Goal: Task Accomplishment & Management: Use online tool/utility

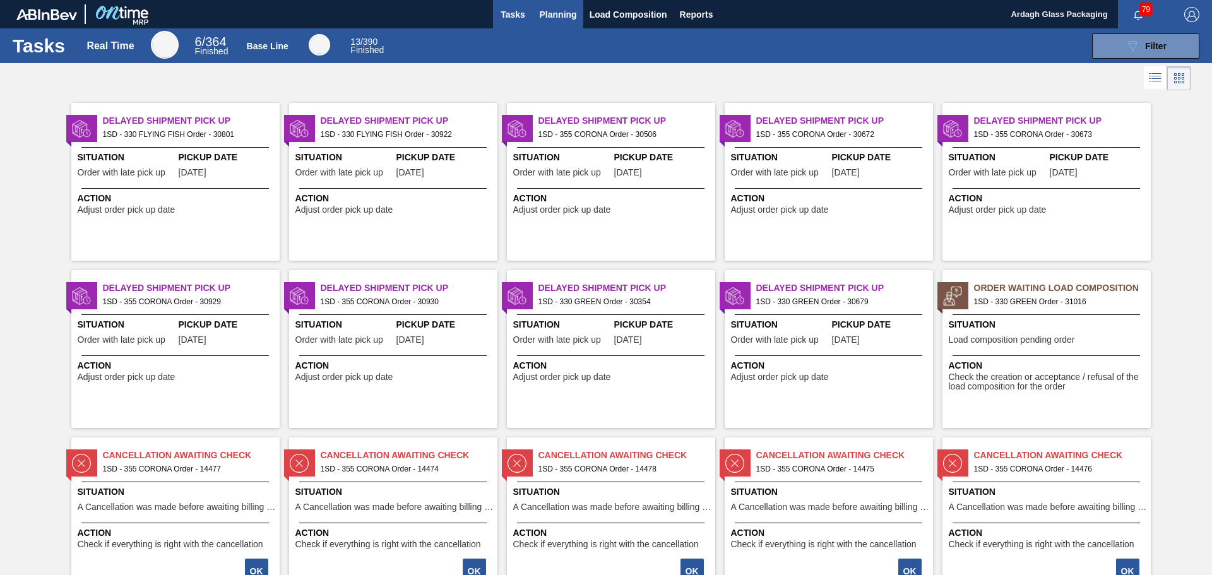
click at [556, 19] on span "Planning" at bounding box center [558, 14] width 37 height 15
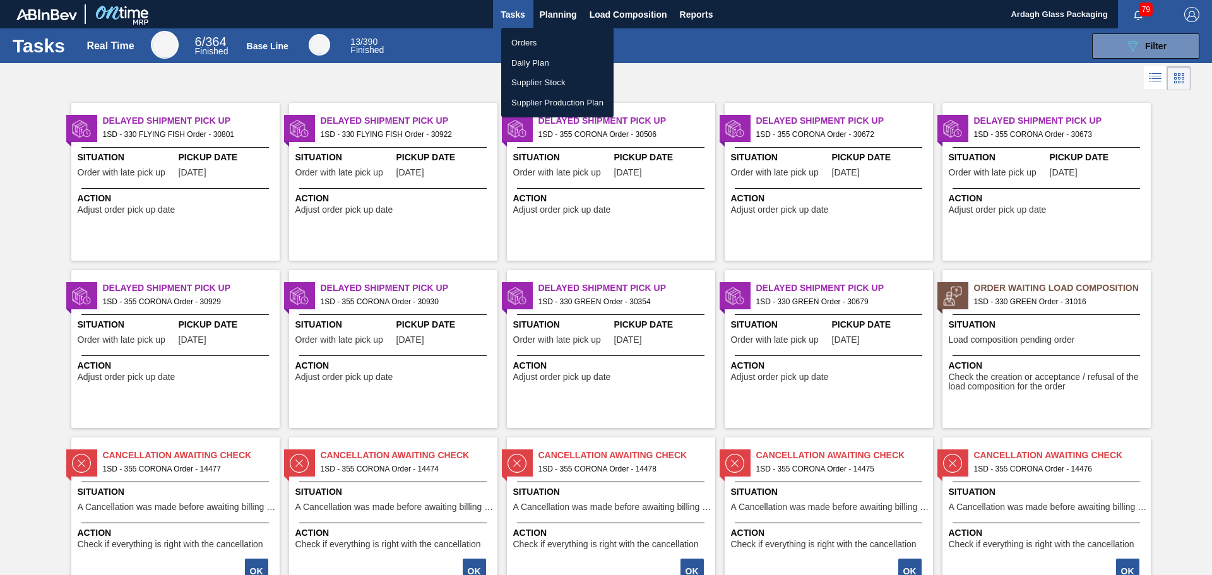
click at [545, 47] on li "Orders" at bounding box center [557, 43] width 112 height 20
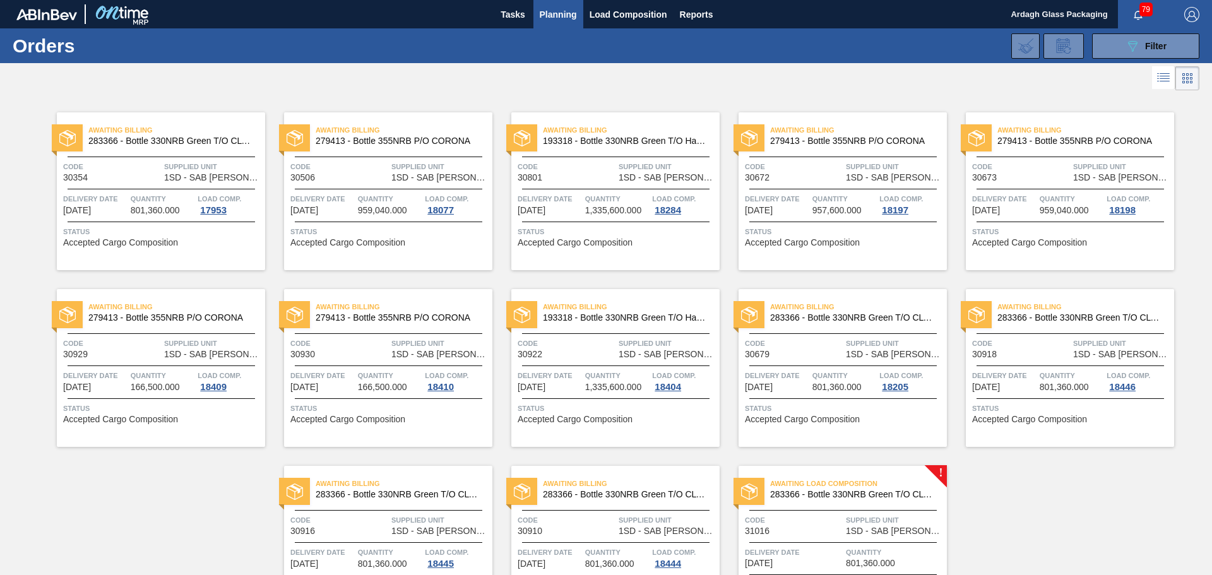
click at [857, 516] on span "Supplied Unit" at bounding box center [895, 520] width 98 height 13
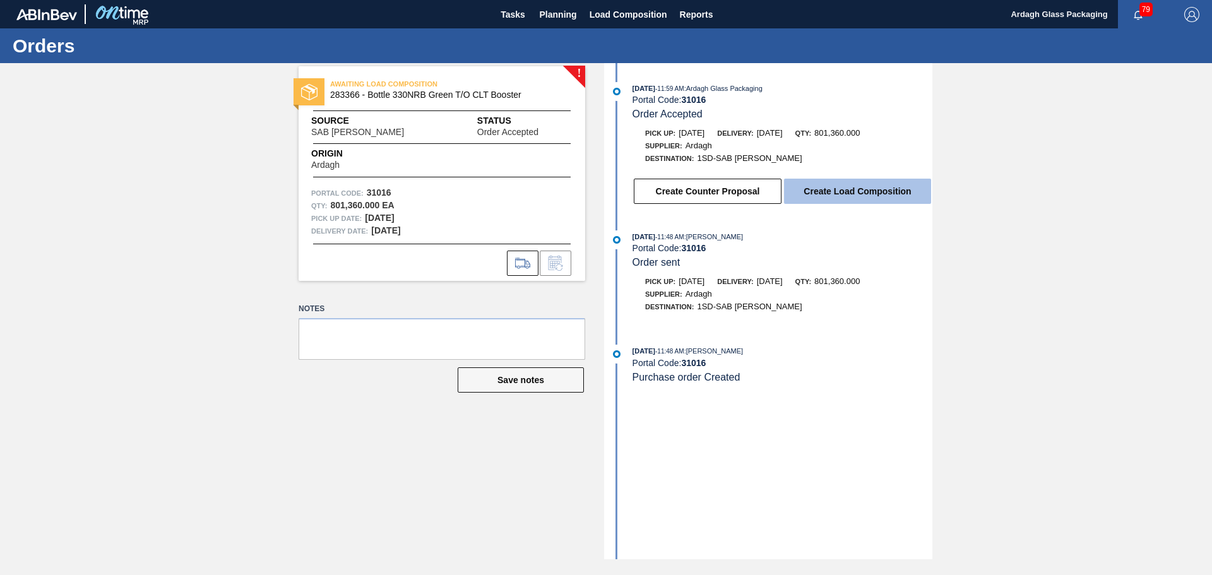
click at [832, 194] on button "Create Load Composition" at bounding box center [857, 191] width 147 height 25
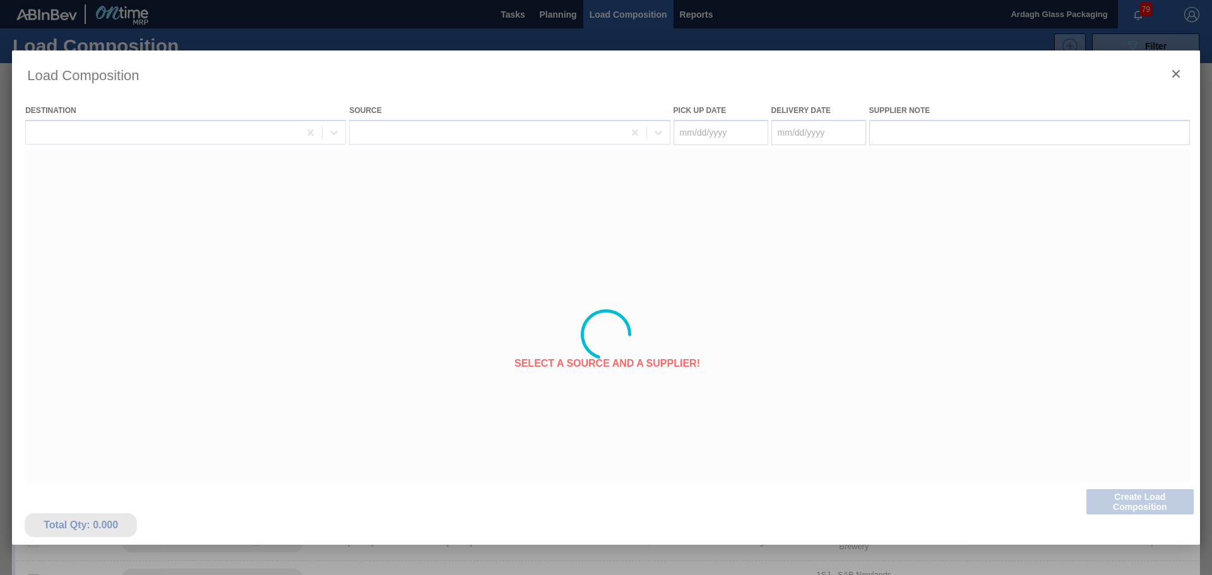
type Date "[DATE]"
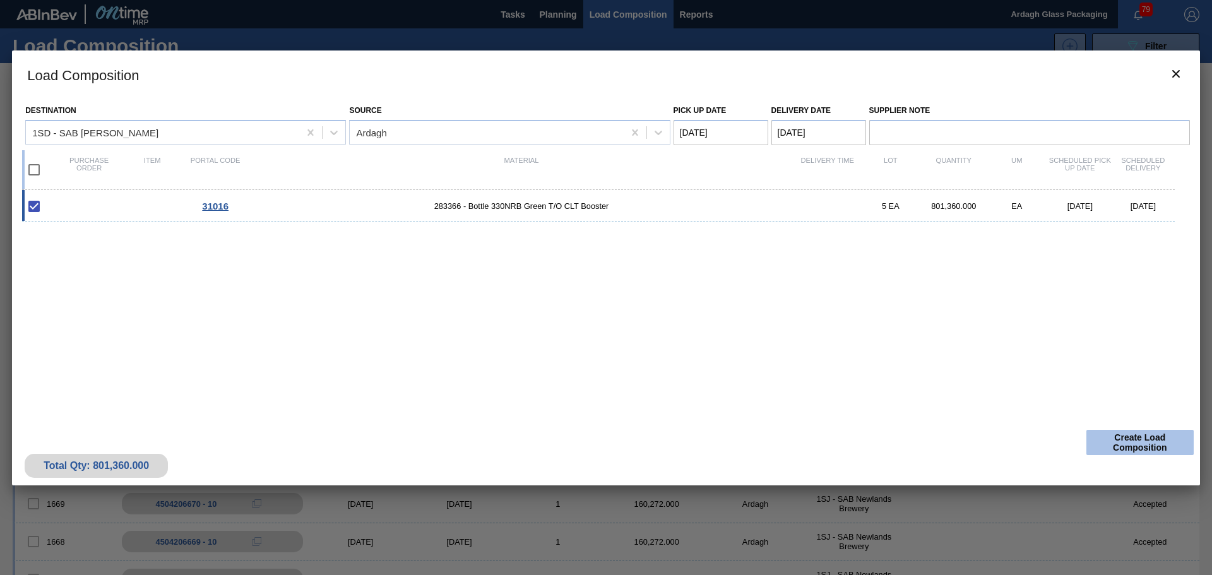
click at [1121, 438] on button "Create Load Composition" at bounding box center [1139, 442] width 107 height 25
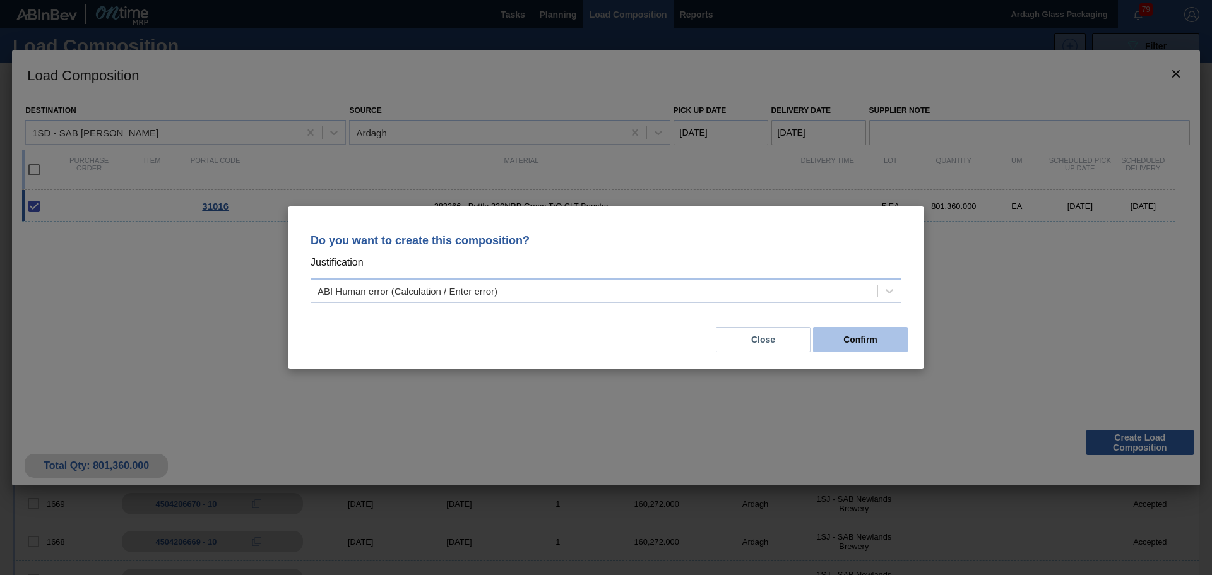
click at [844, 340] on button "Confirm" at bounding box center [860, 339] width 95 height 25
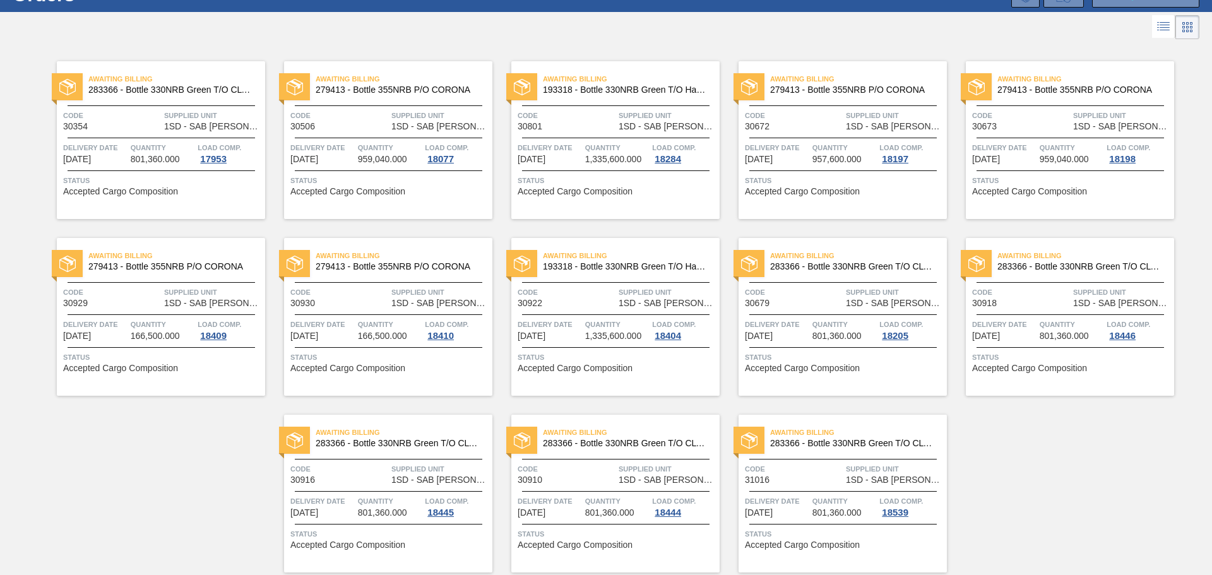
scroll to position [95, 0]
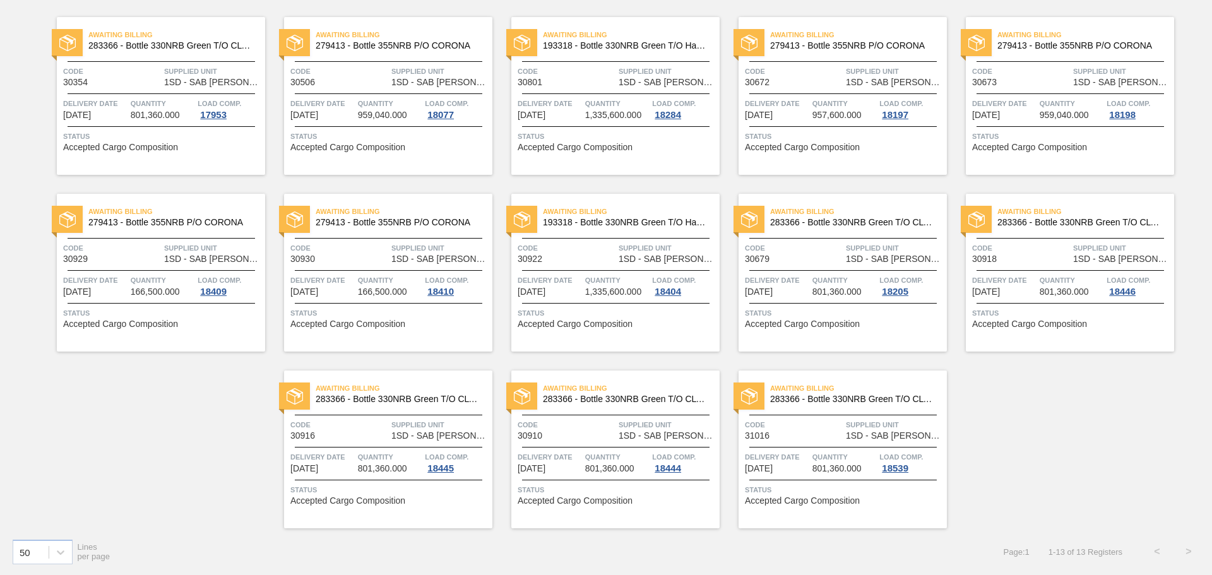
click at [845, 459] on span "Quantity" at bounding box center [844, 457] width 64 height 13
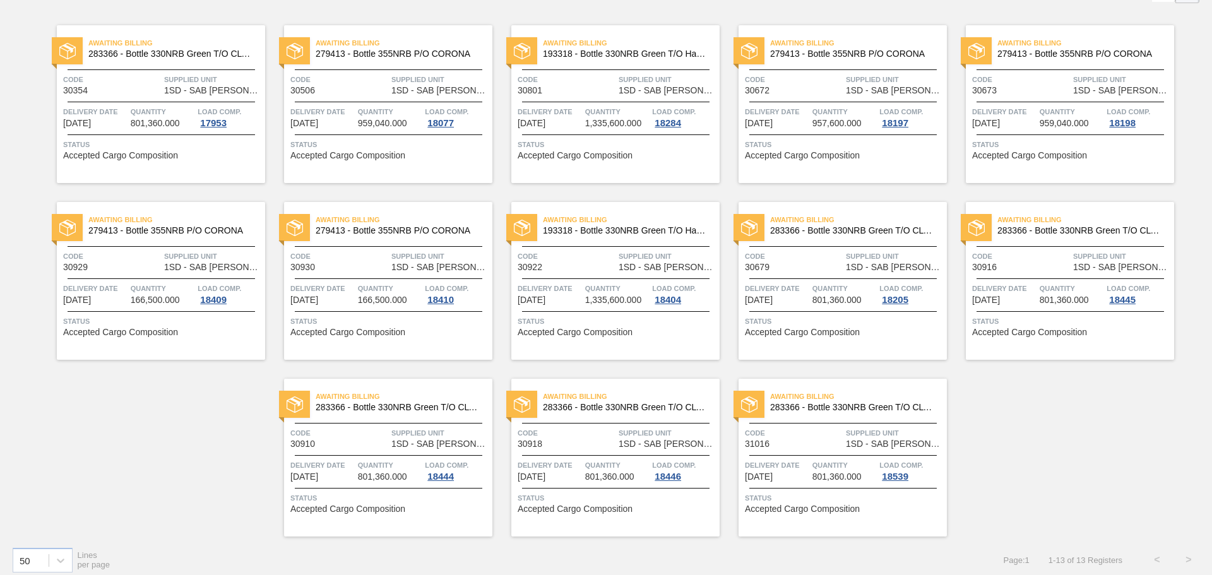
scroll to position [95, 0]
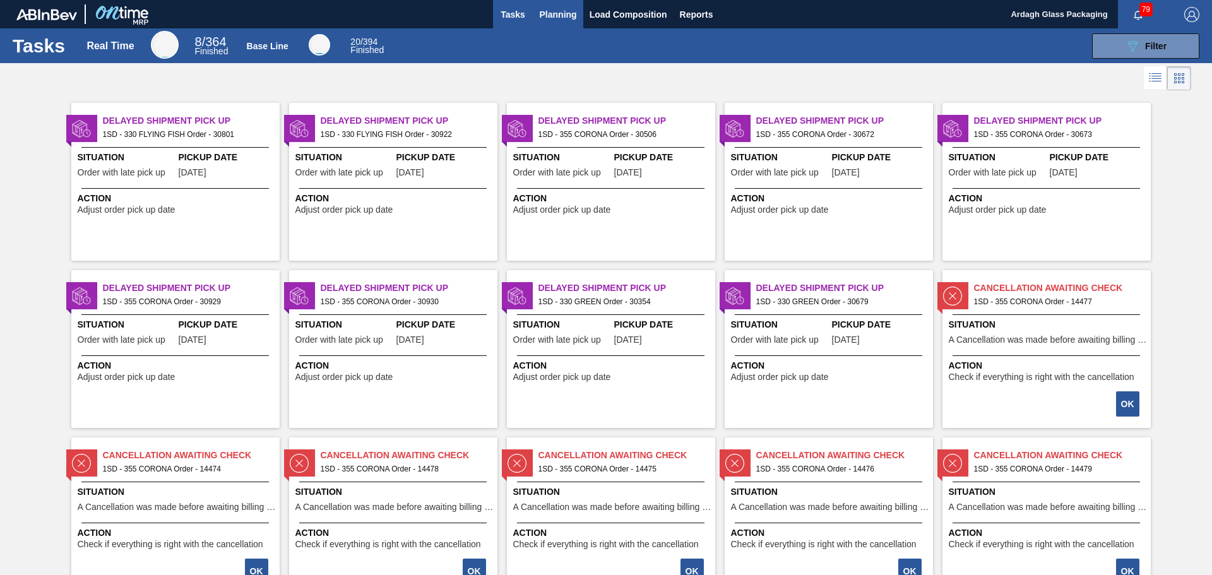
click at [561, 9] on span "Planning" at bounding box center [558, 14] width 37 height 15
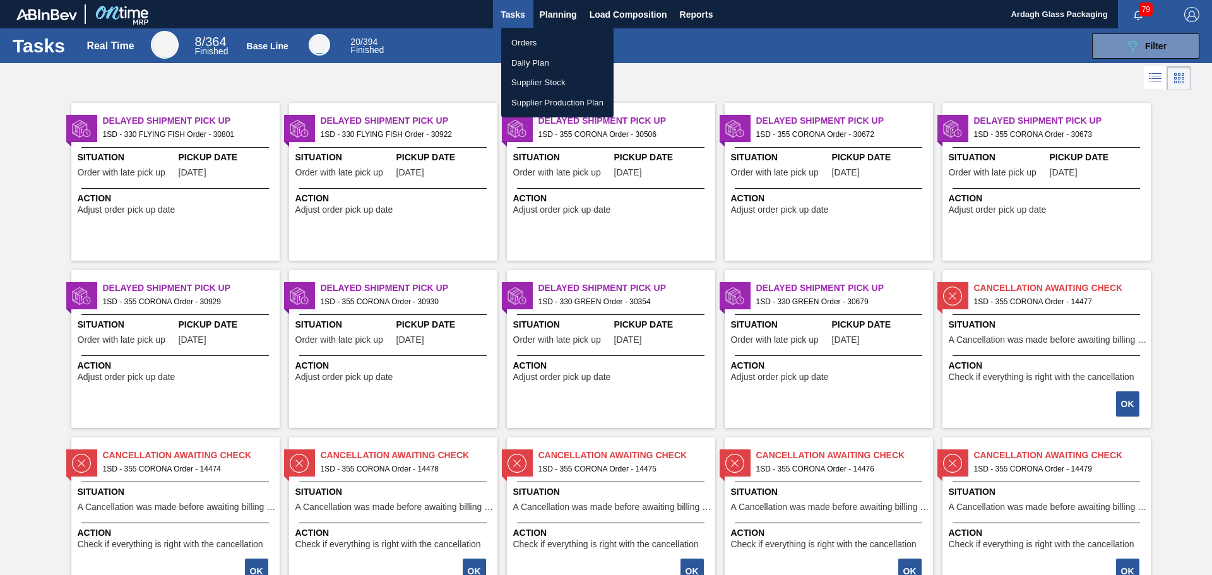
click at [557, 41] on li "Orders" at bounding box center [557, 43] width 112 height 20
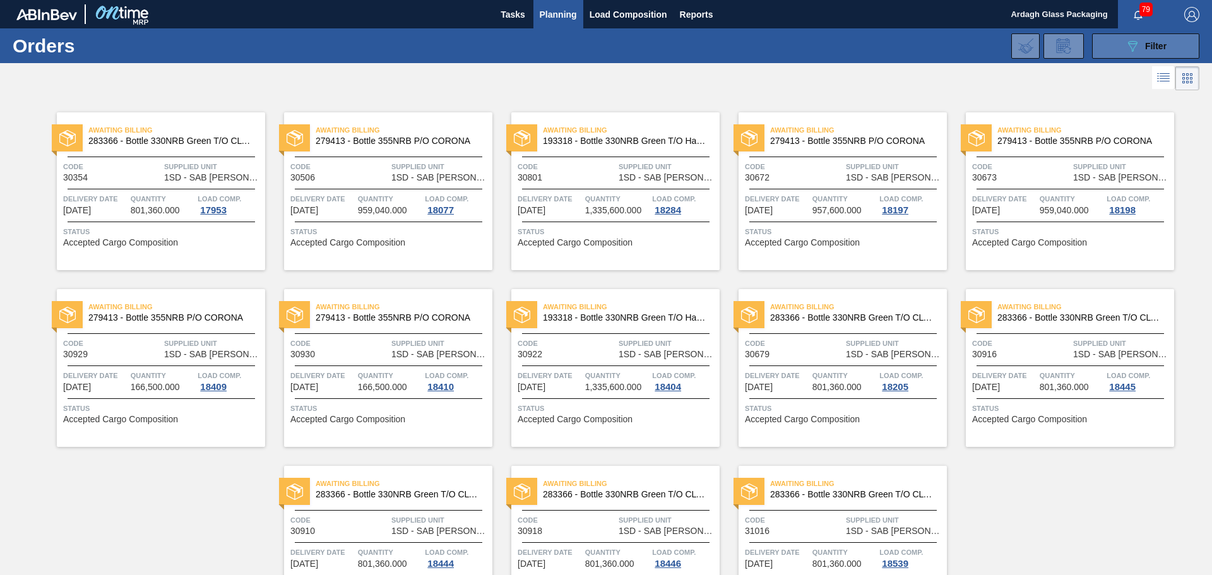
click at [1132, 48] on icon at bounding box center [1132, 46] width 9 height 11
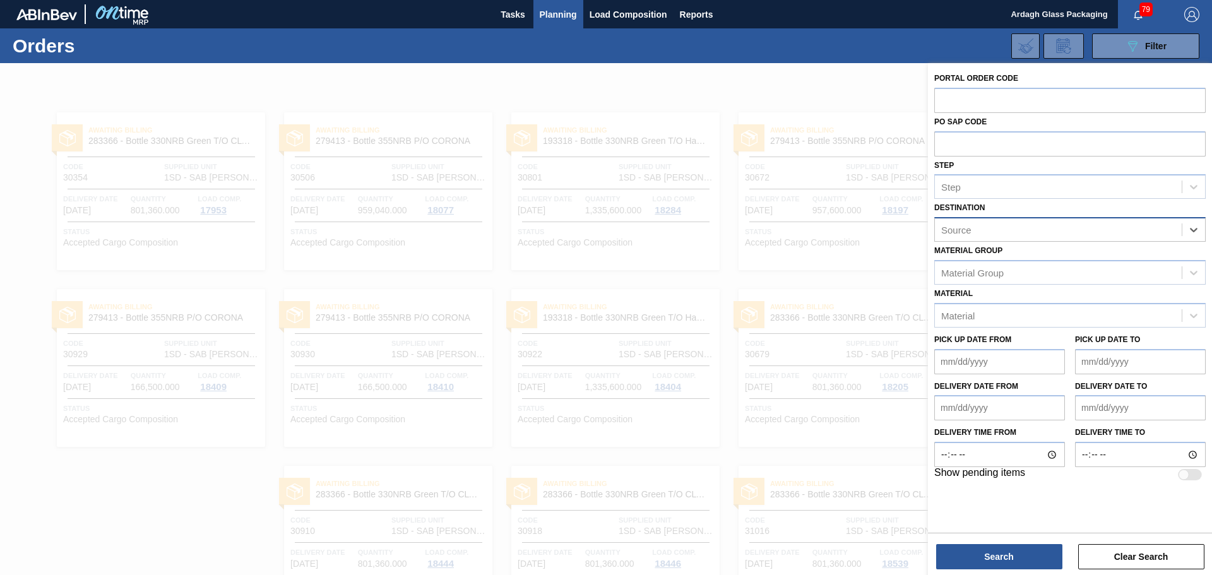
drag, startPoint x: 1166, startPoint y: 229, endPoint x: 1194, endPoint y: 229, distance: 28.4
click at [1194, 229] on icon at bounding box center [1193, 229] width 13 height 13
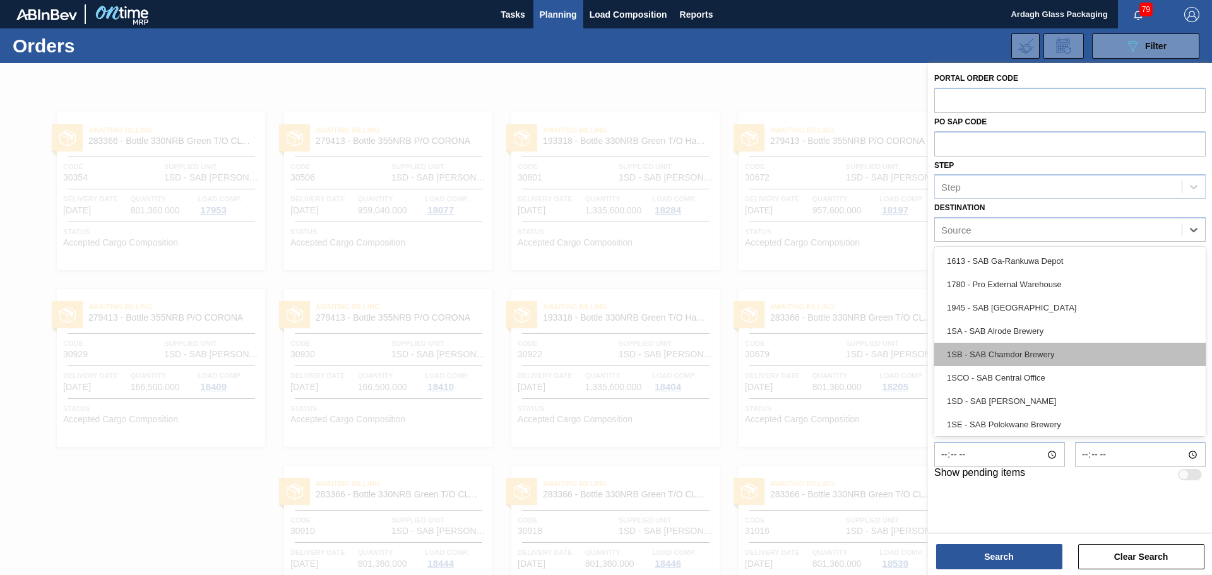
click at [1010, 355] on div "1SB - SAB Chamdor Brewery" at bounding box center [1069, 354] width 271 height 23
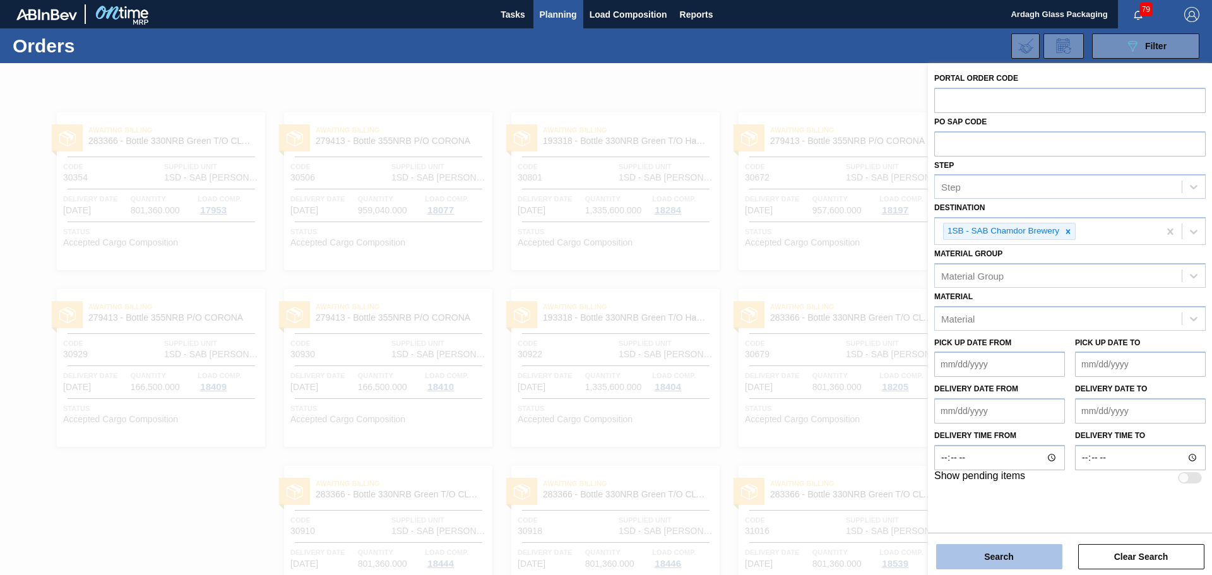
click at [990, 553] on button "Search" at bounding box center [999, 556] width 126 height 25
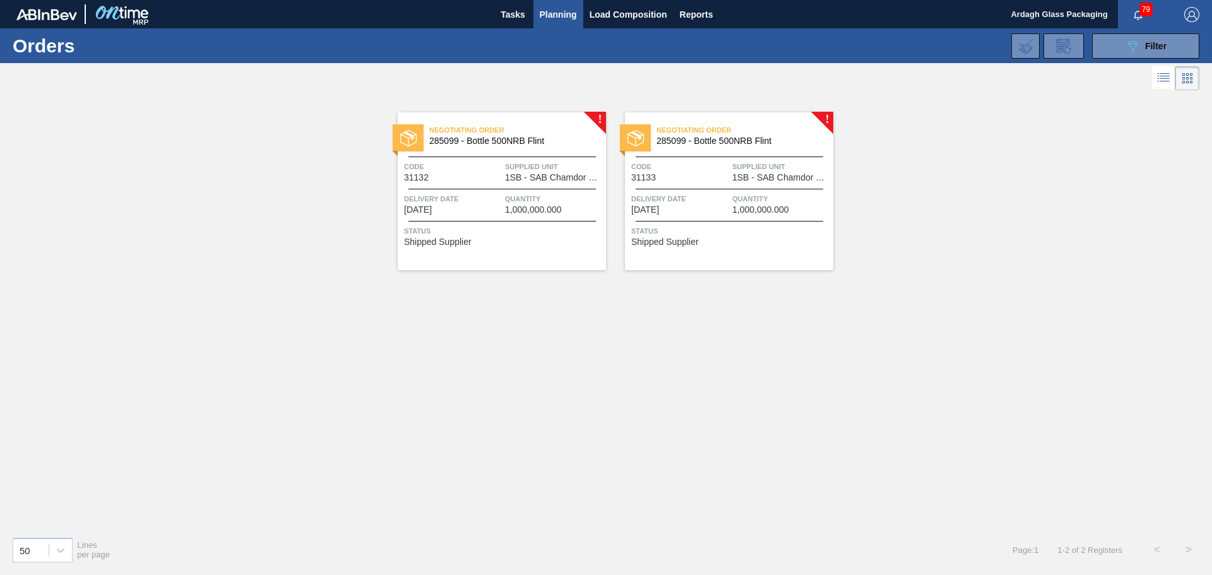
click at [528, 211] on span "1,000,000.000" at bounding box center [533, 209] width 57 height 9
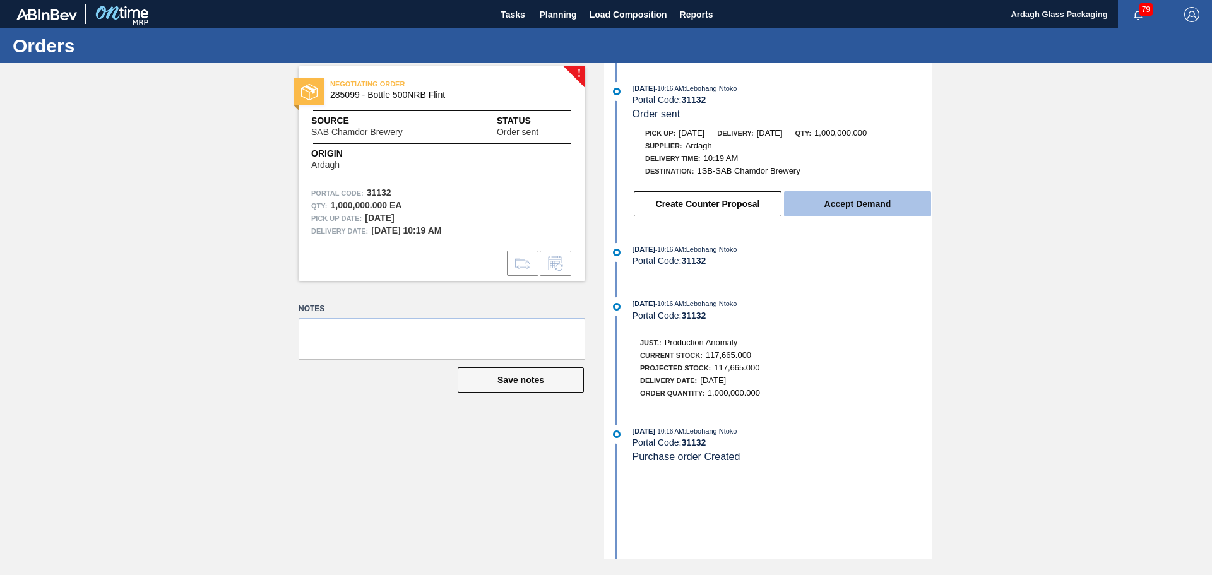
click at [828, 194] on button "Accept Demand" at bounding box center [857, 203] width 147 height 25
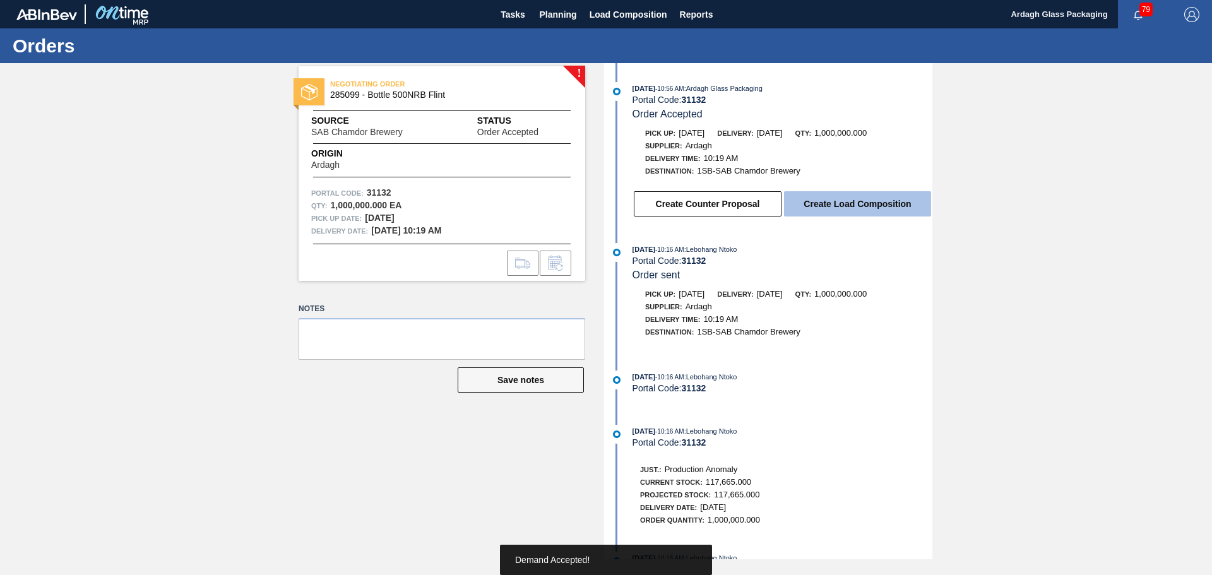
click at [844, 201] on button "Create Load Composition" at bounding box center [857, 203] width 147 height 25
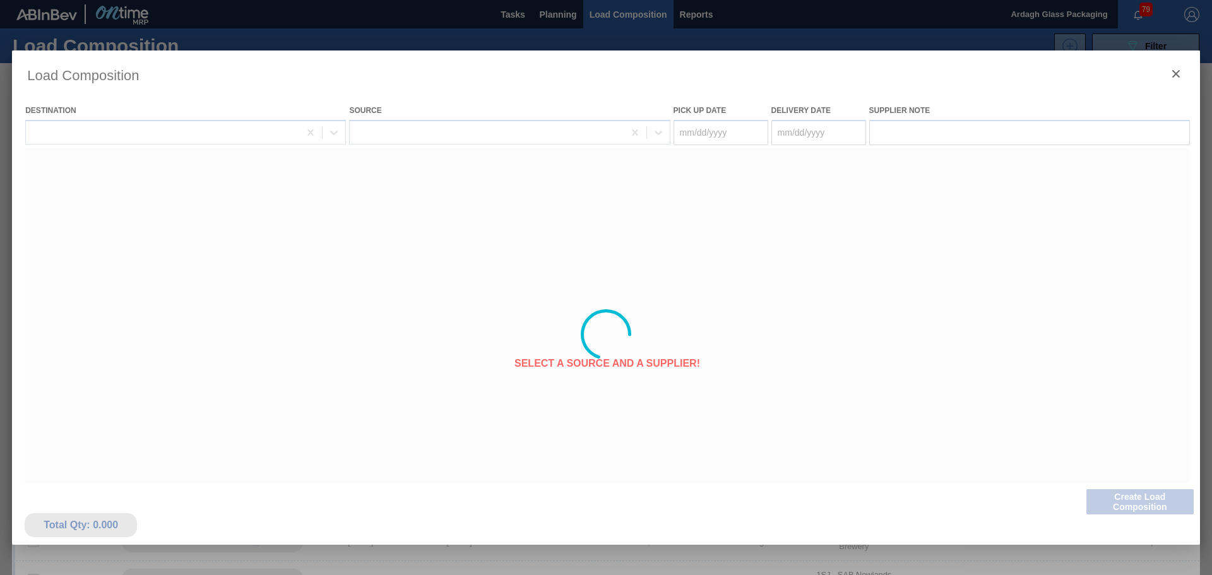
type Date "[DATE]"
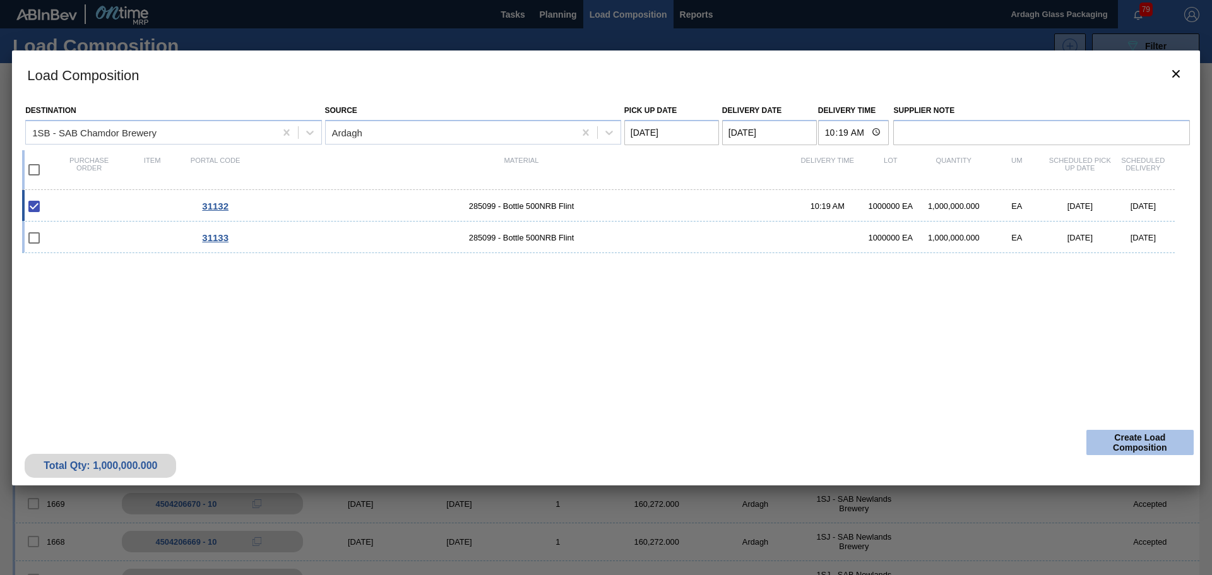
click at [1126, 448] on button "Create Load Composition" at bounding box center [1139, 442] width 107 height 25
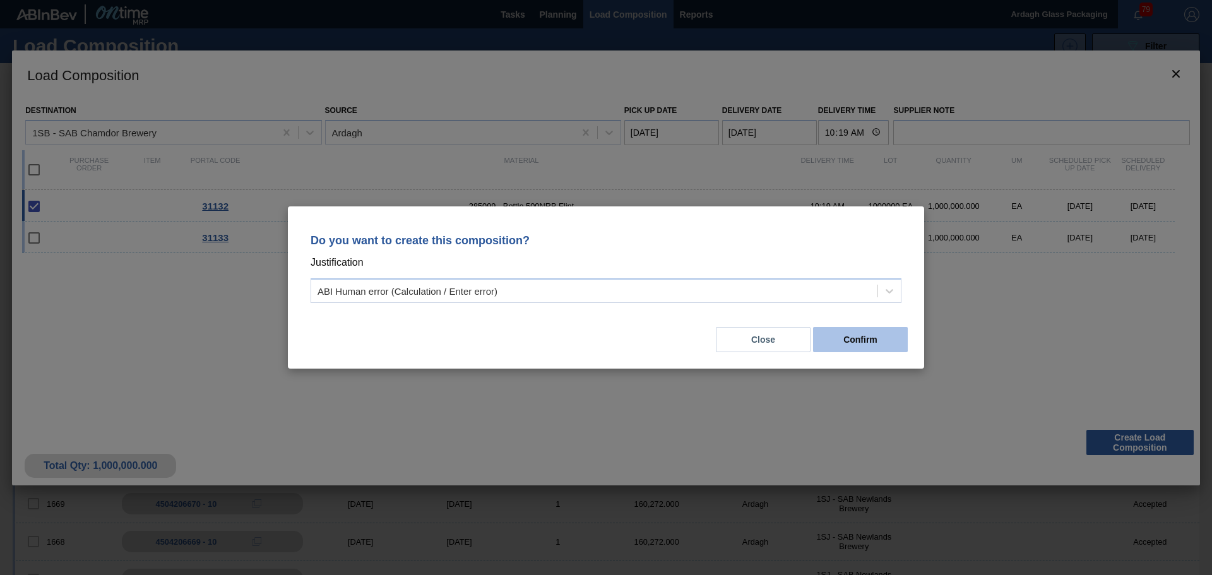
click at [843, 337] on button "Confirm" at bounding box center [860, 339] width 95 height 25
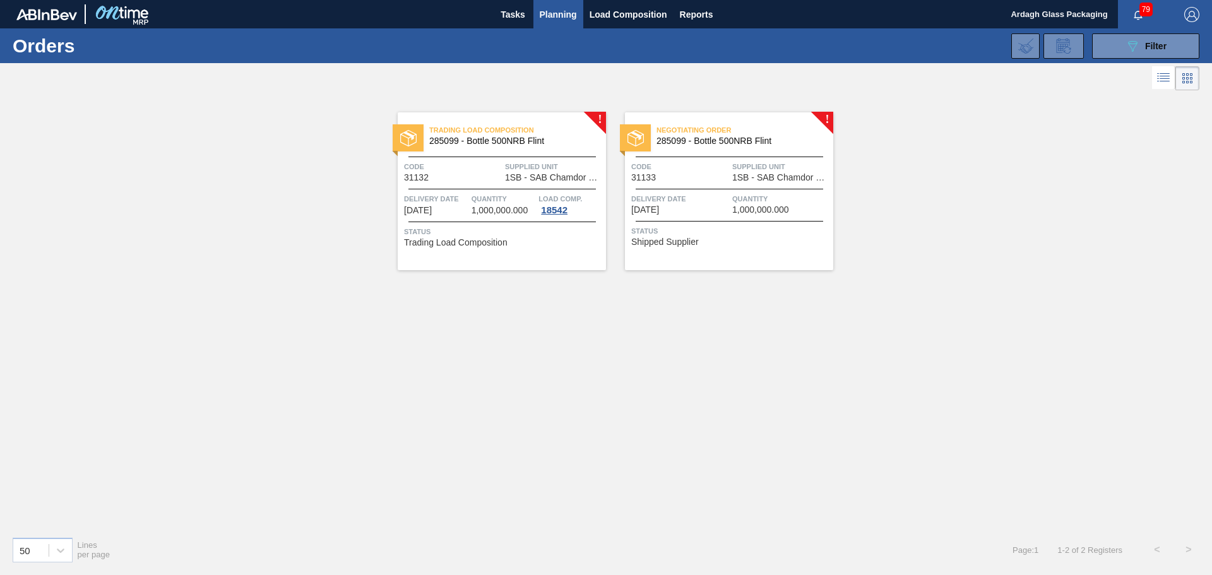
click at [802, 230] on span "Status" at bounding box center [730, 231] width 199 height 13
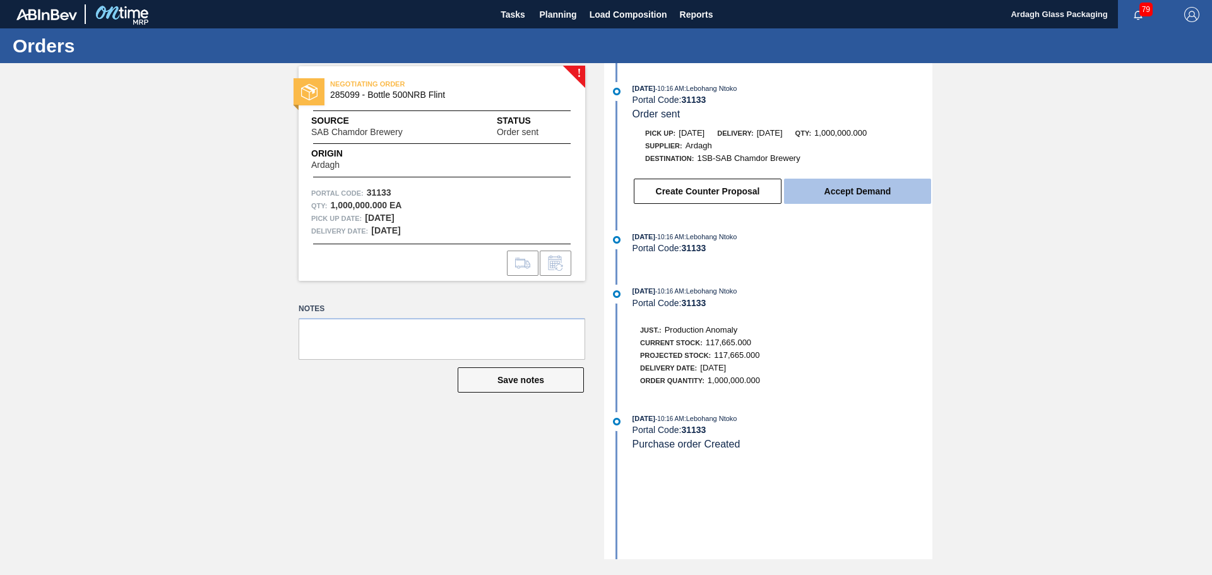
click at [838, 182] on button "Accept Demand" at bounding box center [857, 191] width 147 height 25
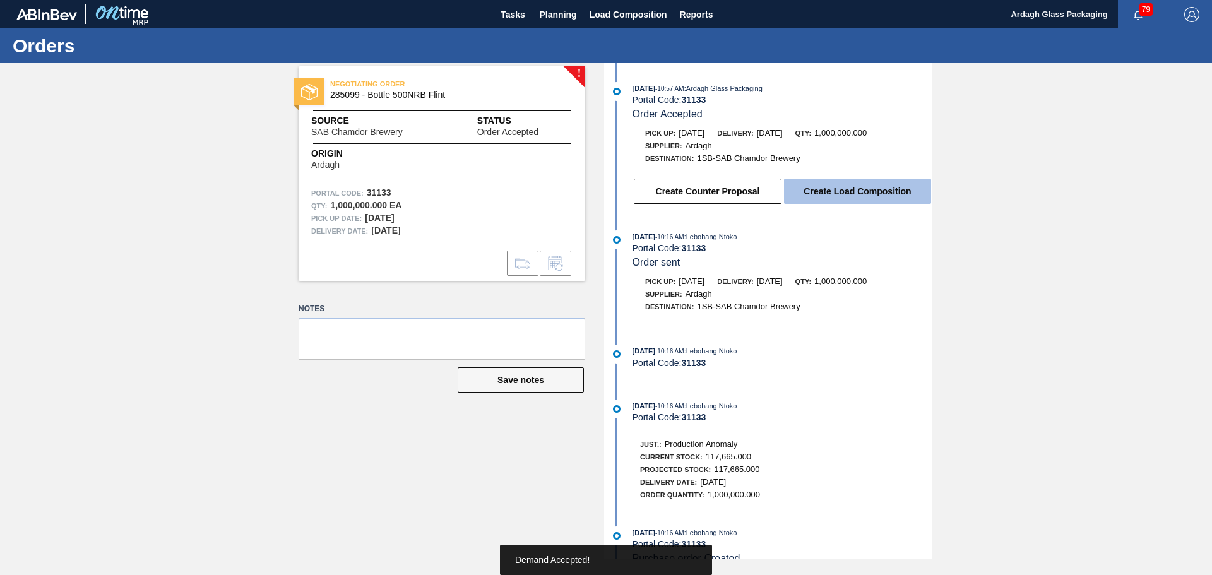
click at [840, 188] on button "Create Load Composition" at bounding box center [857, 191] width 147 height 25
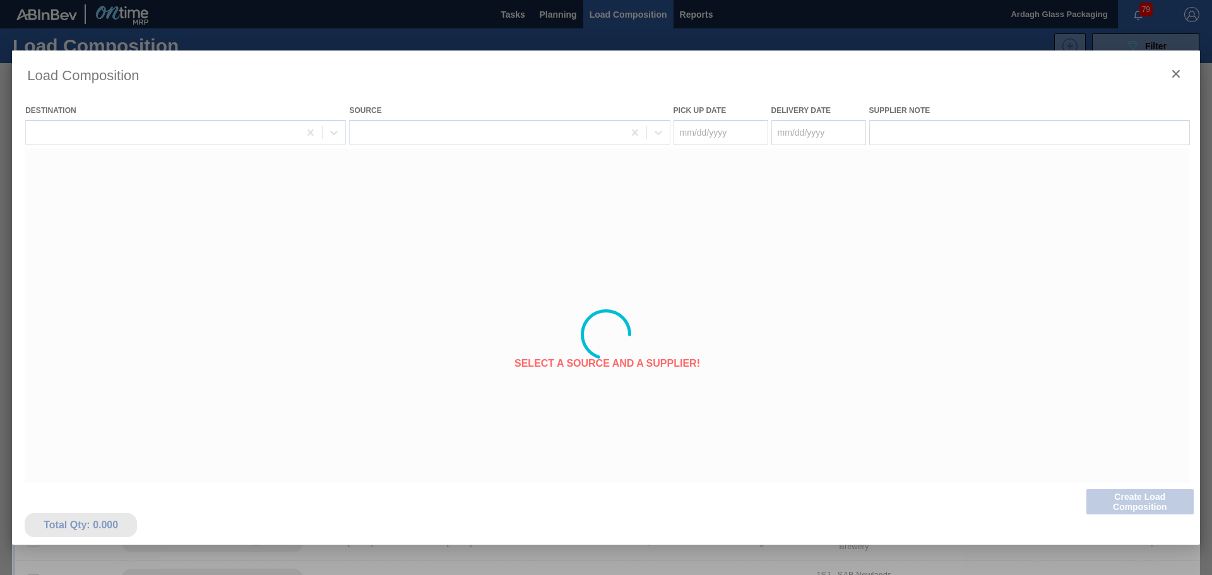
type Date "[DATE]"
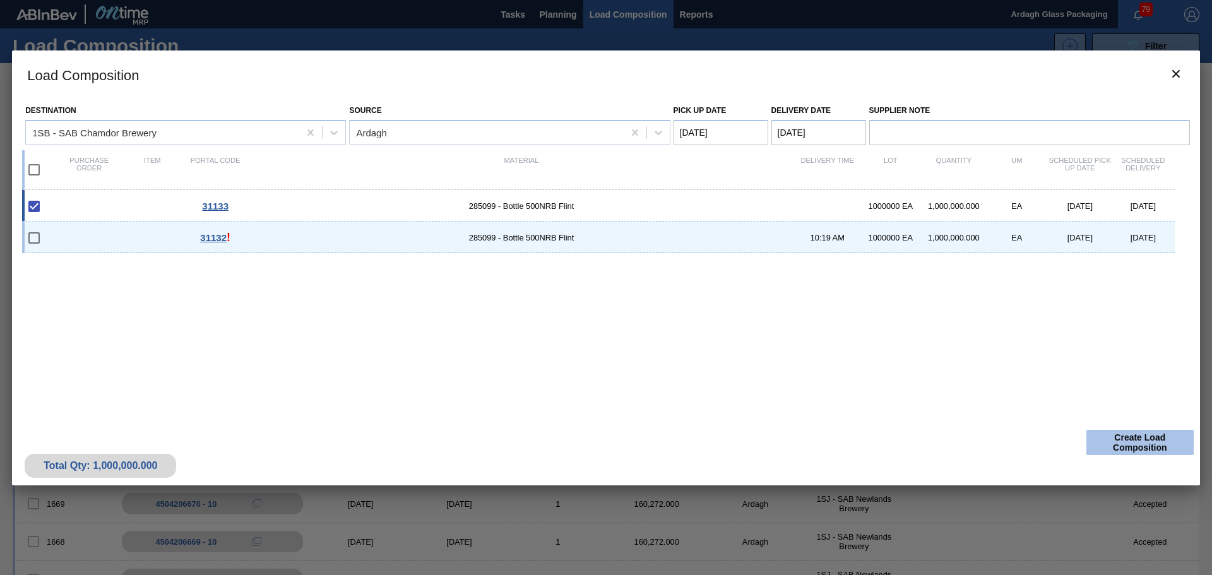
click at [1126, 440] on button "Create Load Composition" at bounding box center [1139, 442] width 107 height 25
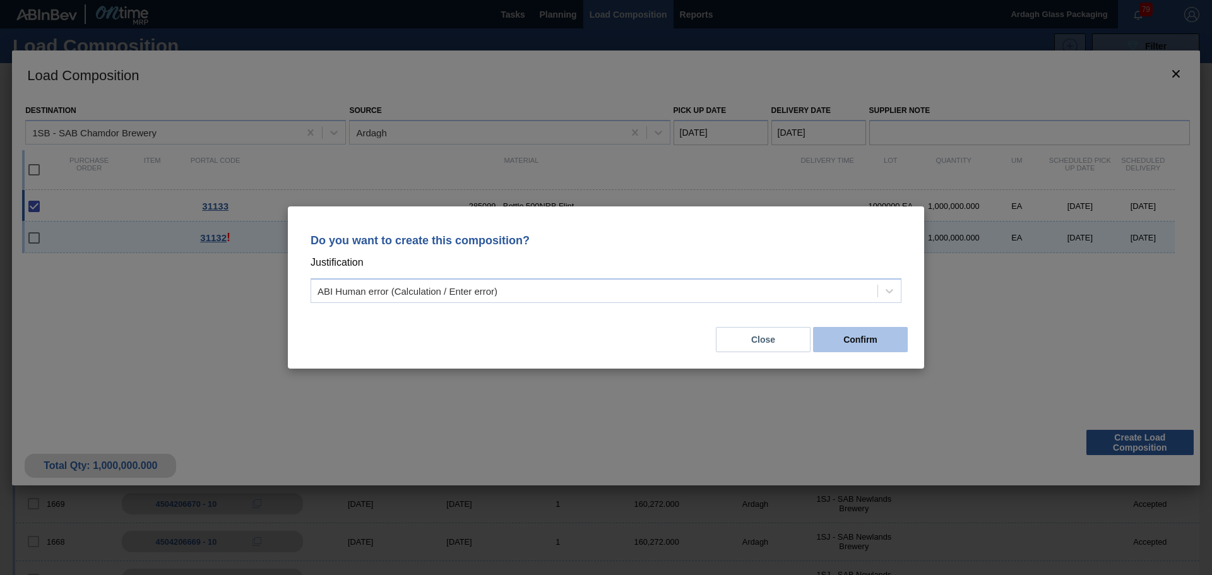
click at [864, 338] on button "Confirm" at bounding box center [860, 339] width 95 height 25
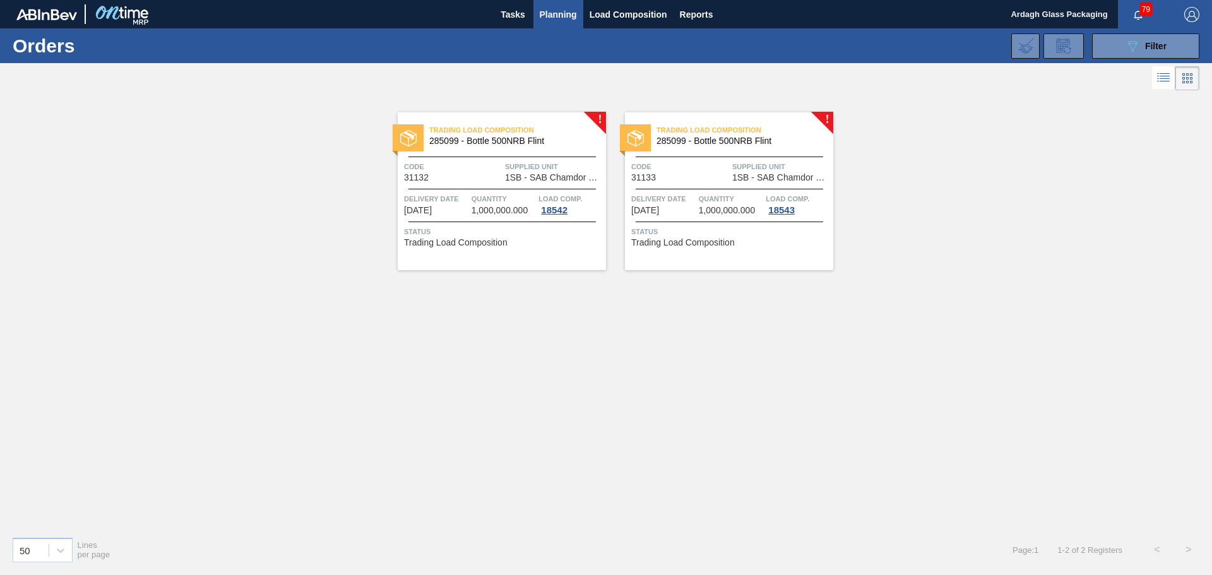
click at [730, 195] on span "Quantity" at bounding box center [731, 199] width 64 height 13
click at [876, 291] on div "! Trading Load Composition 285099 - Bottle 500NRB Flint Code 31132 Supplied Uni…" at bounding box center [606, 309] width 1212 height 433
click at [1134, 43] on icon "089F7B8B-B2A5-4AFE-B5C0-19BA573D28AC" at bounding box center [1132, 46] width 15 height 15
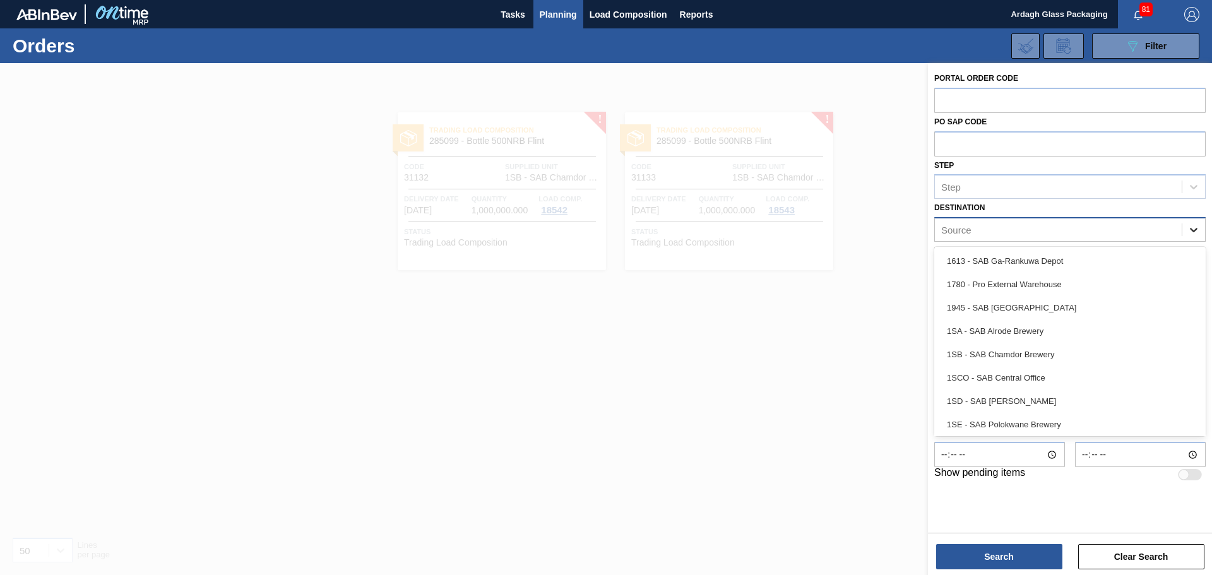
click at [1197, 230] on icon at bounding box center [1193, 229] width 13 height 13
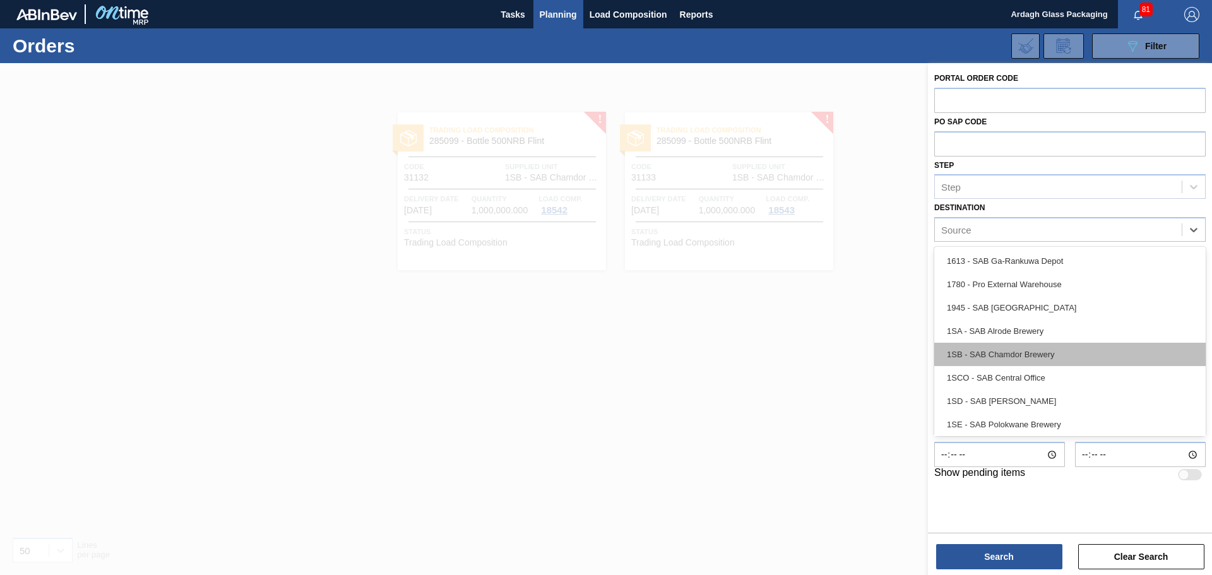
click at [1032, 347] on div "1SB - SAB Chamdor Brewery" at bounding box center [1069, 354] width 271 height 23
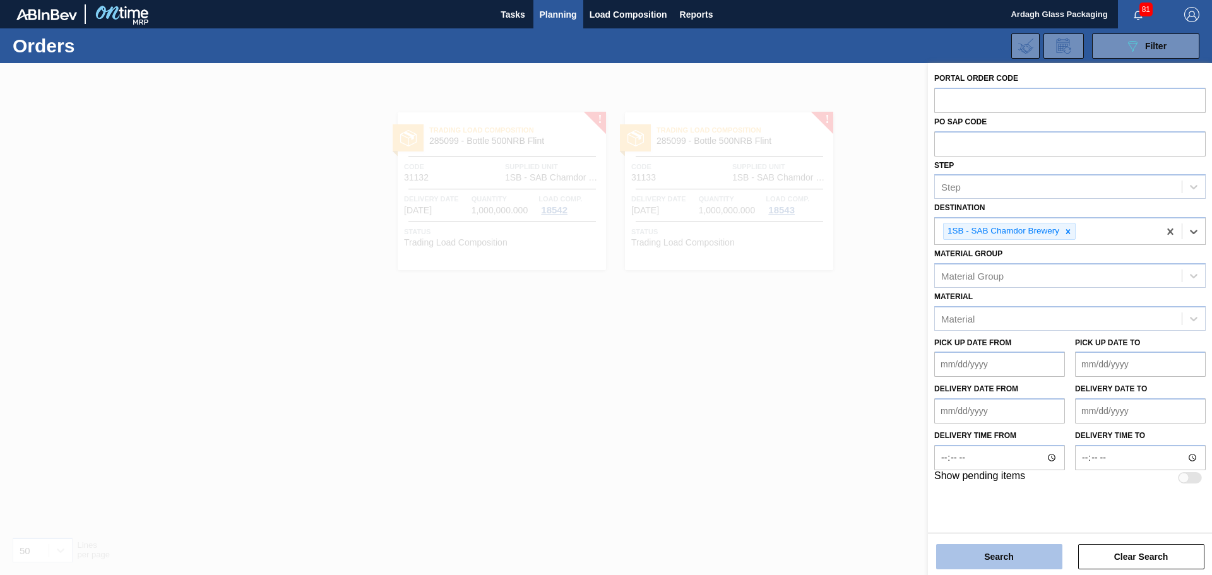
click at [992, 556] on button "Search" at bounding box center [999, 556] width 126 height 25
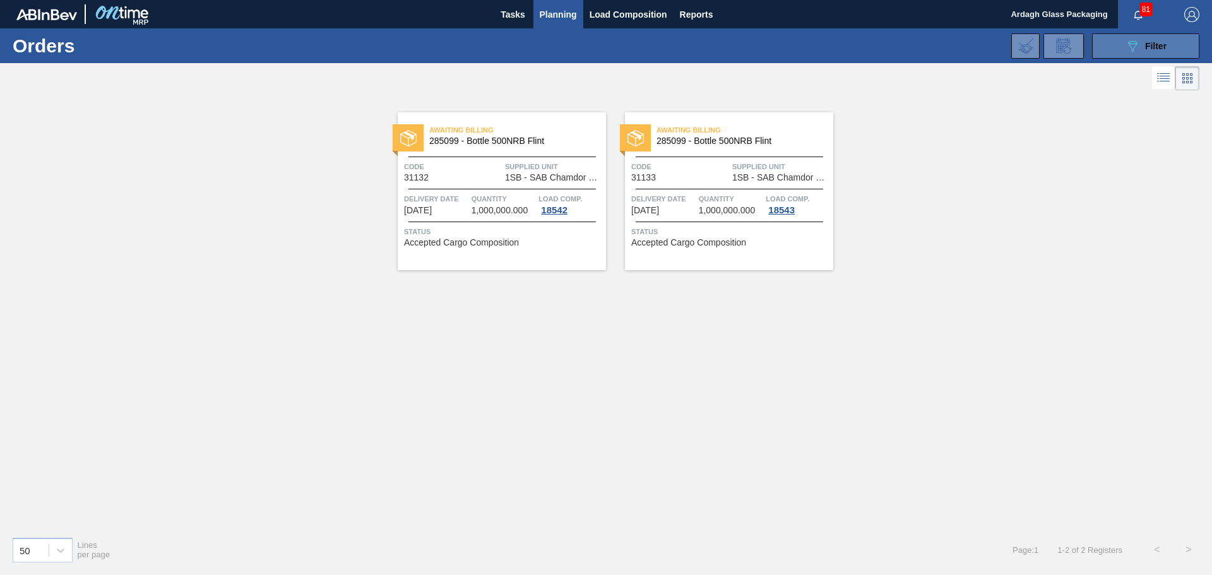
click at [1128, 44] on icon "089F7B8B-B2A5-4AFE-B5C0-19BA573D28AC" at bounding box center [1132, 46] width 15 height 15
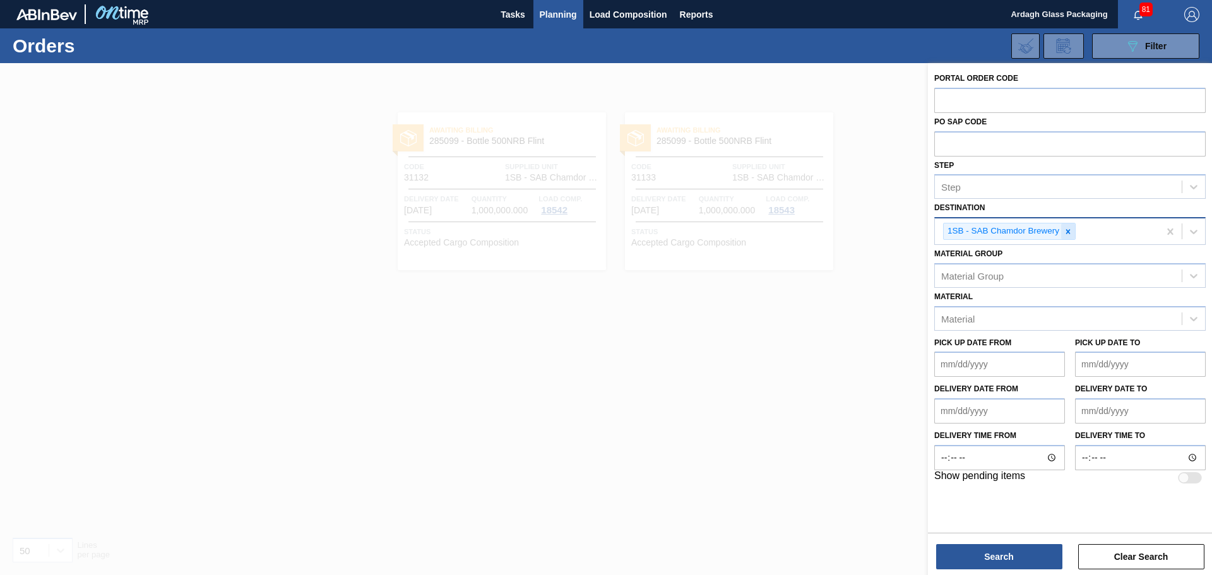
click at [1062, 228] on div at bounding box center [1068, 231] width 14 height 16
click at [1195, 229] on icon at bounding box center [1193, 229] width 13 height 13
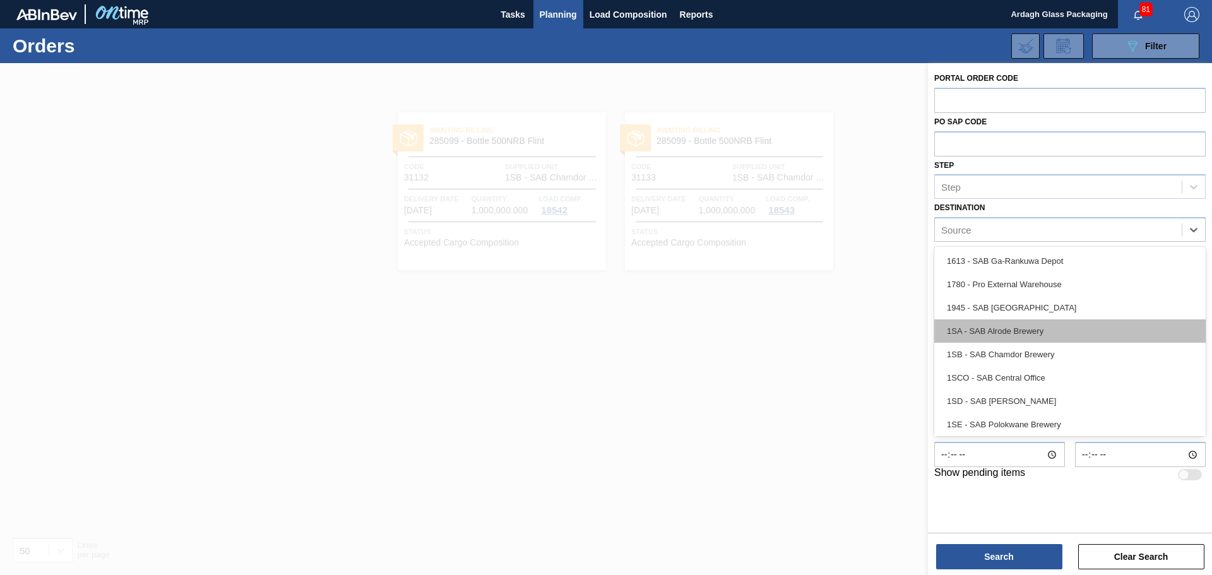
click at [1033, 329] on div "1SA - SAB Alrode Brewery" at bounding box center [1069, 330] width 271 height 23
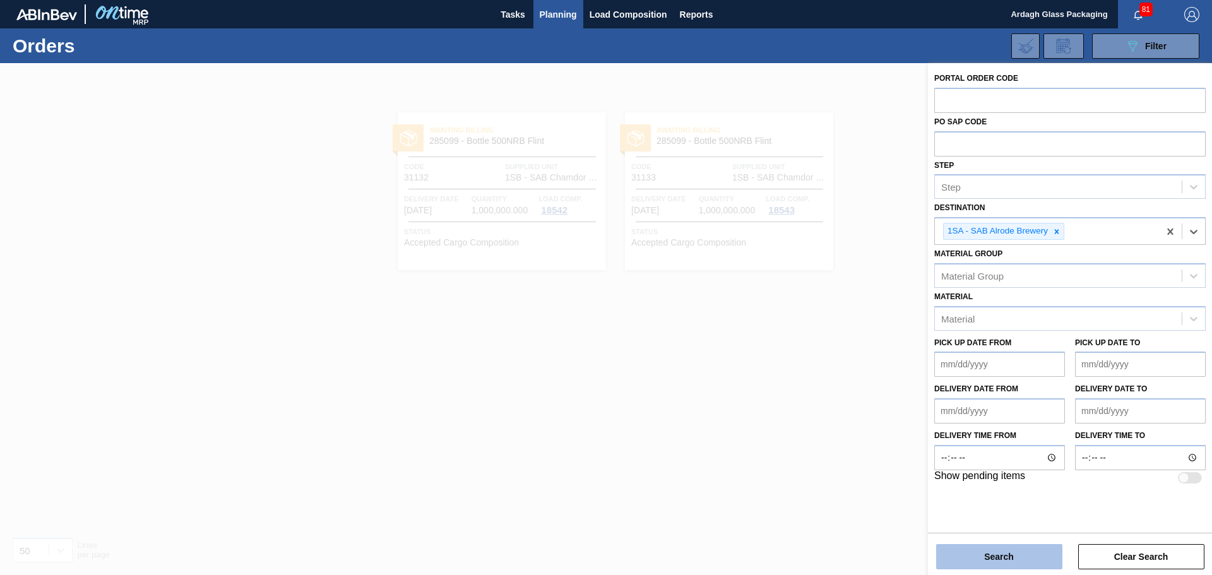
click at [967, 553] on button "Search" at bounding box center [999, 556] width 126 height 25
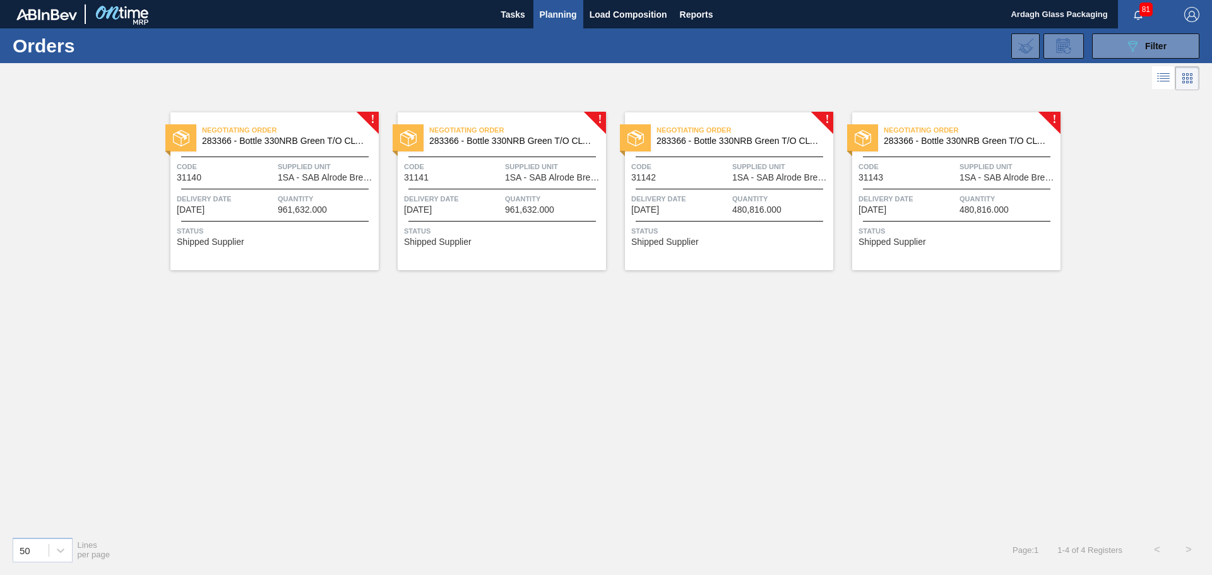
click at [245, 198] on span "Delivery Date" at bounding box center [226, 199] width 98 height 13
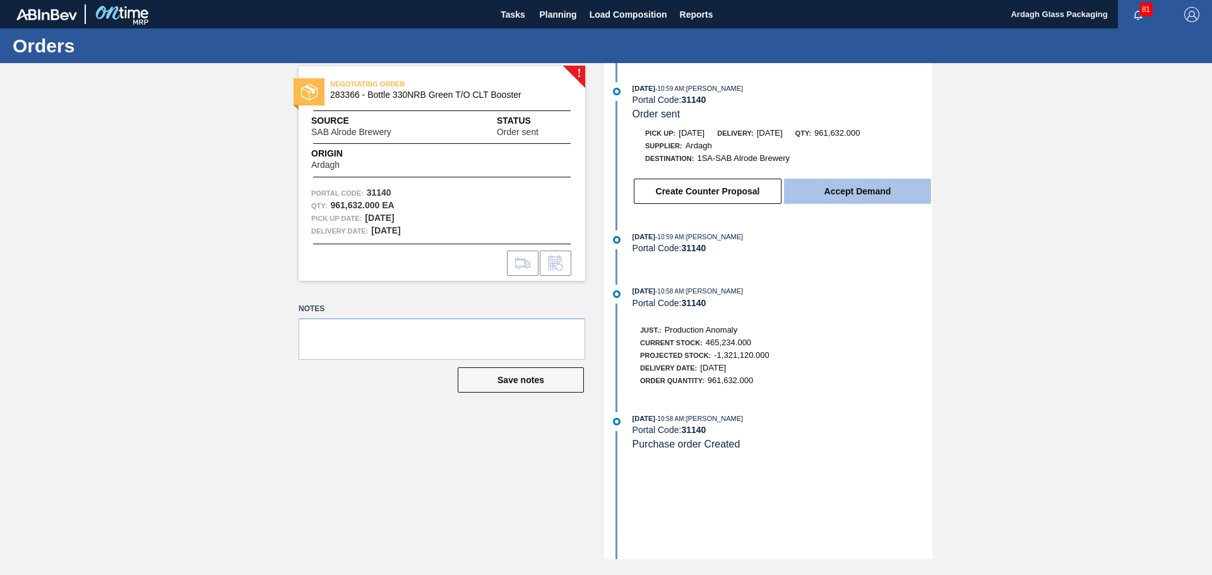
click at [879, 193] on button "Accept Demand" at bounding box center [857, 191] width 147 height 25
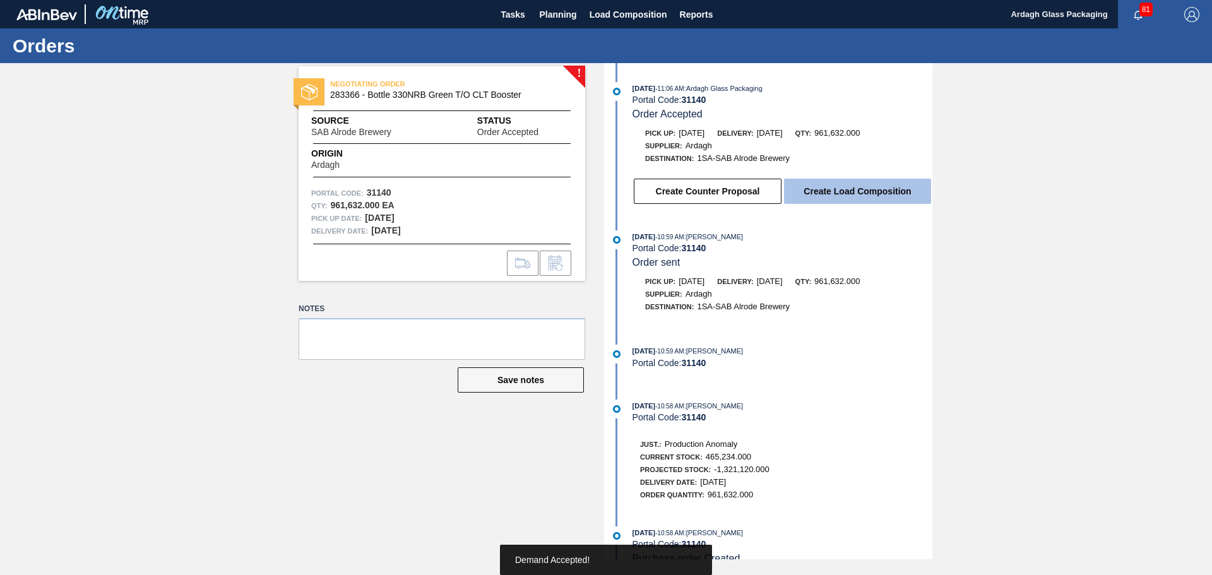
click at [876, 188] on button "Create Load Composition" at bounding box center [857, 191] width 147 height 25
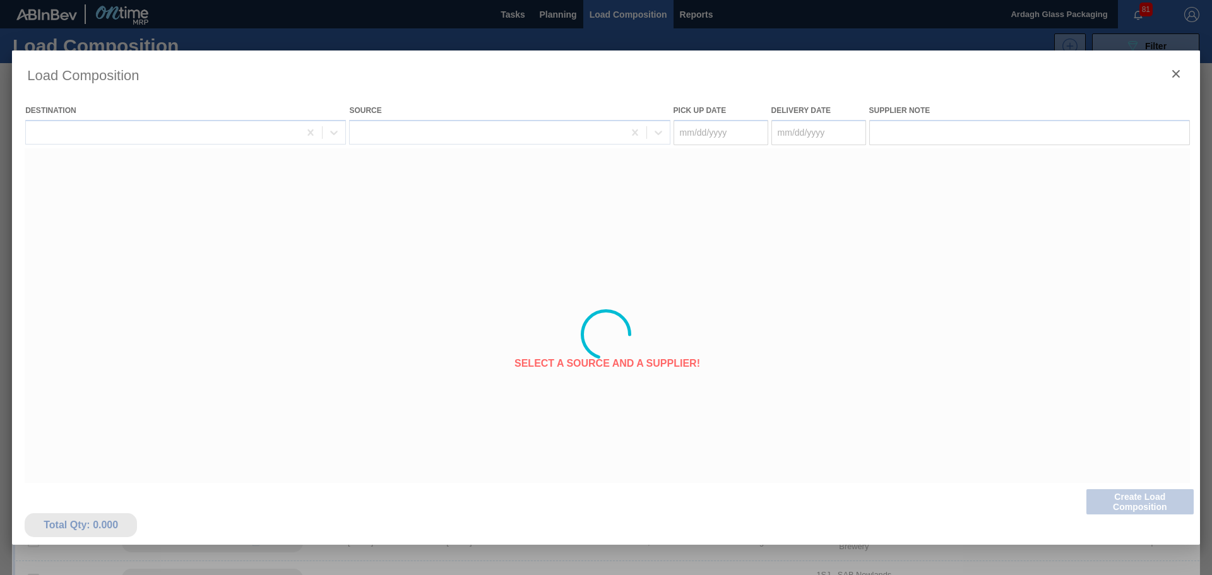
type Date "[DATE]"
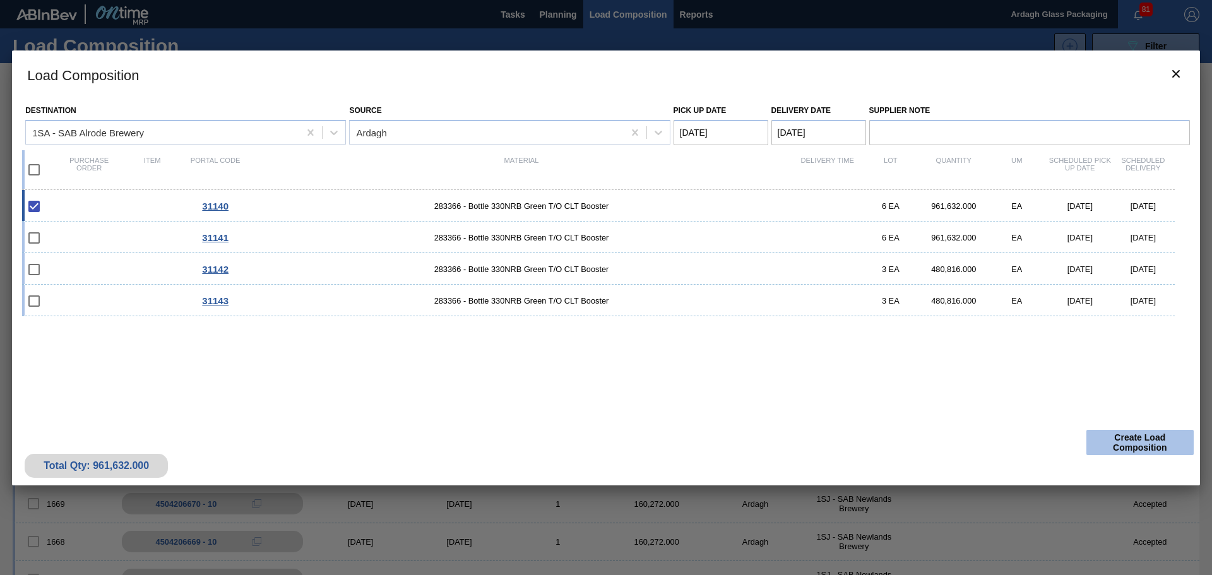
click at [1121, 436] on button "Create Load Composition" at bounding box center [1139, 442] width 107 height 25
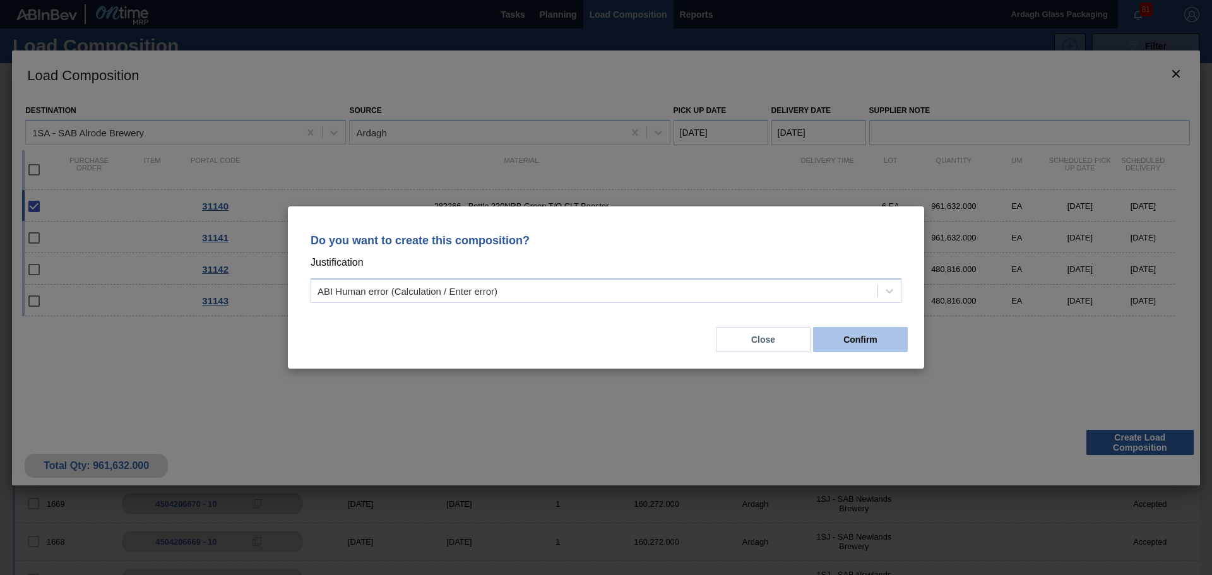
click at [876, 342] on button "Confirm" at bounding box center [860, 339] width 95 height 25
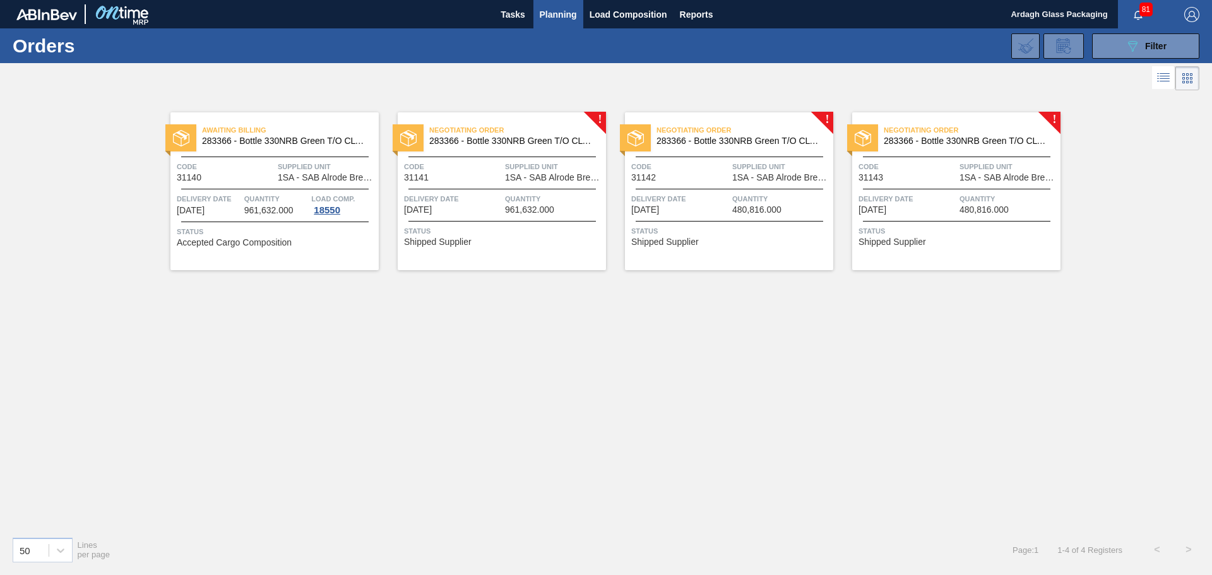
click at [552, 179] on span "1SA - SAB Alrode Brewery" at bounding box center [554, 177] width 98 height 9
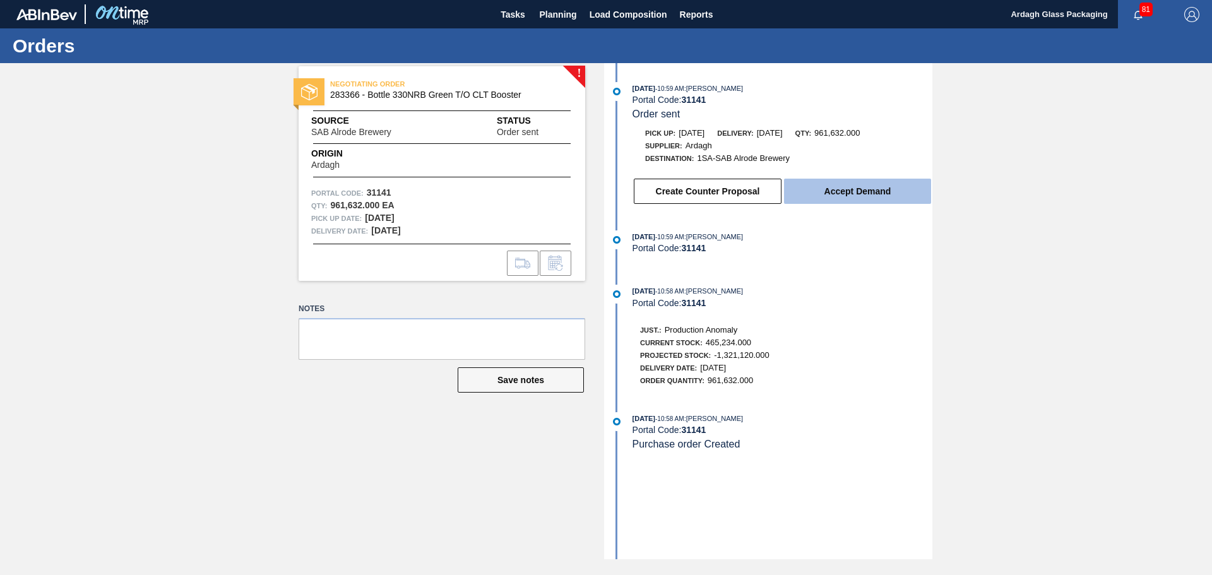
click at [847, 193] on button "Accept Demand" at bounding box center [857, 191] width 147 height 25
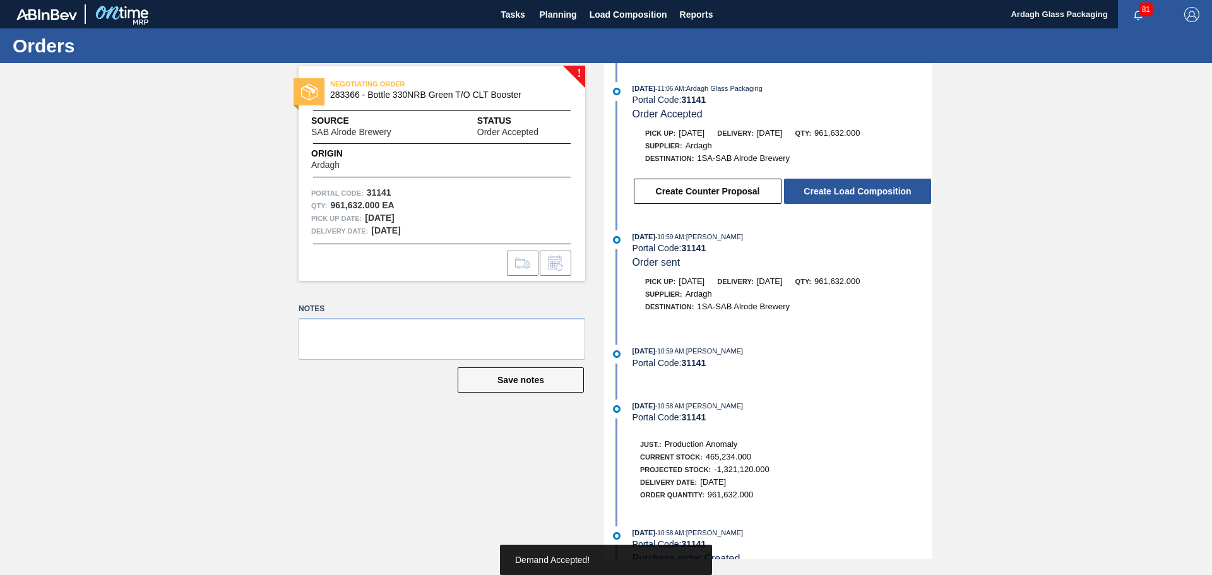
click at [847, 193] on button "Create Load Composition" at bounding box center [857, 191] width 147 height 25
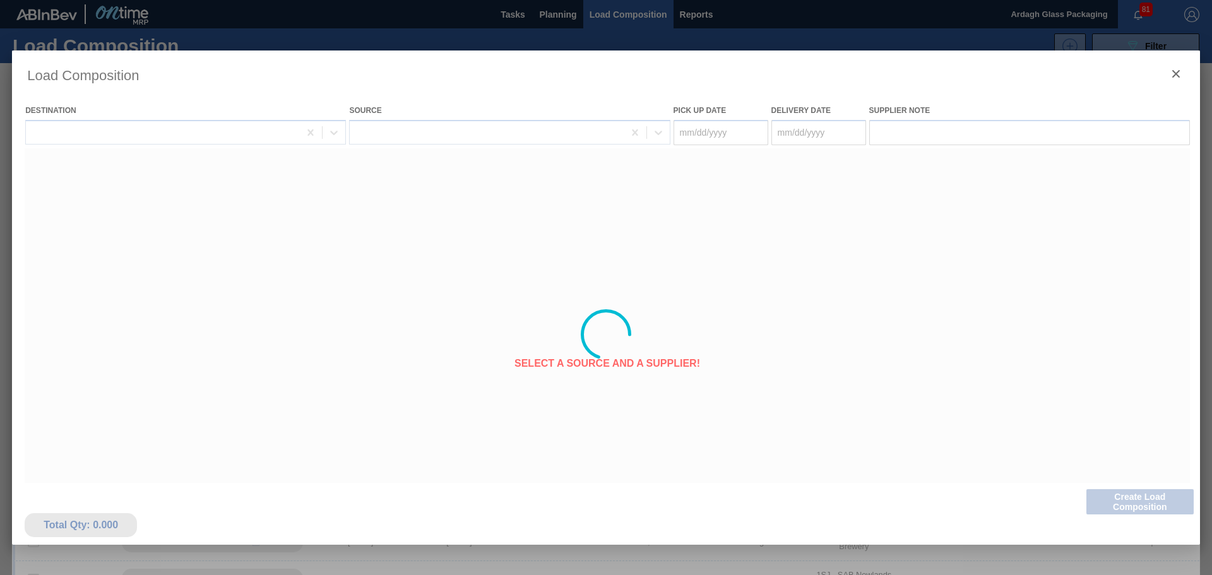
type Date "[DATE]"
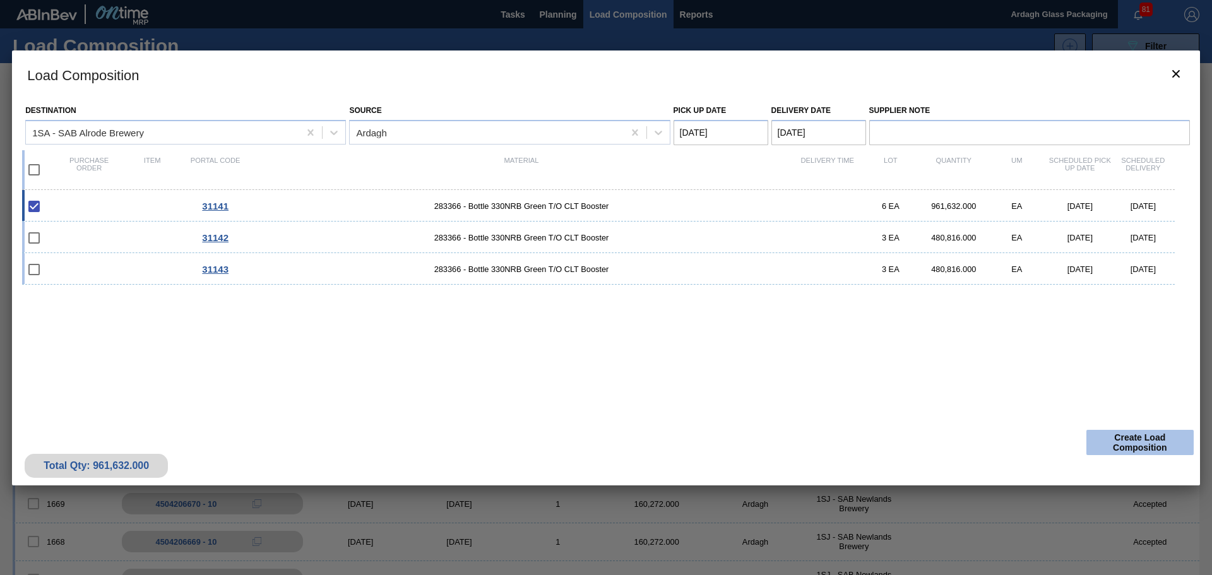
click at [1145, 445] on button "Create Load Composition" at bounding box center [1139, 442] width 107 height 25
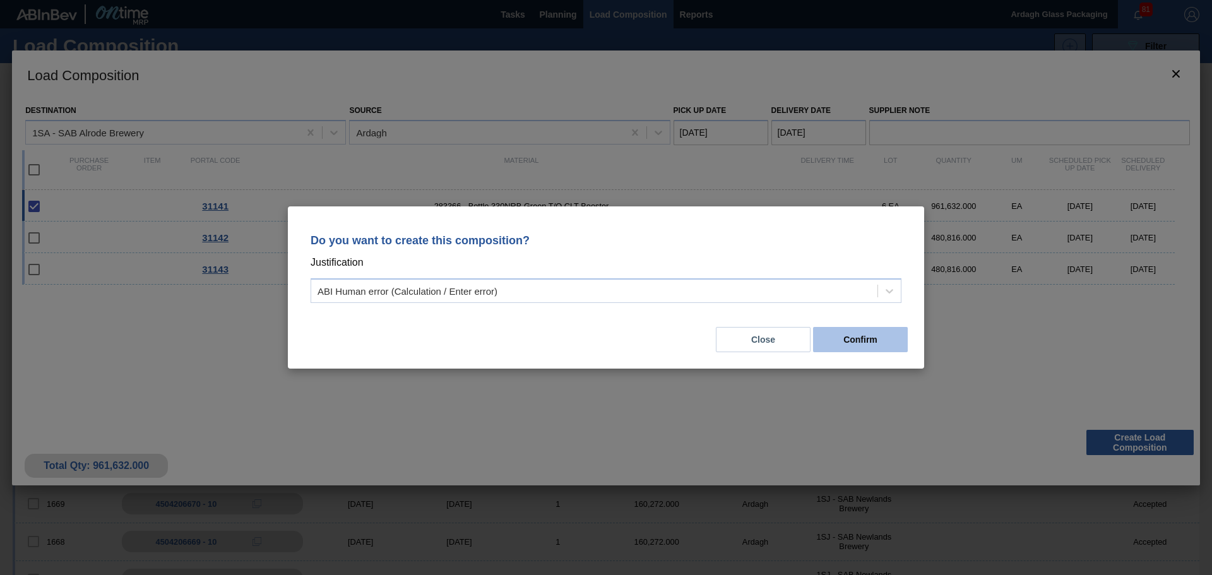
click at [846, 335] on button "Confirm" at bounding box center [860, 339] width 95 height 25
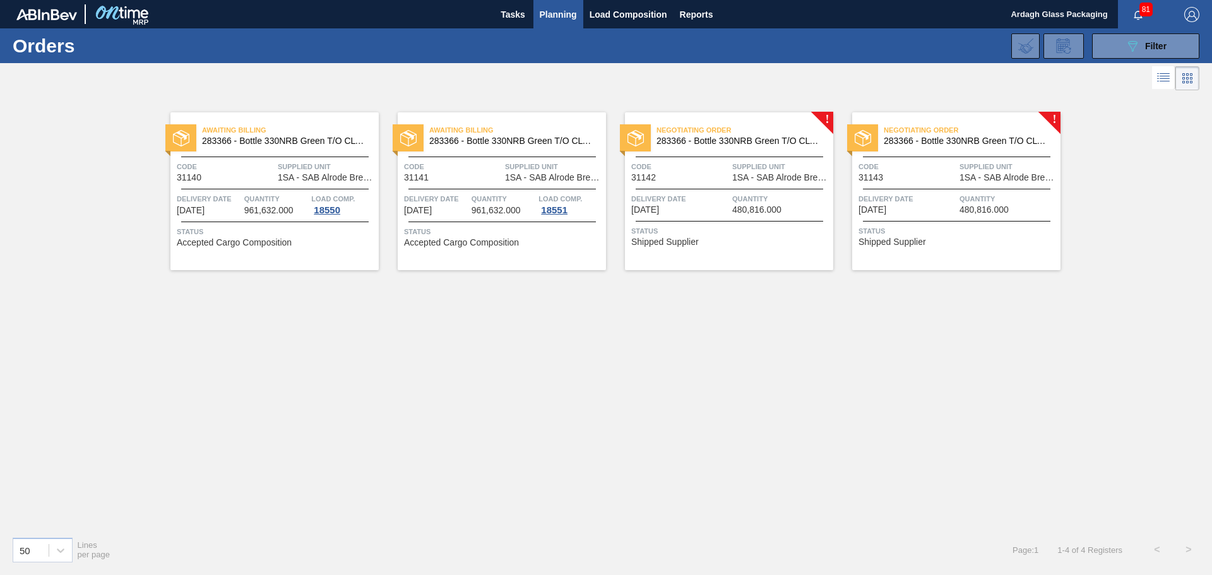
click at [751, 175] on span "1SA - SAB Alrode Brewery" at bounding box center [781, 177] width 98 height 9
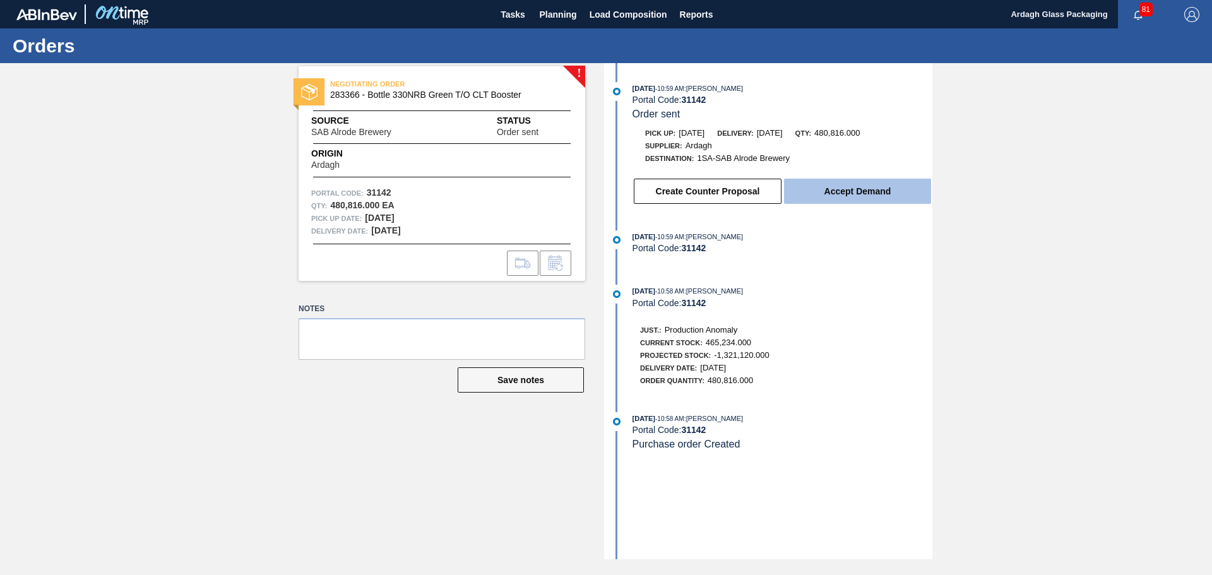
click at [828, 188] on button "Accept Demand" at bounding box center [857, 191] width 147 height 25
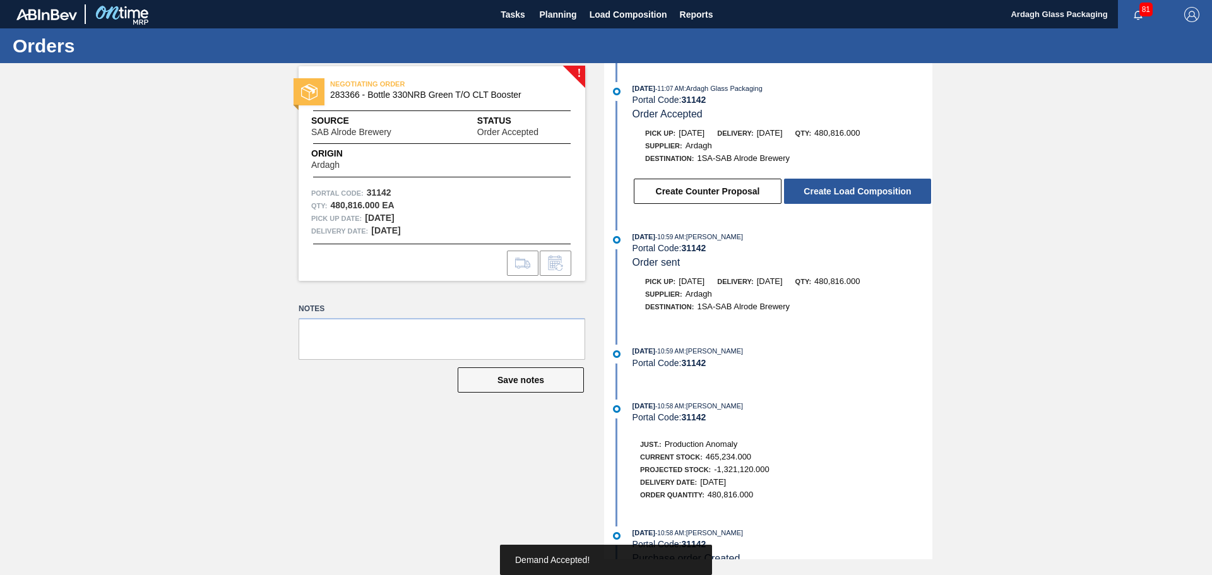
click at [853, 193] on button "Create Load Composition" at bounding box center [857, 191] width 147 height 25
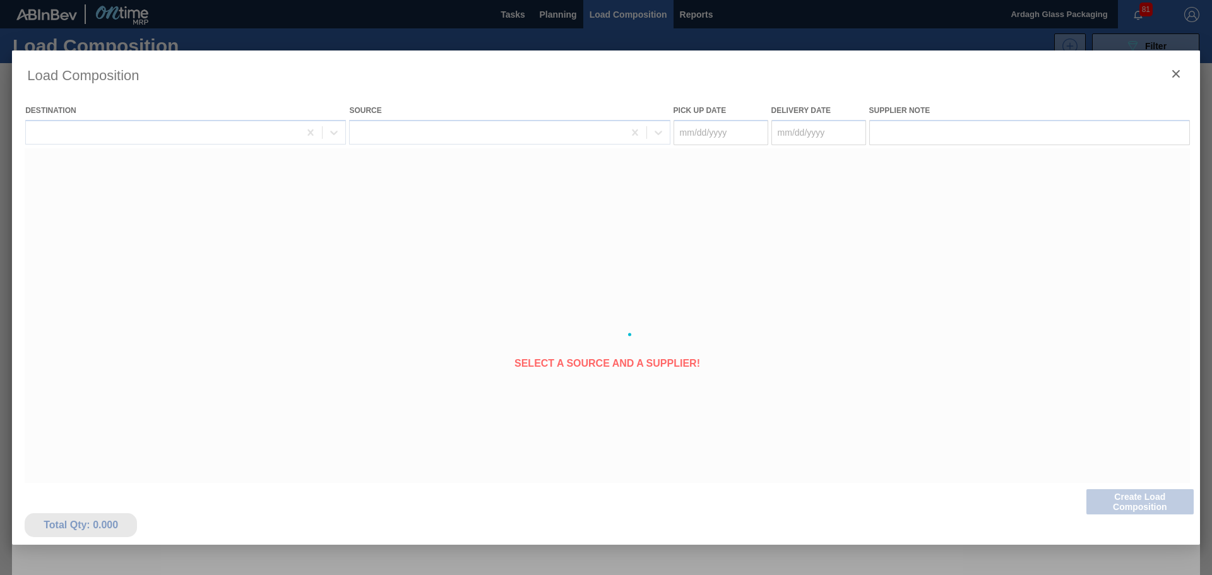
type Date "[DATE]"
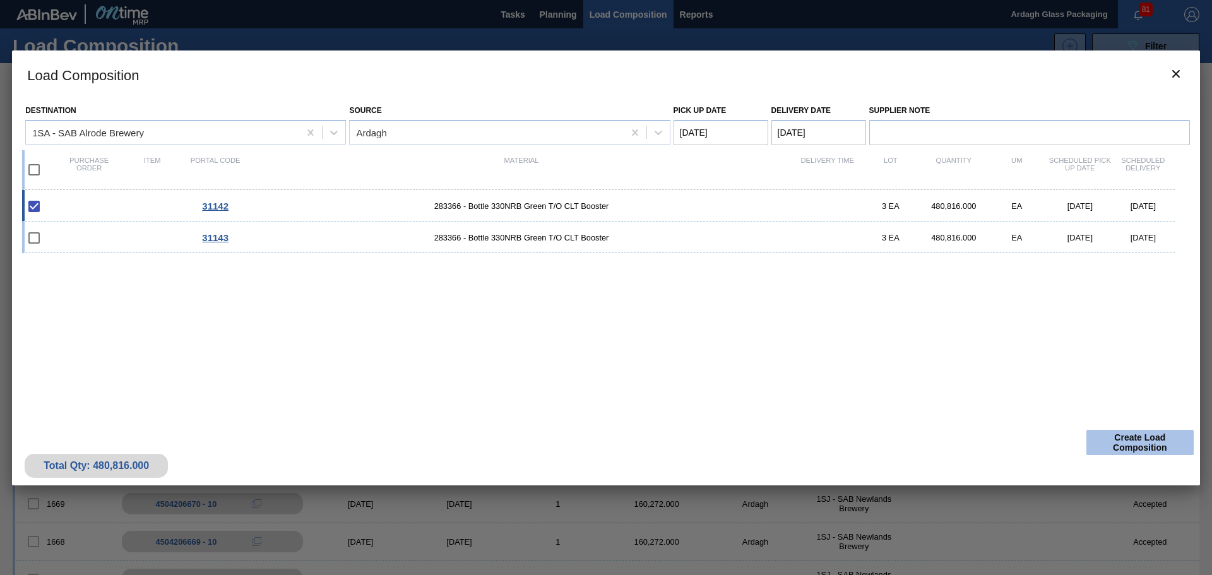
click at [1126, 447] on button "Create Load Composition" at bounding box center [1139, 442] width 107 height 25
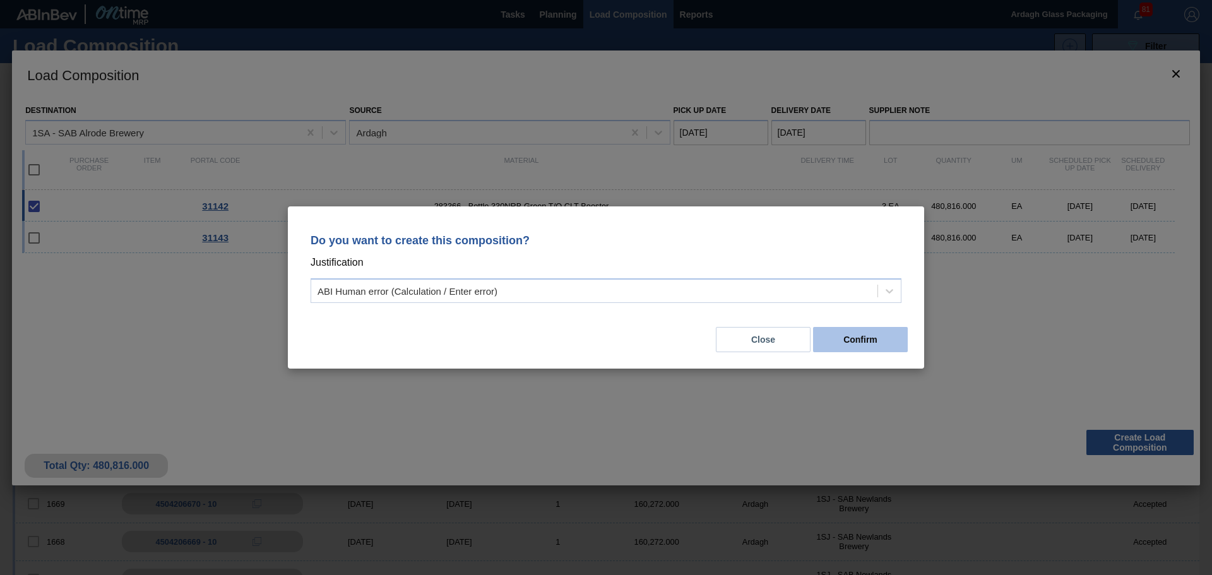
click at [850, 338] on button "Confirm" at bounding box center [860, 339] width 95 height 25
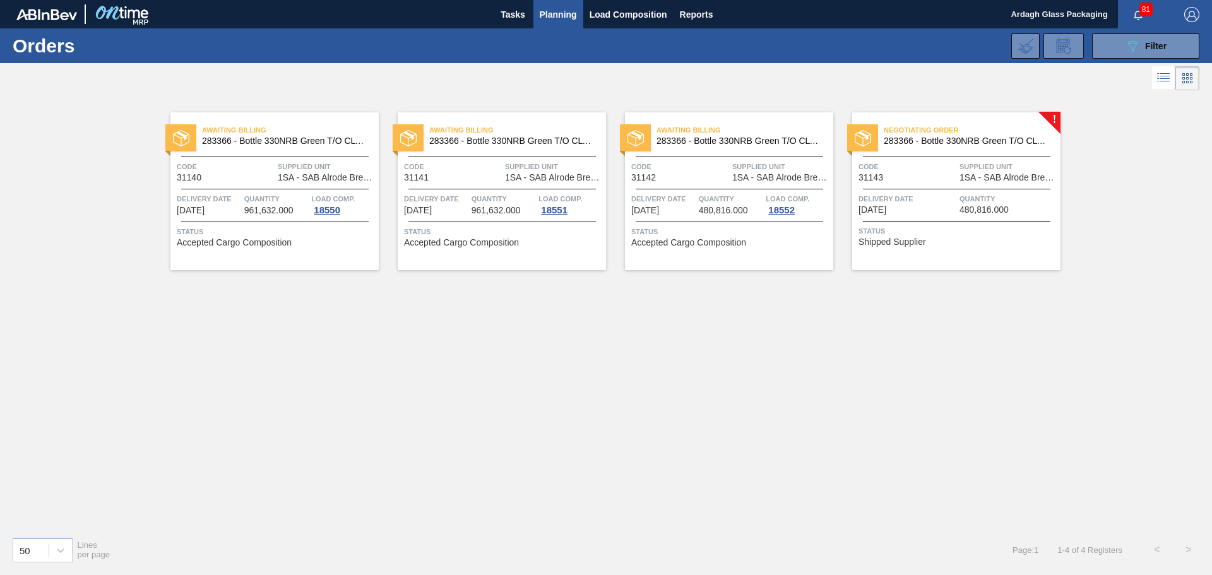
click at [1015, 152] on div "Negotiating Order 283366 - Bottle 330NRB Green T/O CLT Booster Code 31143 Suppl…" at bounding box center [956, 191] width 208 height 158
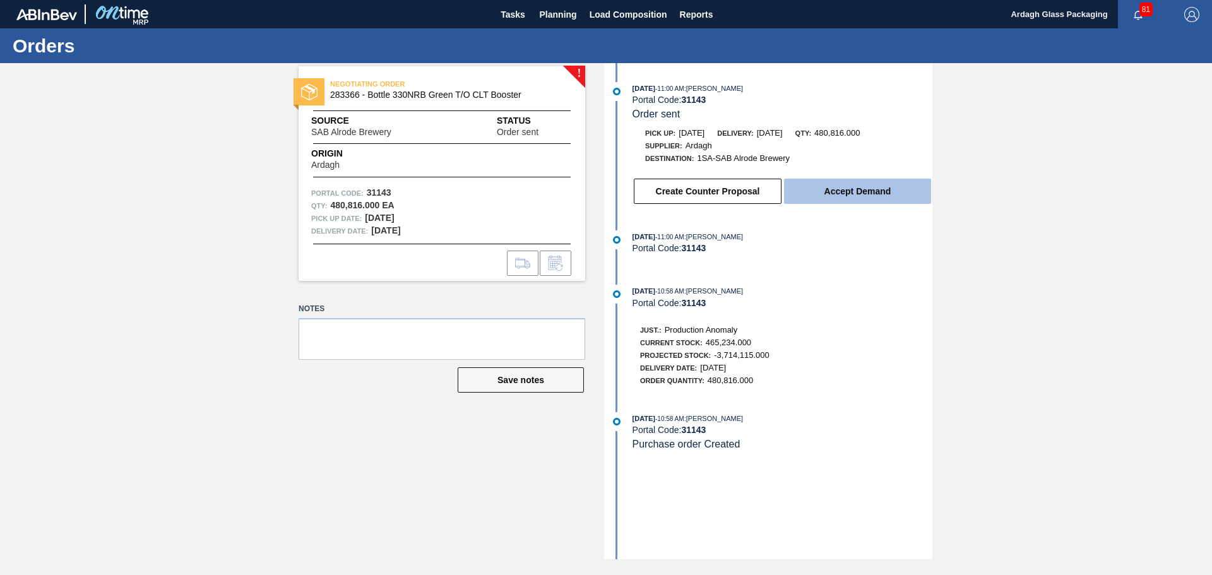
click at [883, 194] on button "Accept Demand" at bounding box center [857, 191] width 147 height 25
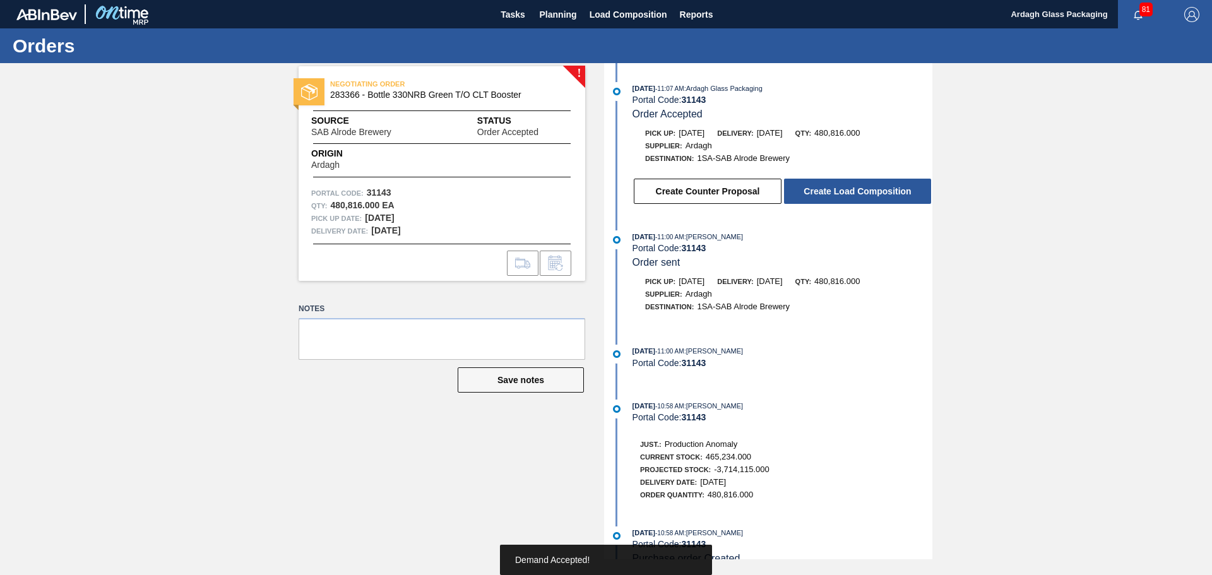
click at [883, 194] on button "Create Load Composition" at bounding box center [857, 191] width 147 height 25
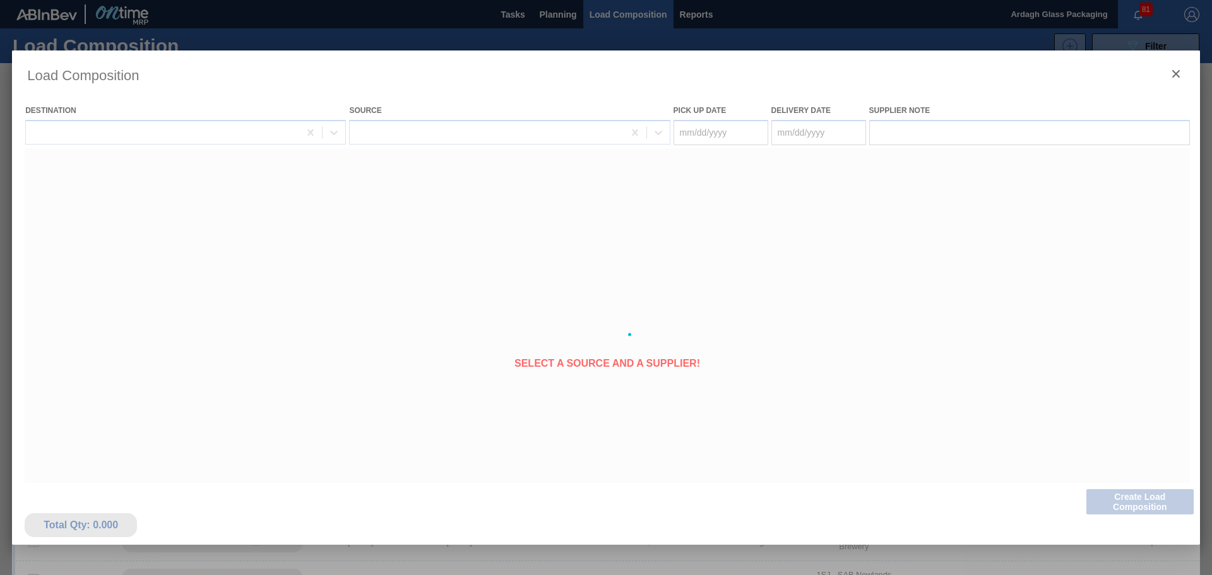
type Date "[DATE]"
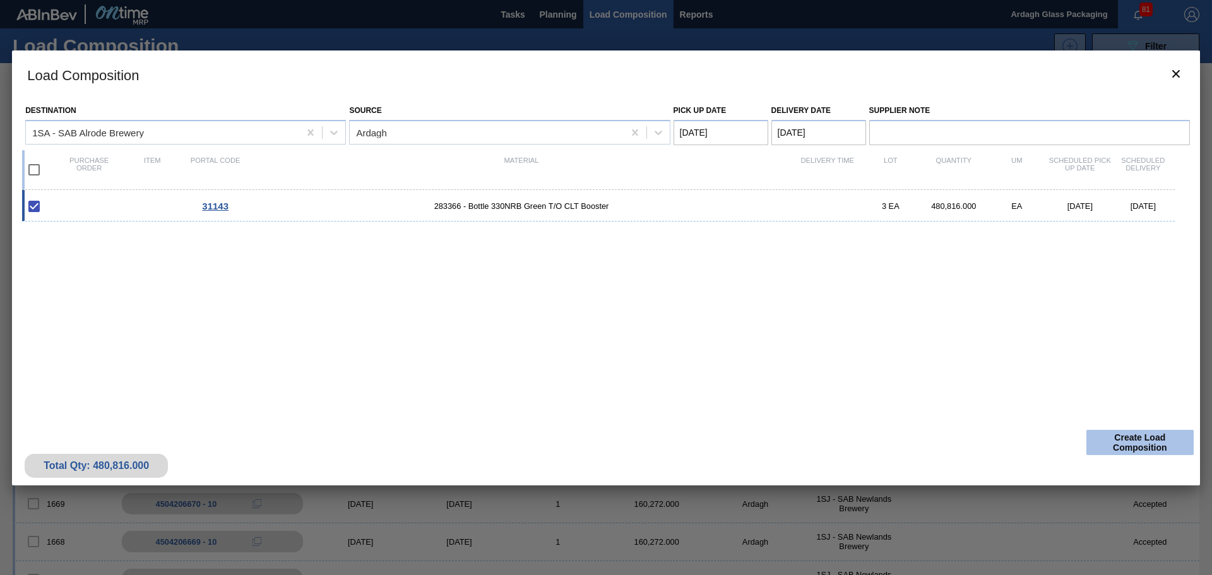
click at [1150, 441] on button "Create Load Composition" at bounding box center [1139, 442] width 107 height 25
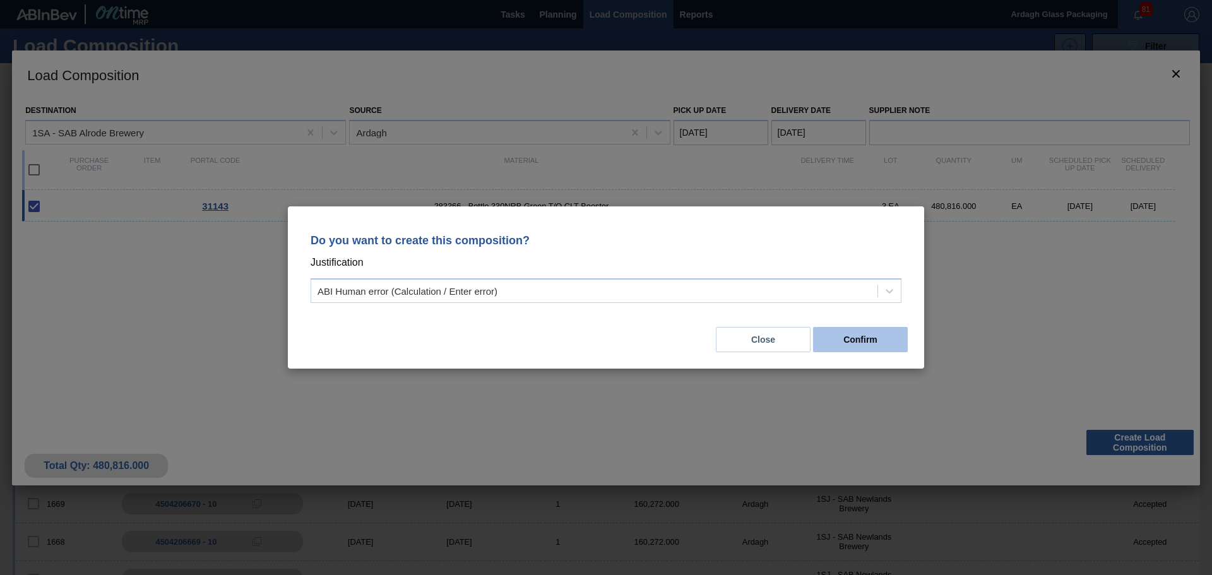
click at [871, 344] on button "Confirm" at bounding box center [860, 339] width 95 height 25
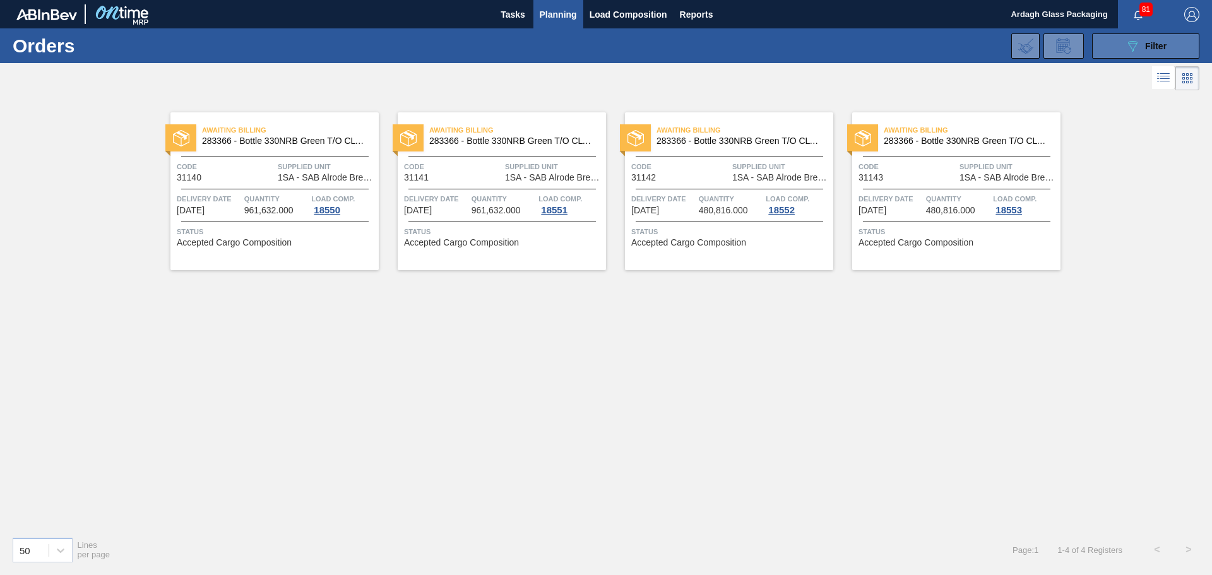
click at [1136, 44] on icon "089F7B8B-B2A5-4AFE-B5C0-19BA573D28AC" at bounding box center [1132, 46] width 15 height 15
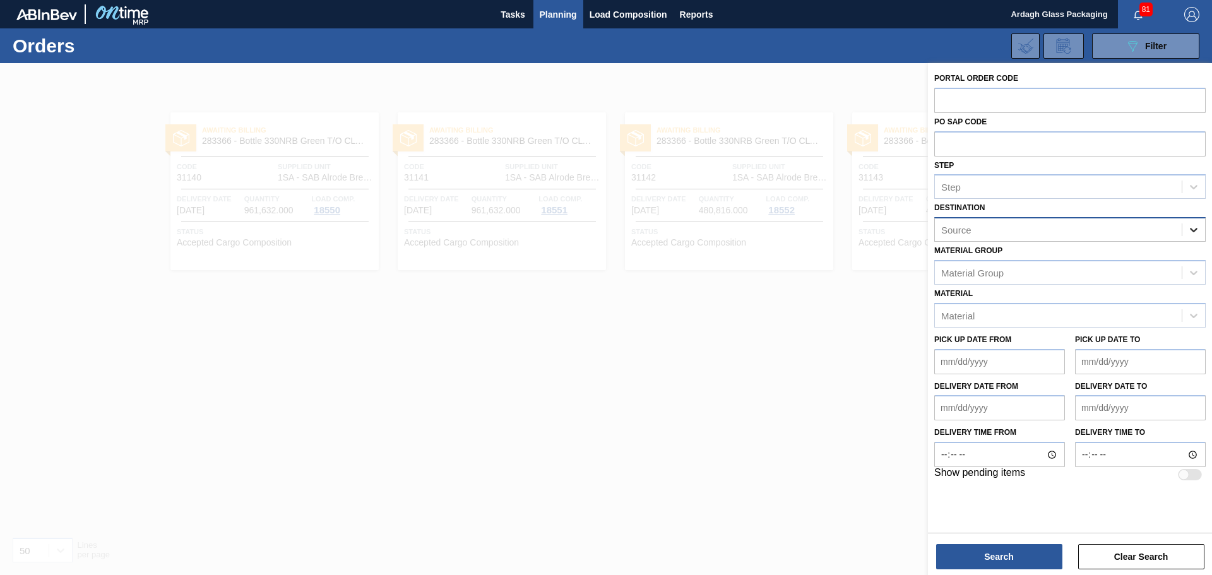
click at [1192, 225] on icon at bounding box center [1193, 229] width 13 height 13
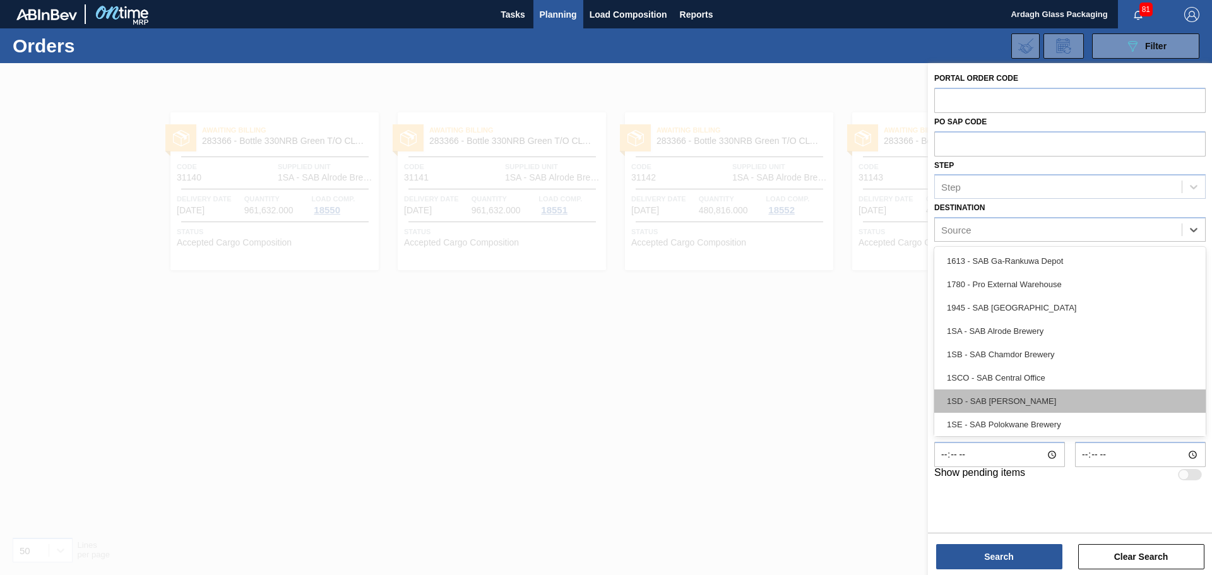
click at [1033, 398] on div "1SD - SAB [PERSON_NAME]" at bounding box center [1069, 401] width 271 height 23
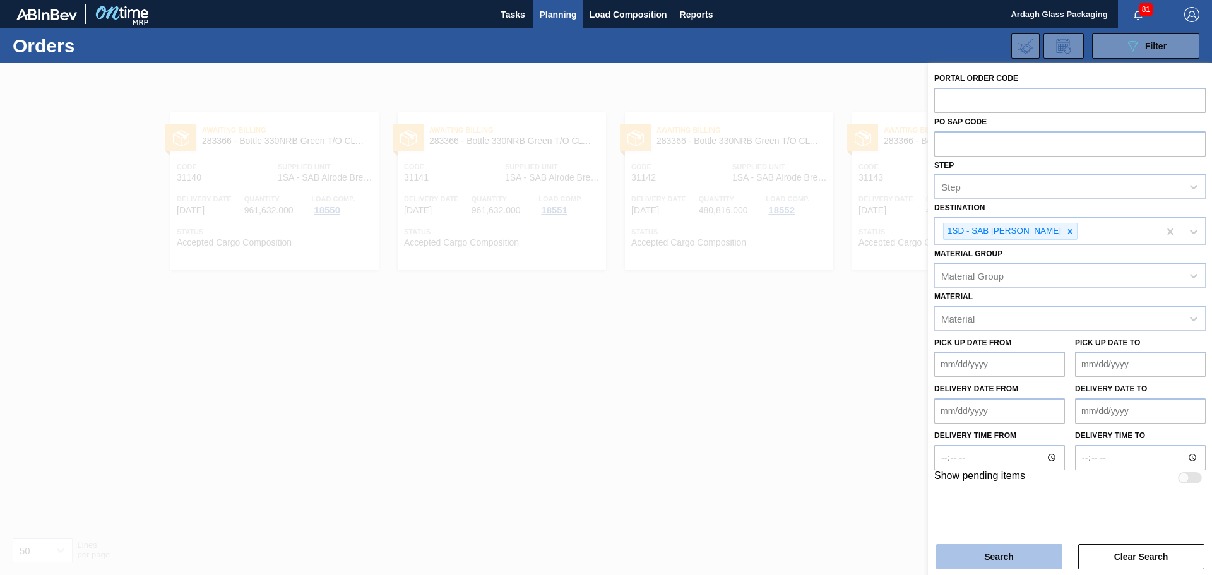
click at [1013, 552] on button "Search" at bounding box center [999, 556] width 126 height 25
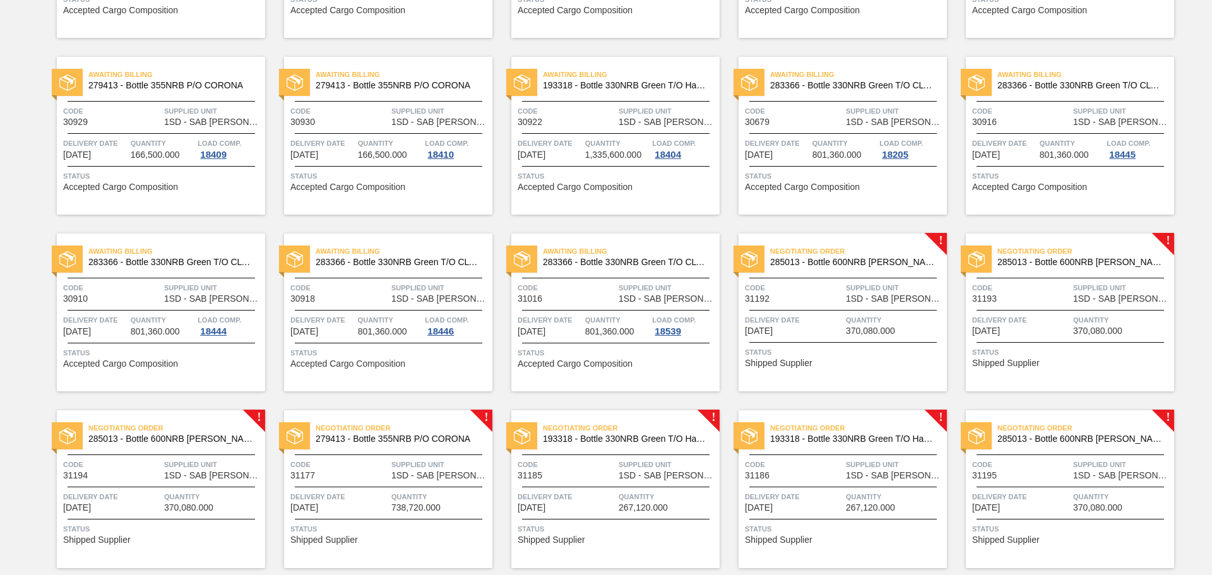
scroll to position [253, 0]
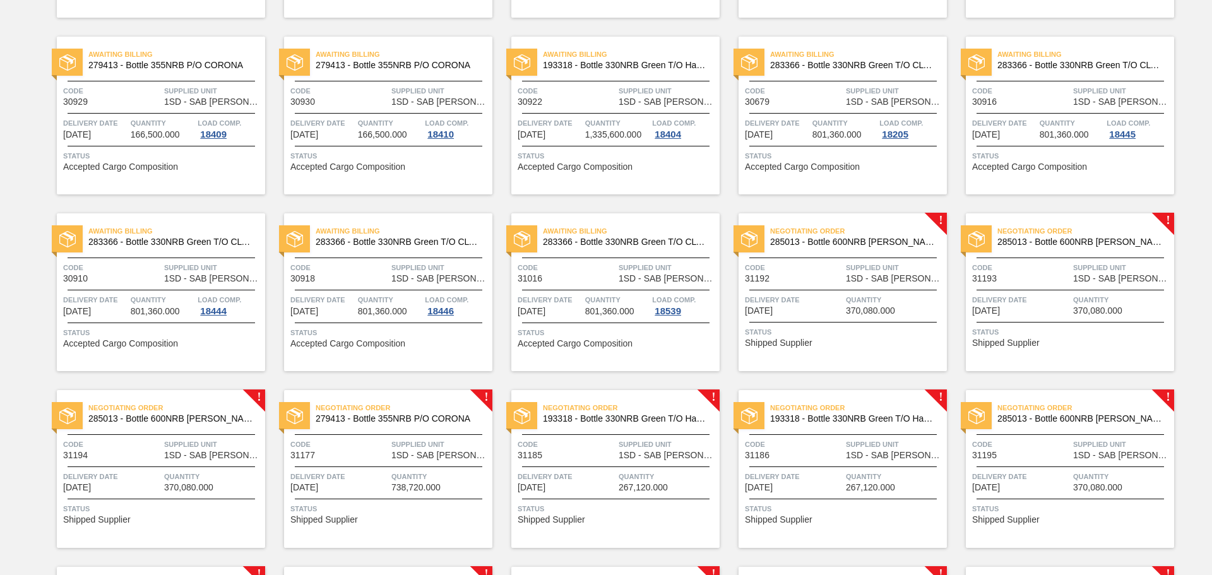
click at [874, 305] on span "Quantity" at bounding box center [895, 300] width 98 height 13
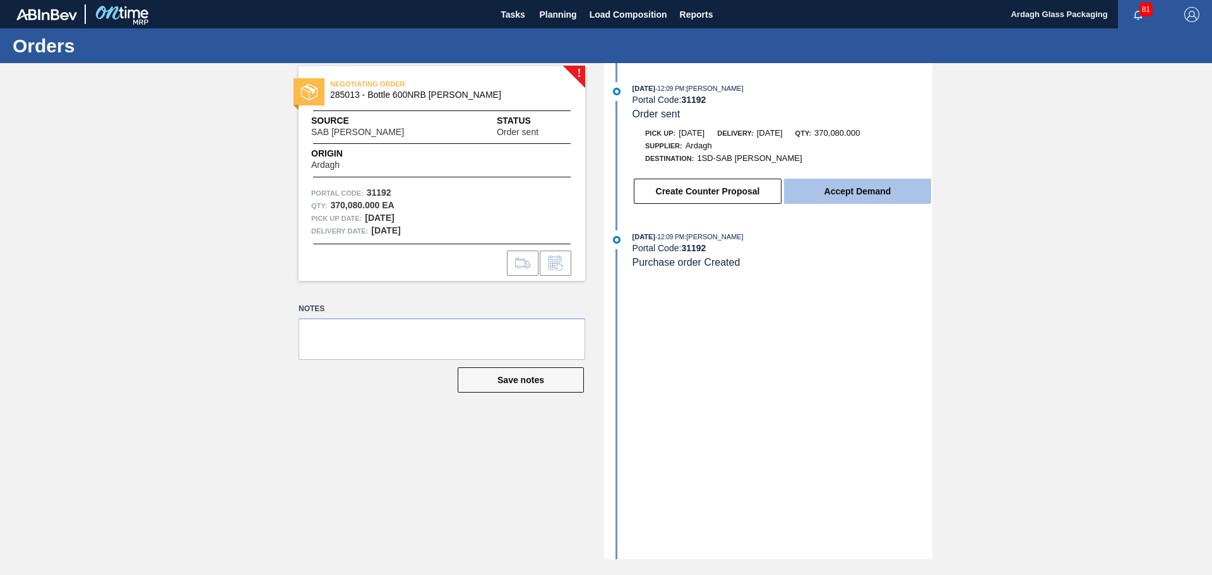
click at [848, 194] on button "Accept Demand" at bounding box center [857, 191] width 147 height 25
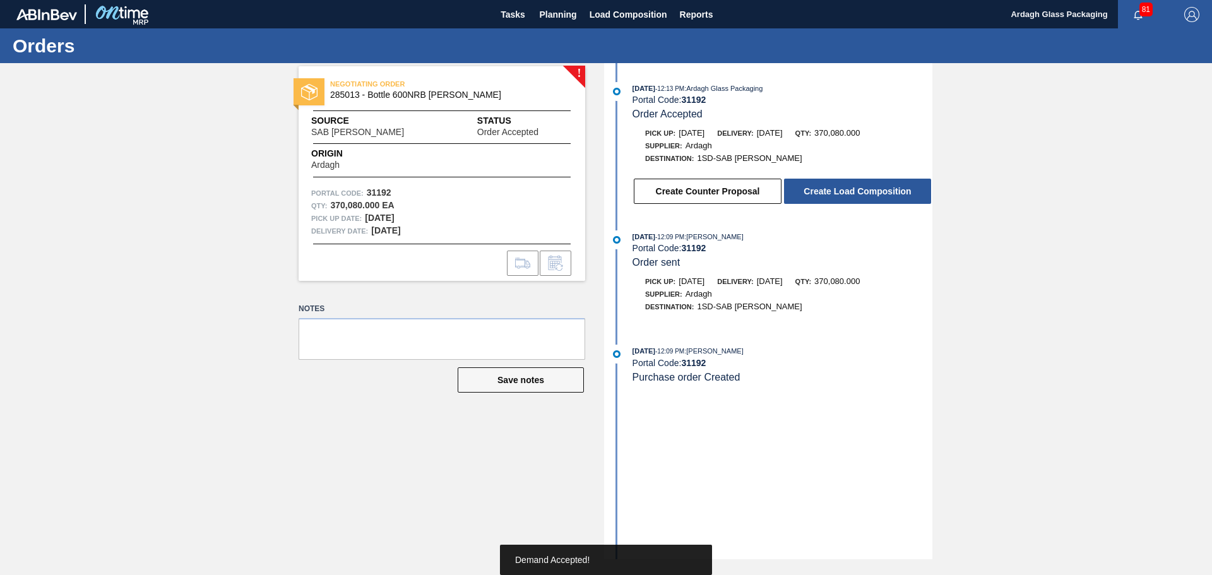
click at [848, 194] on button "Create Load Composition" at bounding box center [857, 191] width 147 height 25
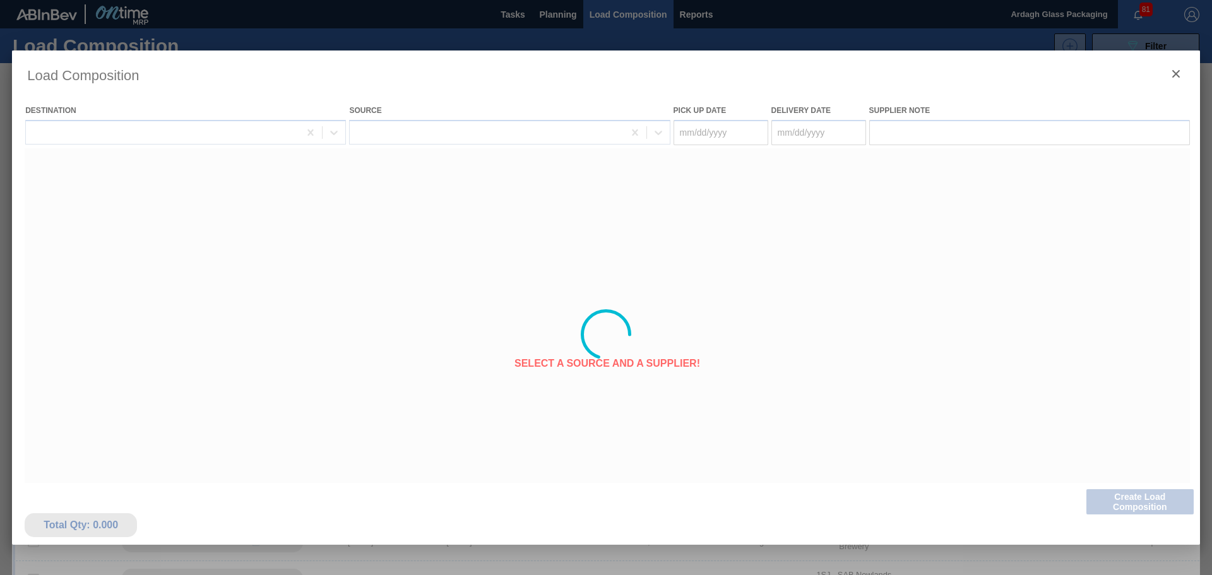
type Date "[DATE]"
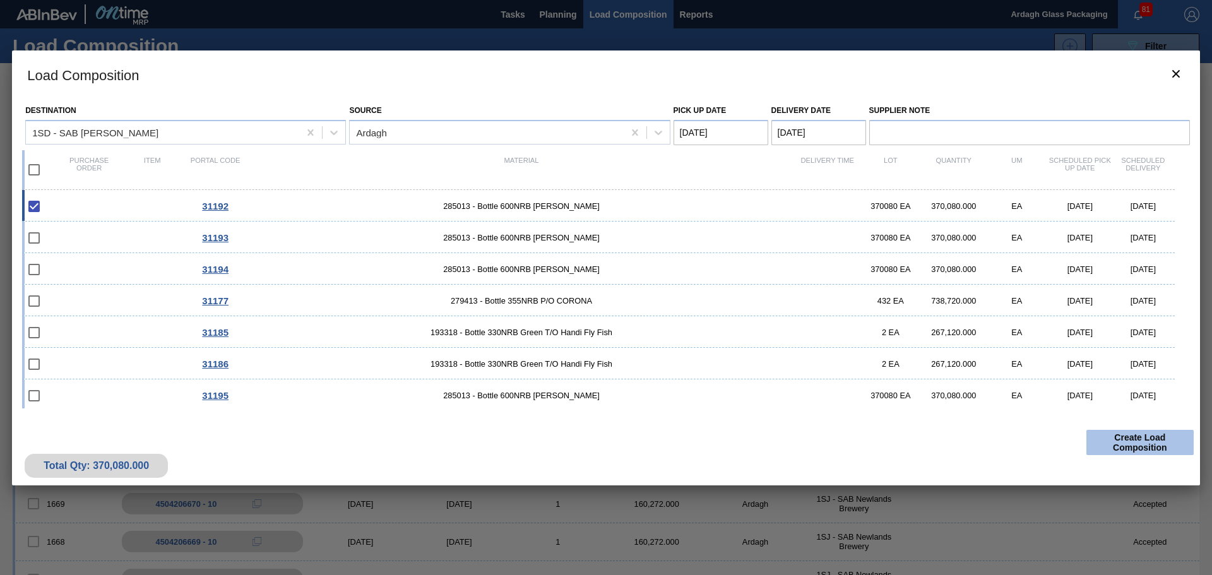
click at [1133, 439] on button "Create Load Composition" at bounding box center [1139, 442] width 107 height 25
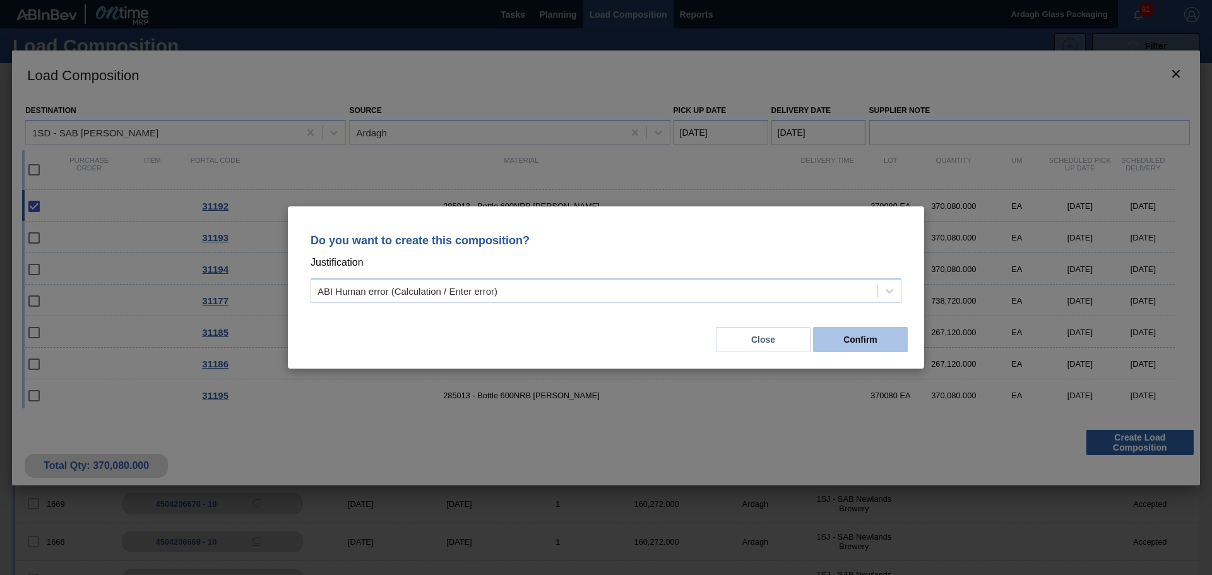
click at [872, 344] on button "Confirm" at bounding box center [860, 339] width 95 height 25
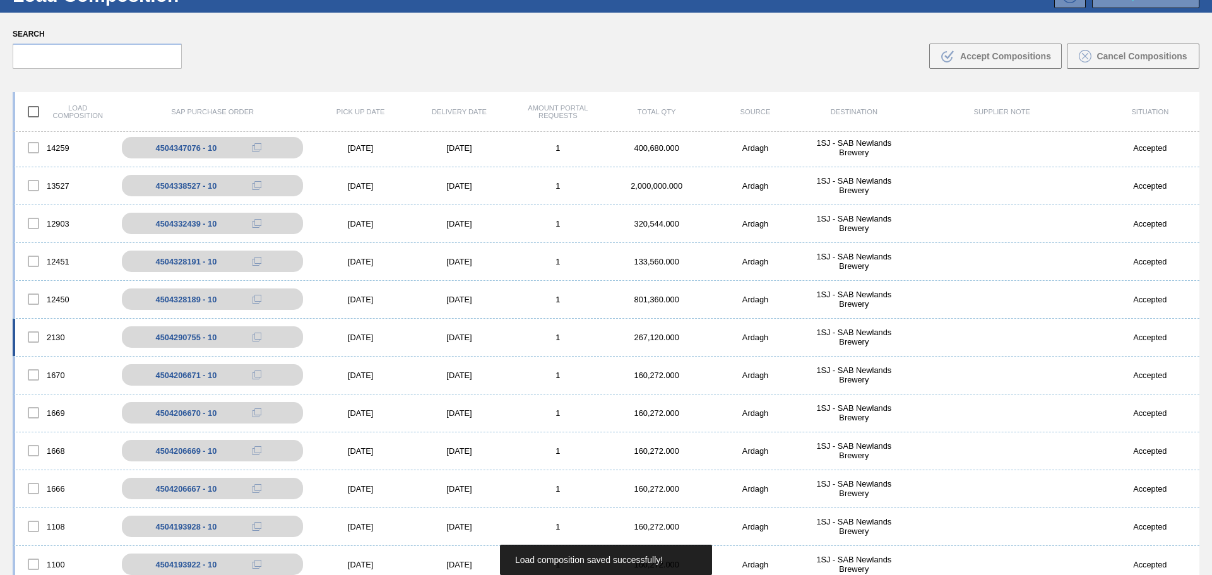
scroll to position [91, 0]
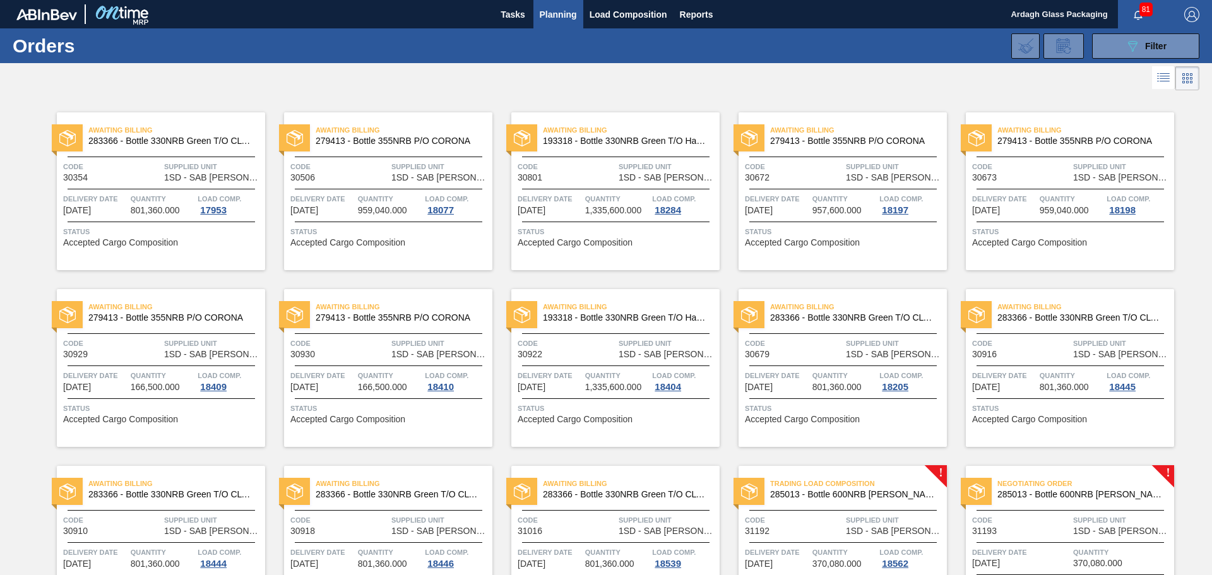
click at [883, 527] on span "1SD - SAB [PERSON_NAME]" at bounding box center [895, 530] width 98 height 9
click at [818, 482] on span "Trading Load Composition" at bounding box center [858, 483] width 177 height 13
click at [847, 485] on span "Trading Load Composition" at bounding box center [858, 483] width 177 height 13
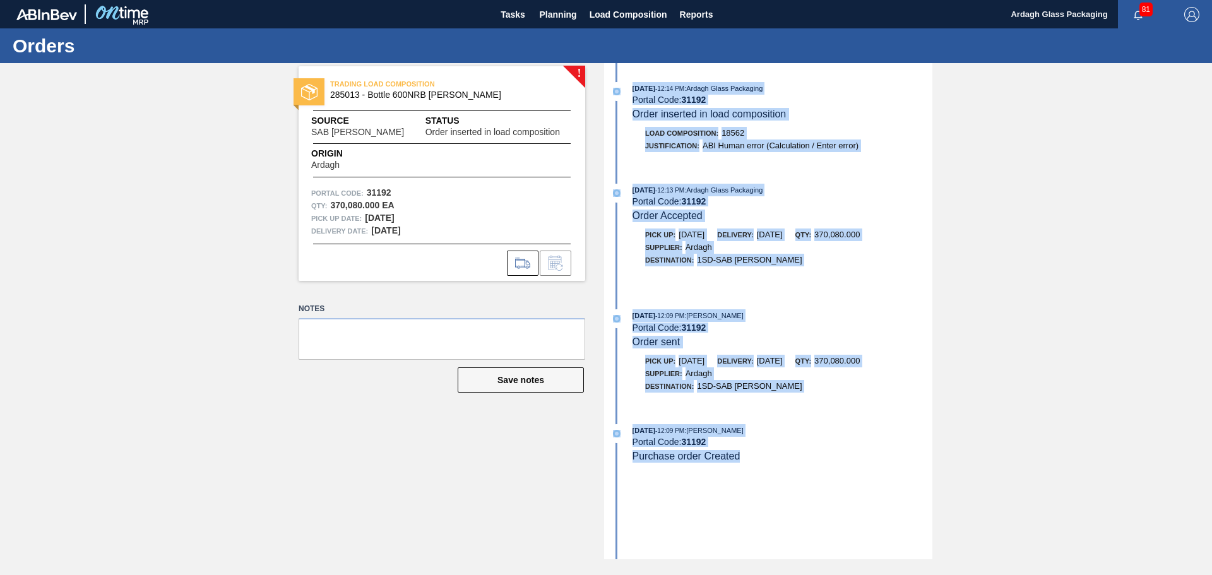
click at [899, 162] on div "[DATE] 12:14 PM : Ardagh Glass Packaging Portal Code: 31192 Order inserted in l…" at bounding box center [769, 123] width 325 height 83
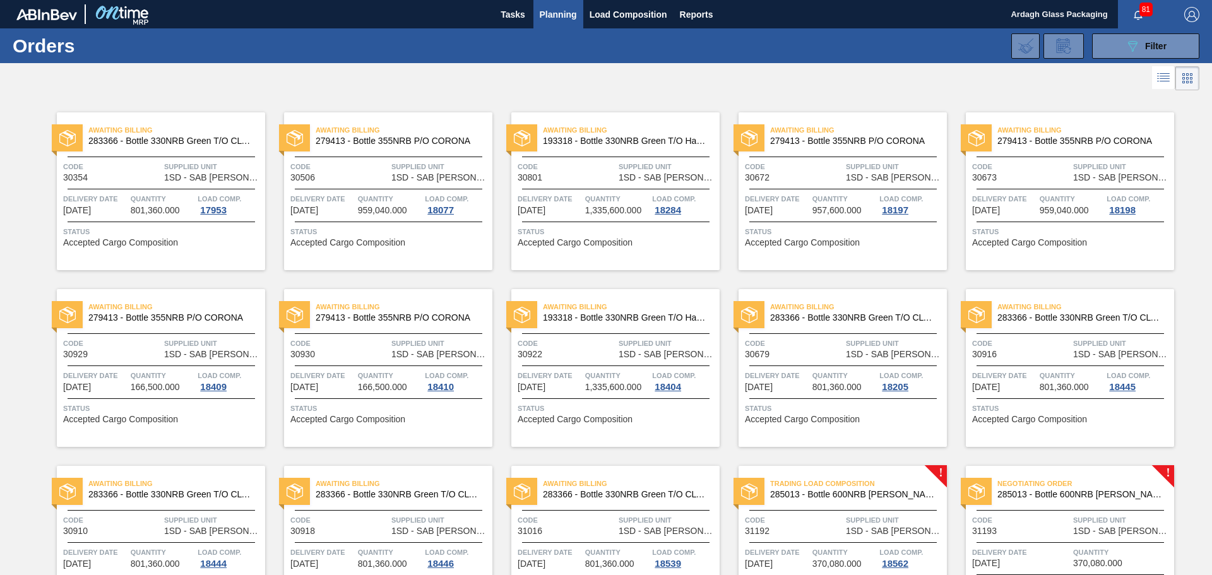
click at [1120, 520] on span "Supplied Unit" at bounding box center [1122, 520] width 98 height 13
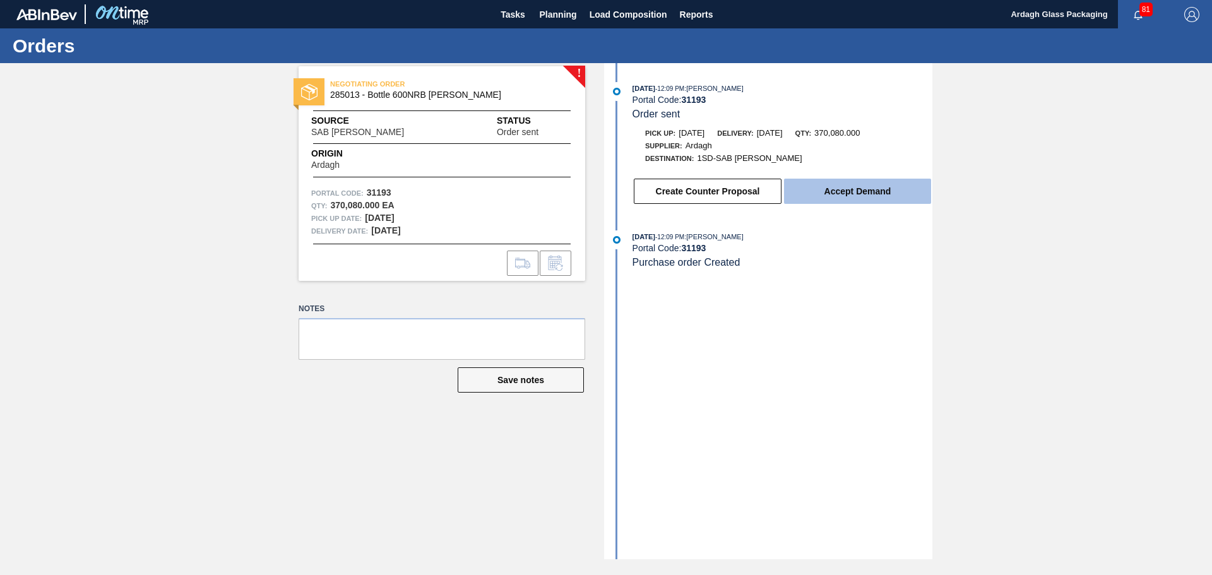
click at [857, 192] on button "Accept Demand" at bounding box center [857, 191] width 147 height 25
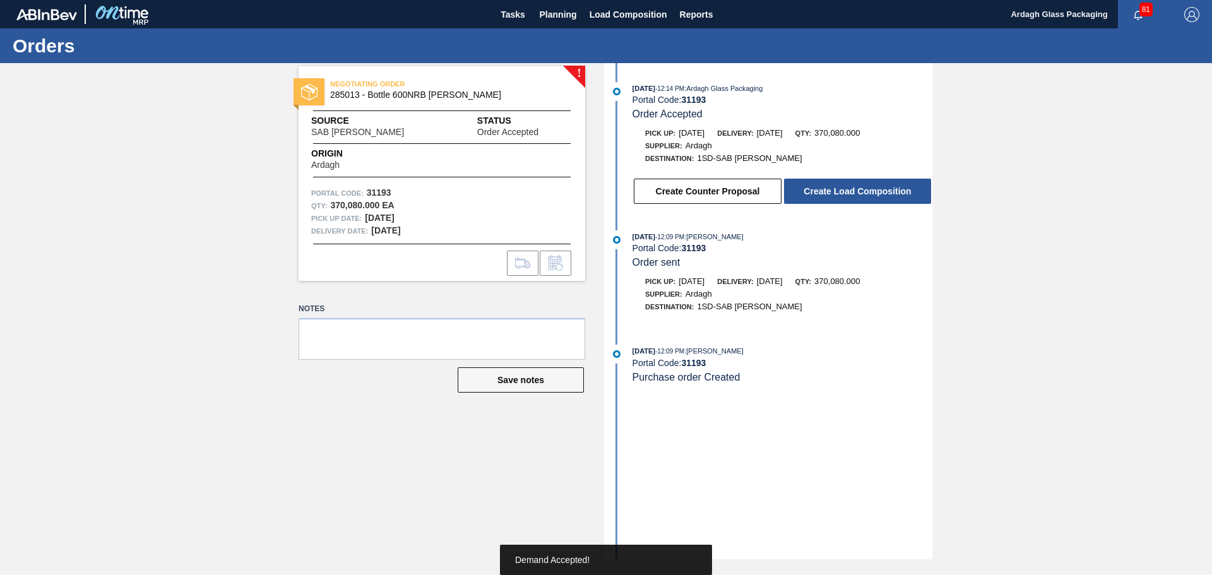
click at [857, 192] on button "Create Load Composition" at bounding box center [857, 191] width 147 height 25
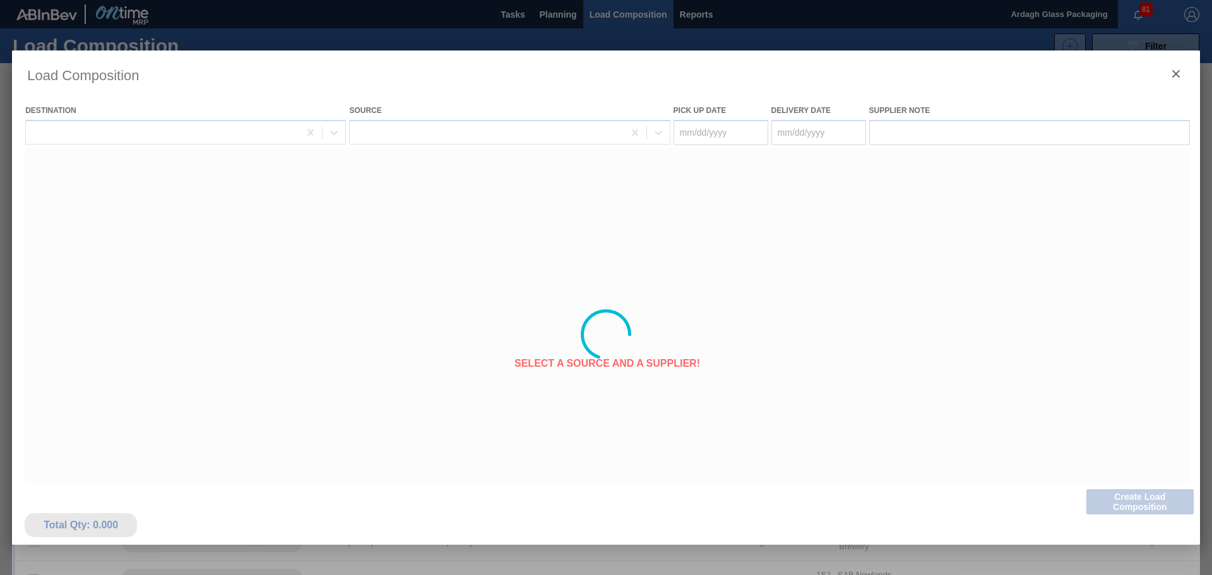
type Date "[DATE]"
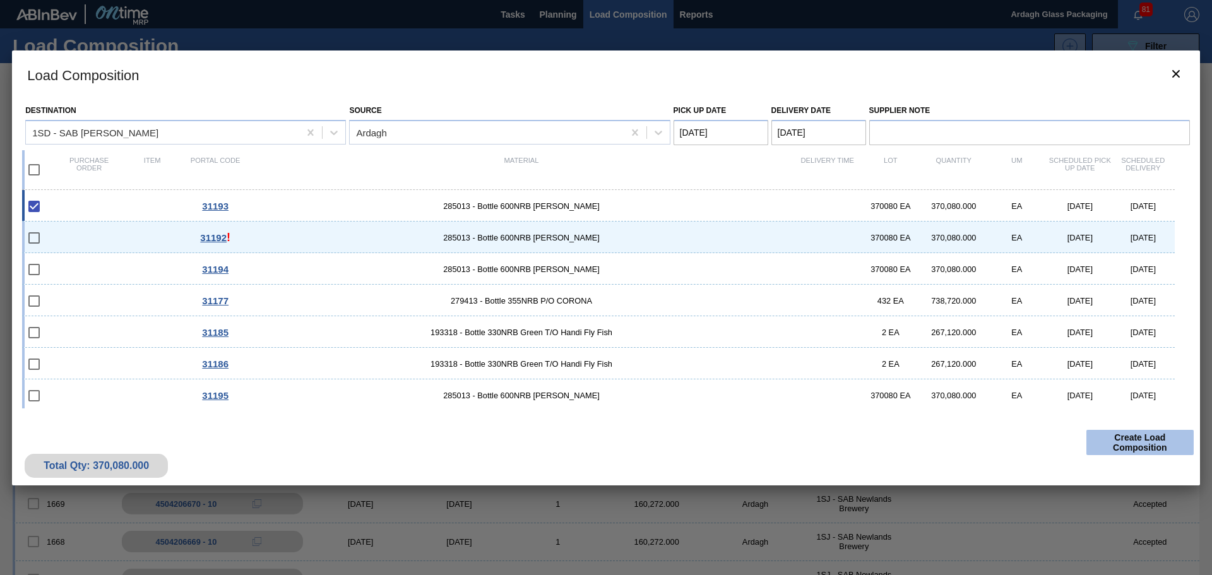
click at [1117, 441] on button "Create Load Composition" at bounding box center [1139, 442] width 107 height 25
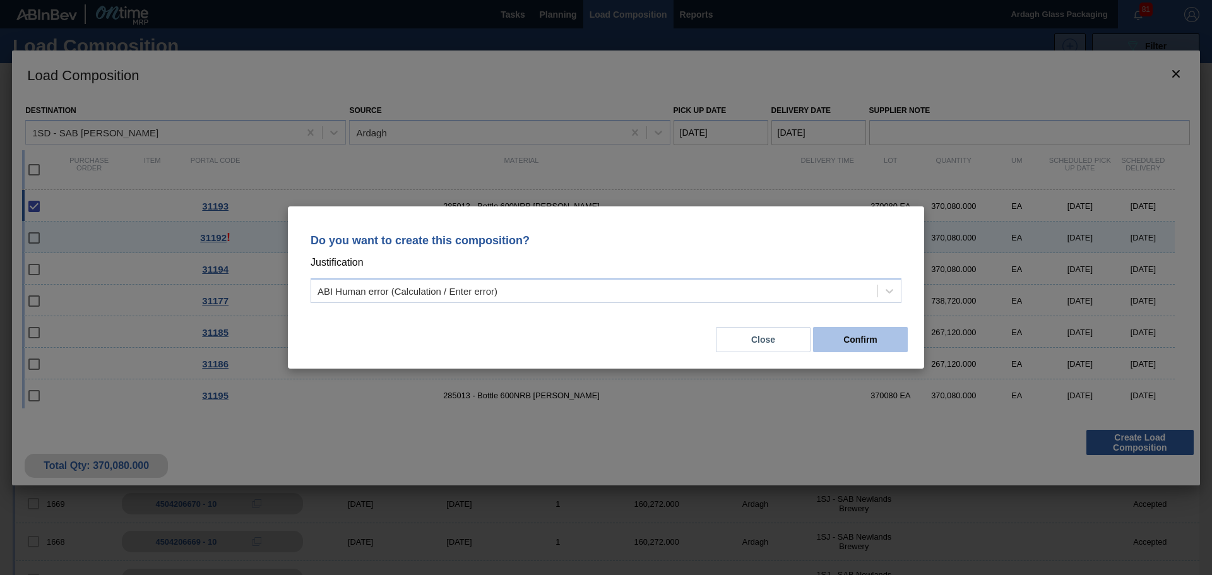
click at [869, 345] on button "Confirm" at bounding box center [860, 339] width 95 height 25
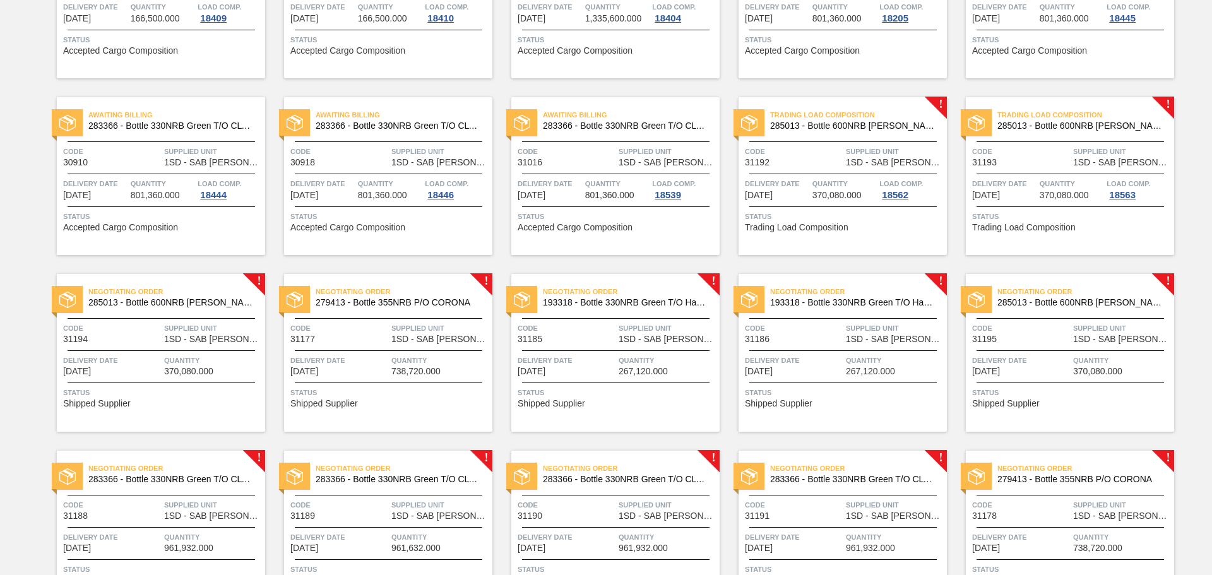
scroll to position [379, 0]
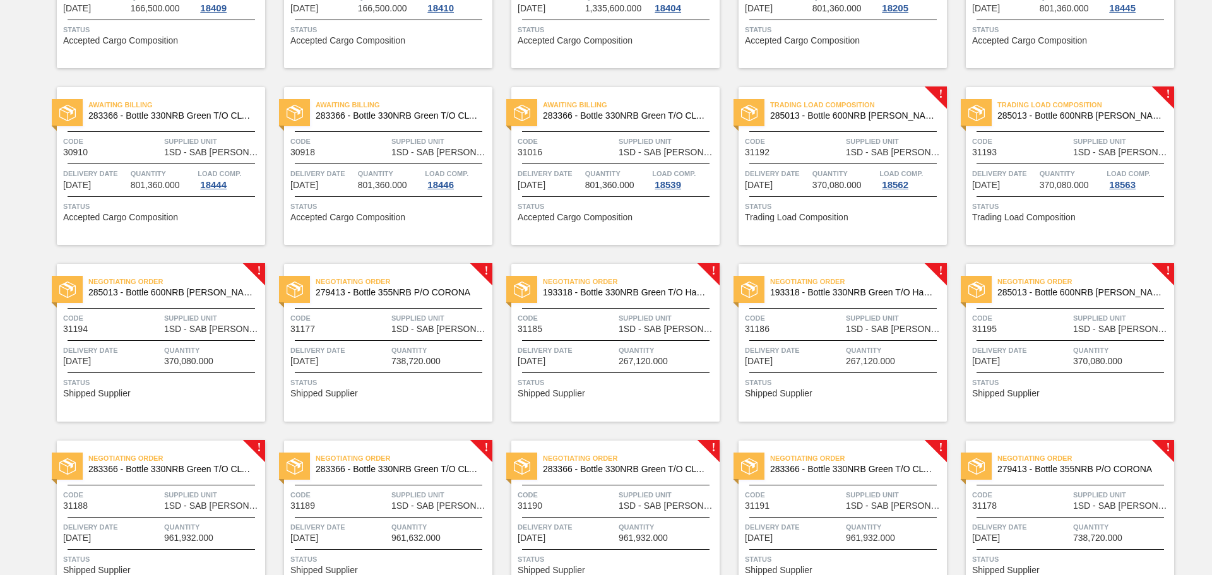
click at [205, 306] on div "Negotiating Order 285013 - Bottle 600NRB [PERSON_NAME] Code 31194 Supplied Unit…" at bounding box center [161, 343] width 208 height 158
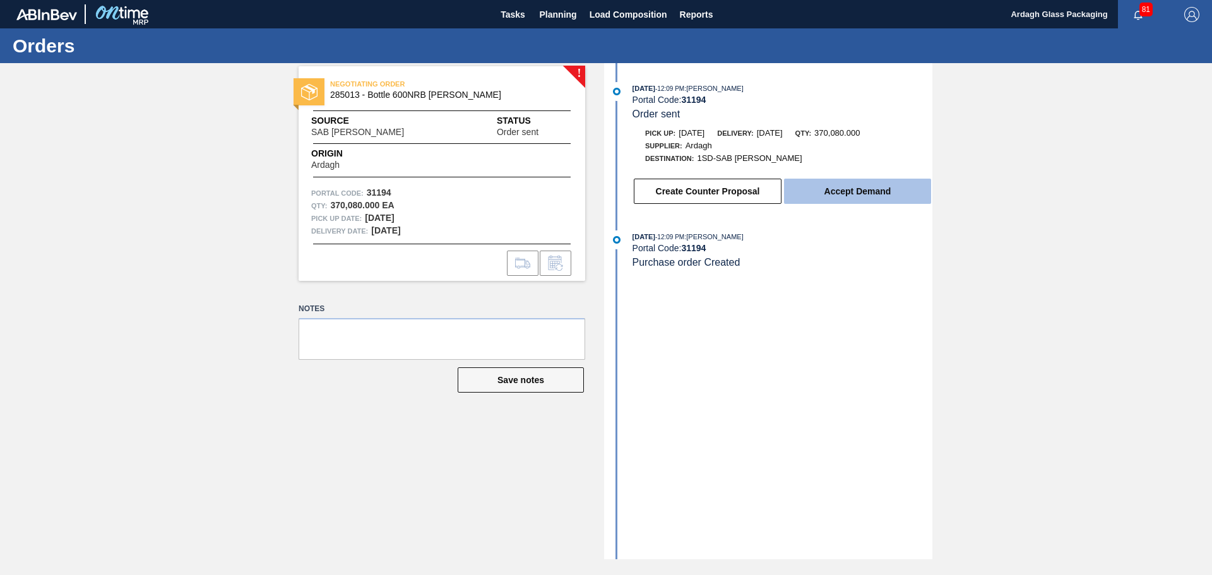
click at [866, 193] on button "Accept Demand" at bounding box center [857, 191] width 147 height 25
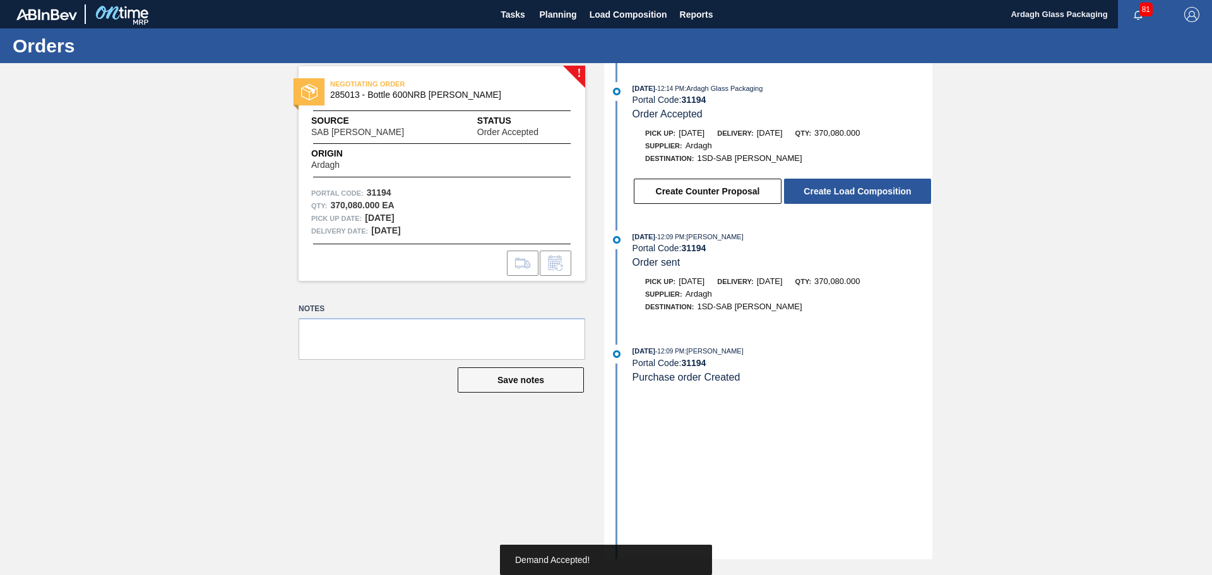
click at [866, 193] on button "Create Load Composition" at bounding box center [857, 191] width 147 height 25
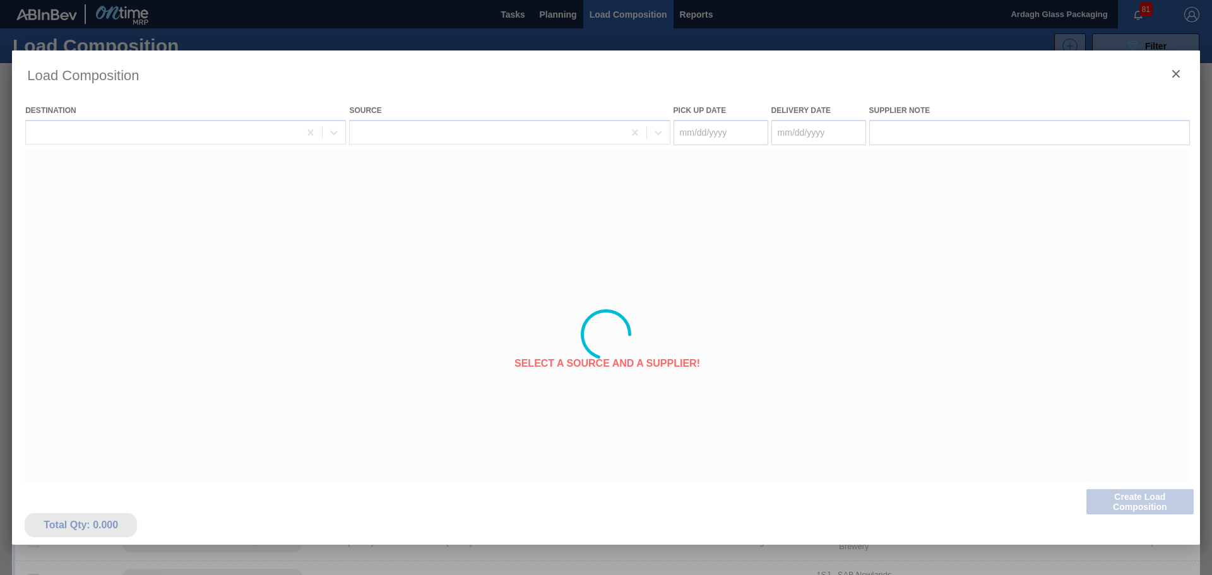
type Date "[DATE]"
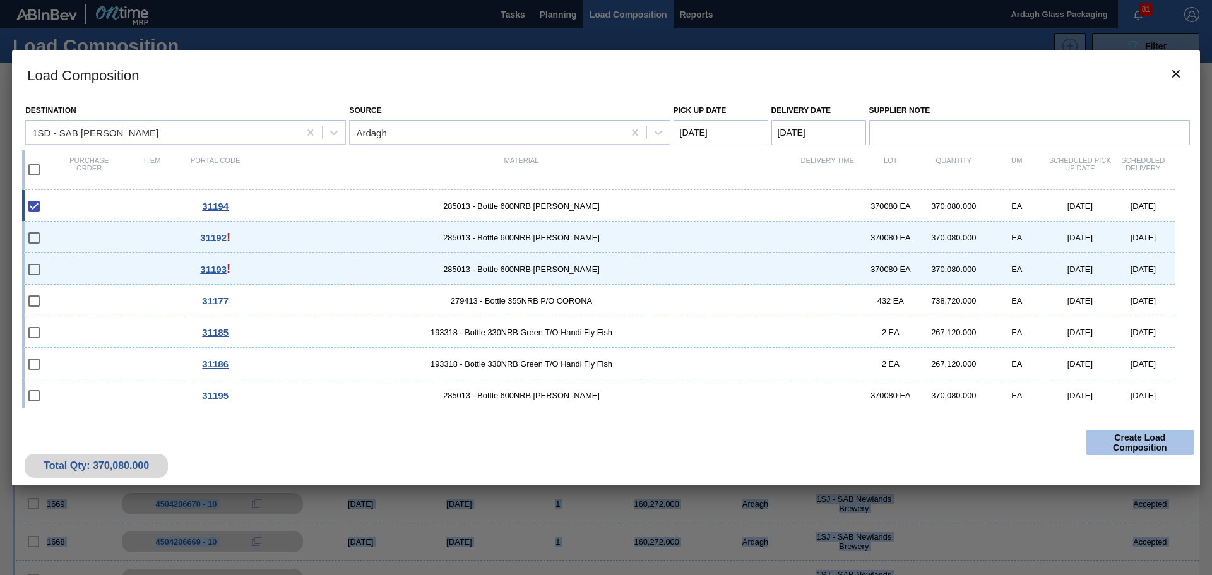
click at [1113, 437] on button "Create Load Composition" at bounding box center [1139, 442] width 107 height 25
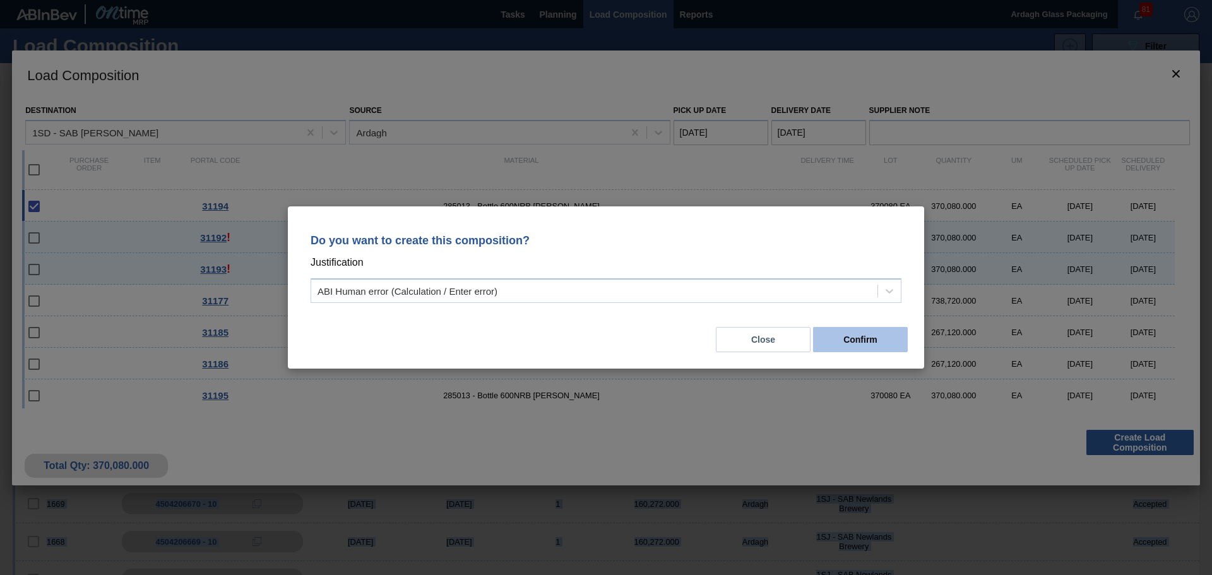
click at [876, 342] on button "Confirm" at bounding box center [860, 339] width 95 height 25
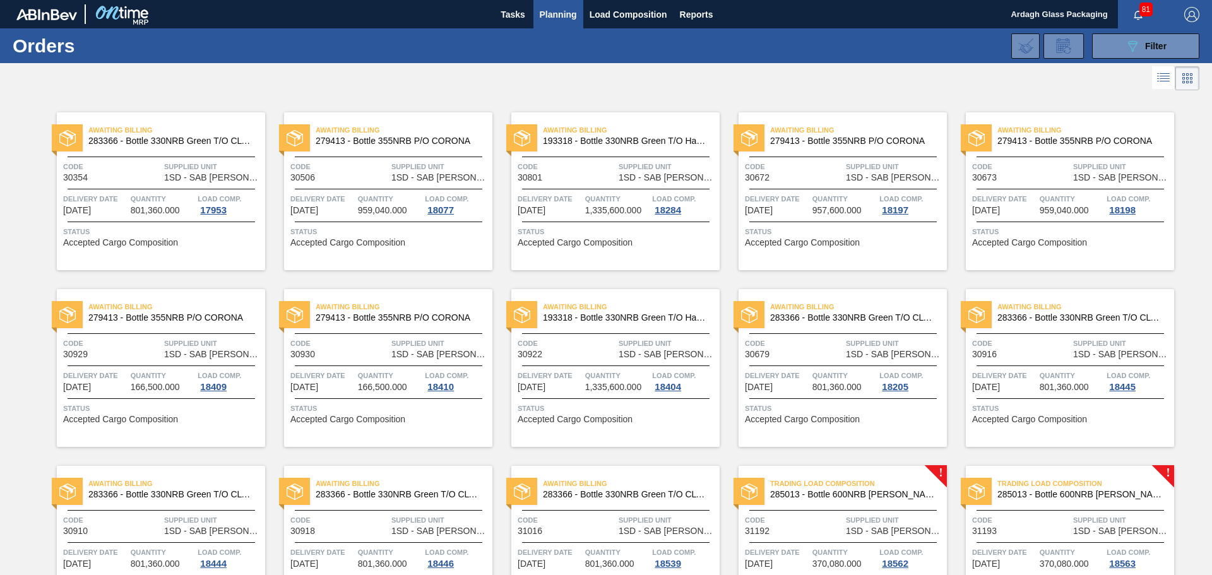
scroll to position [316, 0]
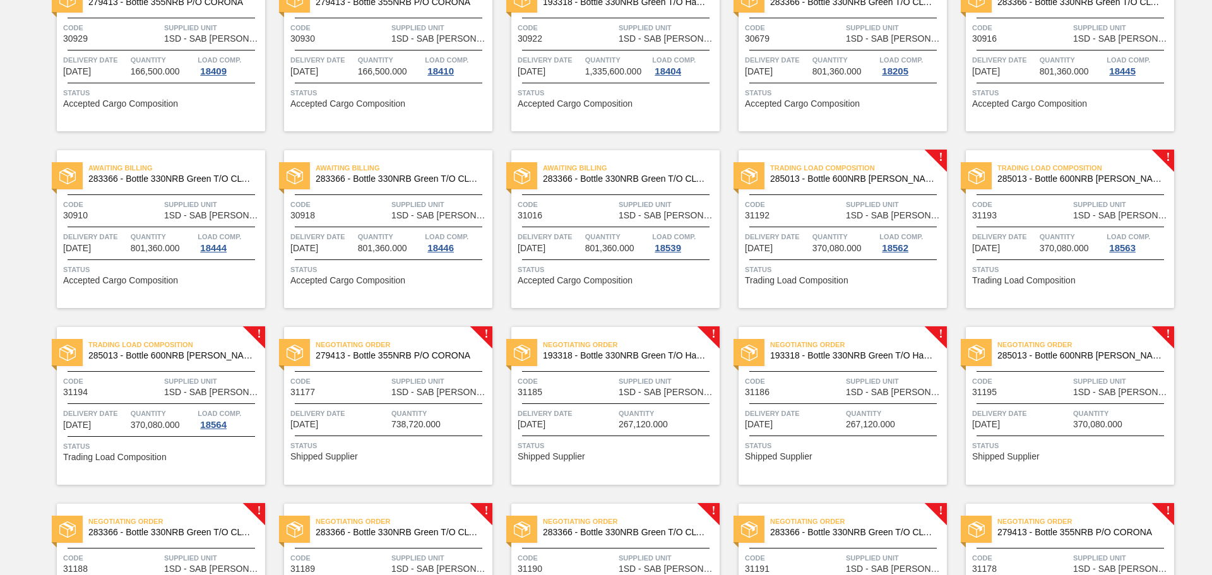
click at [654, 424] on span "267,120.000" at bounding box center [643, 424] width 49 height 9
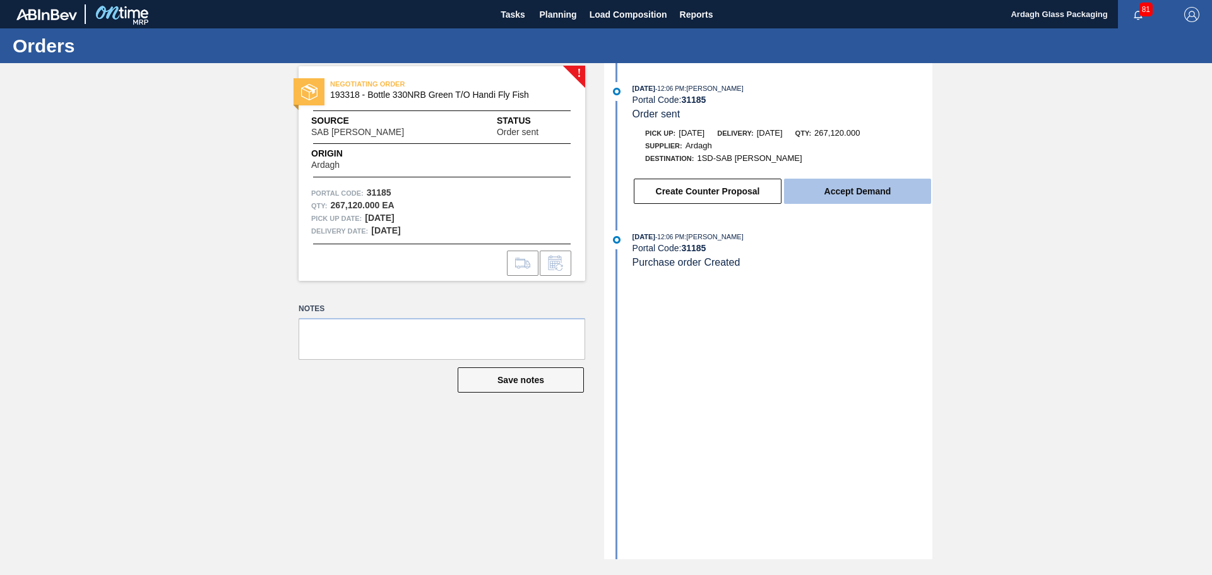
click at [862, 188] on button "Accept Demand" at bounding box center [857, 191] width 147 height 25
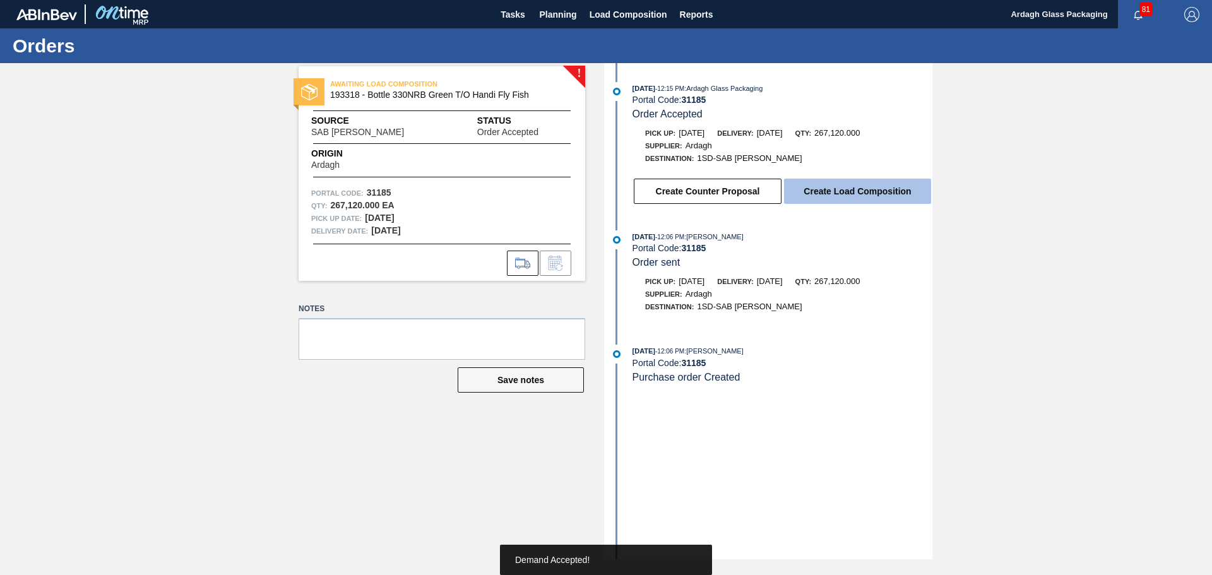
click at [859, 186] on button "Create Load Composition" at bounding box center [857, 191] width 147 height 25
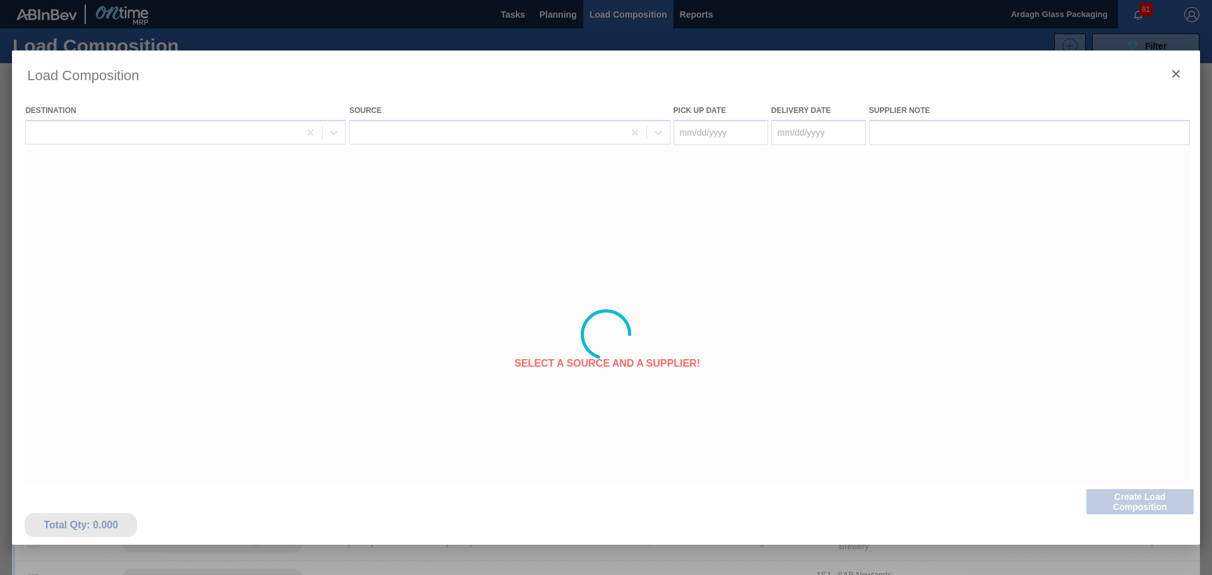
type Date "[DATE]"
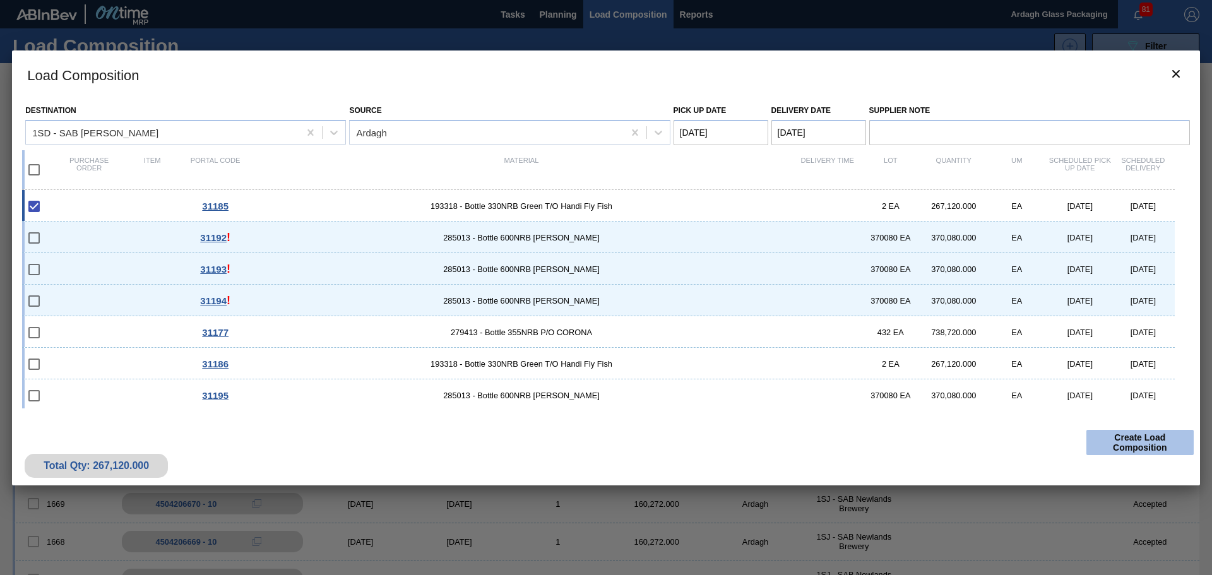
click at [1151, 444] on button "Create Load Composition" at bounding box center [1139, 442] width 107 height 25
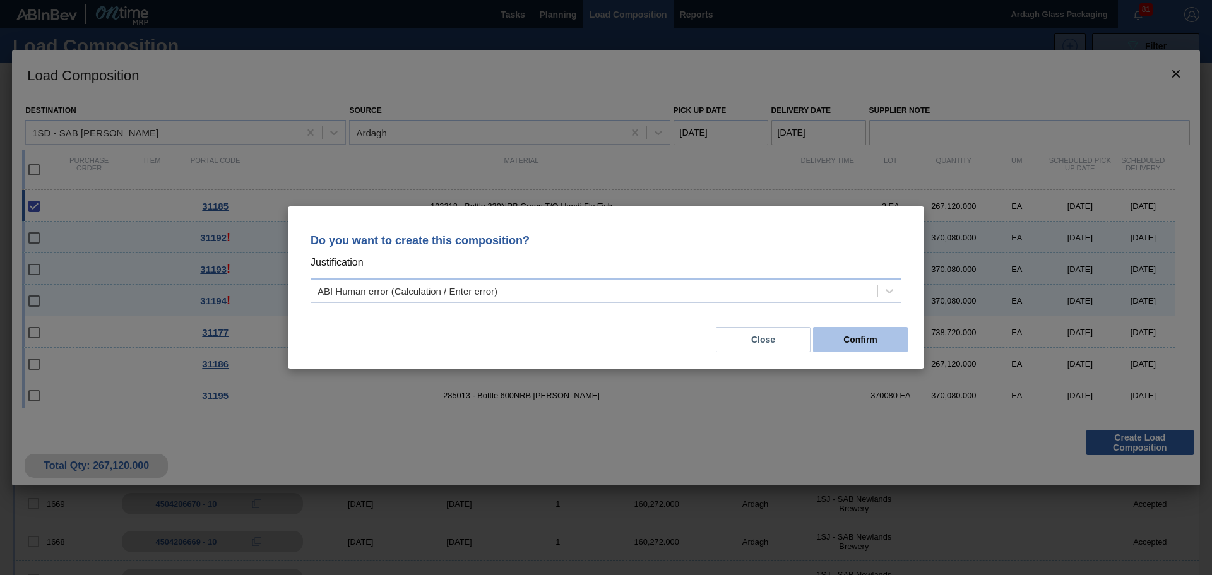
click at [877, 343] on button "Confirm" at bounding box center [860, 339] width 95 height 25
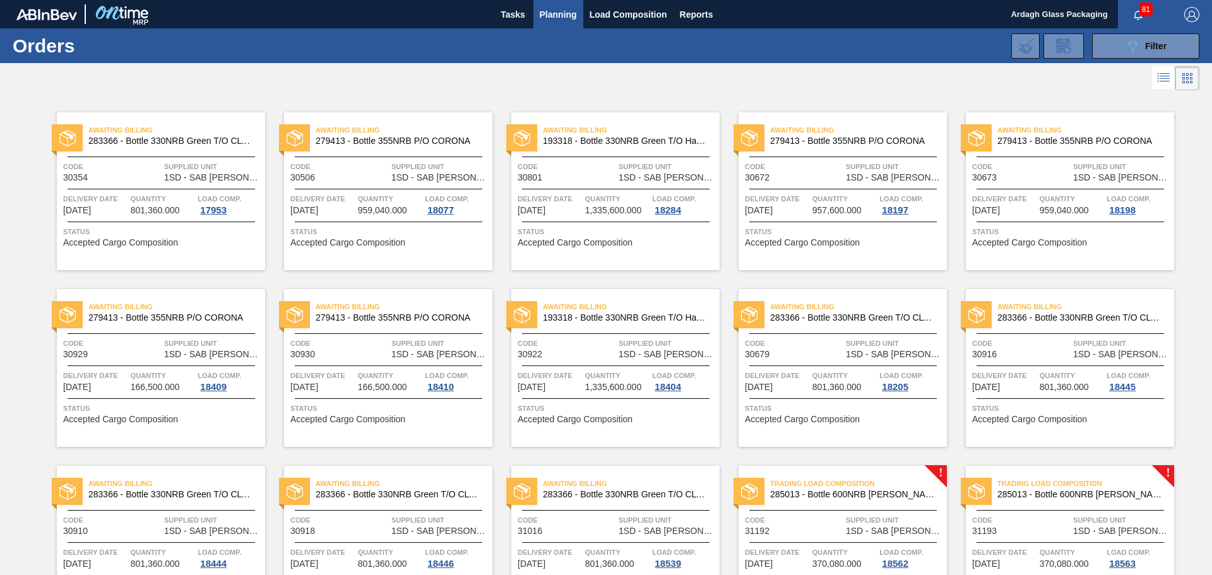
scroll to position [316, 0]
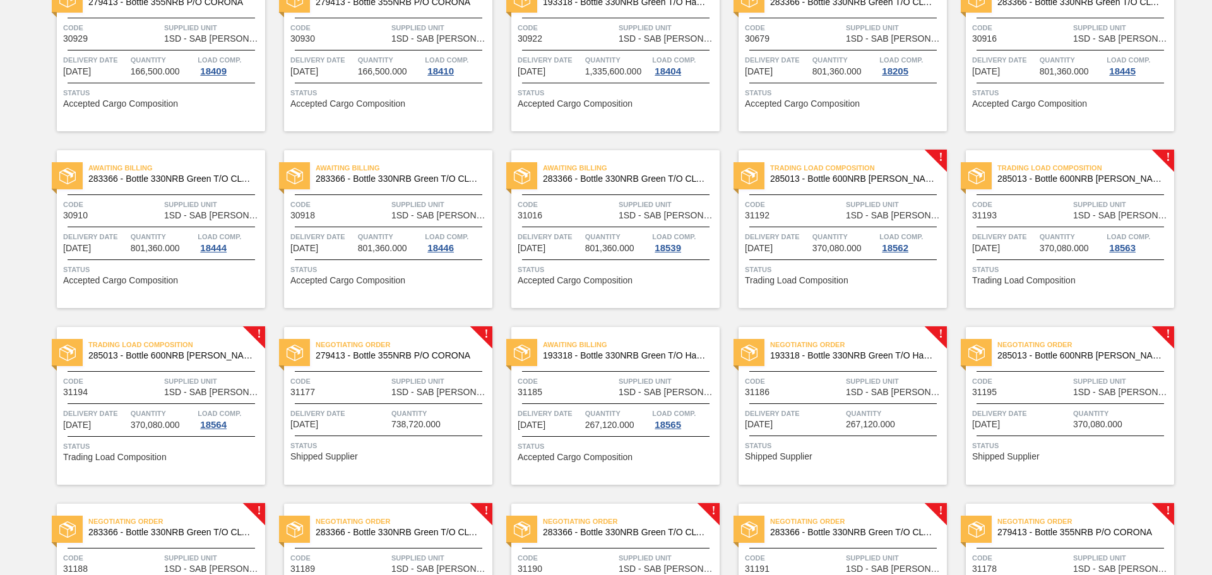
click at [803, 407] on span "Delivery Date" at bounding box center [794, 413] width 98 height 13
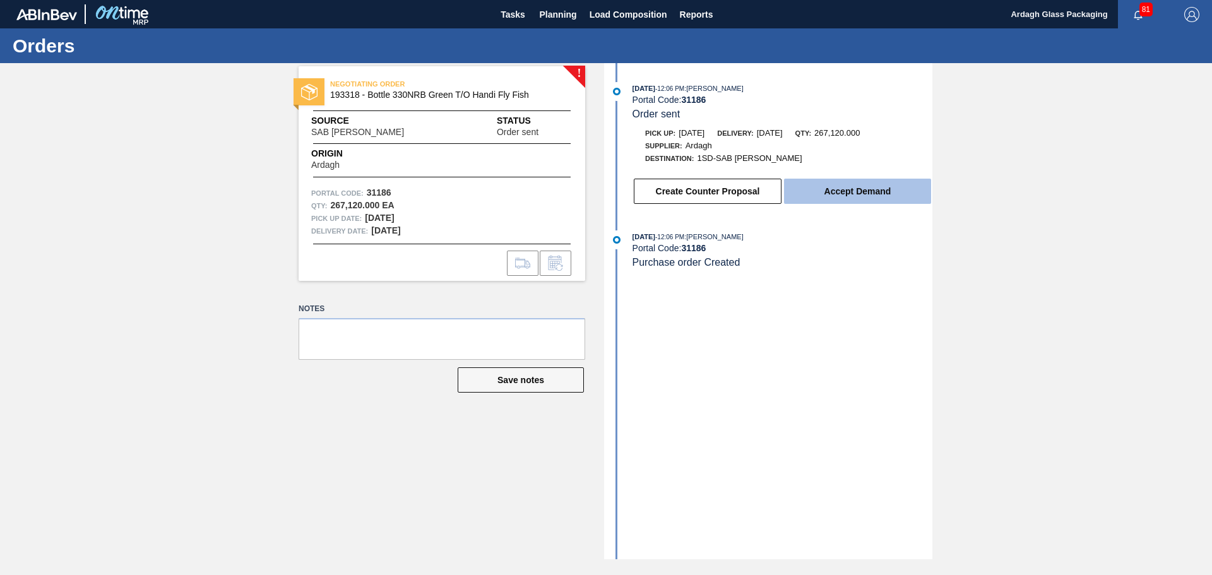
click at [869, 187] on button "Accept Demand" at bounding box center [857, 191] width 147 height 25
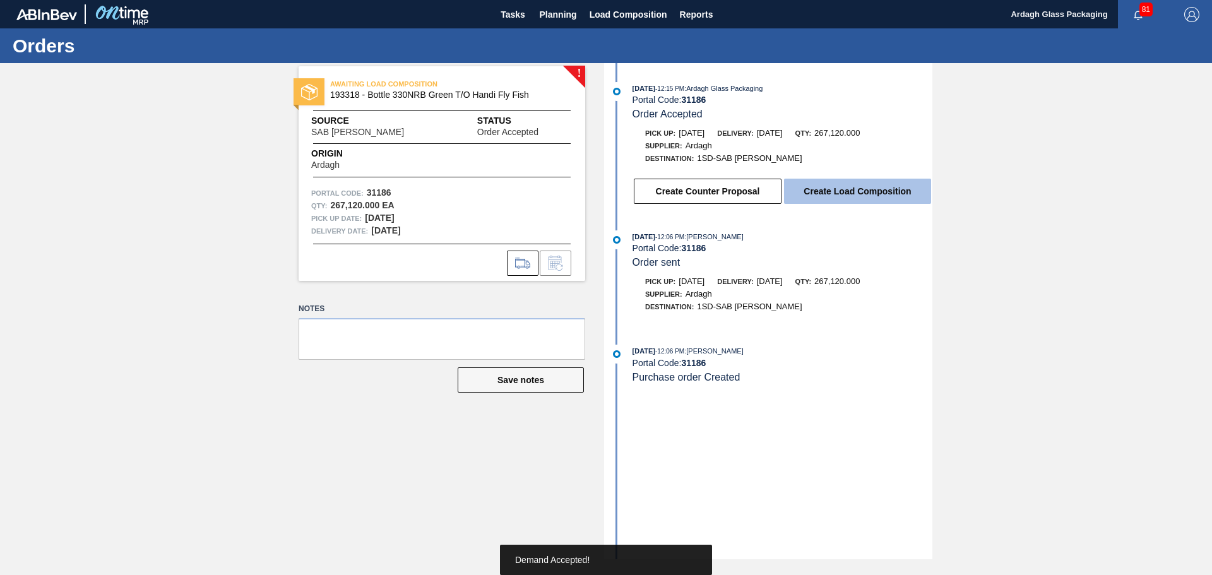
click at [874, 191] on button "Create Load Composition" at bounding box center [857, 191] width 147 height 25
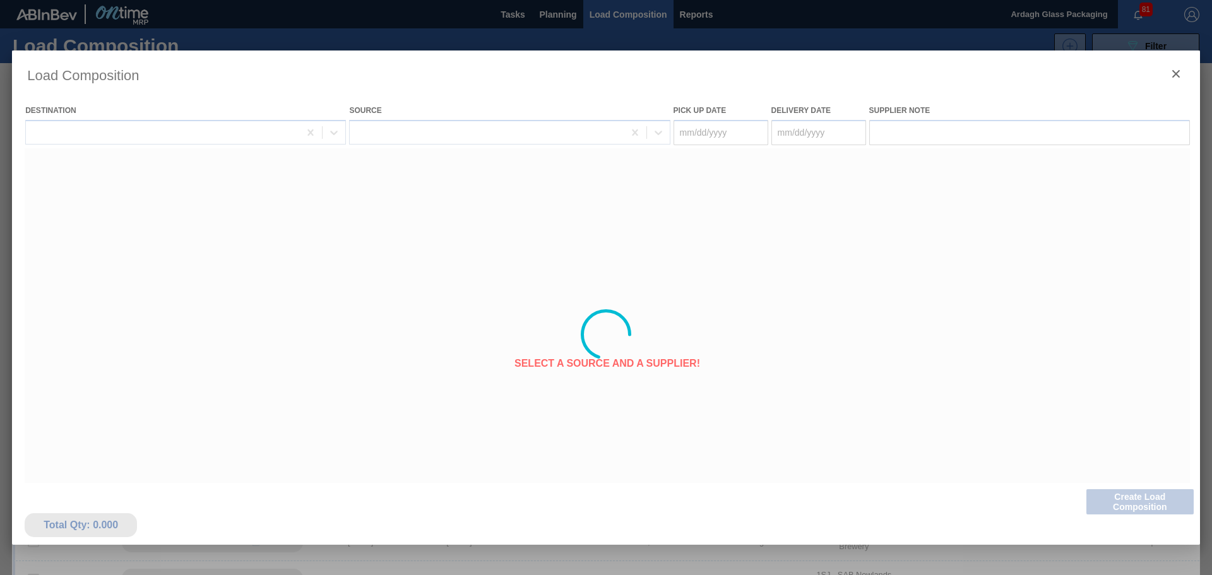
type Date "[DATE]"
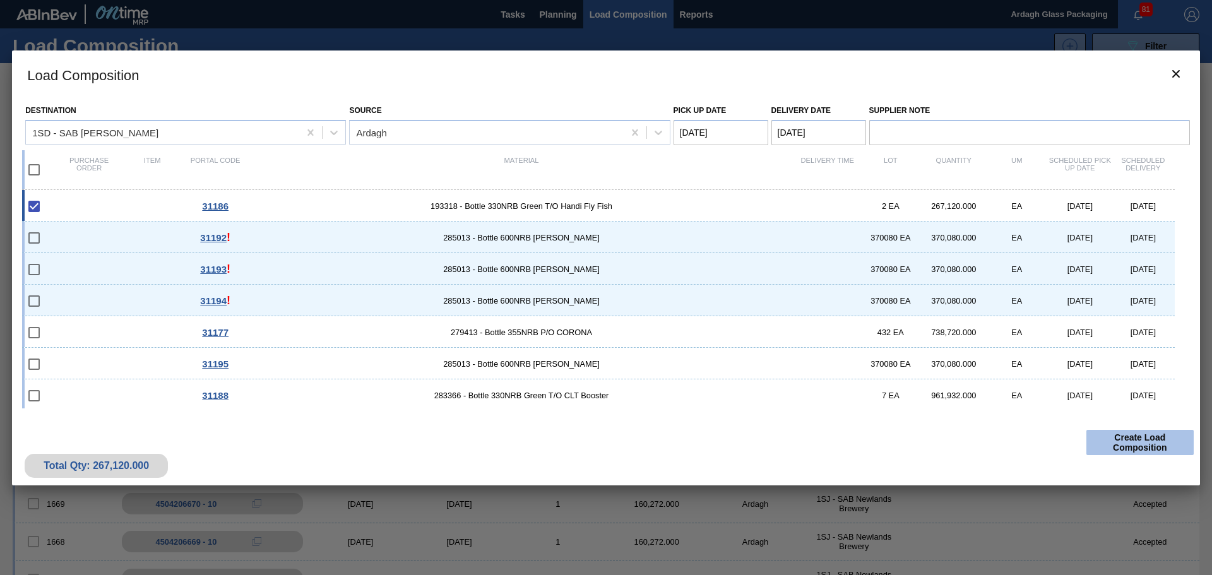
click at [1157, 442] on button "Create Load Composition" at bounding box center [1139, 442] width 107 height 25
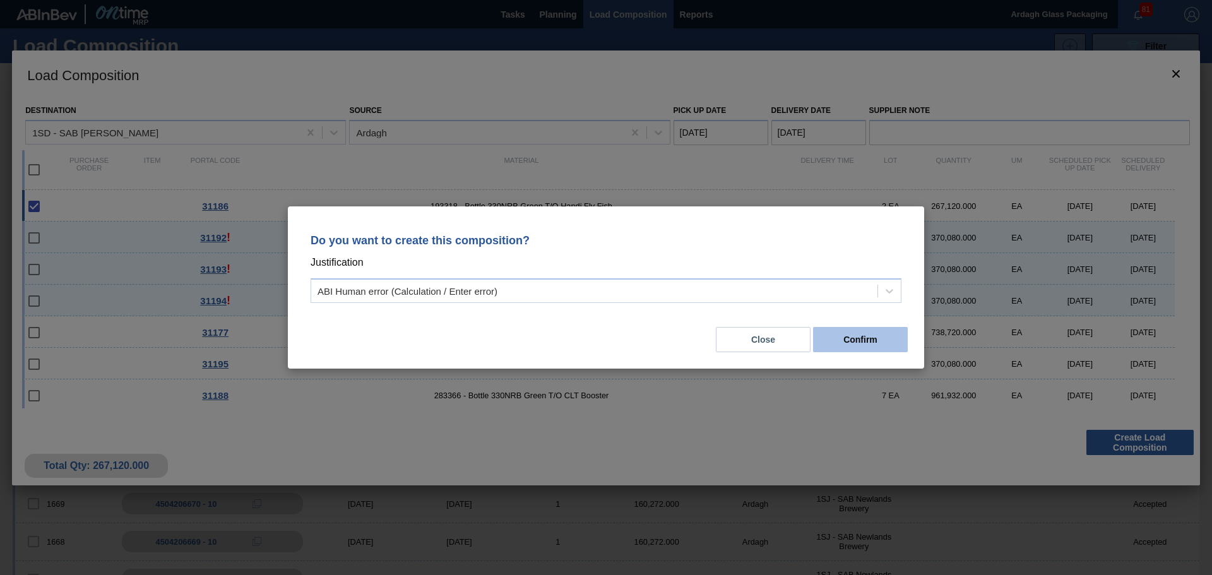
click at [873, 330] on button "Confirm" at bounding box center [860, 339] width 95 height 25
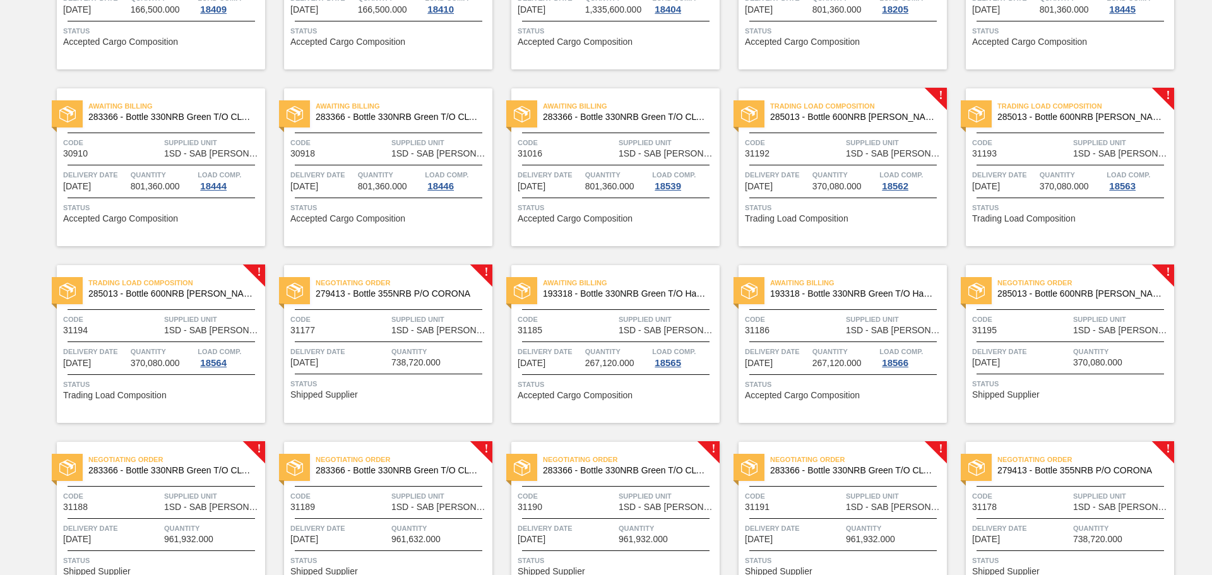
scroll to position [379, 0]
click at [1102, 318] on span "Supplied Unit" at bounding box center [1122, 318] width 98 height 13
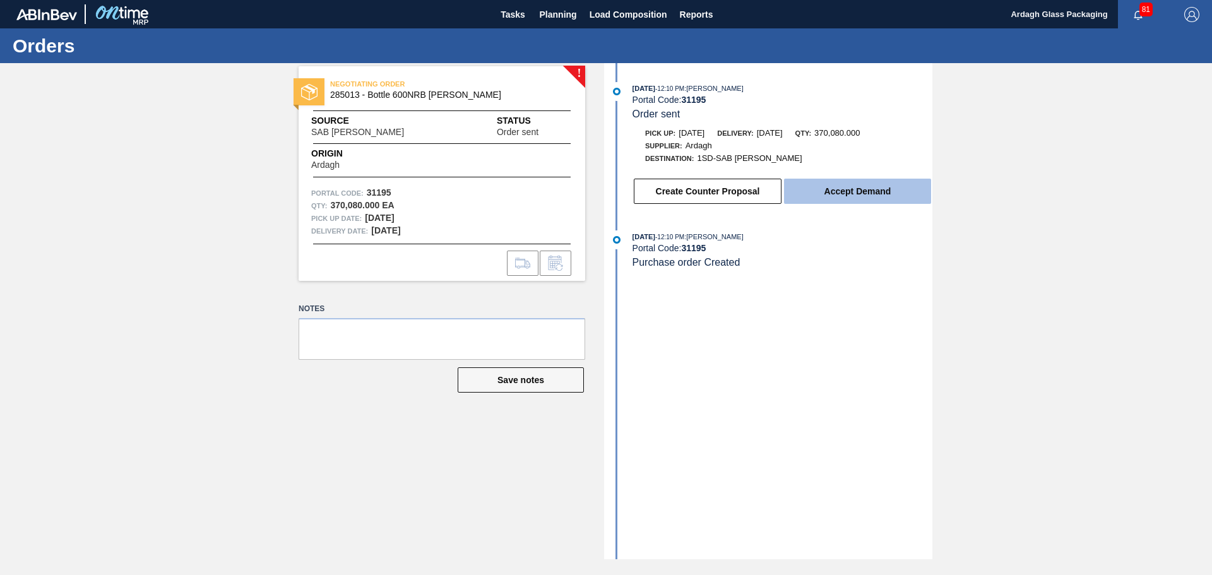
click at [889, 193] on button "Accept Demand" at bounding box center [857, 191] width 147 height 25
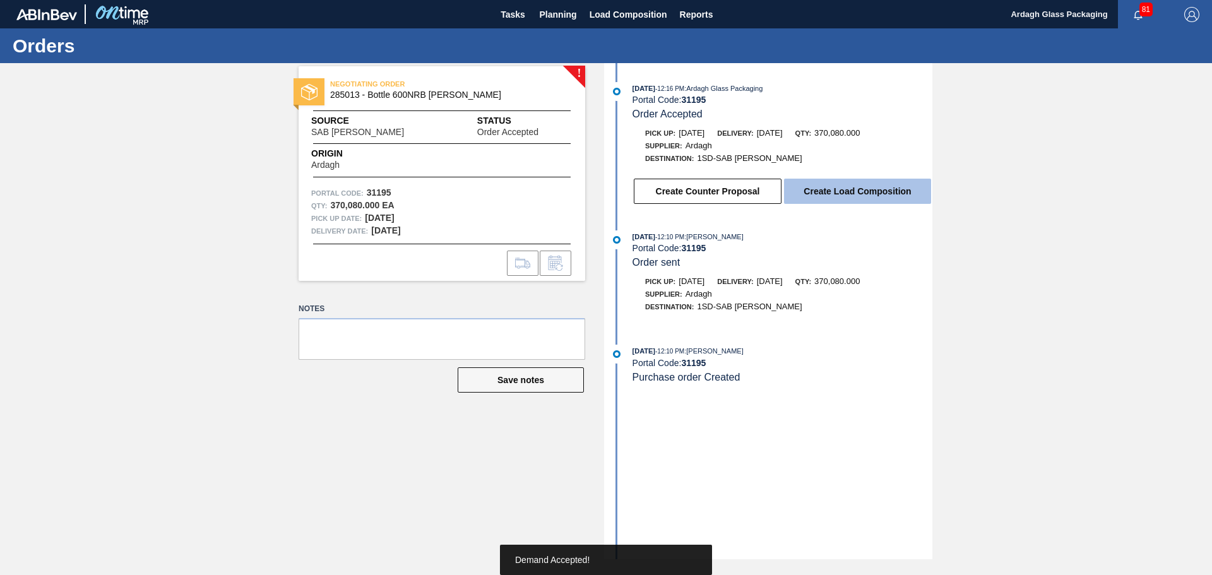
click at [879, 193] on button "Create Load Composition" at bounding box center [857, 191] width 147 height 25
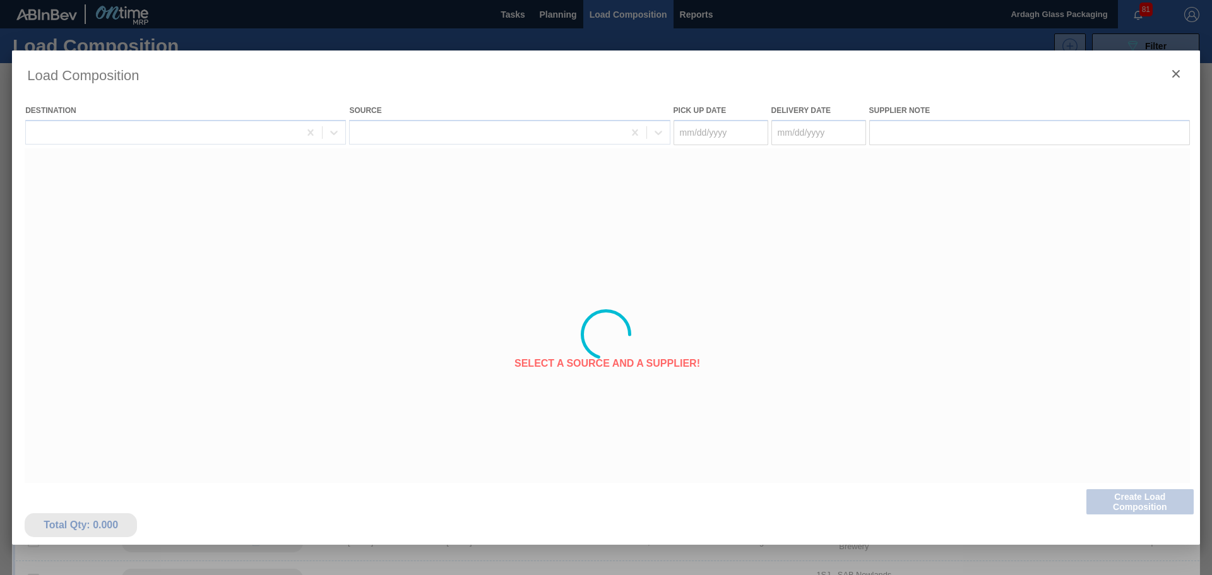
type Date "[DATE]"
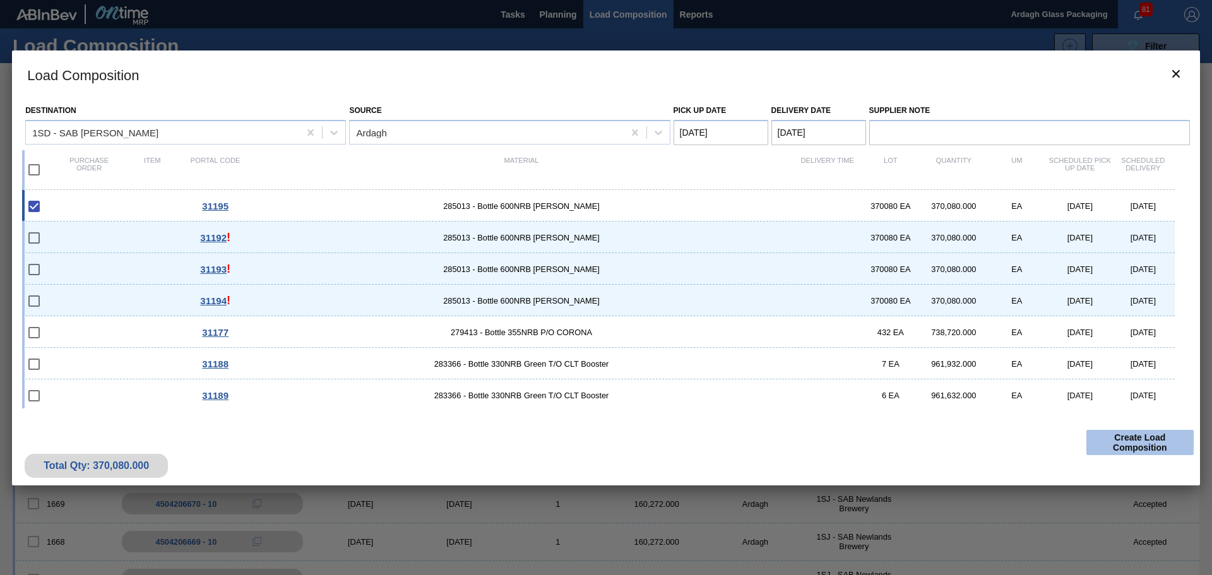
click at [1133, 437] on button "Create Load Composition" at bounding box center [1139, 442] width 107 height 25
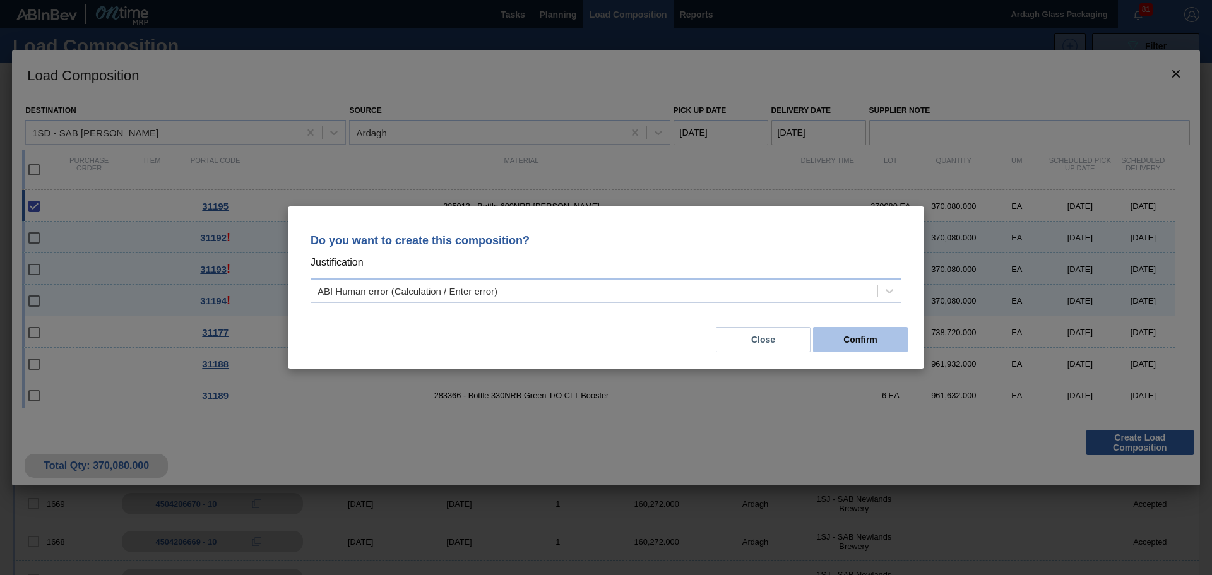
click at [877, 344] on button "Confirm" at bounding box center [860, 339] width 95 height 25
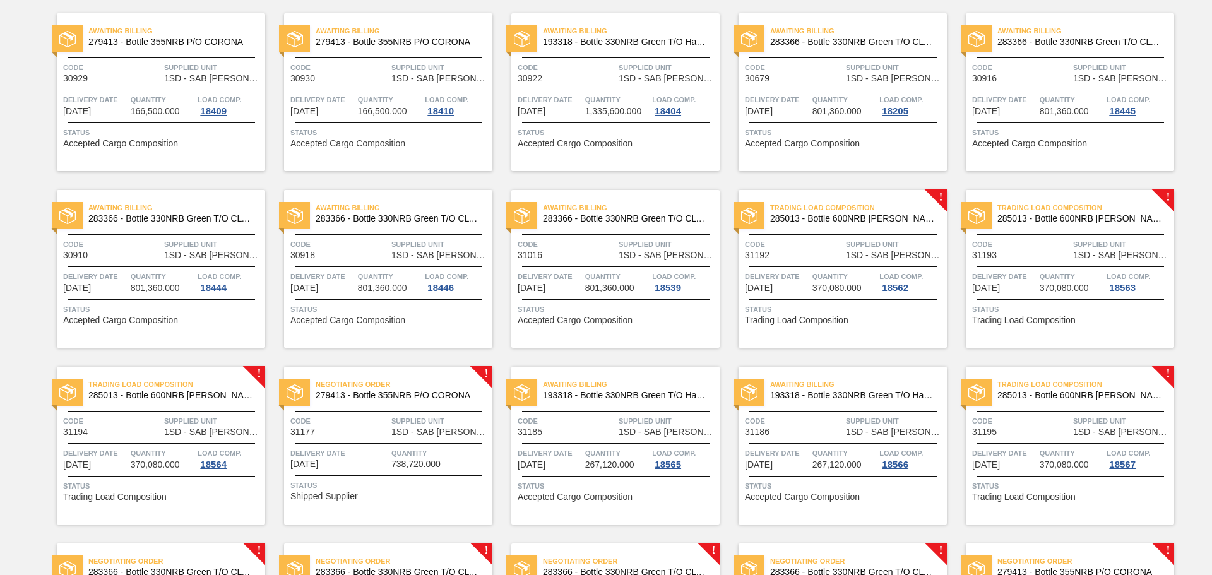
scroll to position [379, 0]
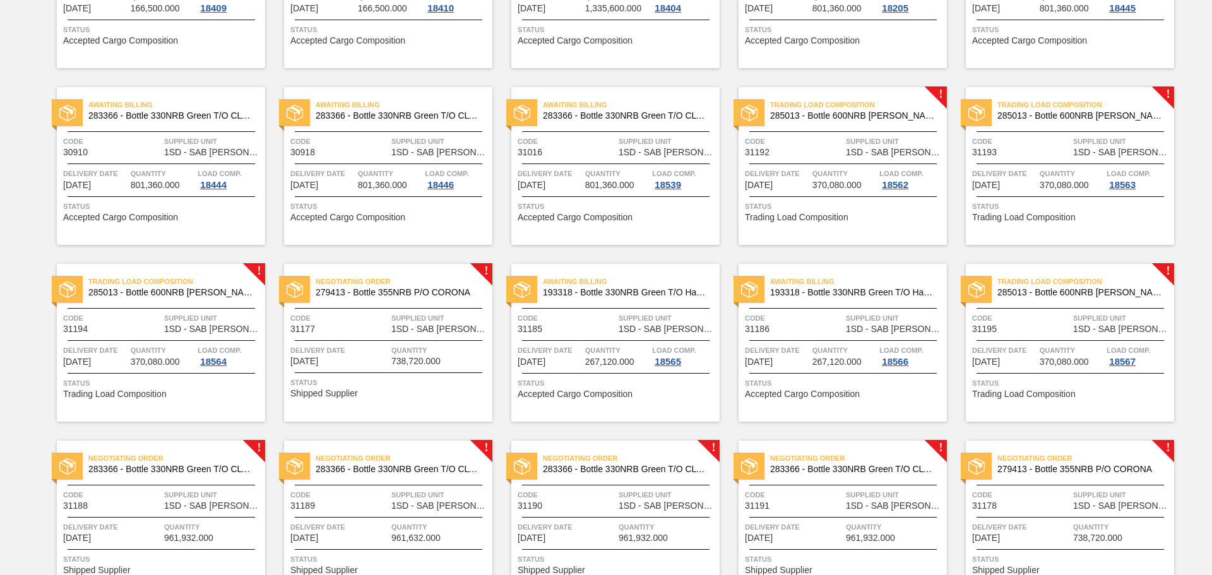
click at [231, 483] on div "Negotiating Order 283366 - Bottle 330NRB Green T/O CLT Booster Code 31188 Suppl…" at bounding box center [161, 520] width 208 height 158
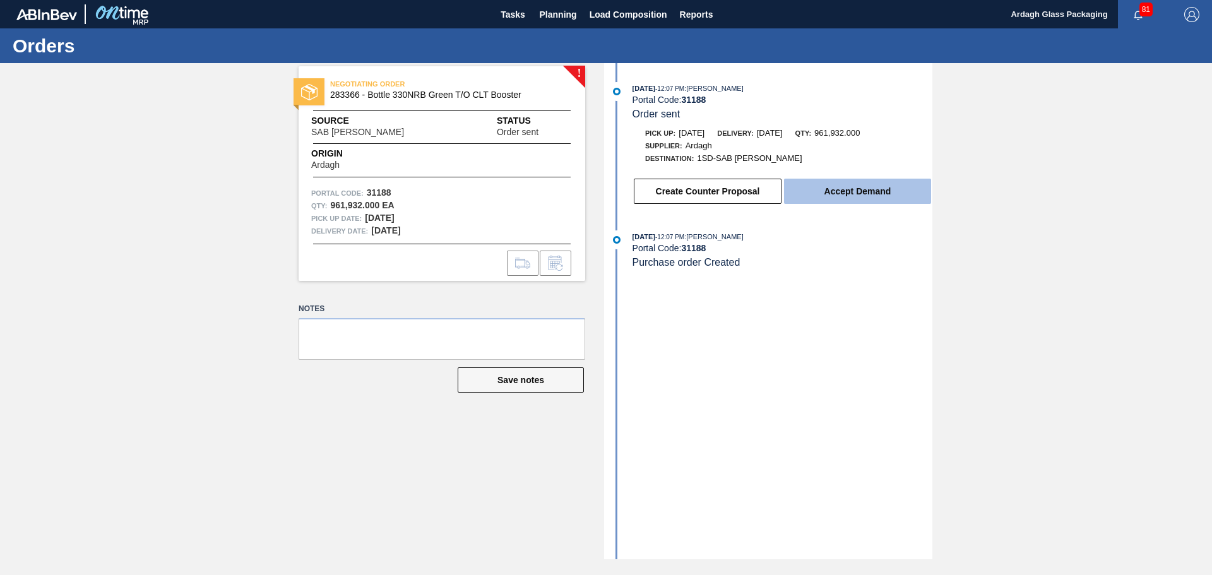
click at [861, 193] on button "Accept Demand" at bounding box center [857, 191] width 147 height 25
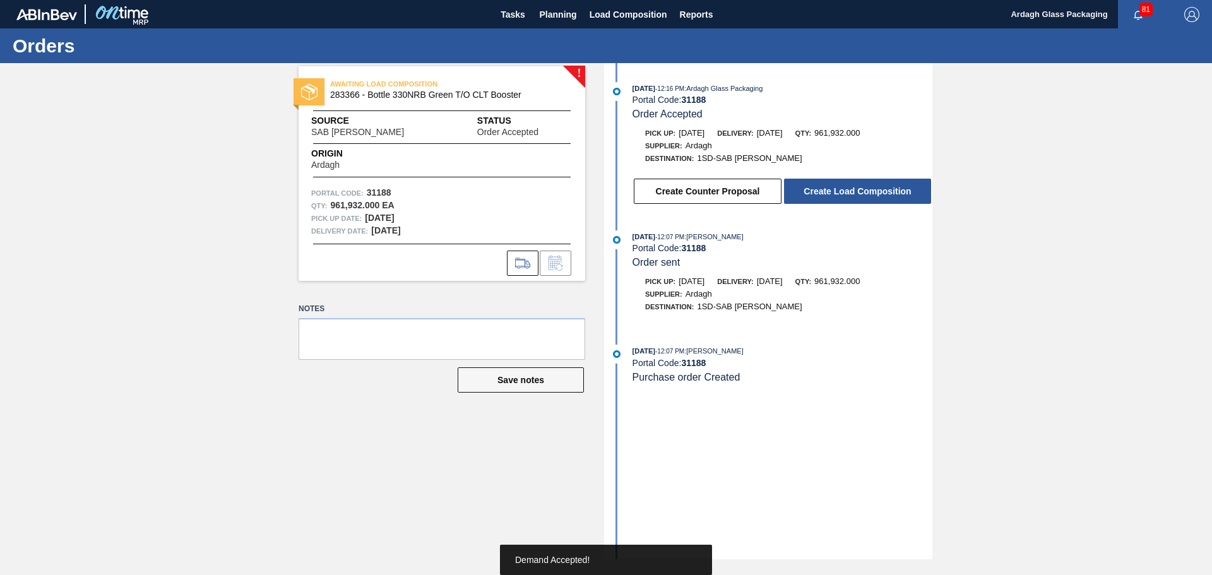
click at [858, 190] on button "Create Load Composition" at bounding box center [857, 191] width 147 height 25
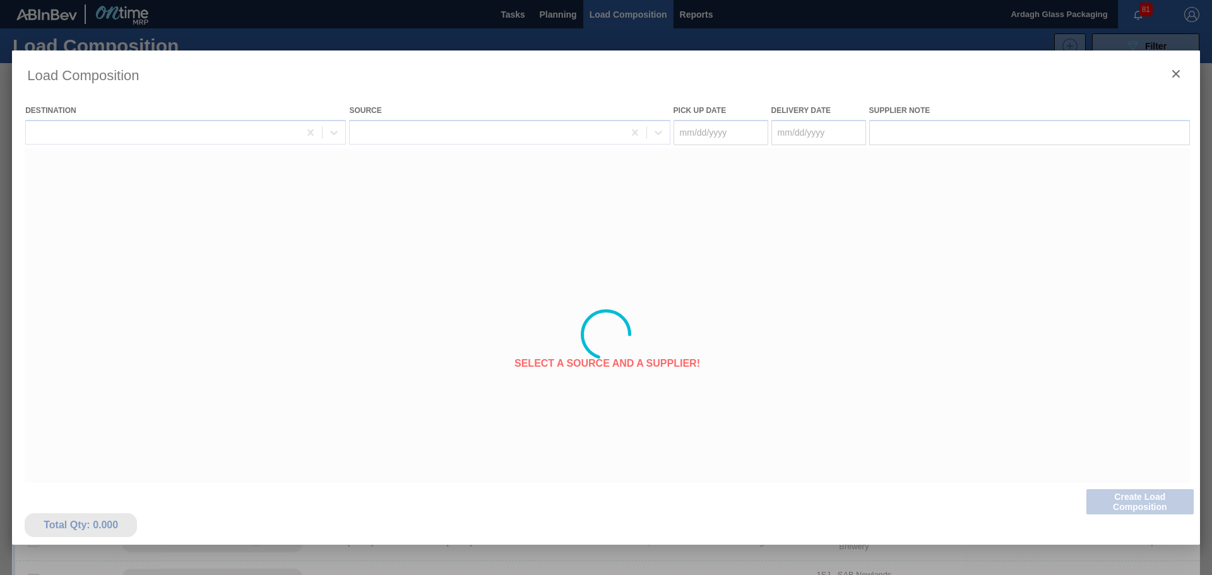
type Date "[DATE]"
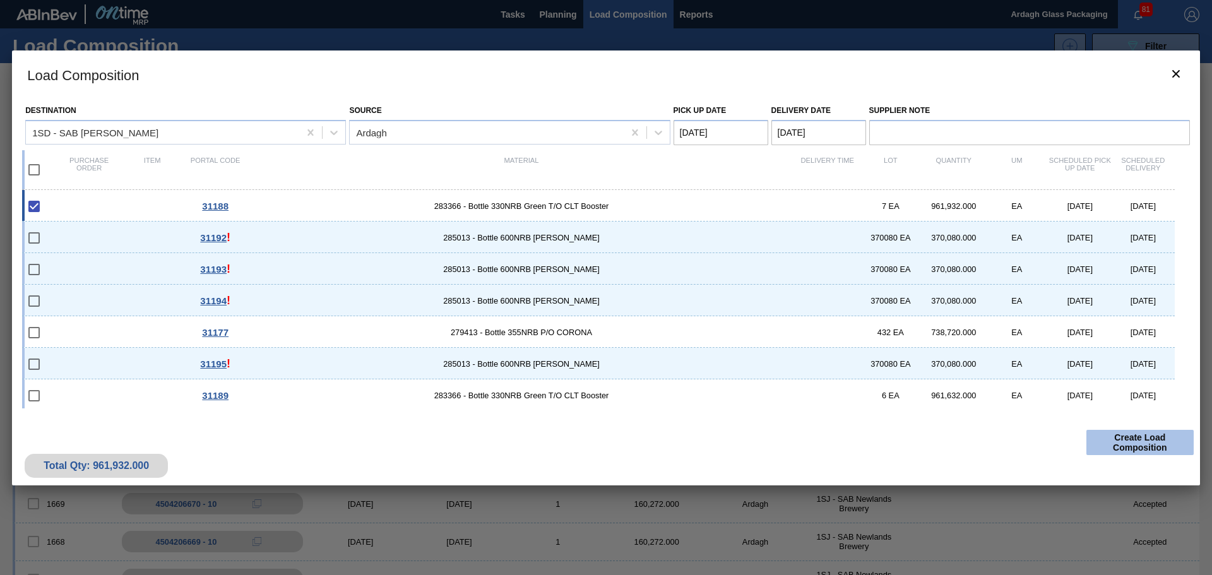
click at [1122, 437] on button "Create Load Composition" at bounding box center [1139, 442] width 107 height 25
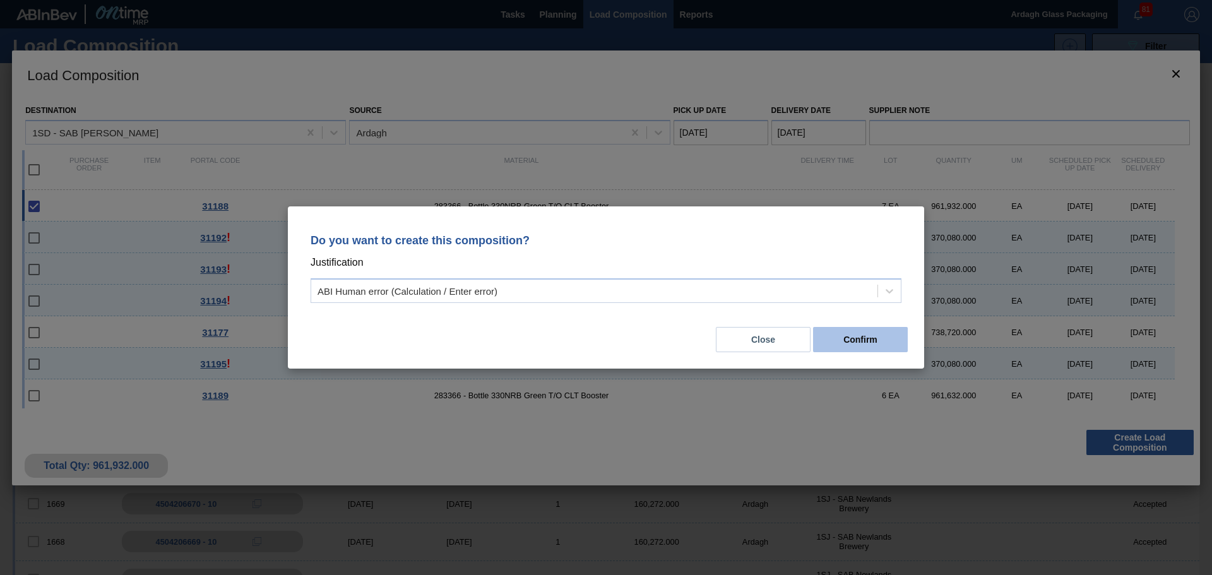
click at [879, 331] on button "Confirm" at bounding box center [860, 339] width 95 height 25
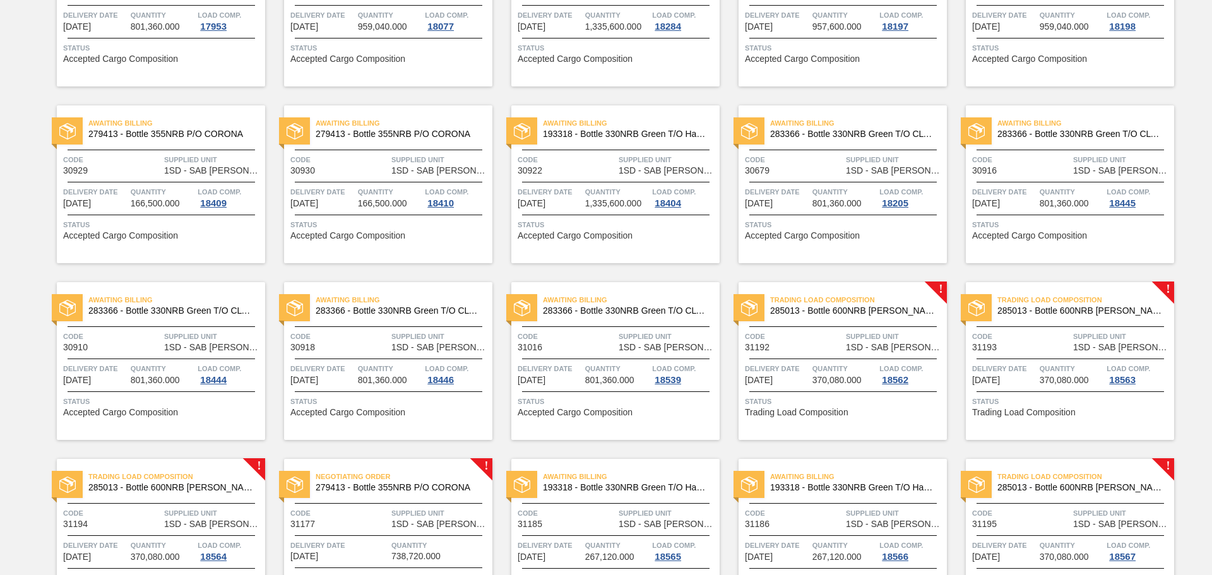
scroll to position [316, 0]
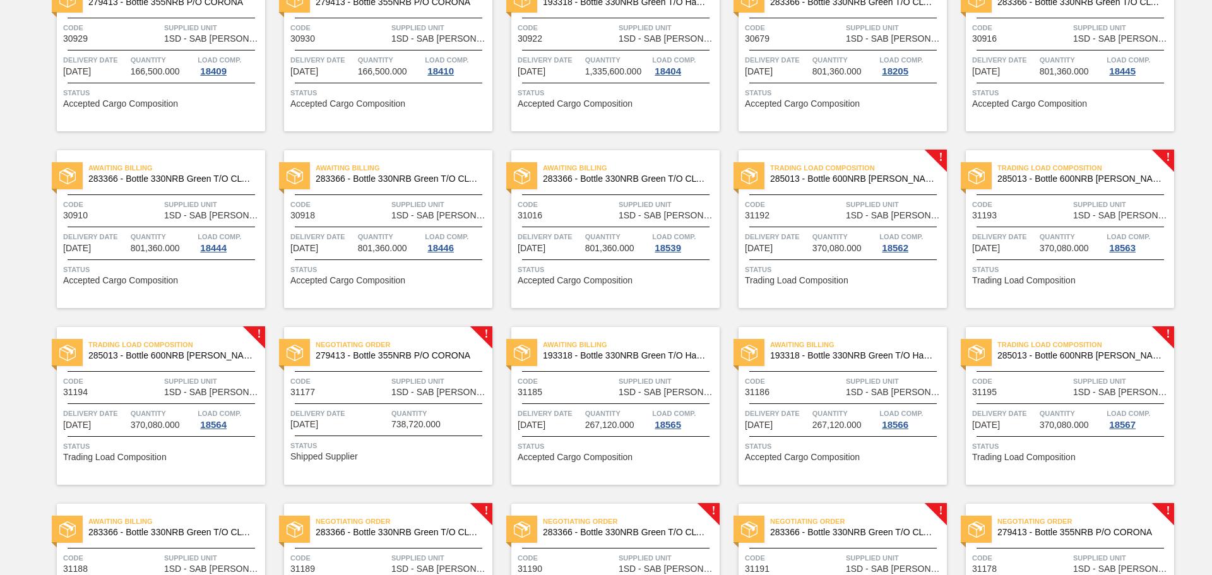
click at [1025, 528] on span "279413 - Bottle 355NRB P/O CORONA" at bounding box center [1080, 532] width 167 height 9
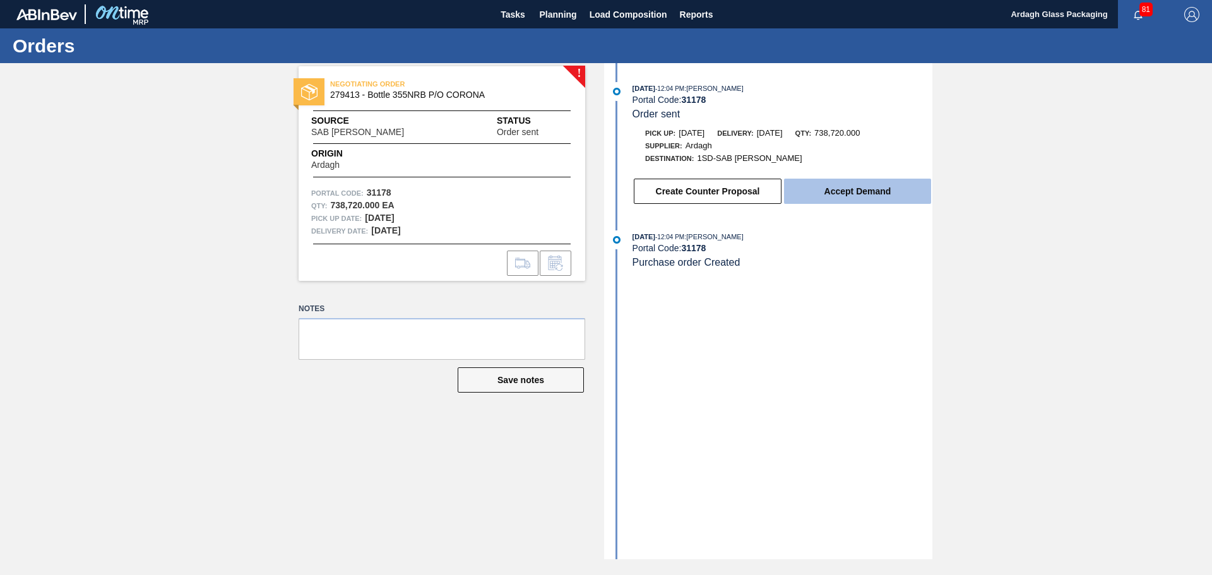
click at [859, 189] on button "Accept Demand" at bounding box center [857, 191] width 147 height 25
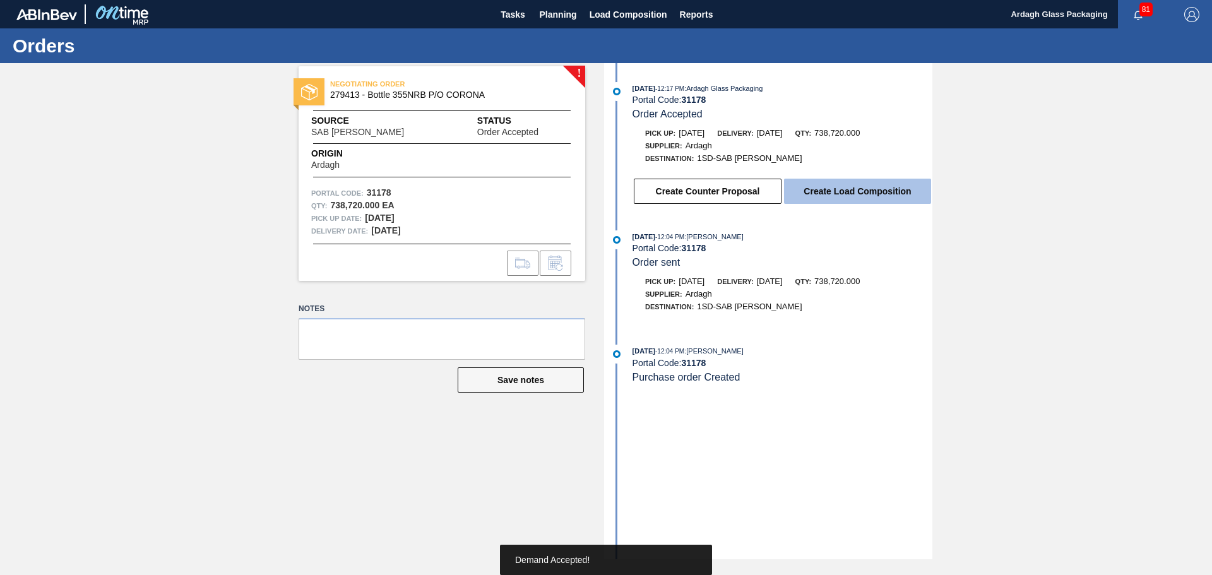
click at [827, 198] on button "Create Load Composition" at bounding box center [857, 191] width 147 height 25
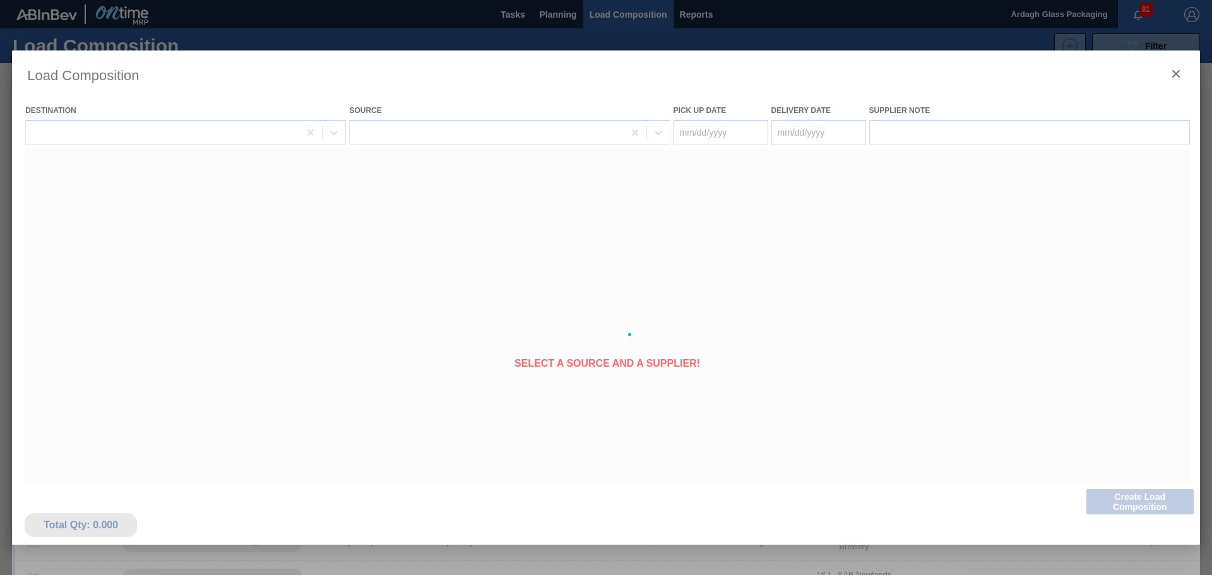
type Date "[DATE]"
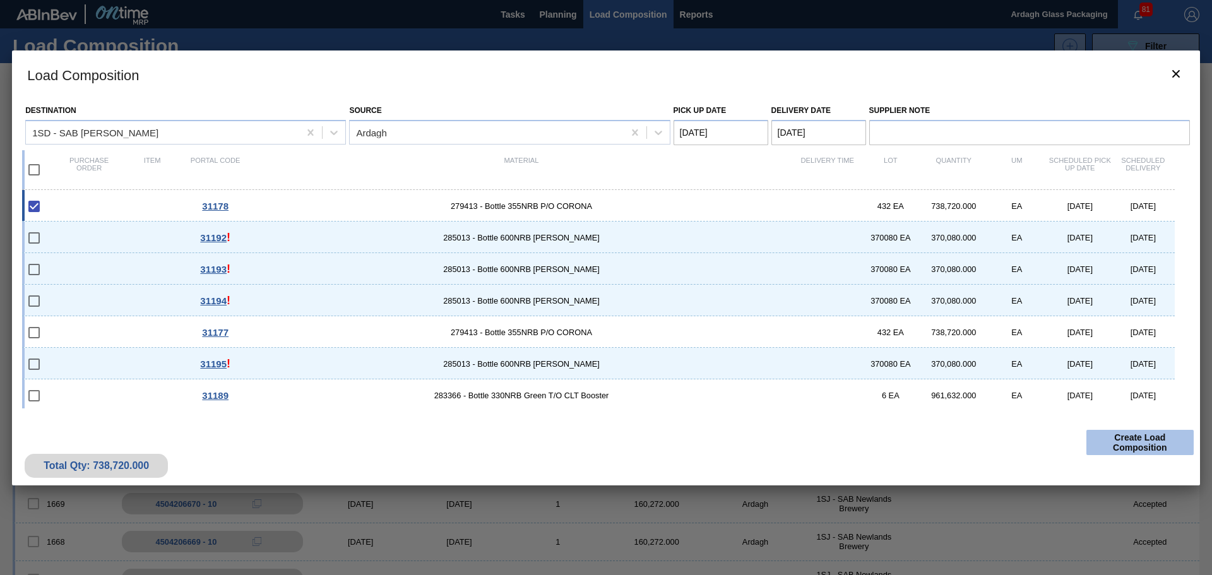
click at [1138, 434] on button "Create Load Composition" at bounding box center [1139, 442] width 107 height 25
click at [1139, 439] on button "Create Load Composition" at bounding box center [1139, 442] width 107 height 25
click at [1119, 440] on button "Create Load Composition" at bounding box center [1139, 442] width 107 height 25
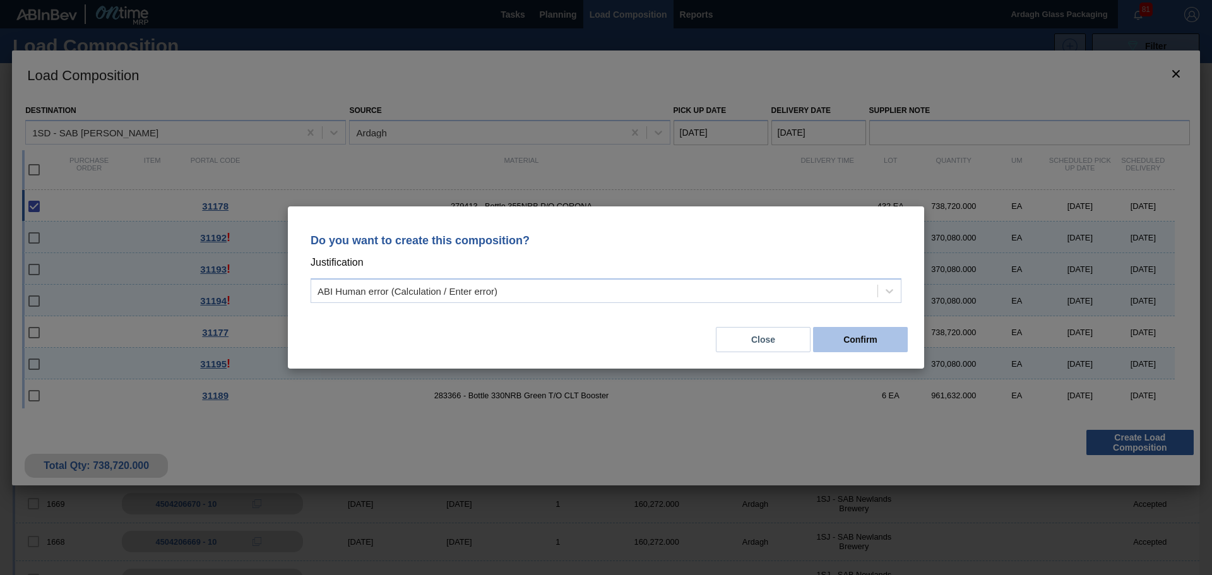
click at [872, 345] on button "Confirm" at bounding box center [860, 339] width 95 height 25
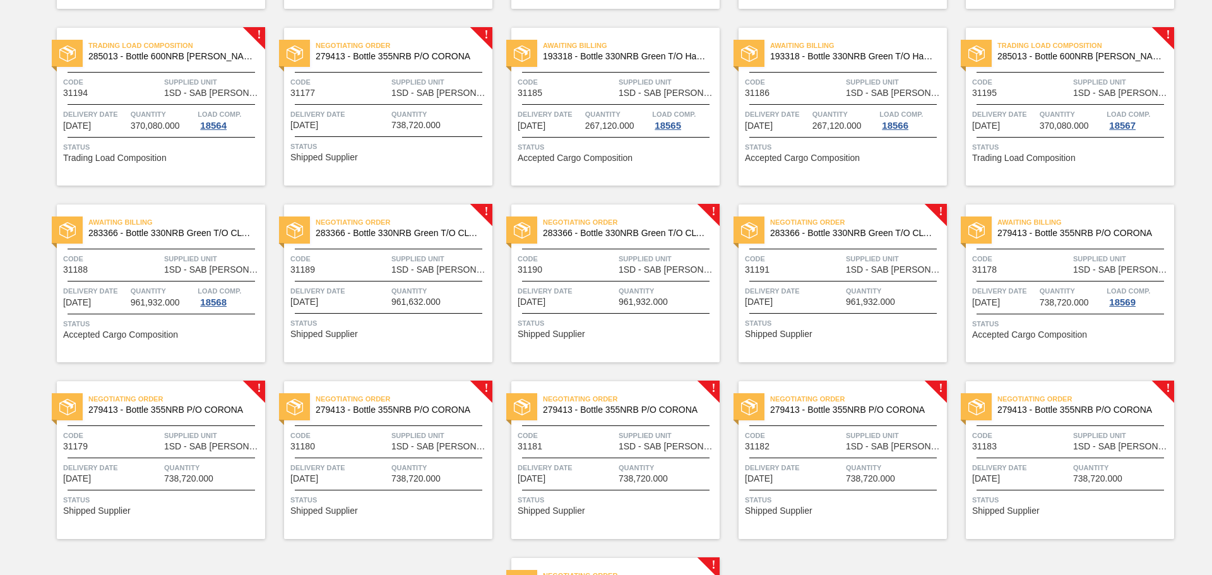
scroll to position [694, 0]
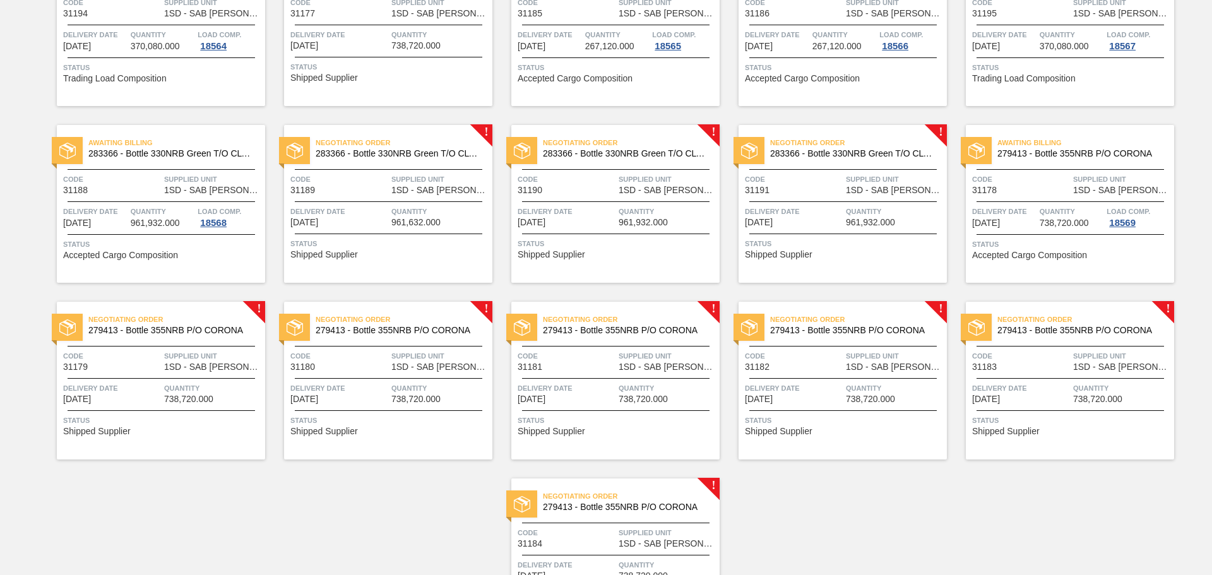
click at [666, 500] on span "Negotiating Order" at bounding box center [631, 496] width 177 height 13
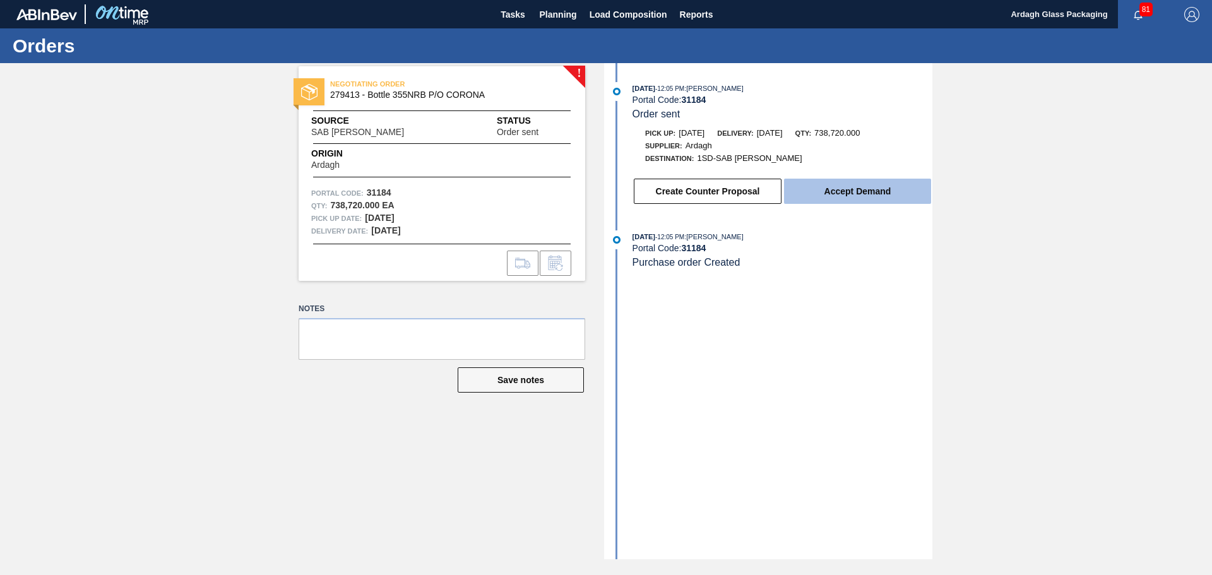
click at [829, 193] on button "Accept Demand" at bounding box center [857, 191] width 147 height 25
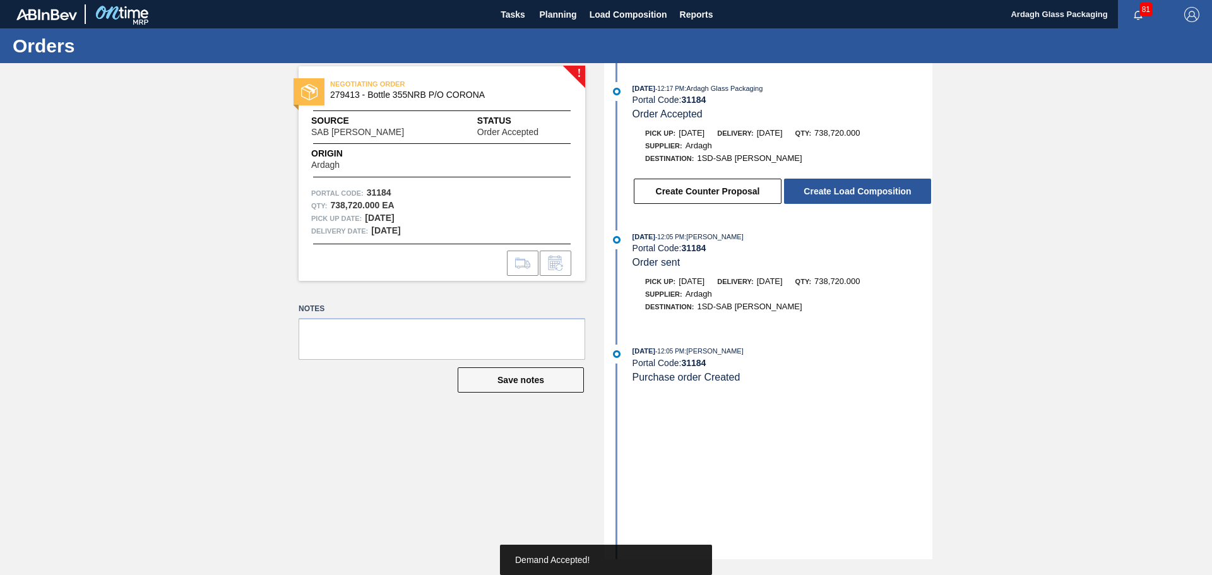
click at [829, 193] on button "Create Load Composition" at bounding box center [857, 191] width 147 height 25
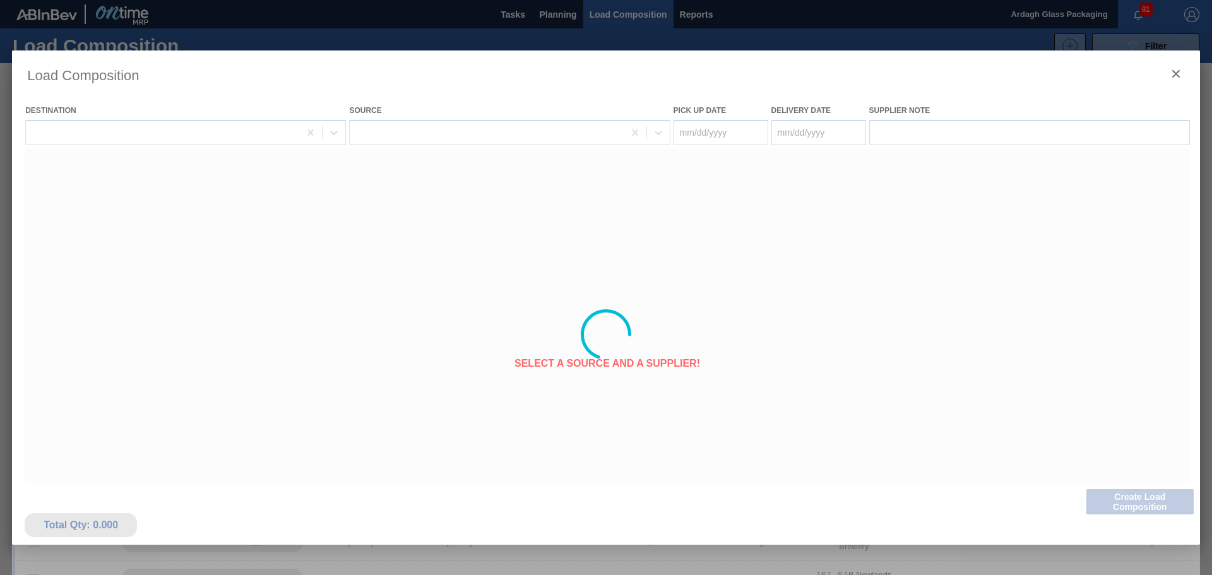
type Date "[DATE]"
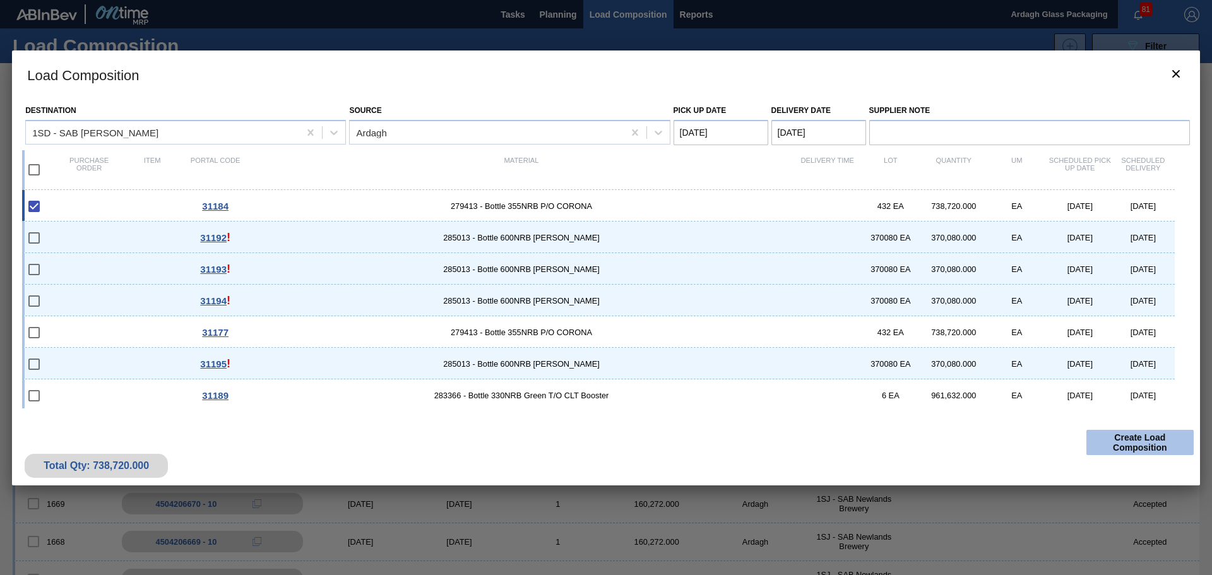
click at [1128, 444] on button "Create Load Composition" at bounding box center [1139, 442] width 107 height 25
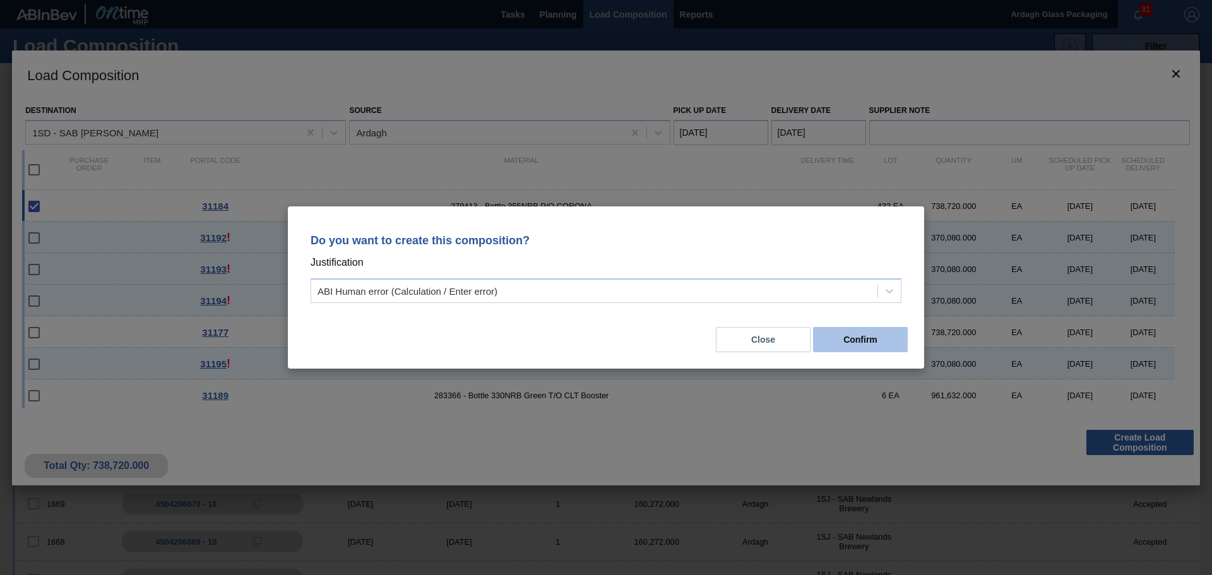
click at [879, 338] on button "Confirm" at bounding box center [860, 339] width 95 height 25
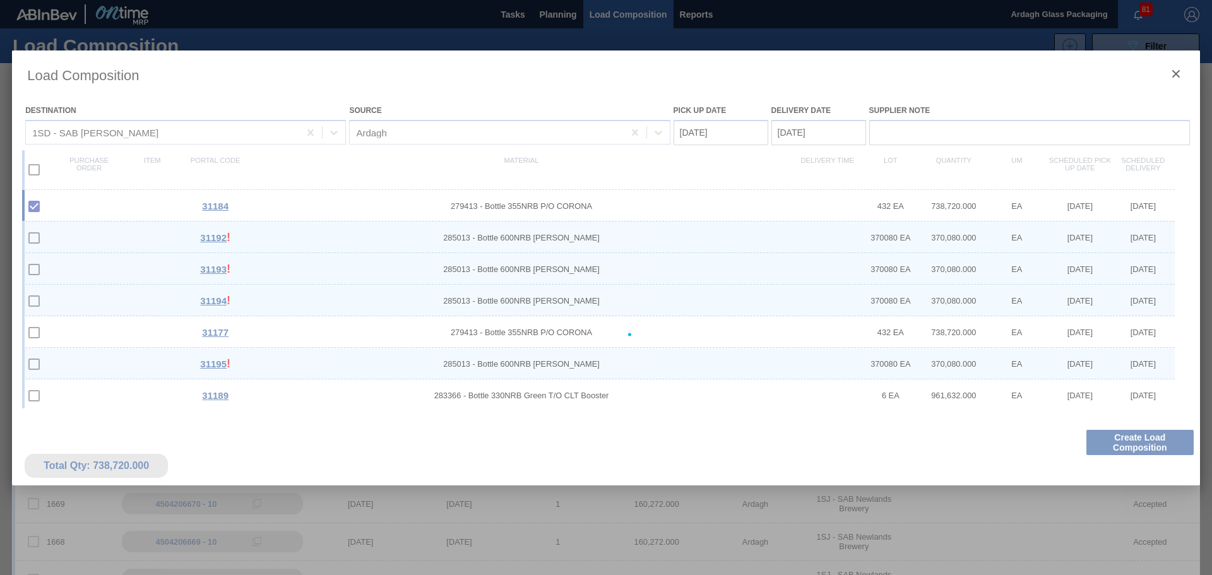
click at [879, 338] on div at bounding box center [606, 335] width 1188 height 568
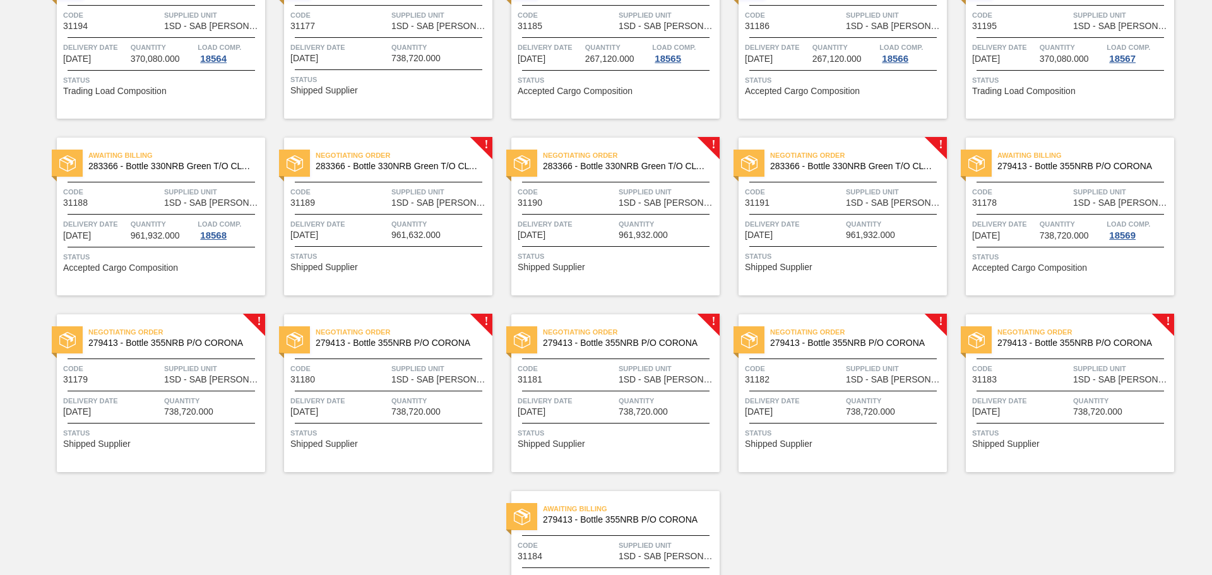
scroll to position [802, 0]
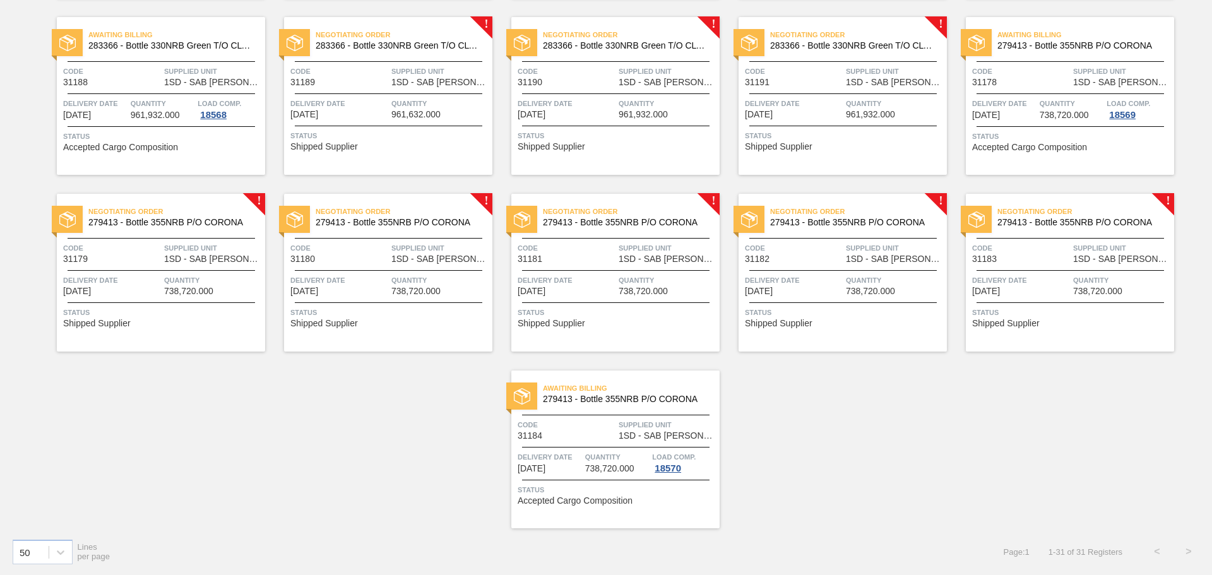
click at [1075, 255] on span "1SD - SAB [PERSON_NAME]" at bounding box center [1122, 258] width 98 height 9
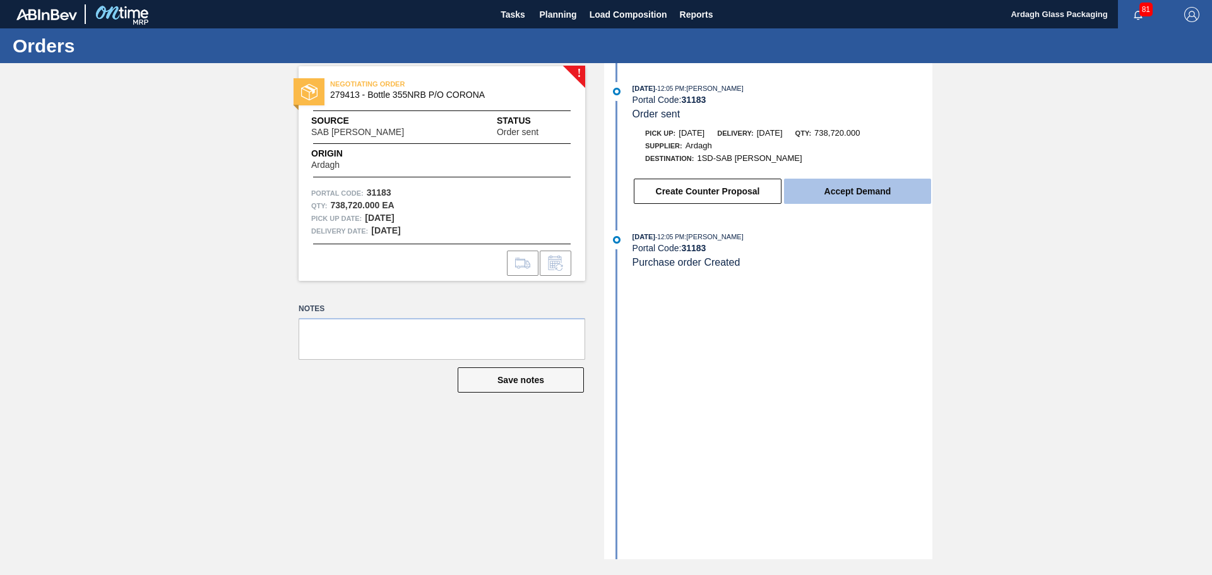
click at [887, 191] on button "Accept Demand" at bounding box center [857, 191] width 147 height 25
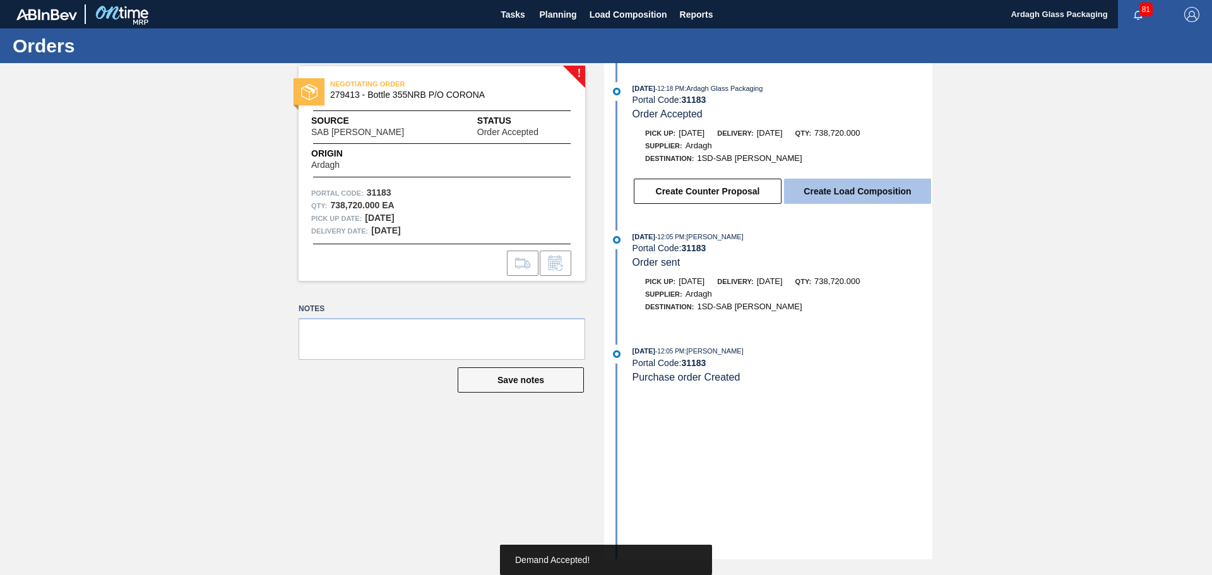
click at [848, 186] on button "Create Load Composition" at bounding box center [857, 191] width 147 height 25
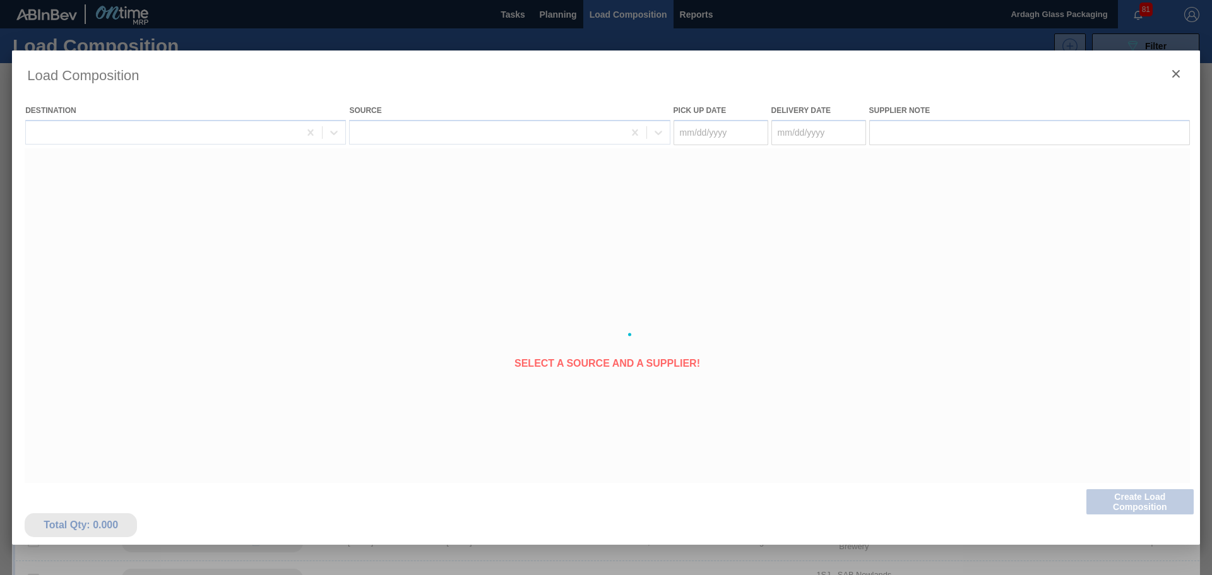
type Date "[DATE]"
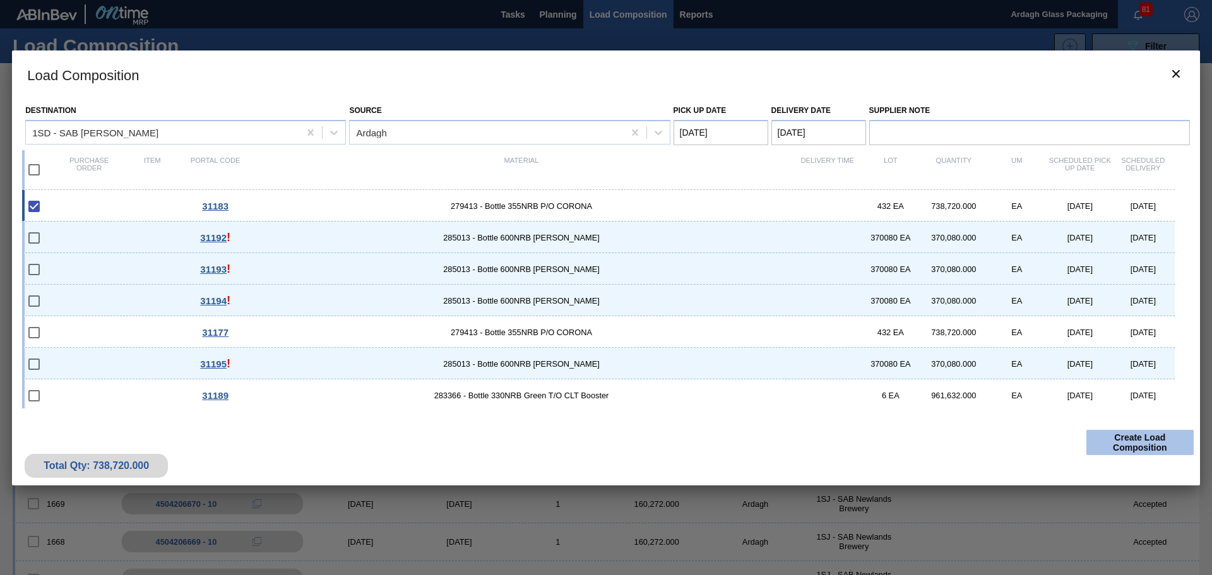
click at [1125, 435] on button "Create Load Composition" at bounding box center [1139, 442] width 107 height 25
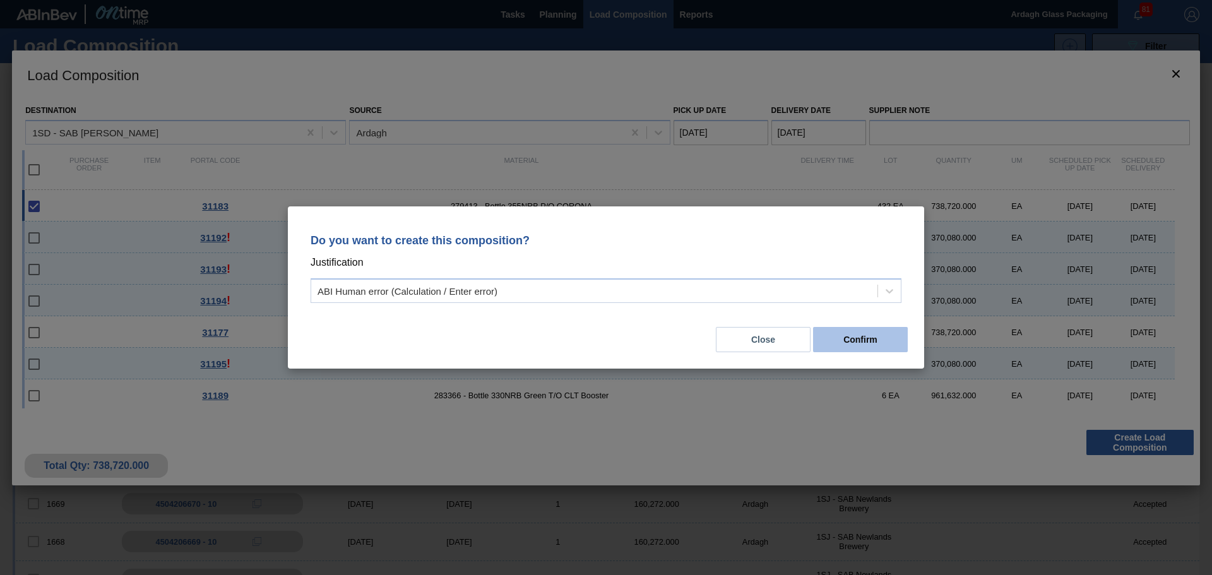
click at [861, 330] on button "Confirm" at bounding box center [860, 339] width 95 height 25
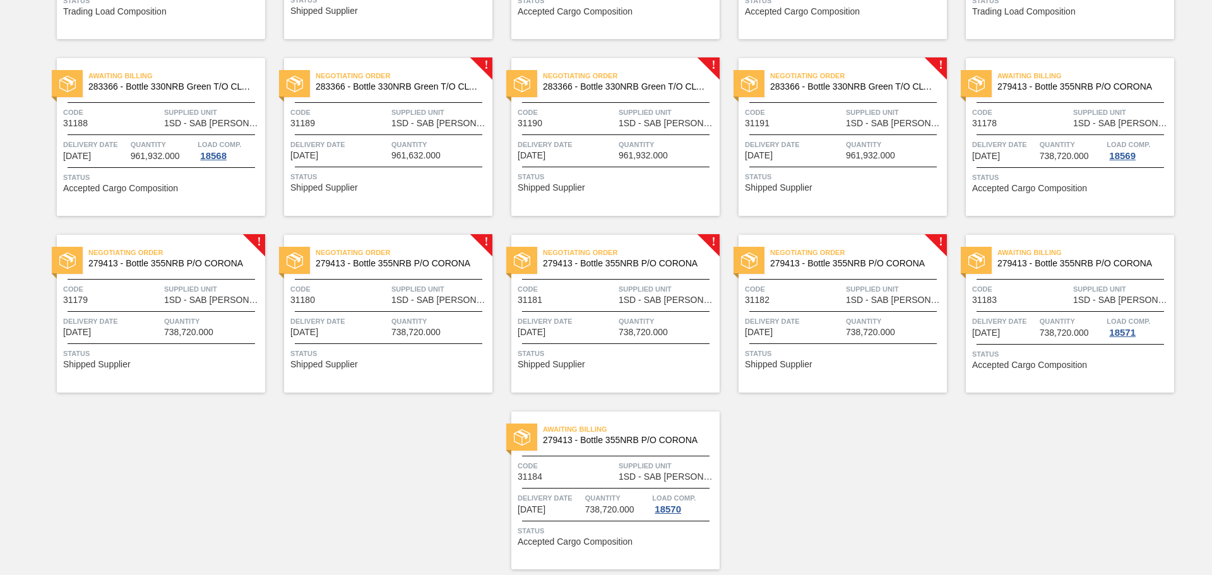
scroll to position [802, 0]
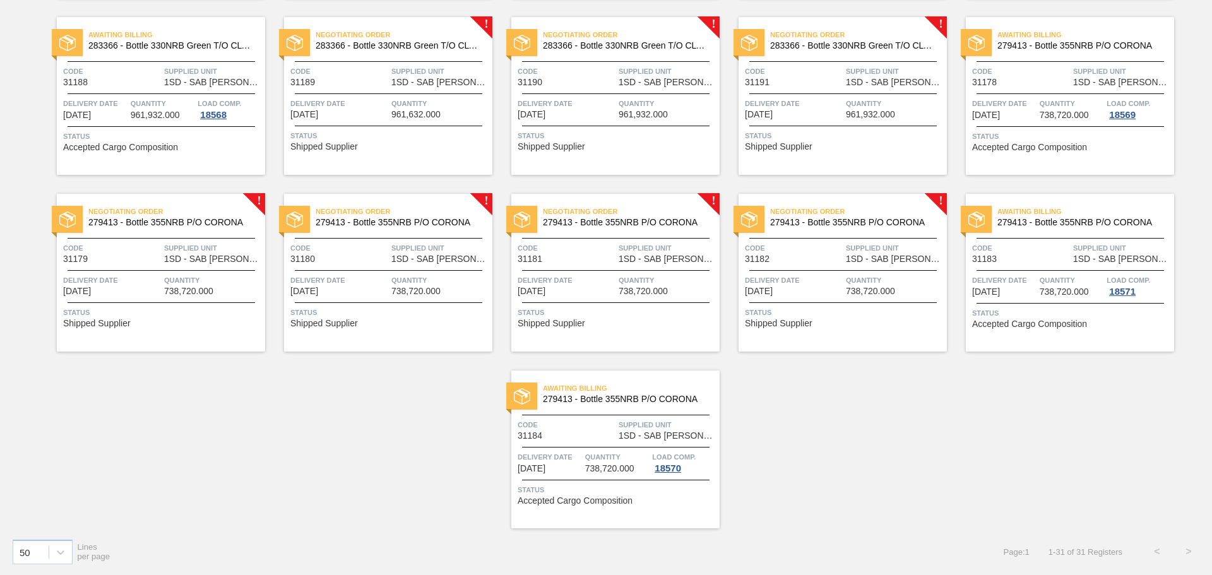
click at [800, 284] on span "Delivery Date" at bounding box center [794, 280] width 98 height 13
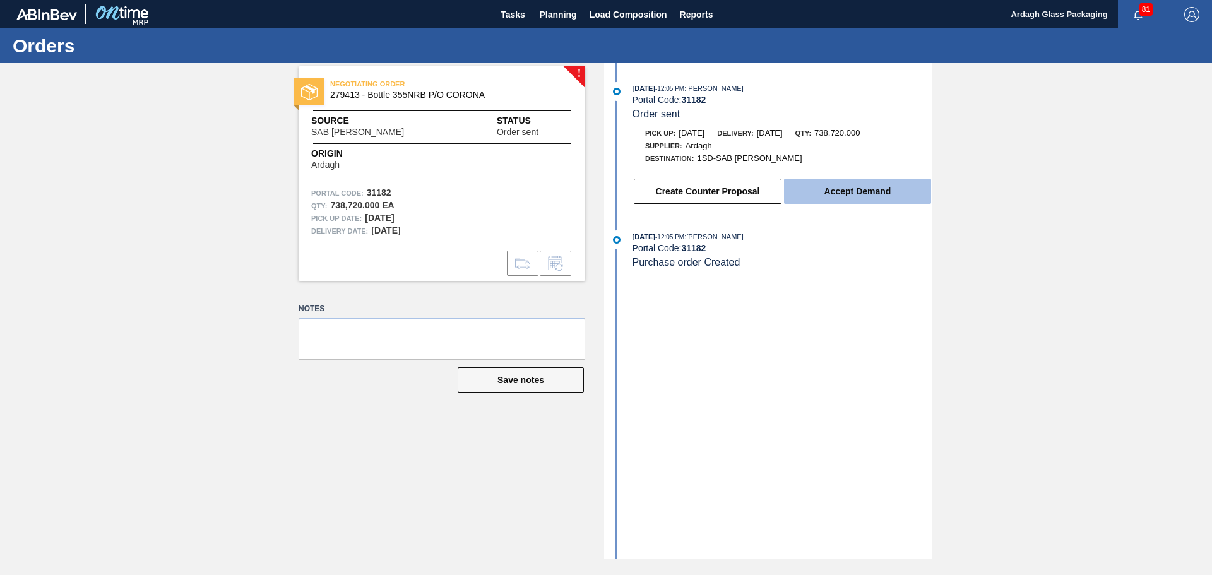
click at [826, 190] on button "Accept Demand" at bounding box center [857, 191] width 147 height 25
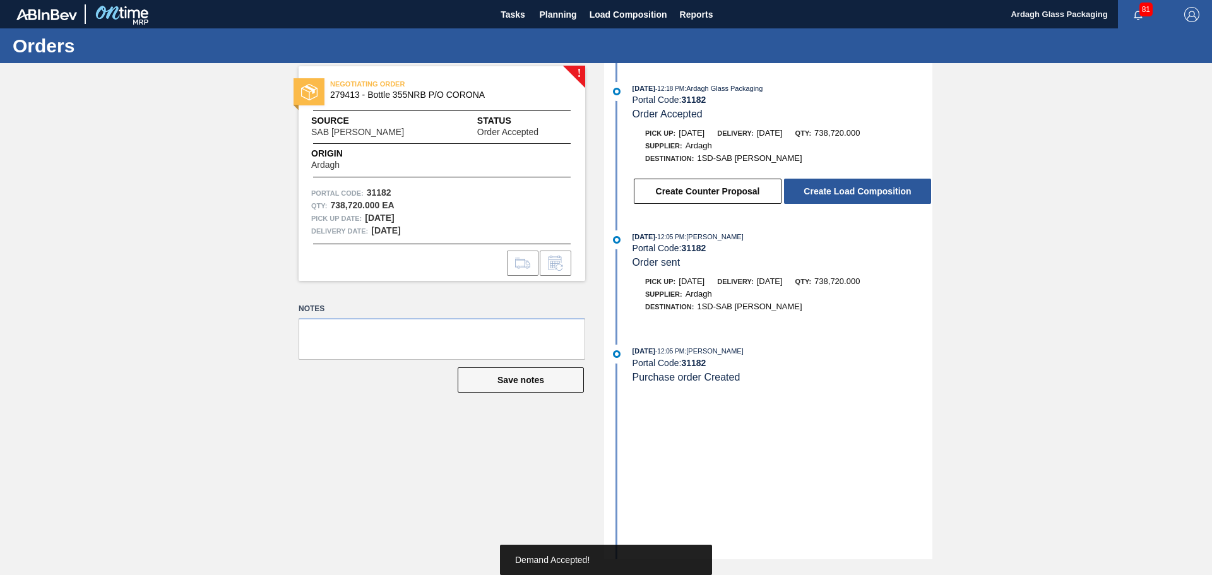
click at [865, 192] on button "Create Load Composition" at bounding box center [857, 191] width 147 height 25
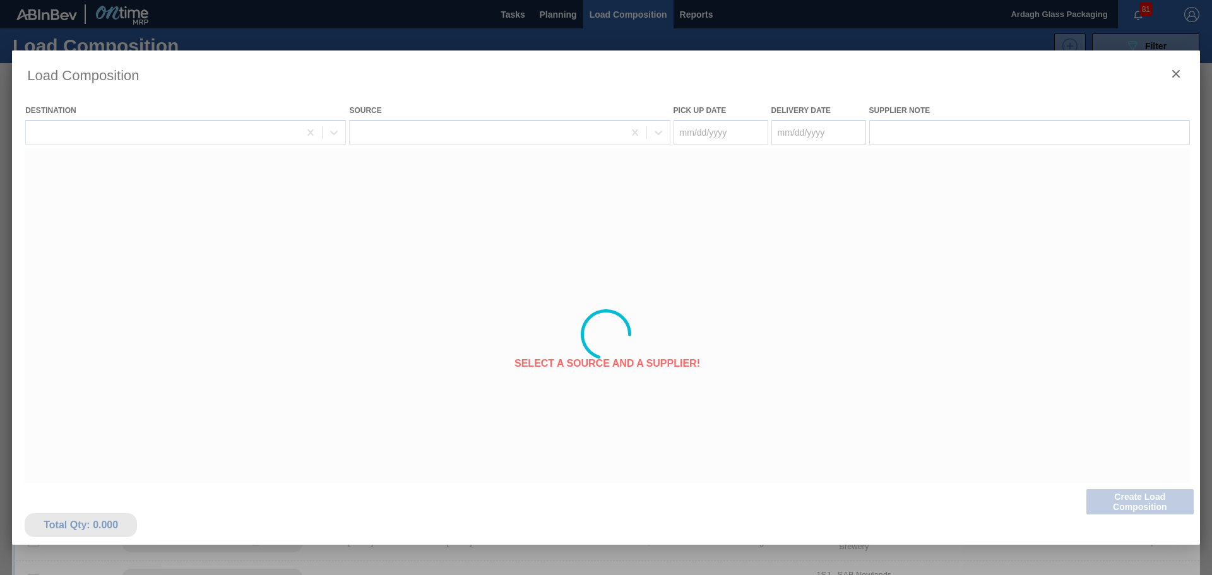
type Date "[DATE]"
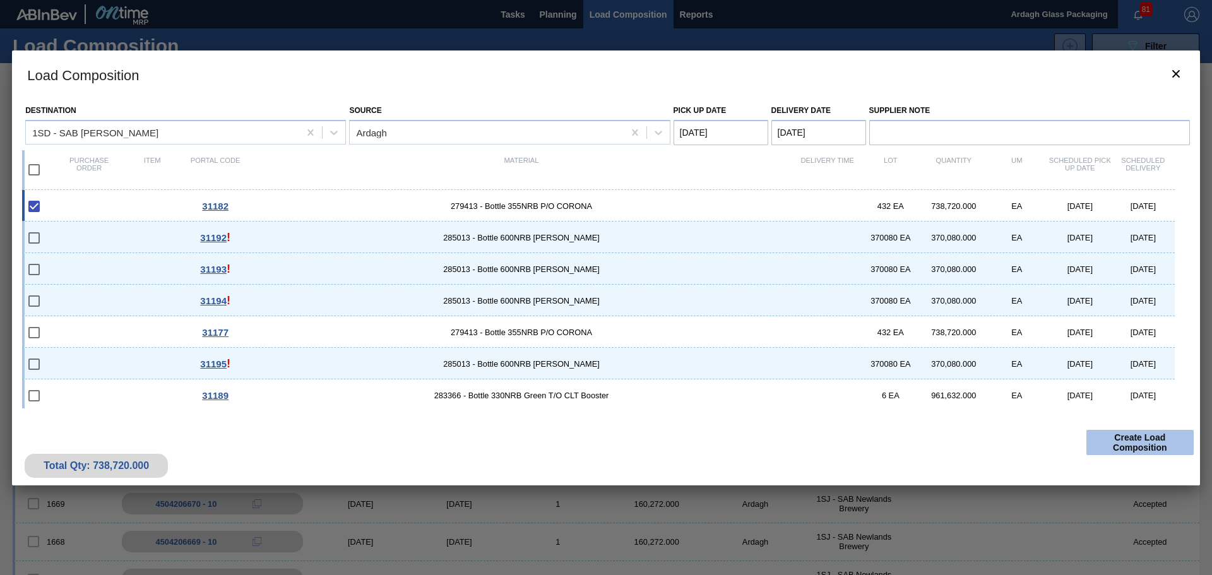
click at [1130, 440] on button "Create Load Composition" at bounding box center [1139, 442] width 107 height 25
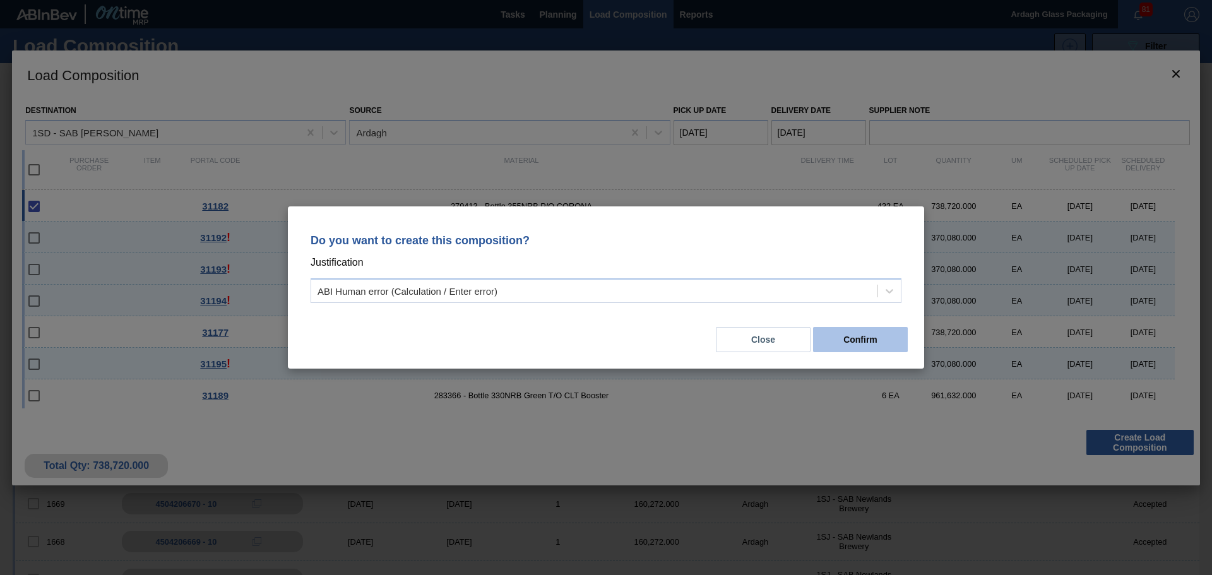
click at [884, 342] on button "Confirm" at bounding box center [860, 339] width 95 height 25
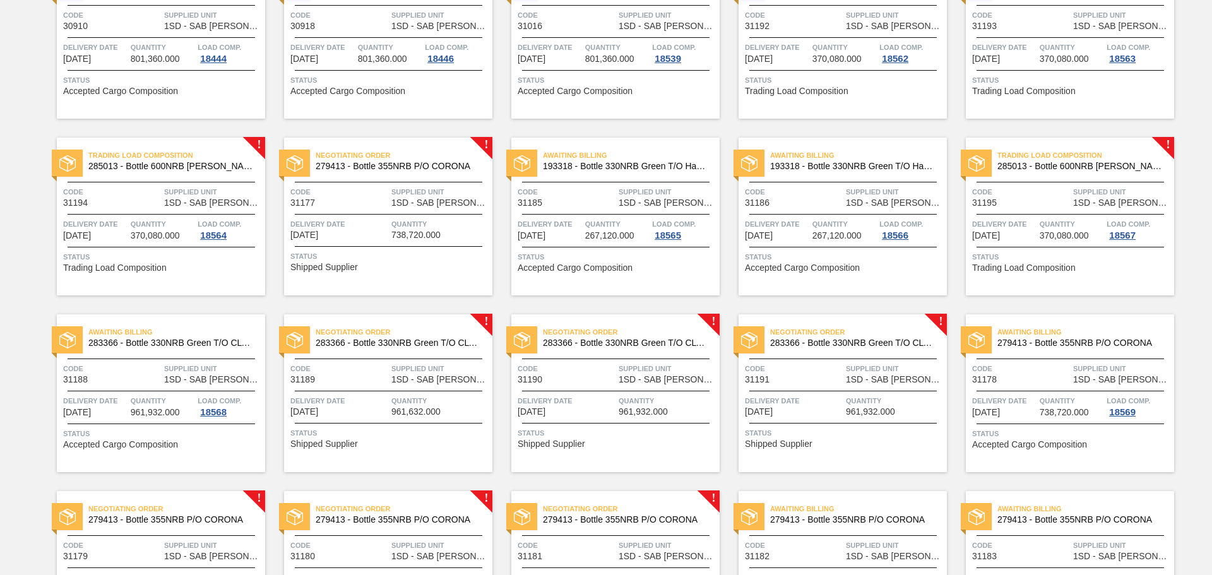
scroll to position [758, 0]
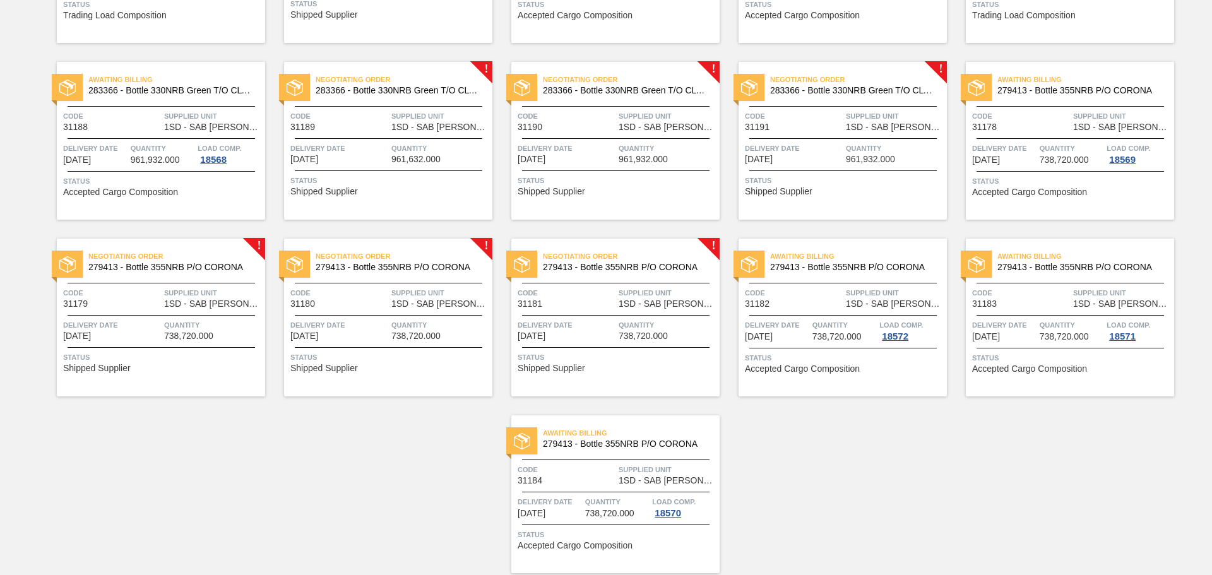
click at [608, 299] on span "Code" at bounding box center [567, 293] width 98 height 13
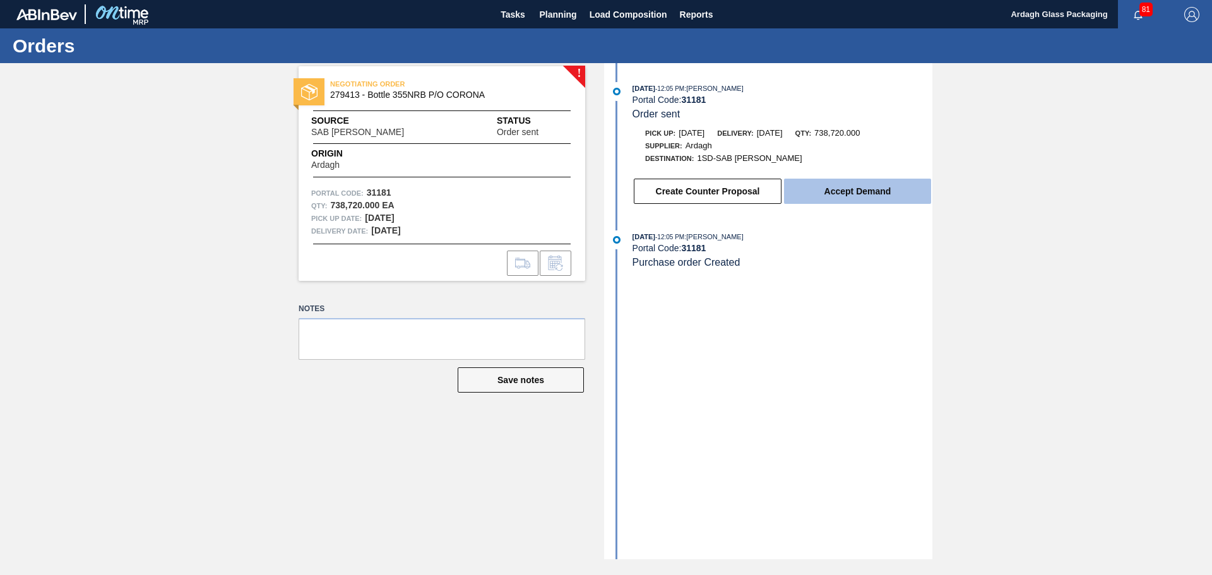
click at [843, 194] on button "Accept Demand" at bounding box center [857, 191] width 147 height 25
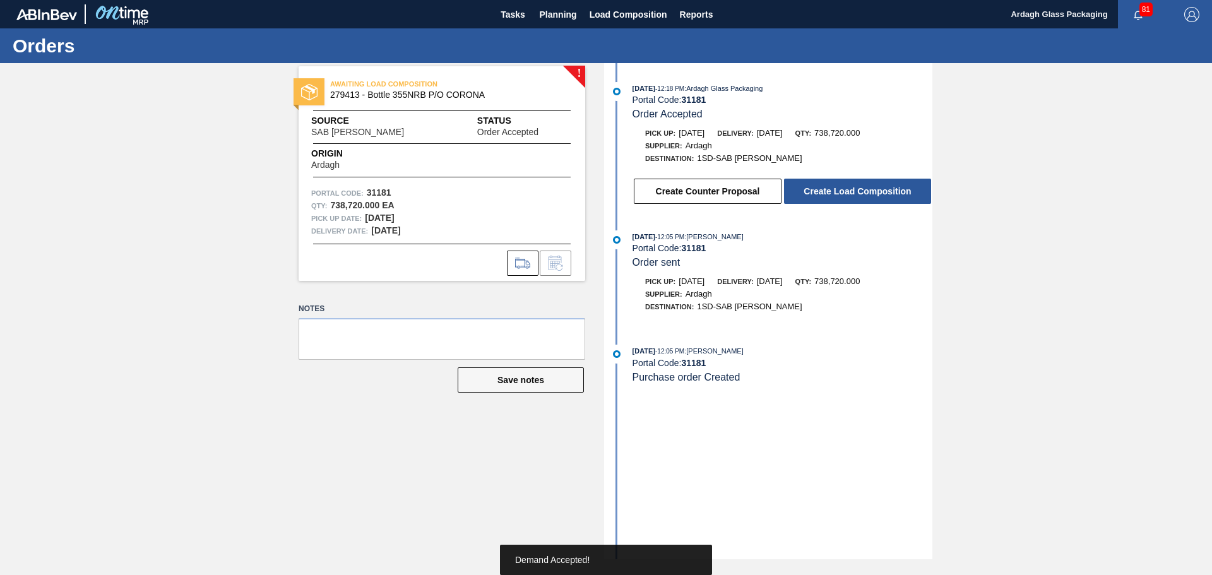
click at [843, 194] on button "Create Load Composition" at bounding box center [857, 191] width 147 height 25
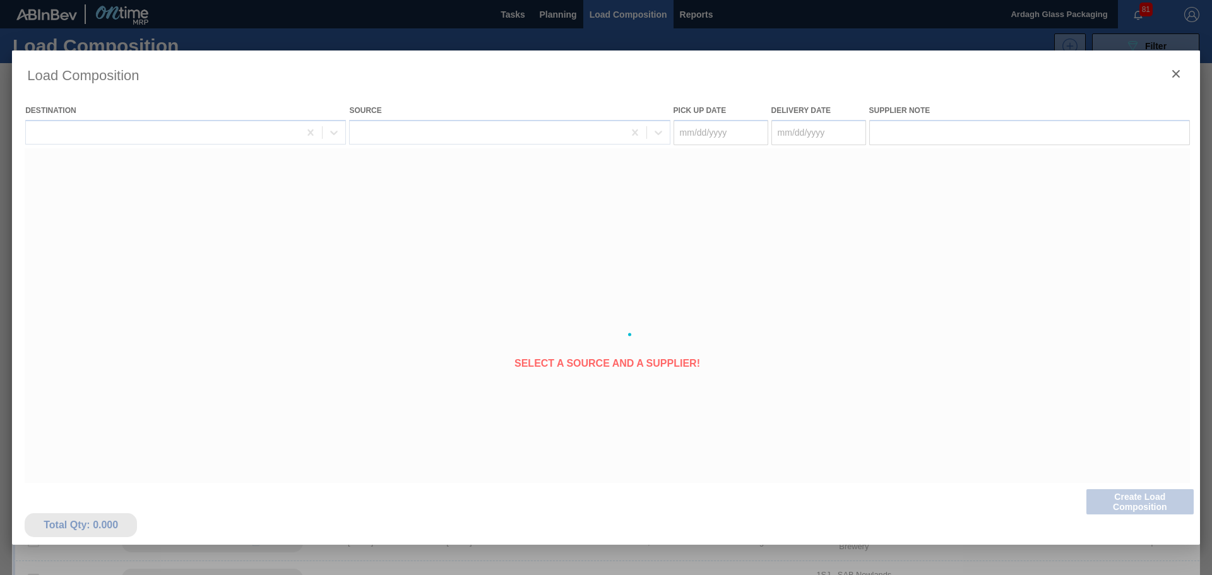
type Date "[DATE]"
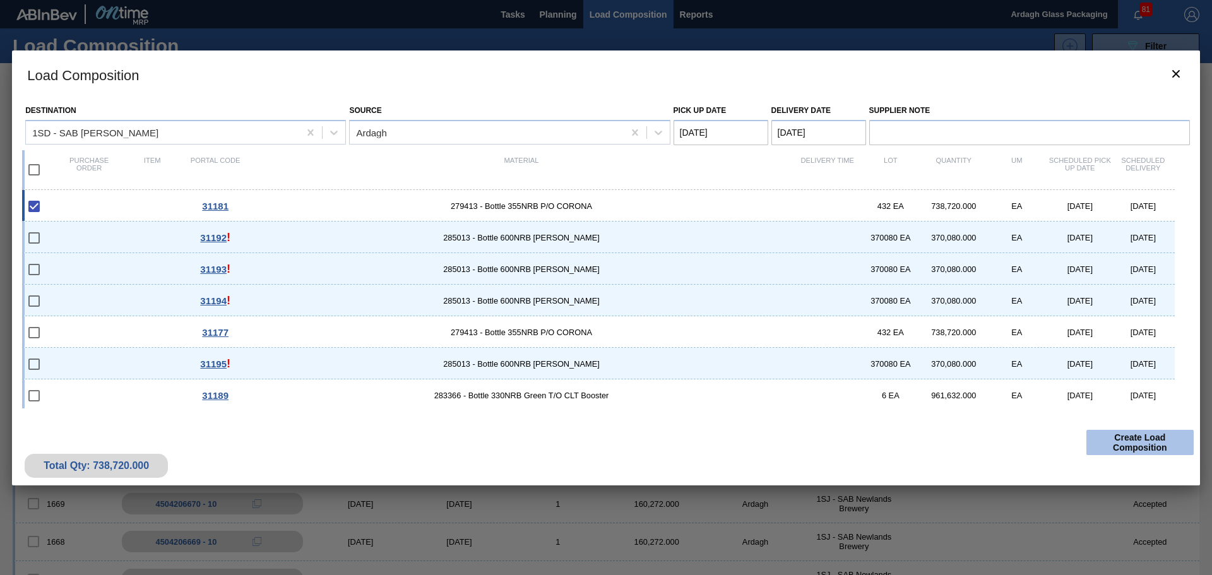
click at [1112, 443] on button "Create Load Composition" at bounding box center [1139, 442] width 107 height 25
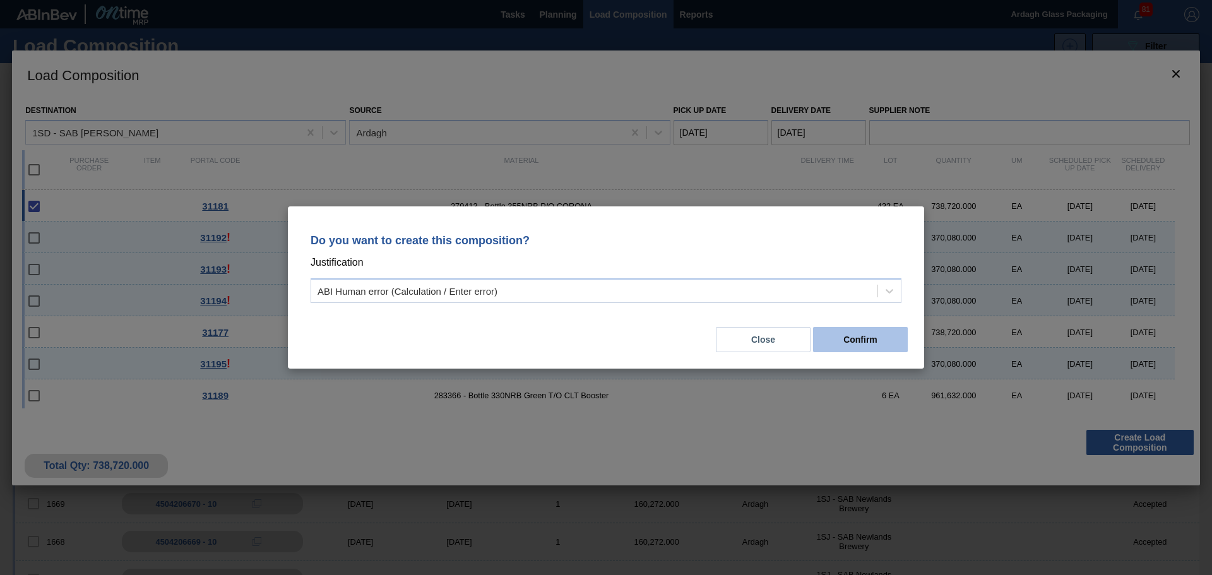
click at [886, 340] on button "Confirm" at bounding box center [860, 339] width 95 height 25
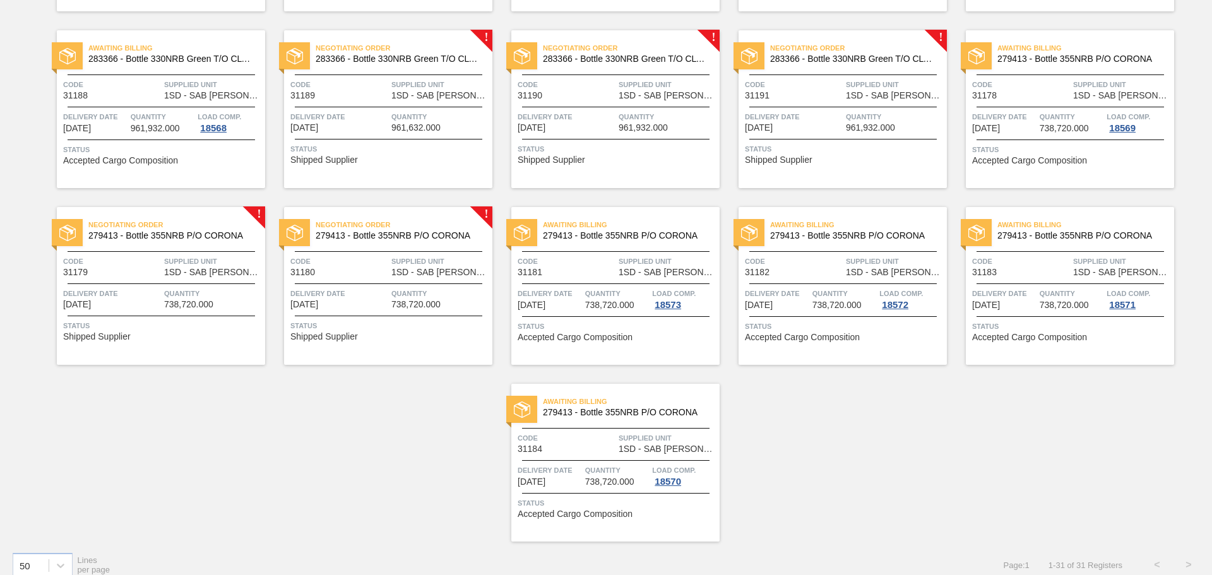
scroll to position [802, 0]
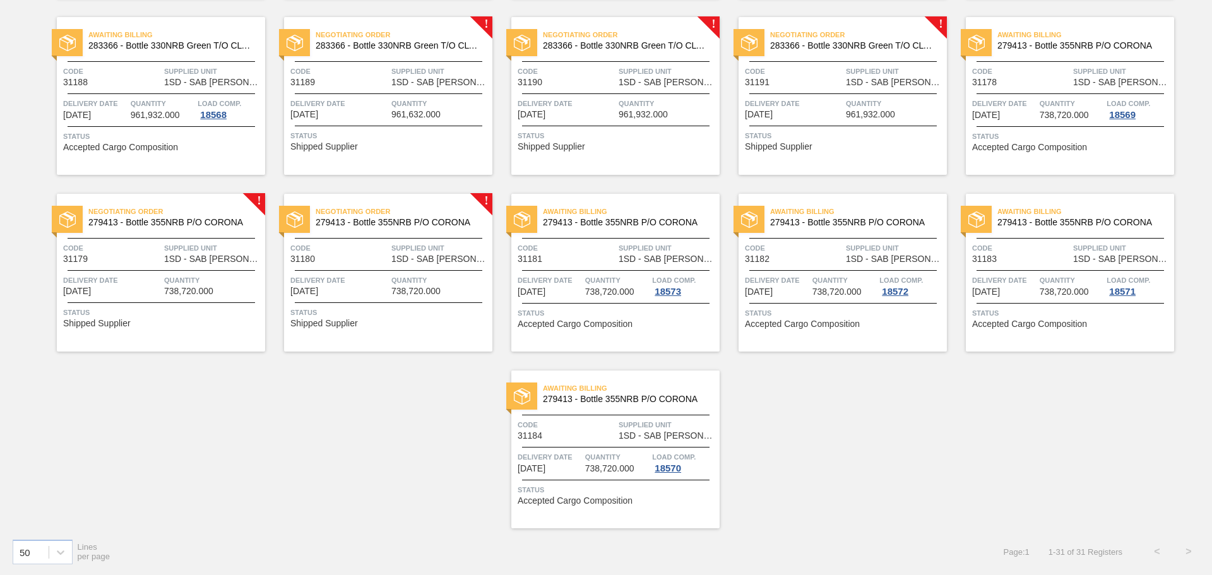
click at [353, 237] on div "Negotiating Order 279413 - Bottle 355NRB P/O CORONA Code 31180 Supplied Unit 1S…" at bounding box center [388, 273] width 208 height 158
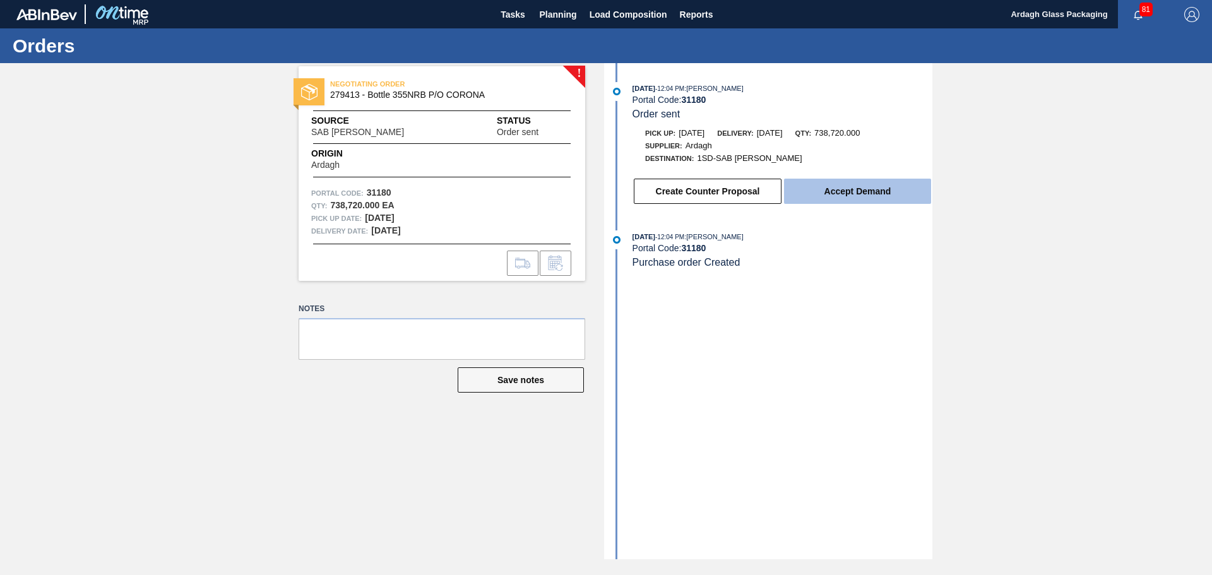
click at [840, 193] on button "Accept Demand" at bounding box center [857, 191] width 147 height 25
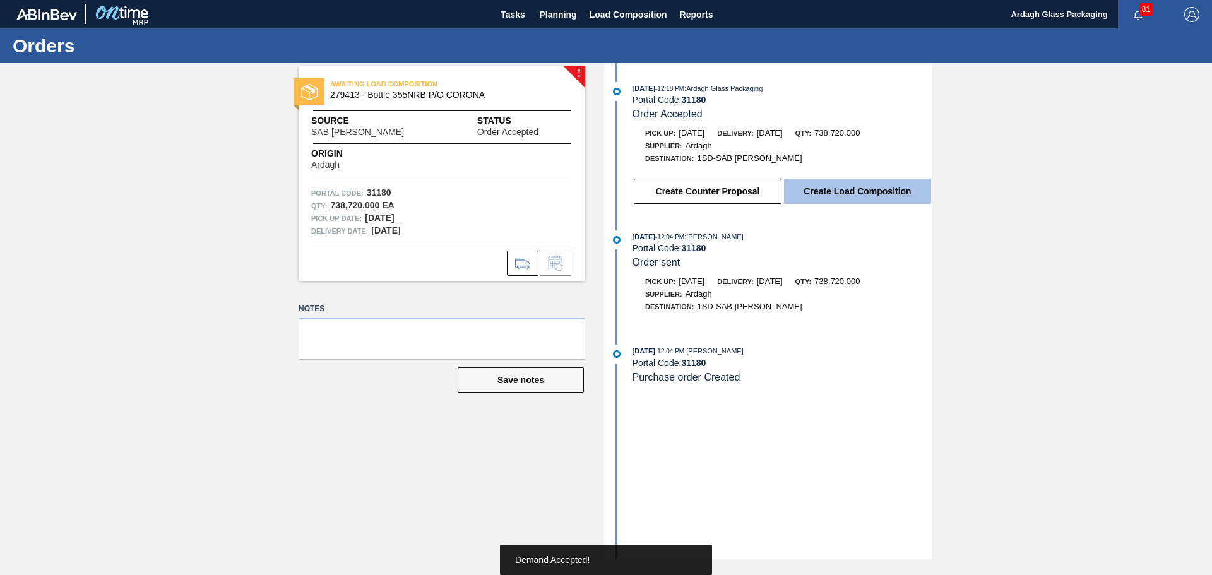
click at [836, 192] on button "Create Load Composition" at bounding box center [857, 191] width 147 height 25
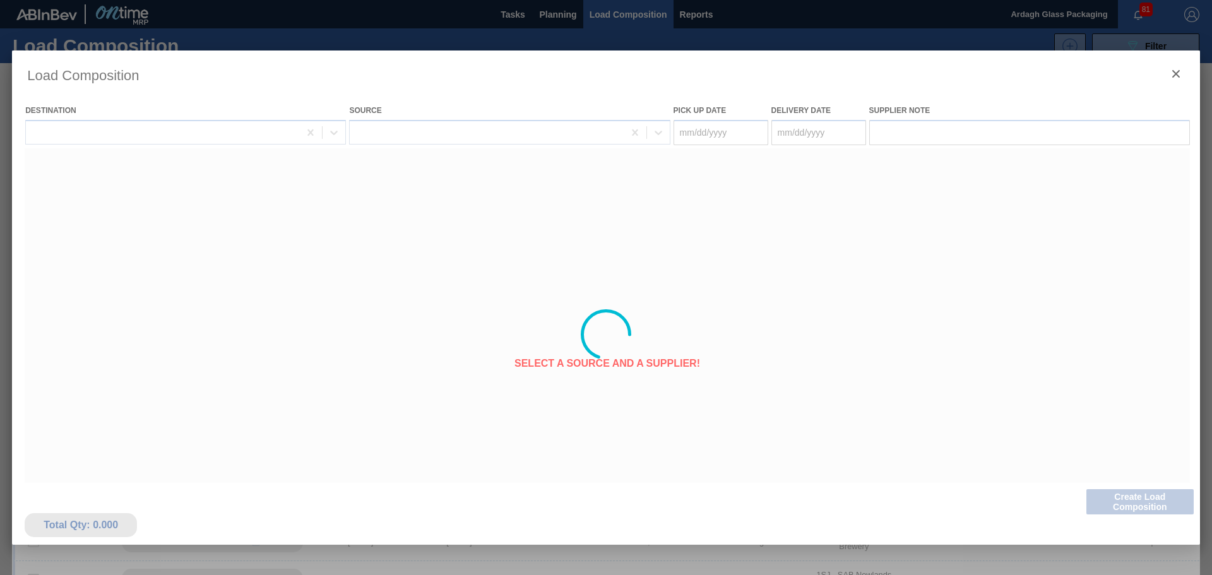
type Date "[DATE]"
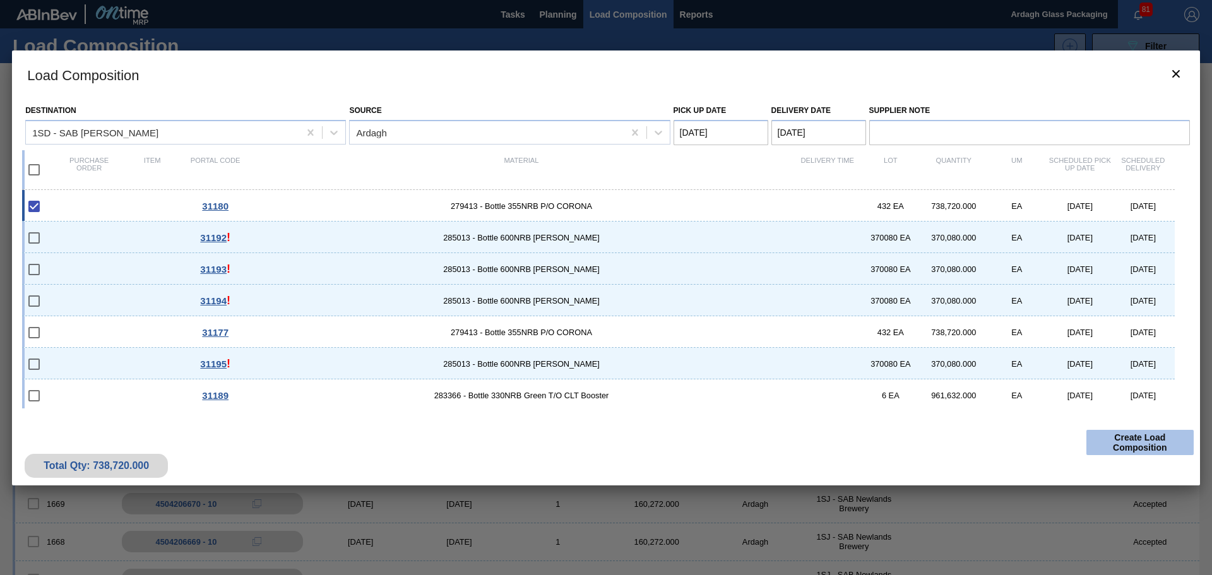
click at [1147, 442] on button "Create Load Composition" at bounding box center [1139, 442] width 107 height 25
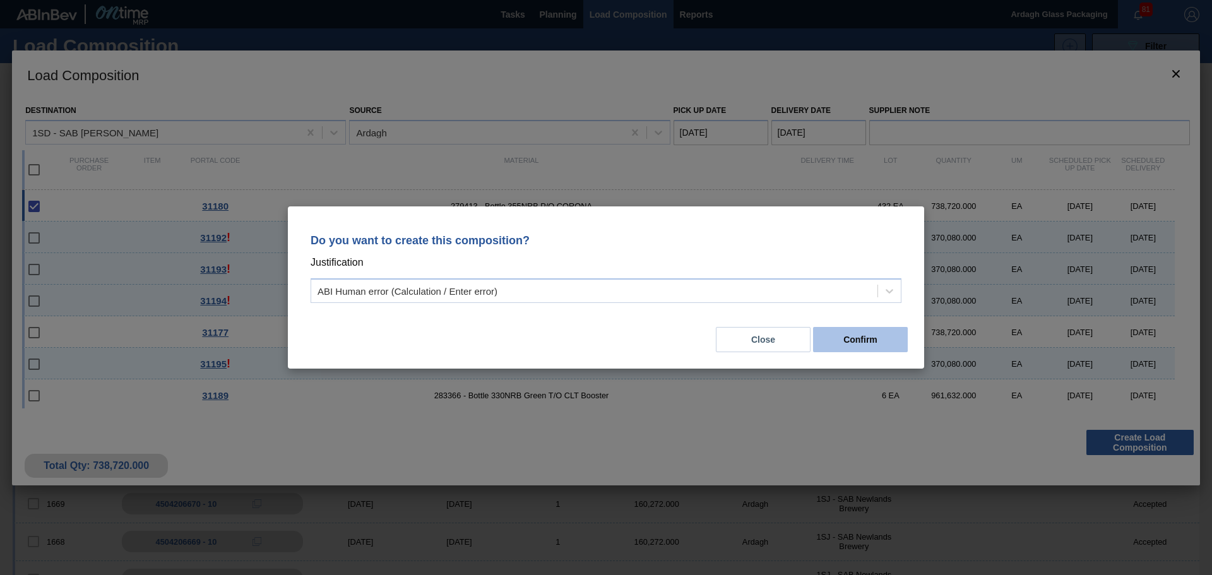
click at [840, 342] on button "Confirm" at bounding box center [860, 339] width 95 height 25
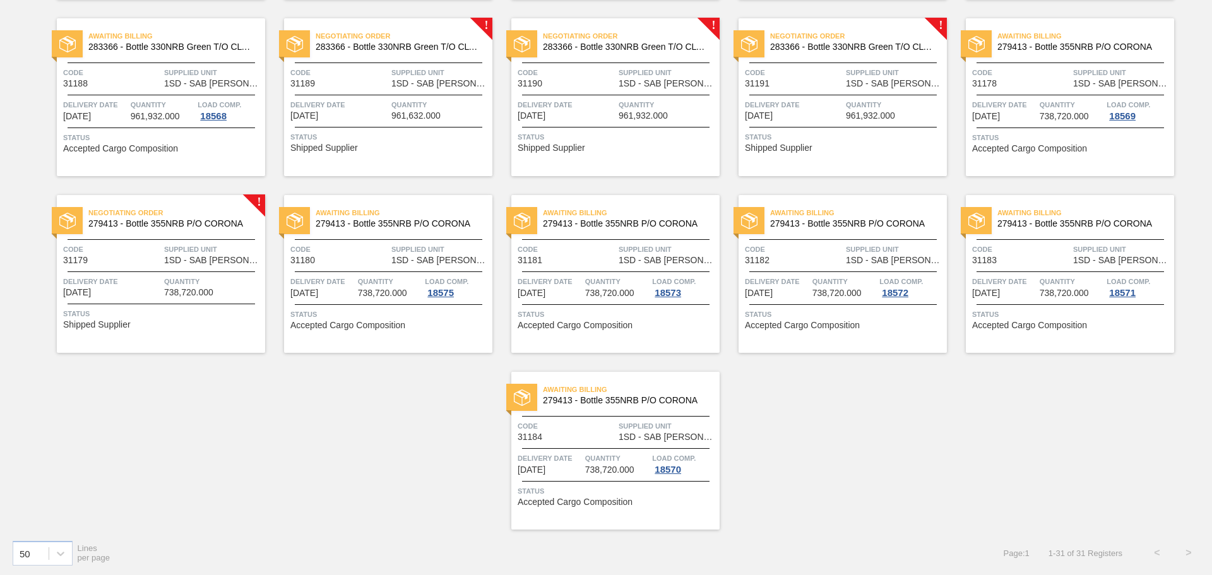
scroll to position [802, 0]
click at [206, 241] on div "Negotiating Order 279413 - Bottle 355NRB P/O CORONA Code 31179 Supplied Unit 1S…" at bounding box center [161, 273] width 208 height 158
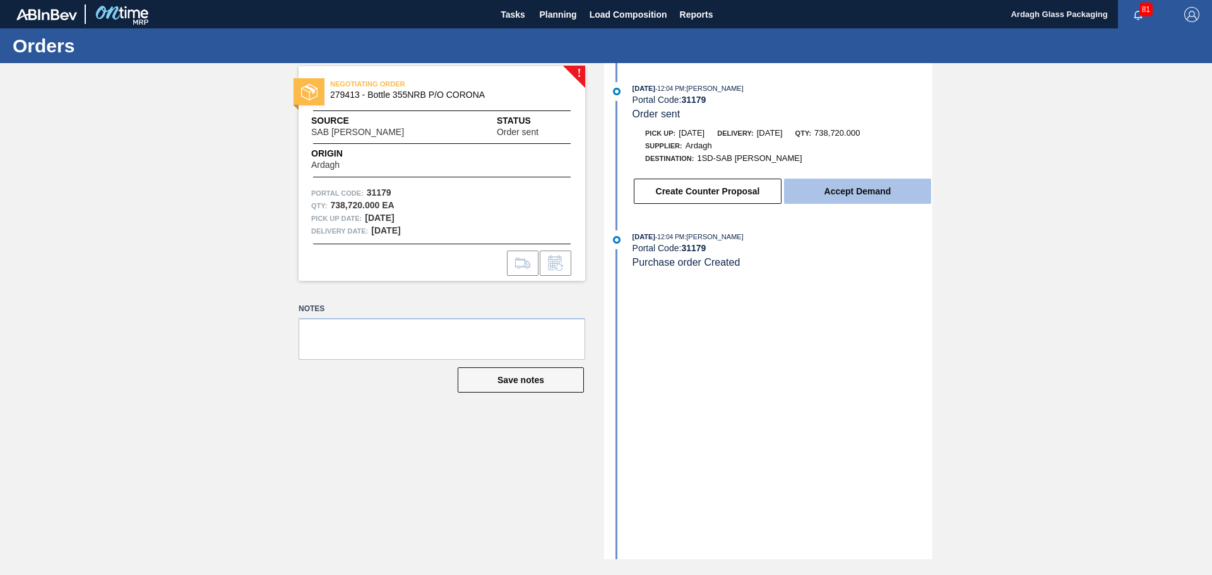
click at [842, 192] on button "Accept Demand" at bounding box center [857, 191] width 147 height 25
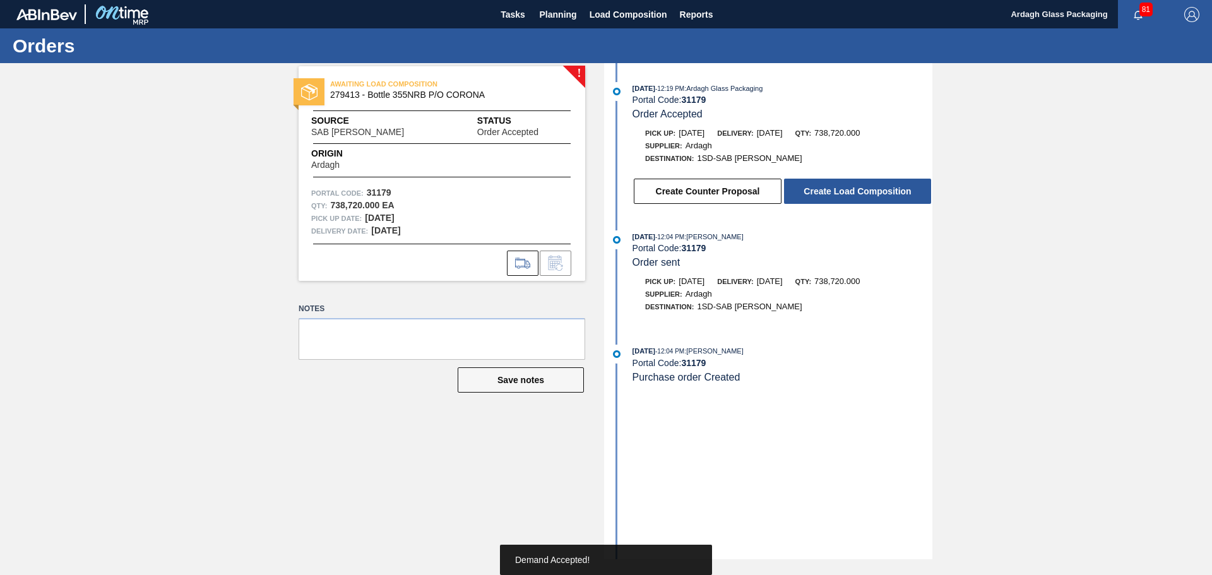
click at [848, 189] on button "Create Load Composition" at bounding box center [857, 191] width 147 height 25
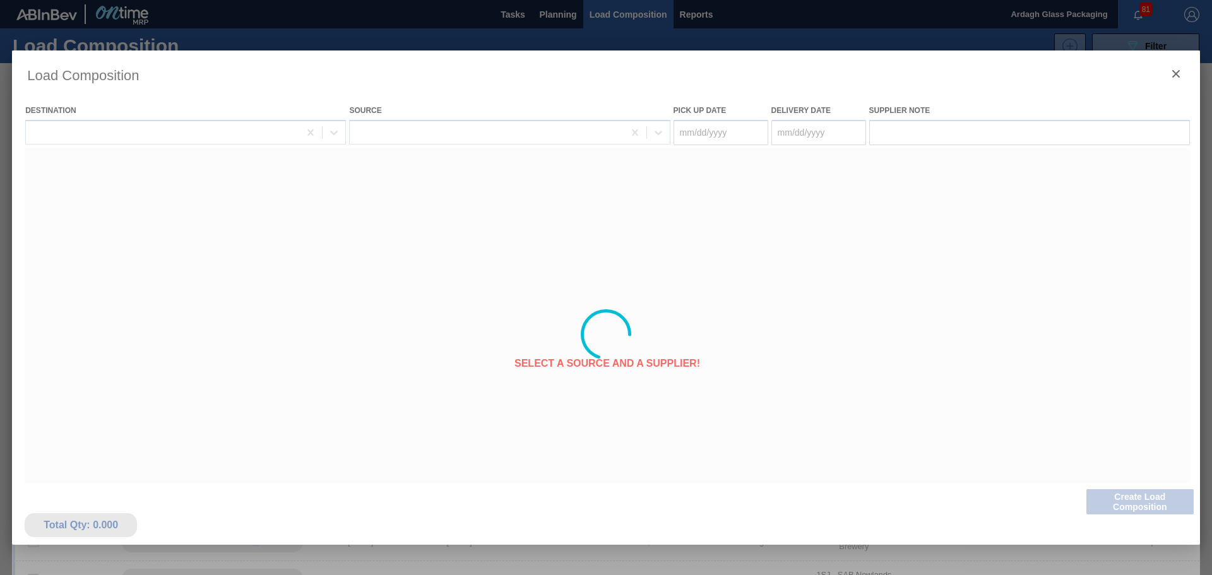
type Date "[DATE]"
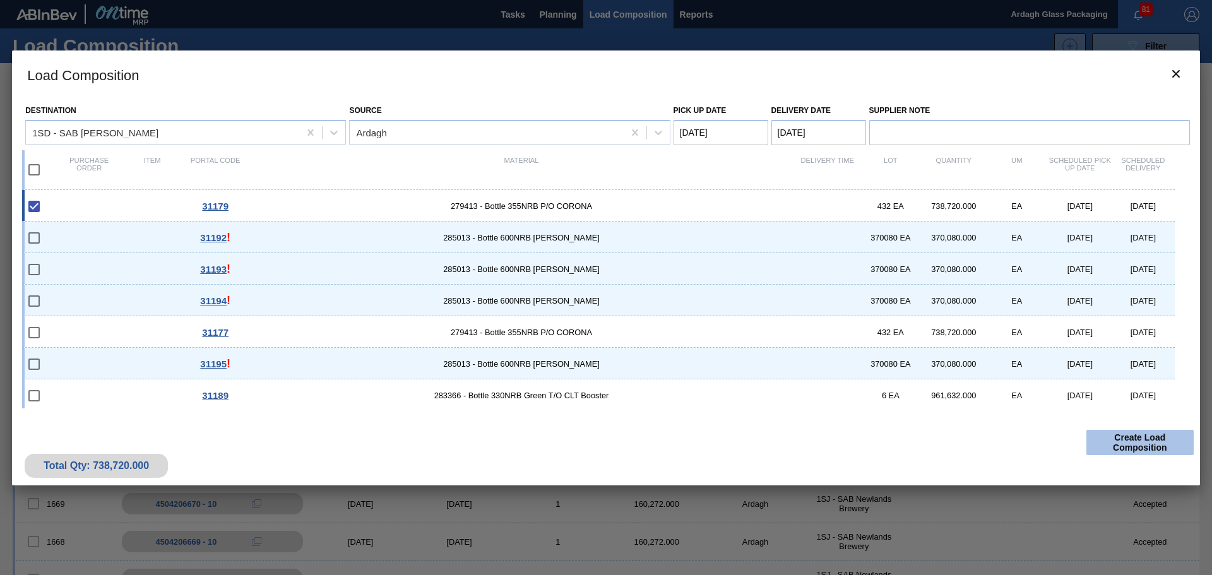
click at [1123, 436] on button "Create Load Composition" at bounding box center [1139, 442] width 107 height 25
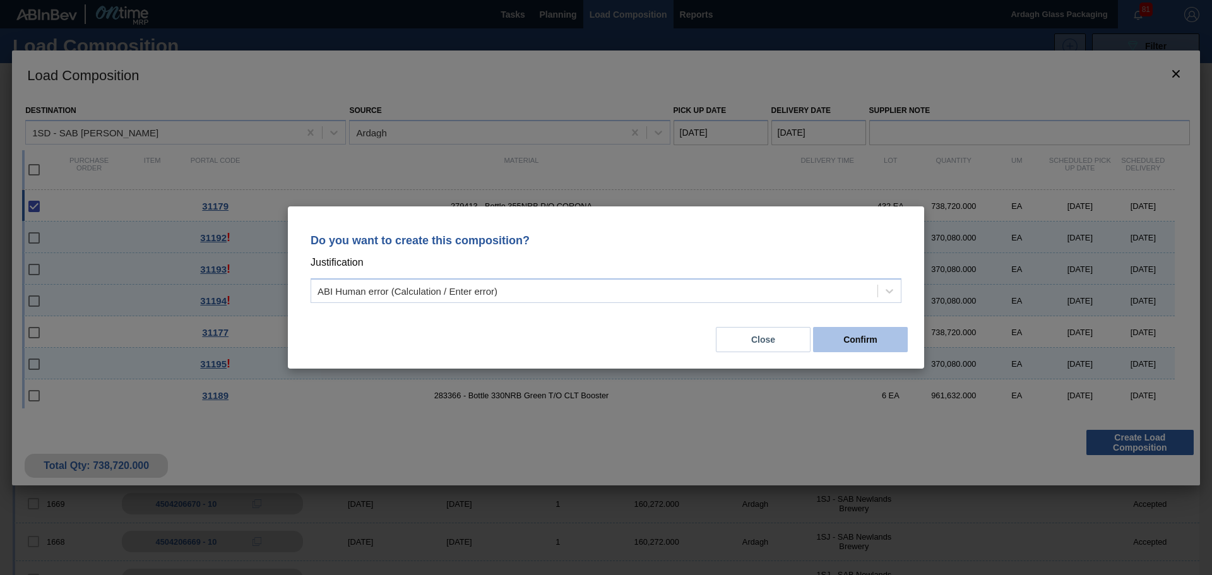
click at [881, 342] on button "Confirm" at bounding box center [860, 339] width 95 height 25
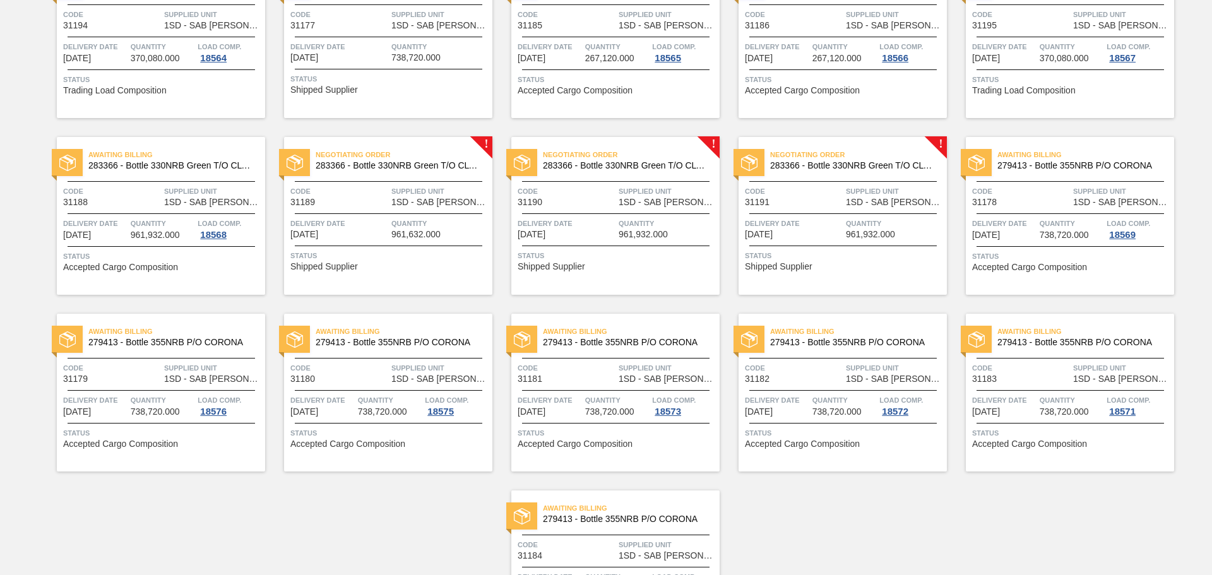
scroll to position [802, 0]
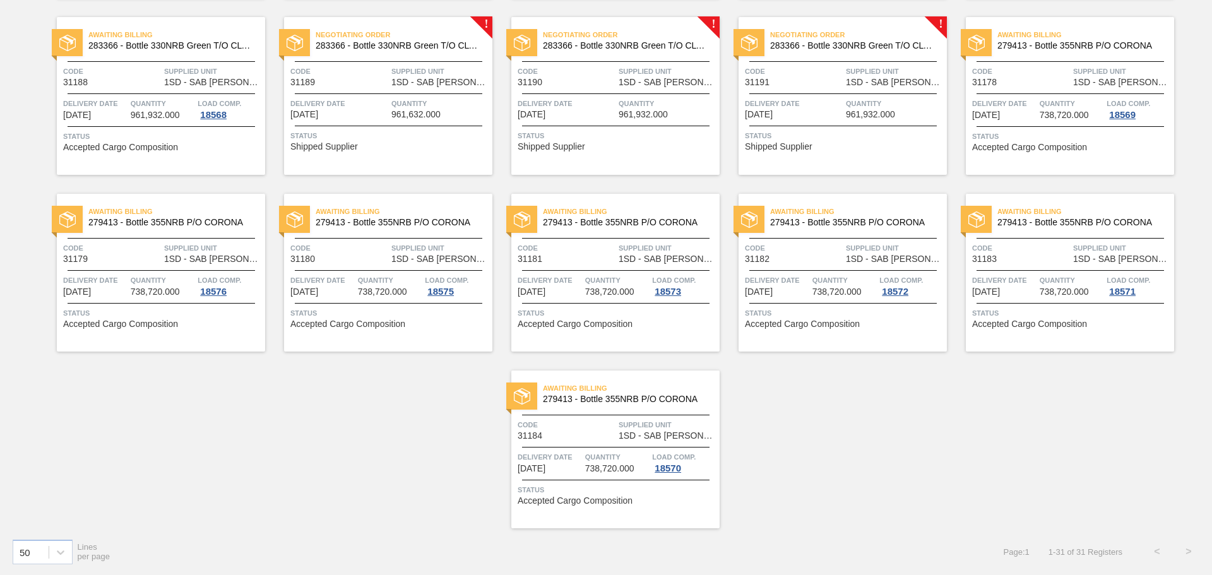
click at [831, 90] on div "Negotiating Order 283366 - Bottle 330NRB Green T/O CLT Booster Code 31191 Suppl…" at bounding box center [843, 96] width 208 height 158
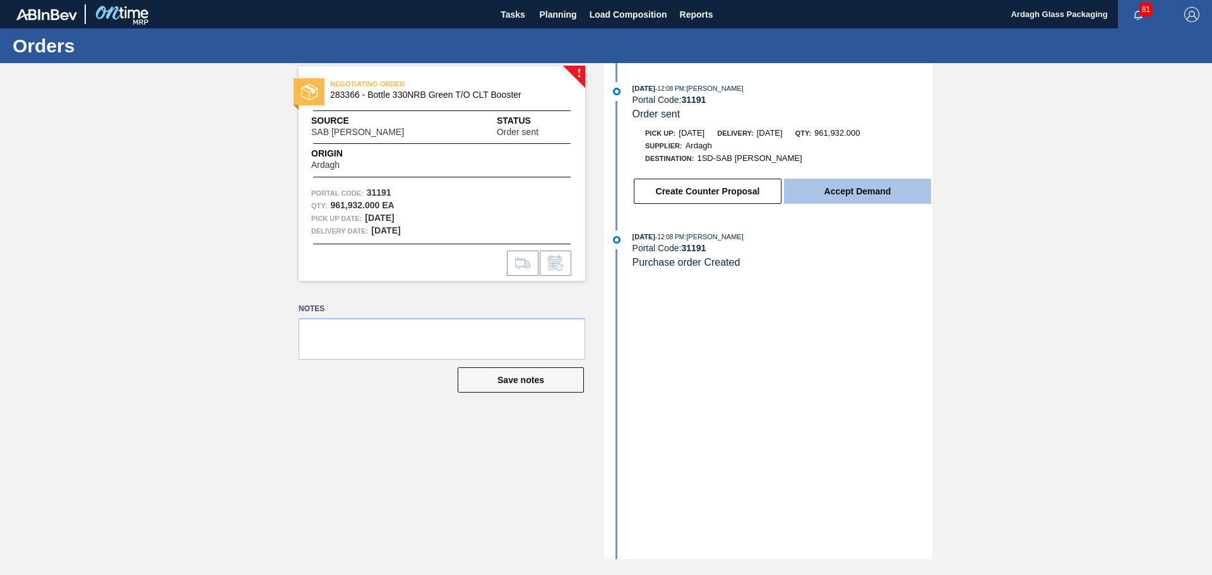
click at [848, 190] on button "Accept Demand" at bounding box center [857, 191] width 147 height 25
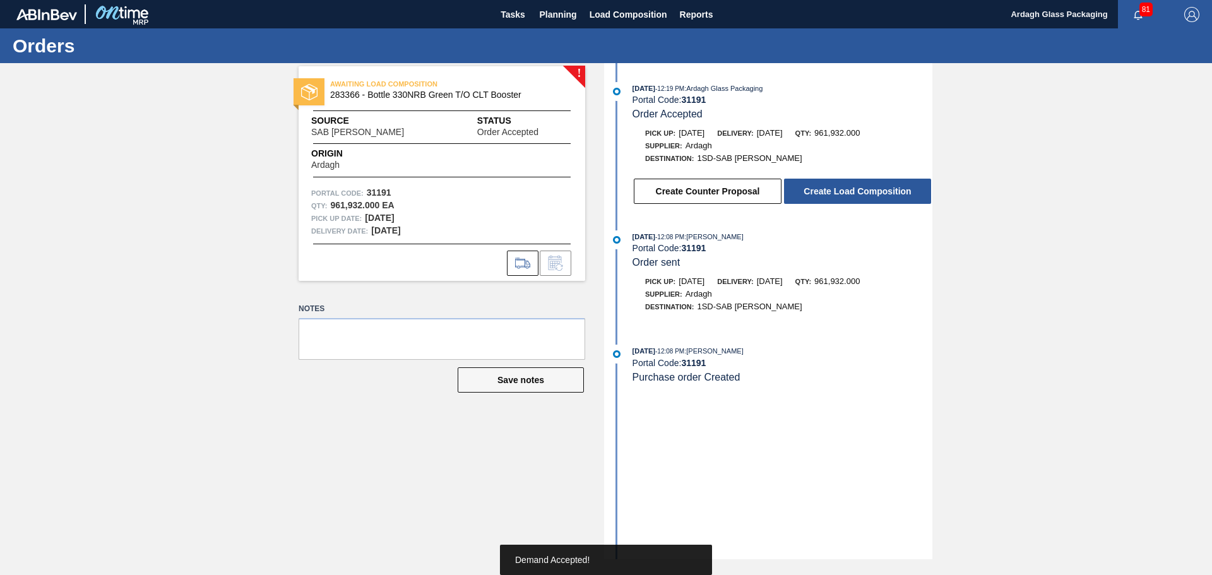
click at [848, 191] on button "Create Load Composition" at bounding box center [857, 191] width 147 height 25
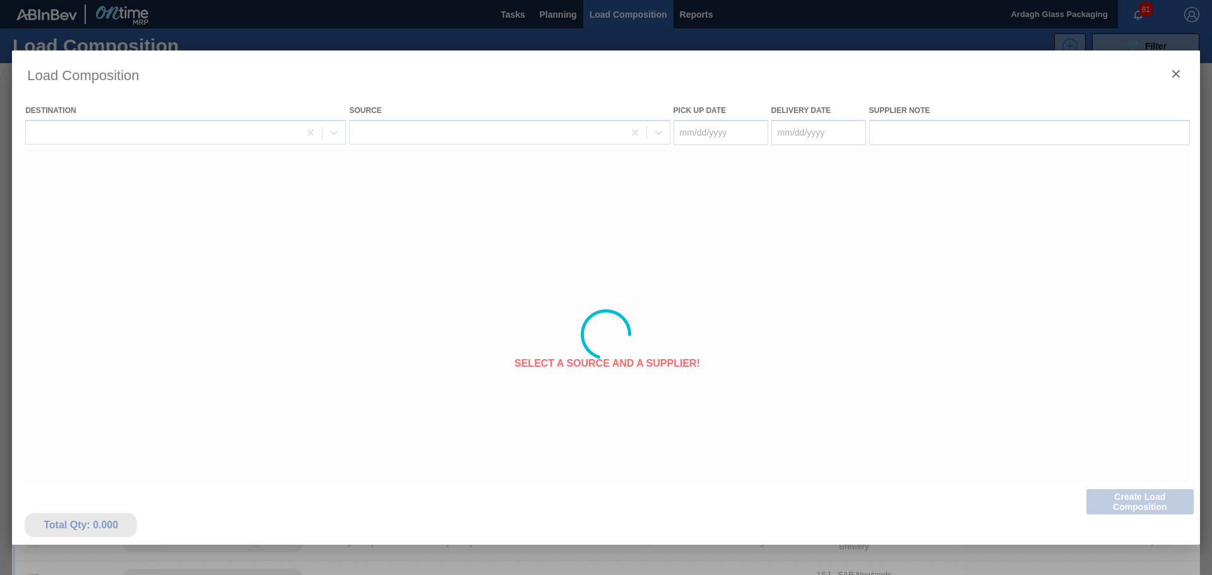
type Date "[DATE]"
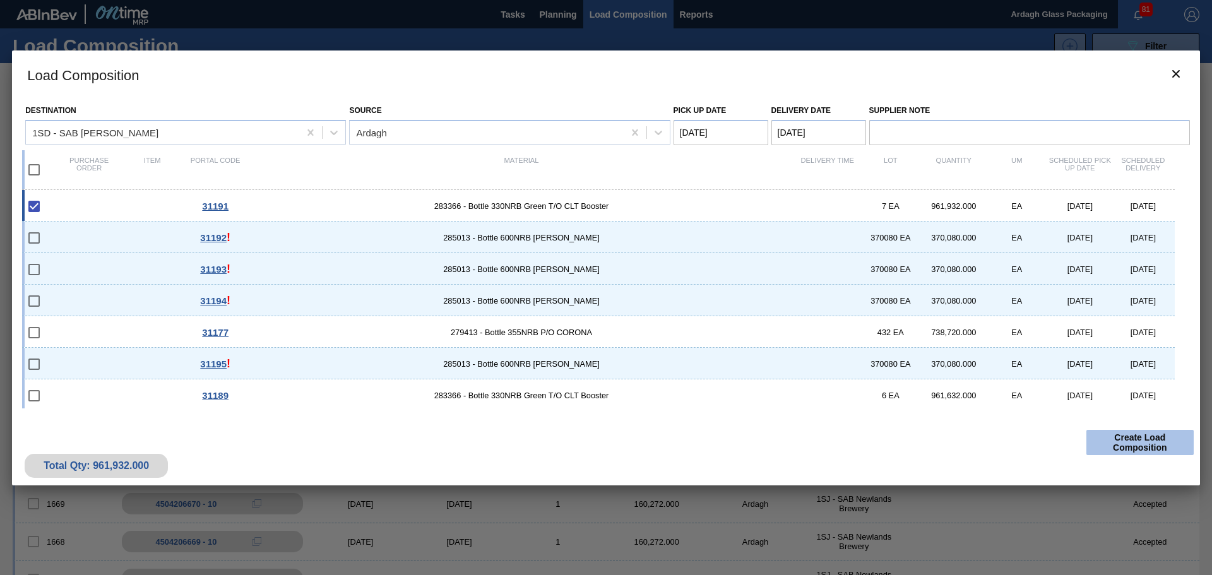
click at [1121, 444] on button "Create Load Composition" at bounding box center [1139, 442] width 107 height 25
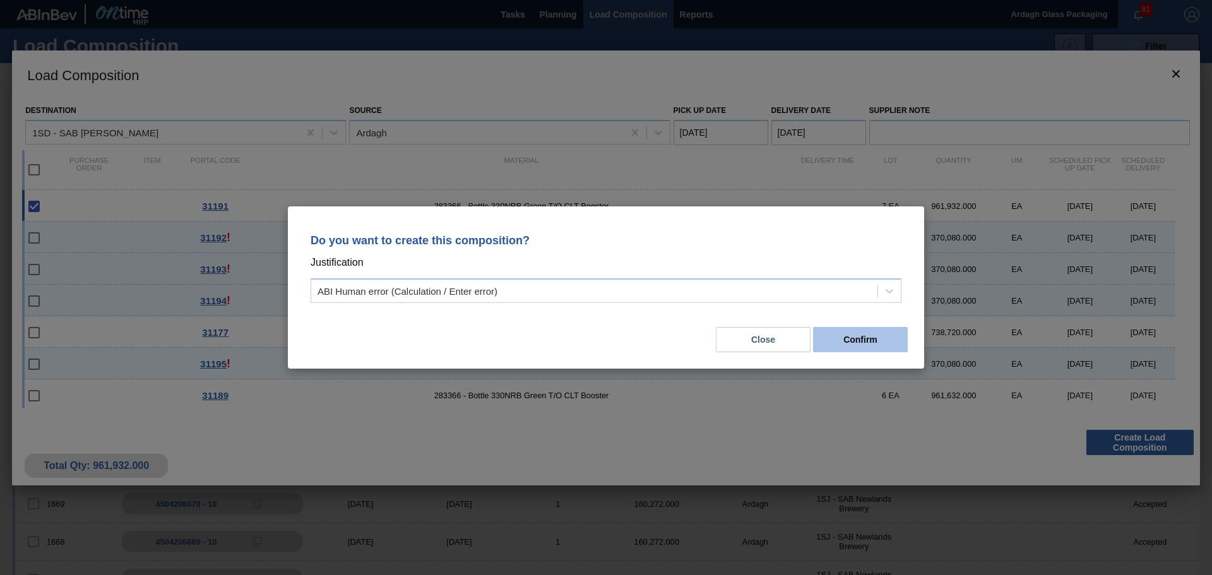
click at [850, 330] on button "Confirm" at bounding box center [860, 339] width 95 height 25
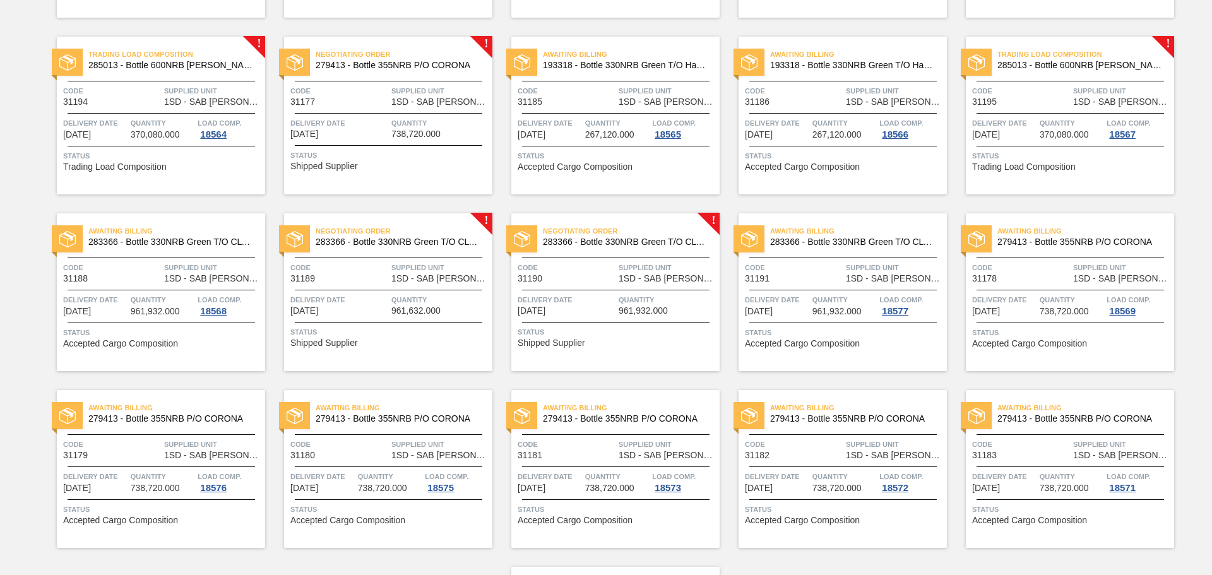
scroll to position [694, 0]
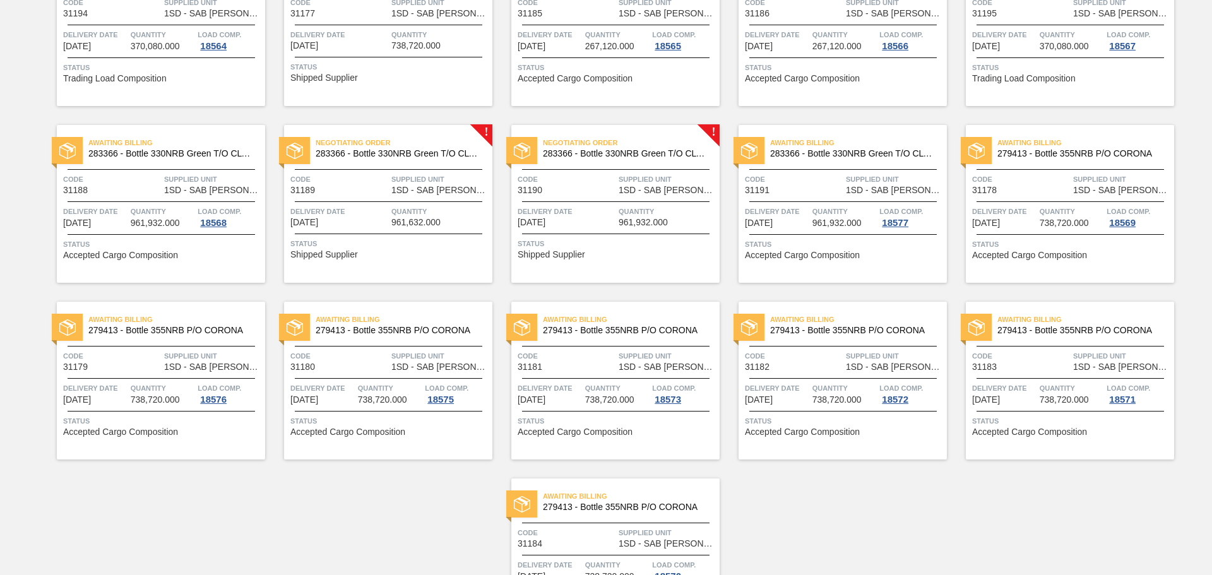
click at [626, 211] on span "Quantity" at bounding box center [668, 211] width 98 height 13
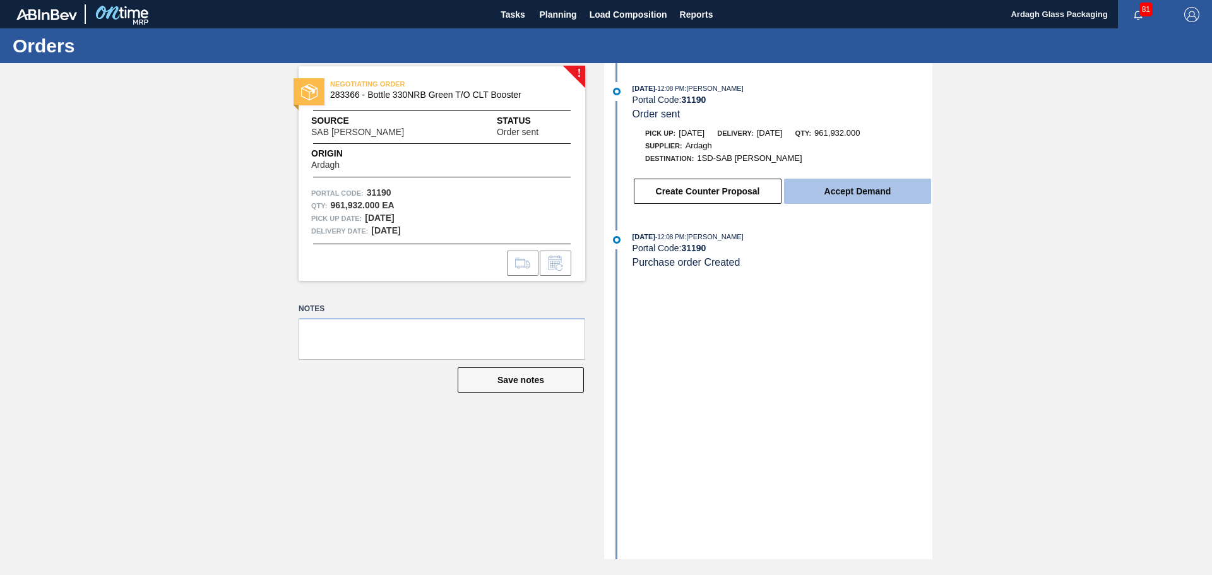
click at [839, 199] on button "Accept Demand" at bounding box center [857, 191] width 147 height 25
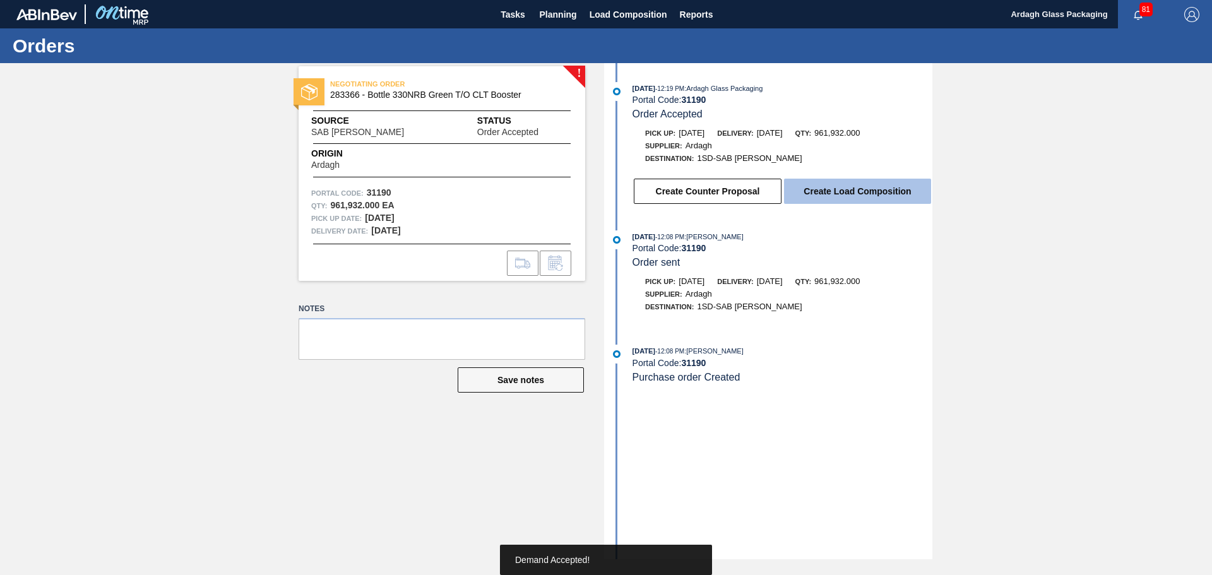
click at [843, 186] on button "Create Load Composition" at bounding box center [857, 191] width 147 height 25
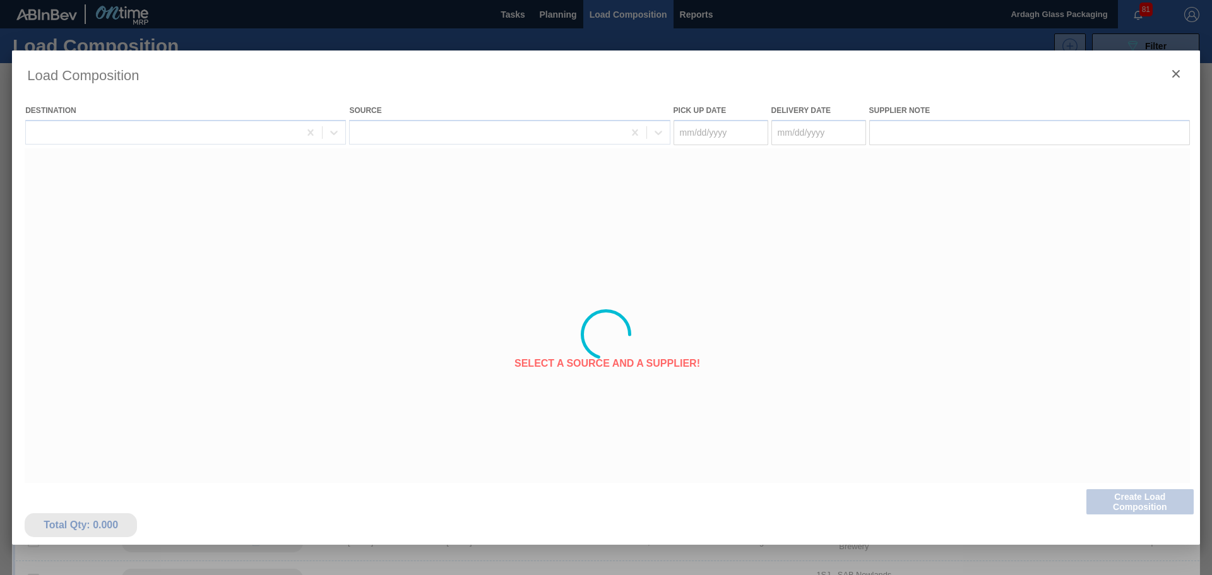
type Date "[DATE]"
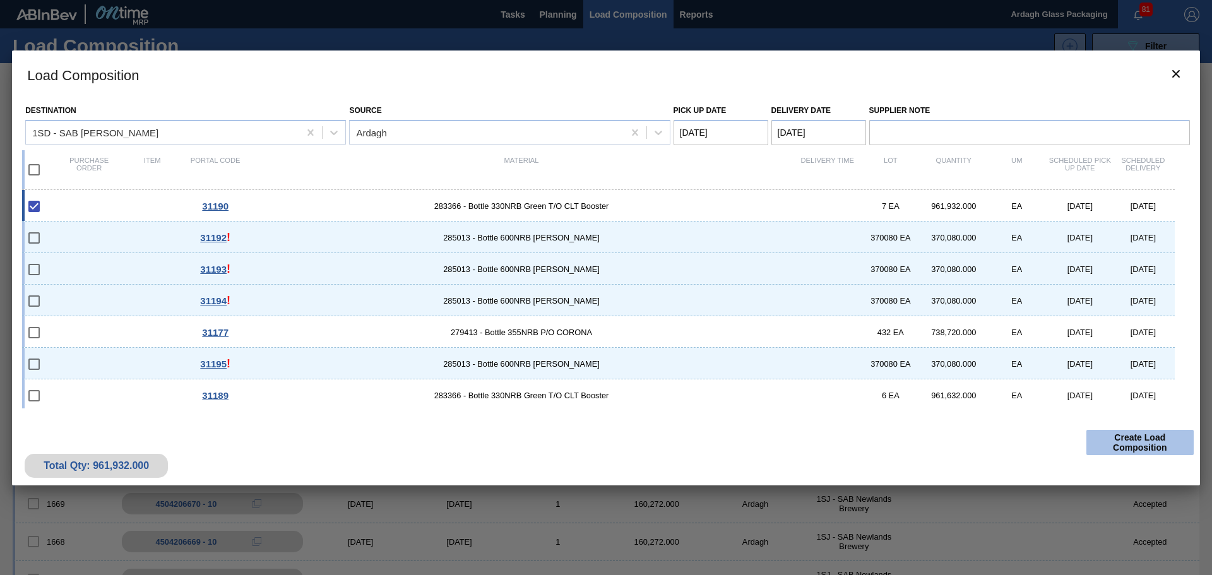
click at [1136, 443] on button "Create Load Composition" at bounding box center [1139, 442] width 107 height 25
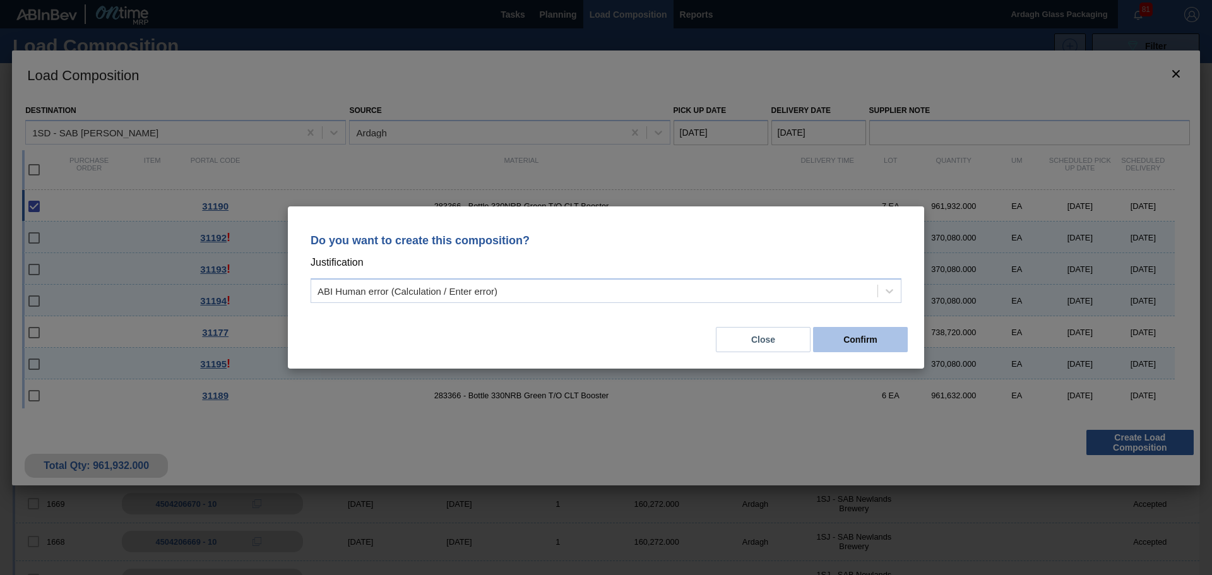
click at [874, 339] on button "Confirm" at bounding box center [860, 339] width 95 height 25
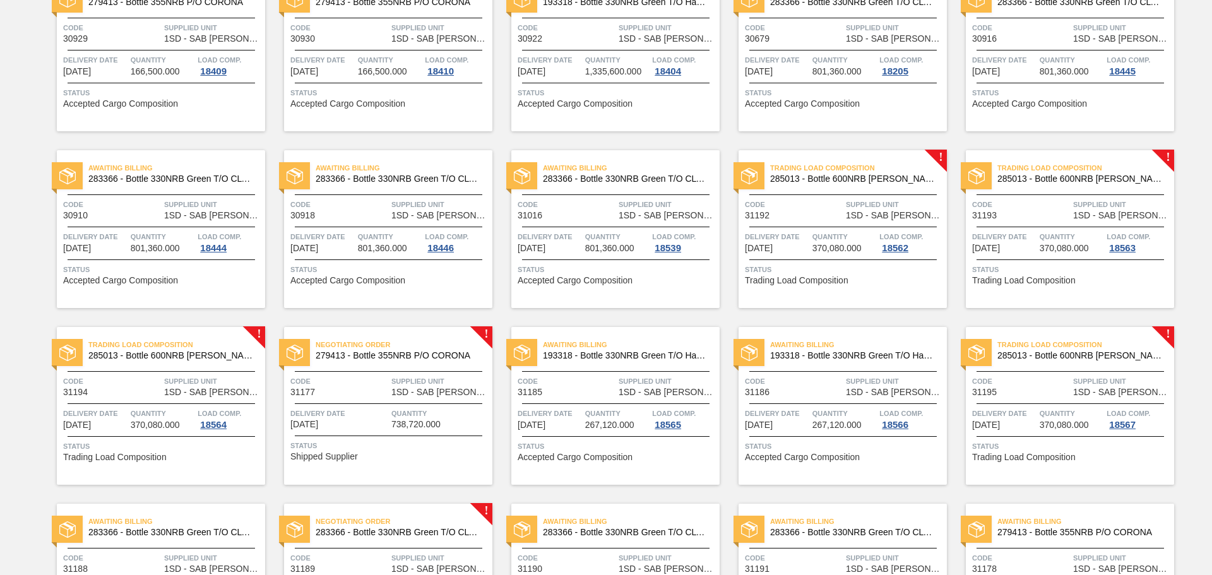
scroll to position [631, 0]
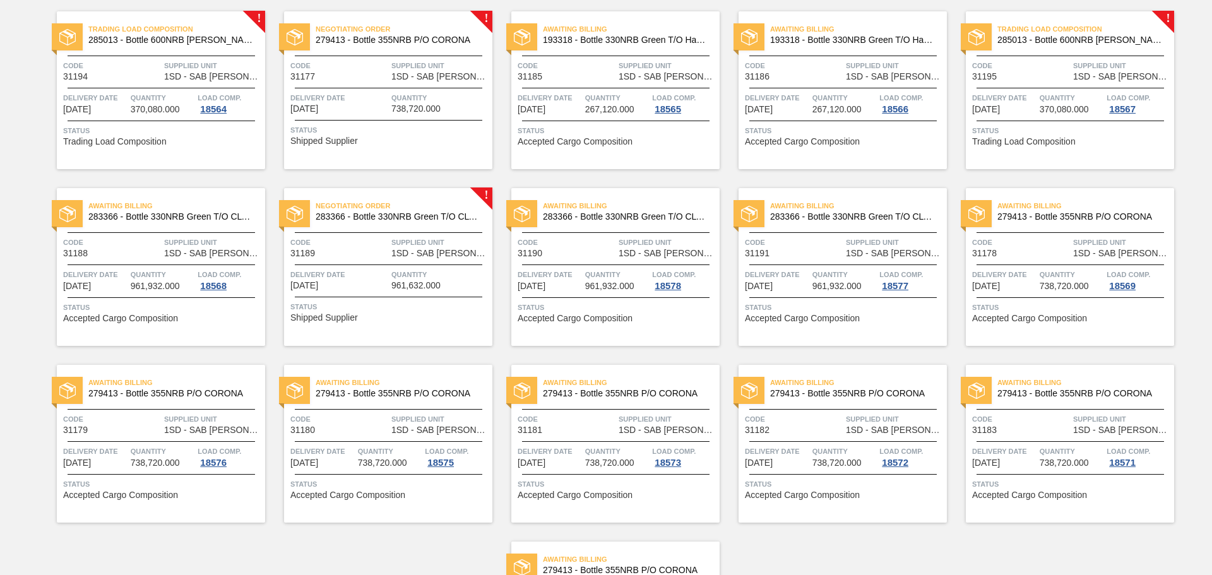
click at [420, 237] on span "Supplied Unit" at bounding box center [440, 242] width 98 height 13
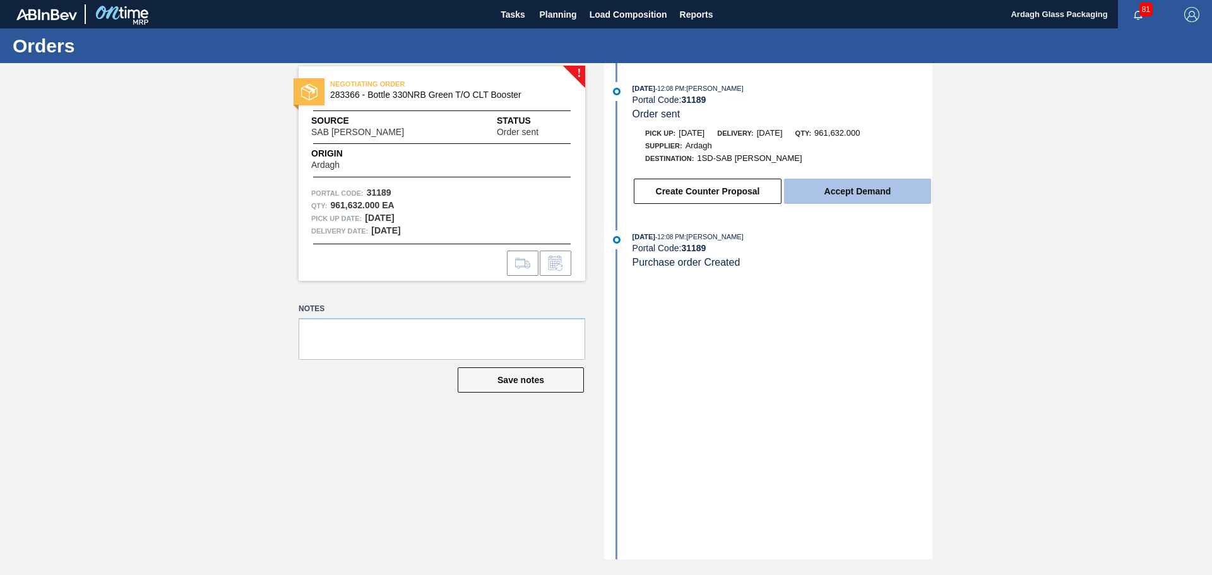
click at [826, 189] on button "Accept Demand" at bounding box center [857, 191] width 147 height 25
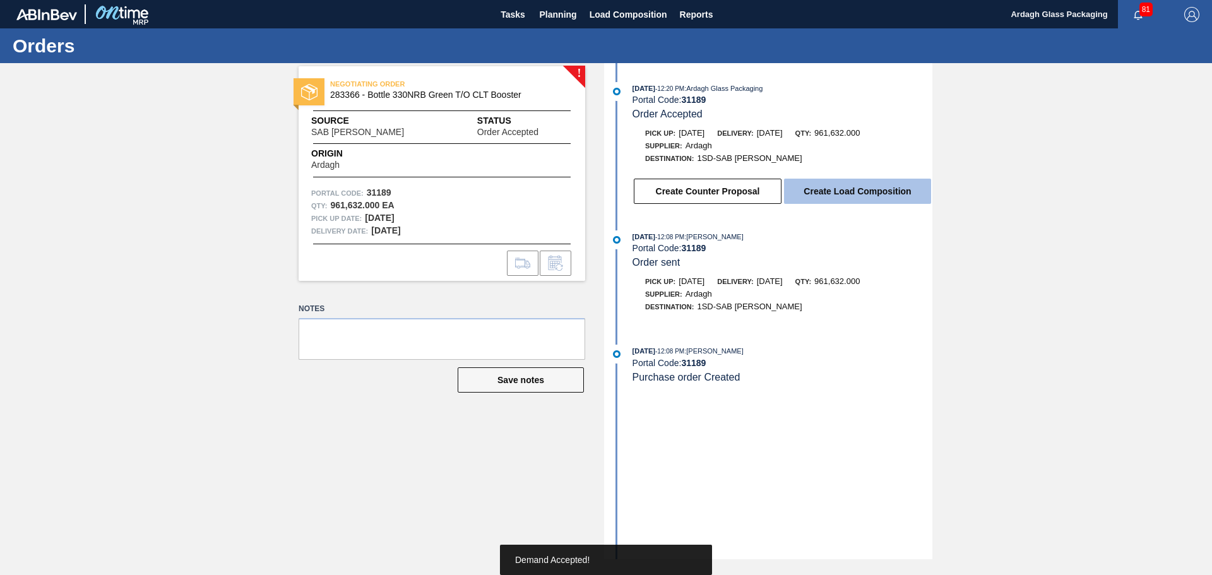
click at [826, 189] on button "Create Load Composition" at bounding box center [857, 191] width 147 height 25
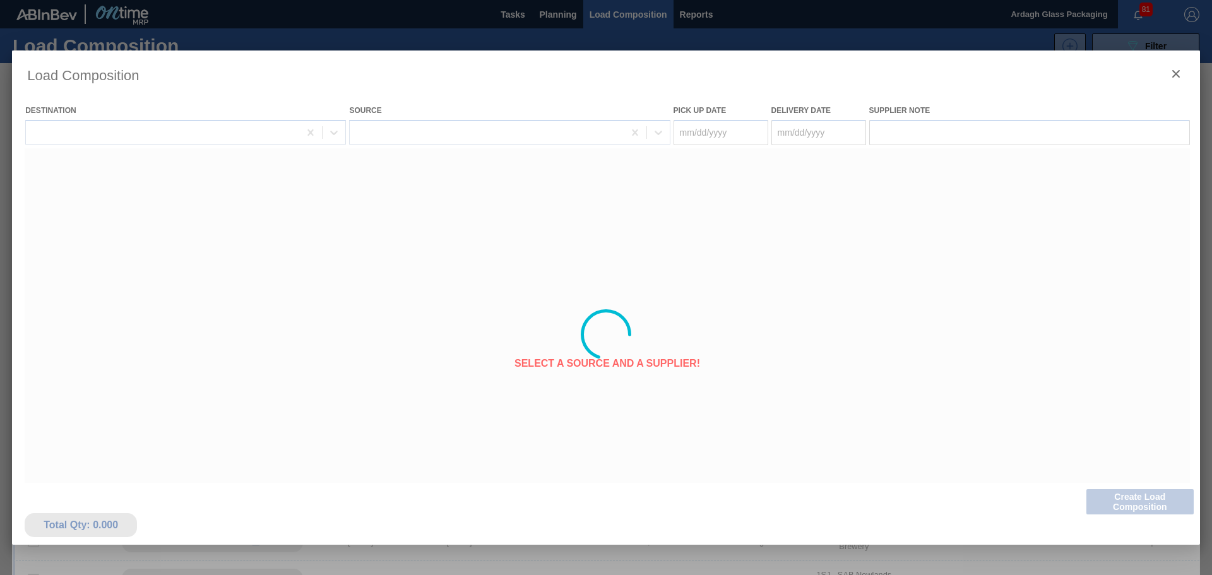
type Date "[DATE]"
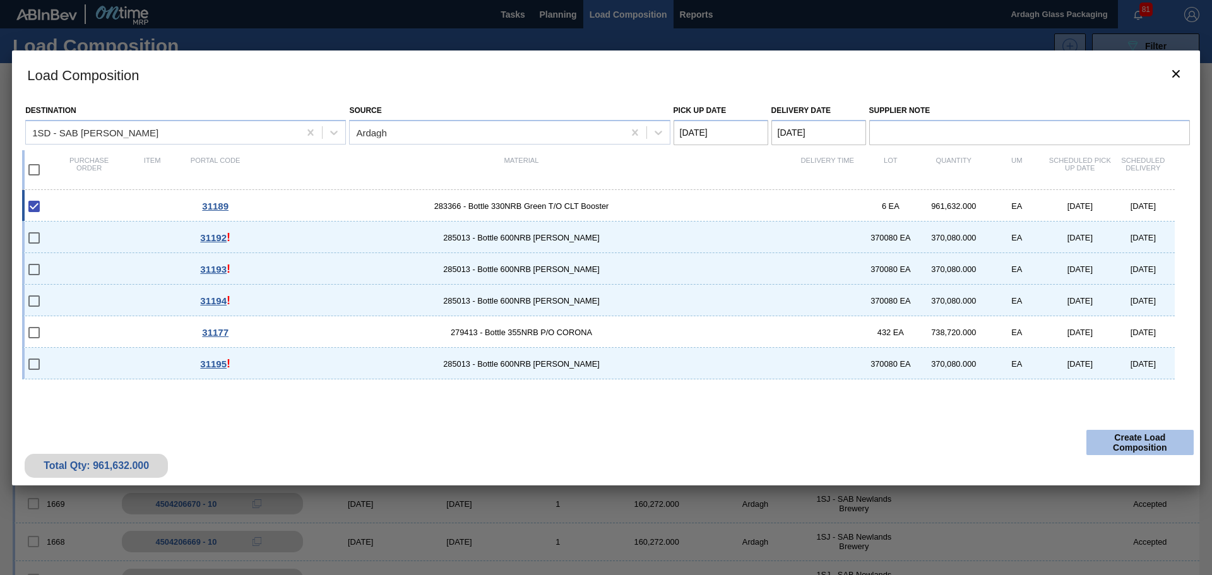
click at [1130, 443] on button "Create Load Composition" at bounding box center [1139, 442] width 107 height 25
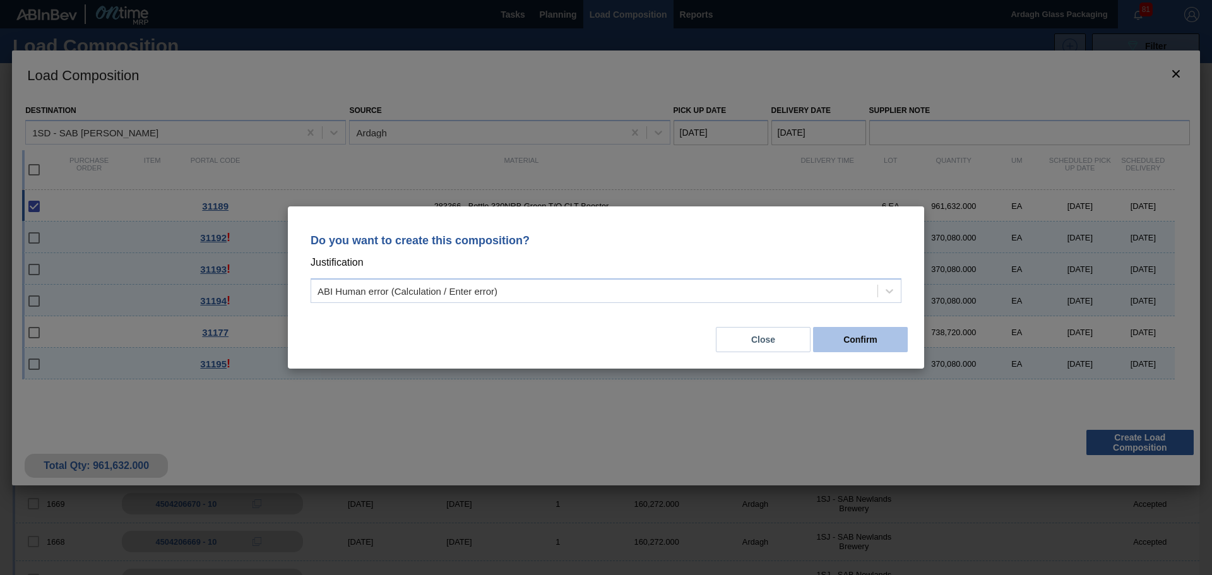
click at [857, 338] on button "Confirm" at bounding box center [860, 339] width 95 height 25
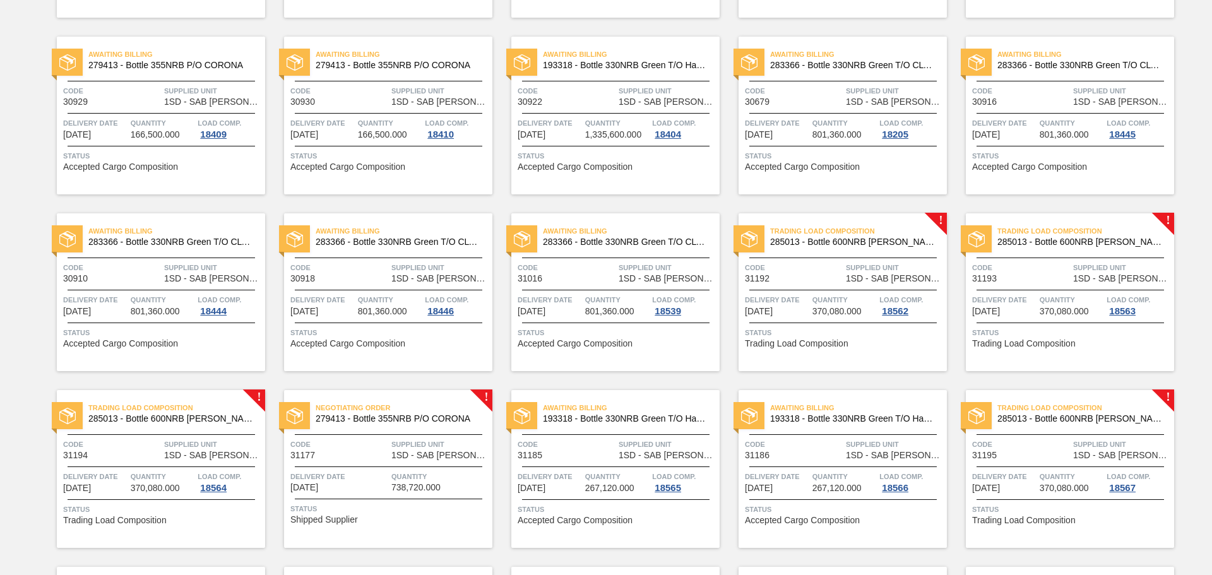
scroll to position [505, 0]
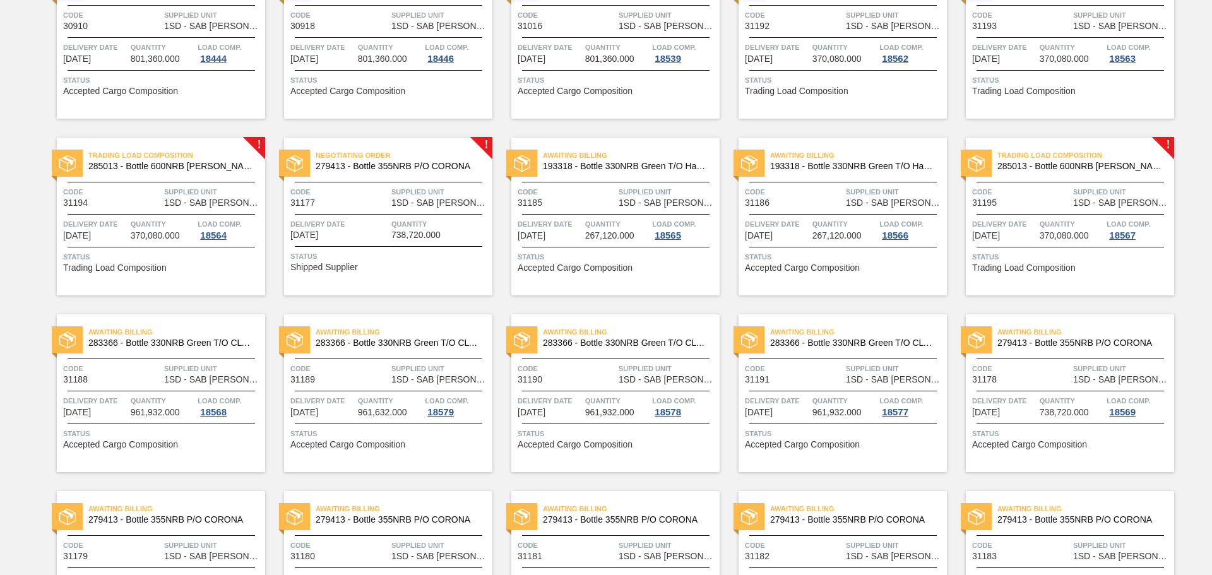
click at [1033, 218] on span "Delivery Date" at bounding box center [1004, 224] width 64 height 13
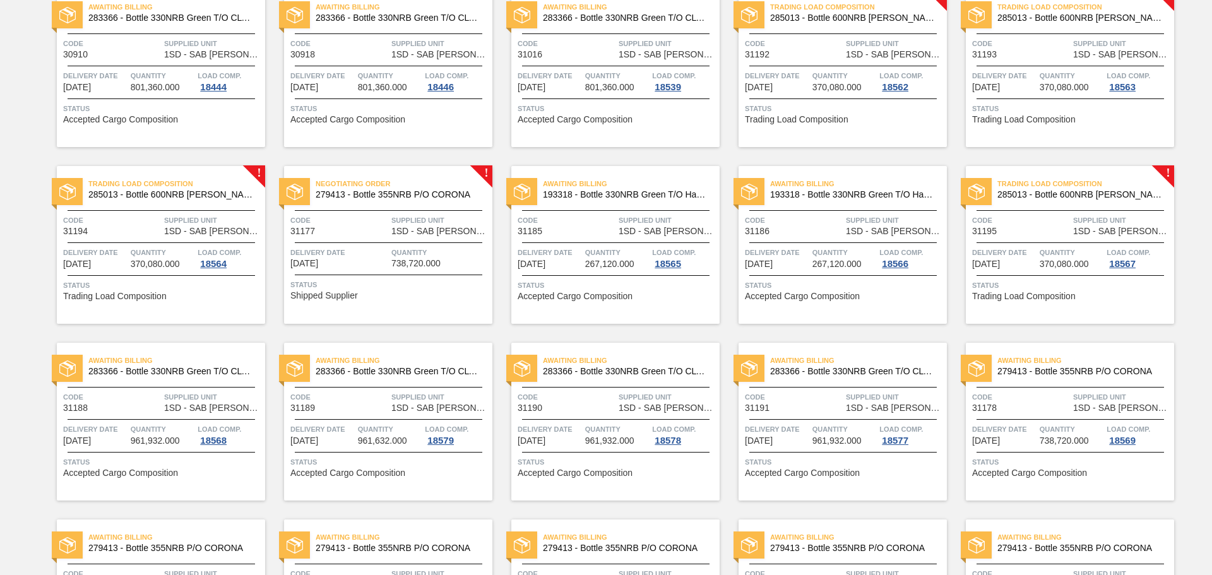
scroll to position [505, 0]
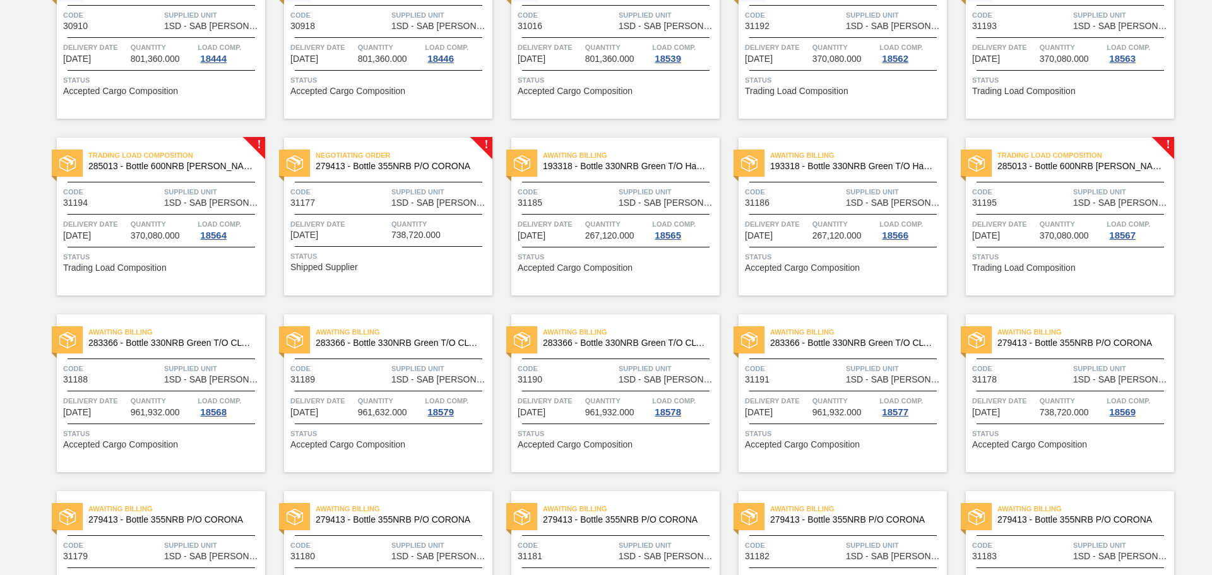
click at [175, 208] on div "Trading Load Composition 285013 - Bottle 600NRB [PERSON_NAME] Code 31194 Suppli…" at bounding box center [161, 217] width 208 height 158
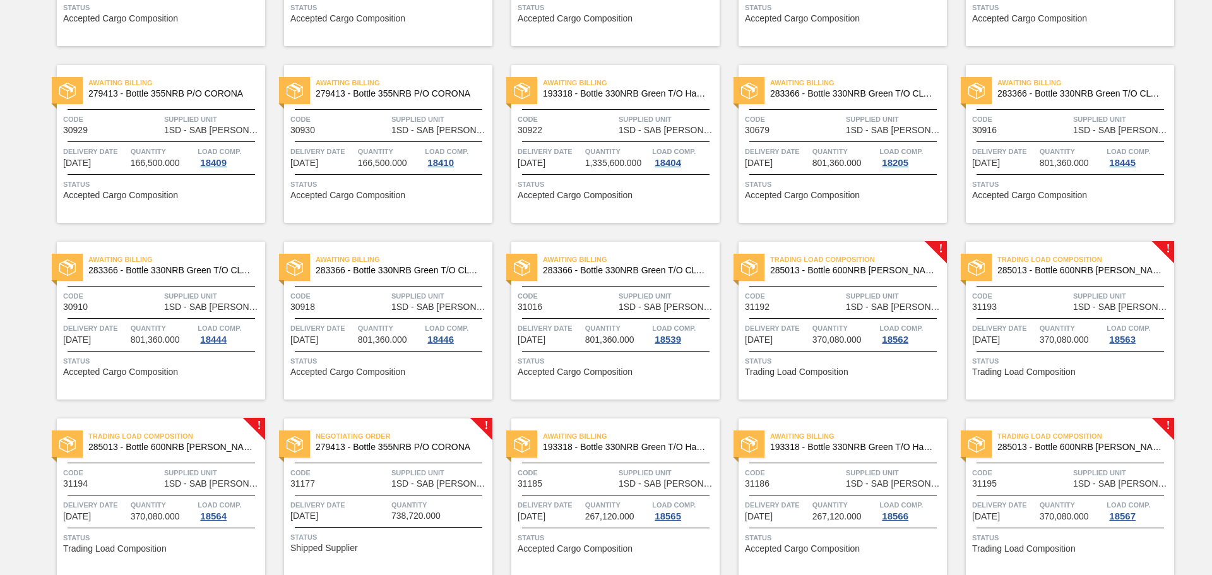
scroll to position [379, 0]
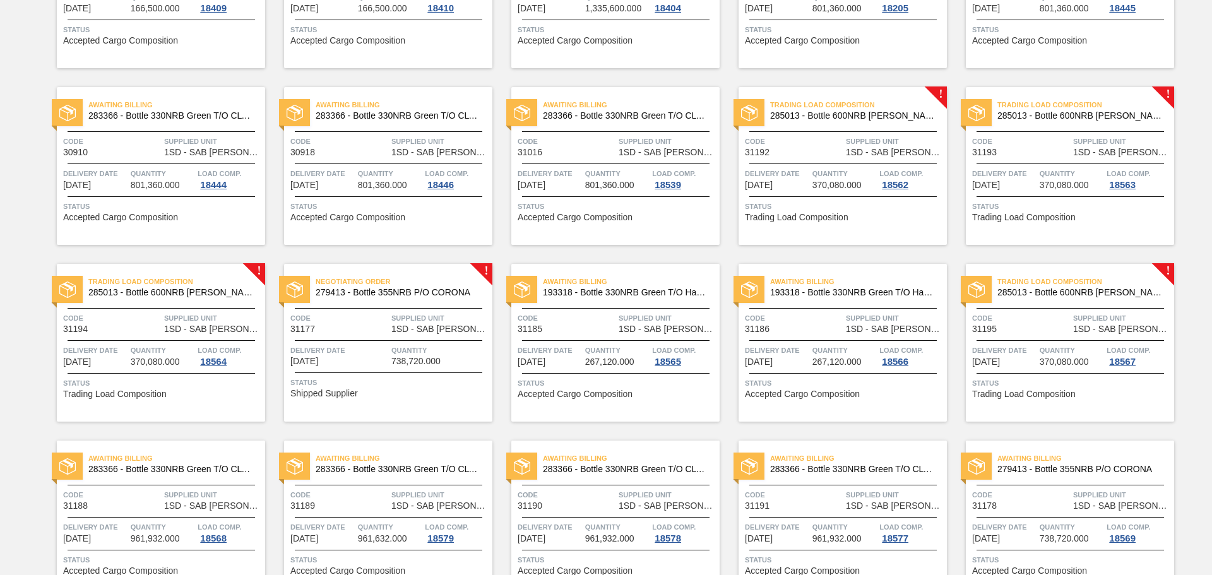
click at [1110, 304] on div "Trading Load Composition 285013 - Bottle 600NRB [PERSON_NAME] Code 31195 Suppli…" at bounding box center [1070, 343] width 208 height 158
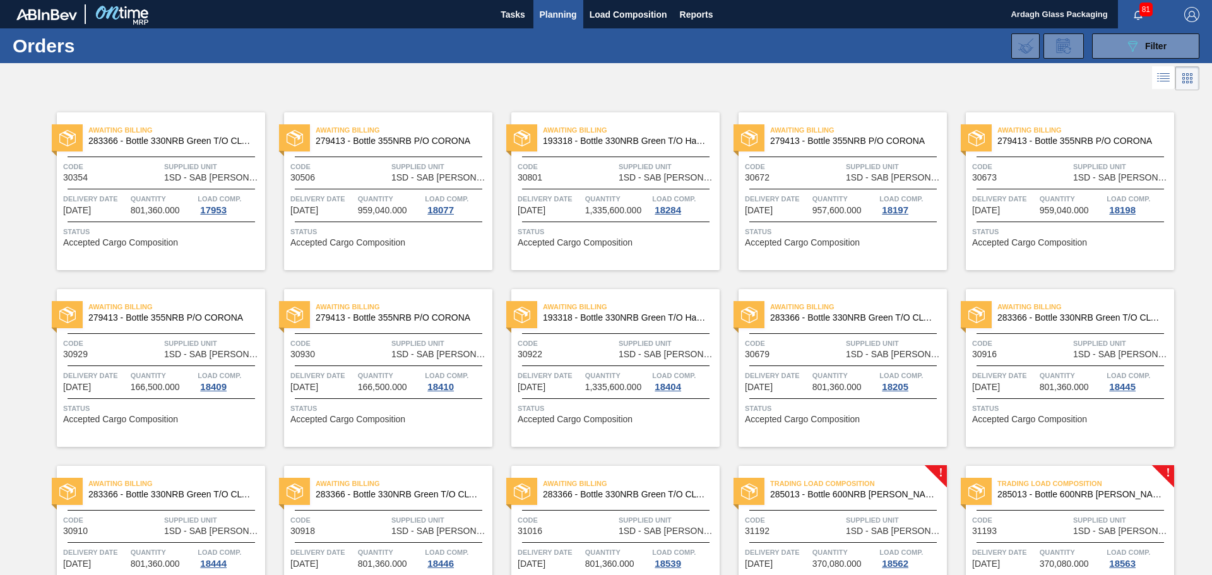
click at [789, 533] on div "Code 31192" at bounding box center [794, 525] width 98 height 22
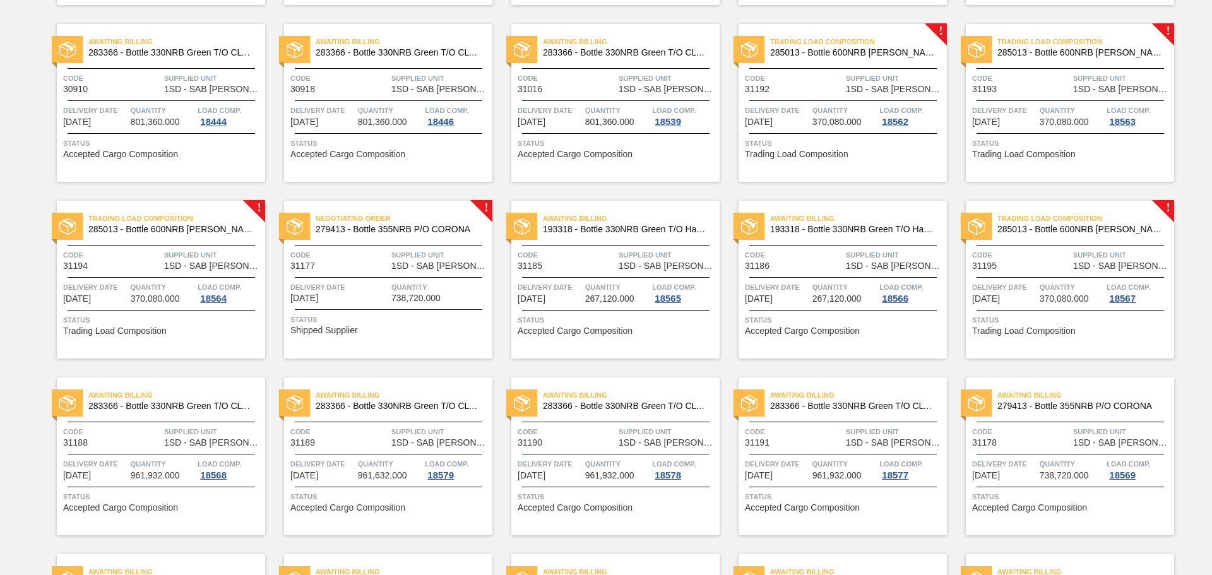
click at [795, 169] on div "Trading Load Composition 285013 - Bottle 600NRB [PERSON_NAME] Code 31192 Suppli…" at bounding box center [843, 103] width 208 height 158
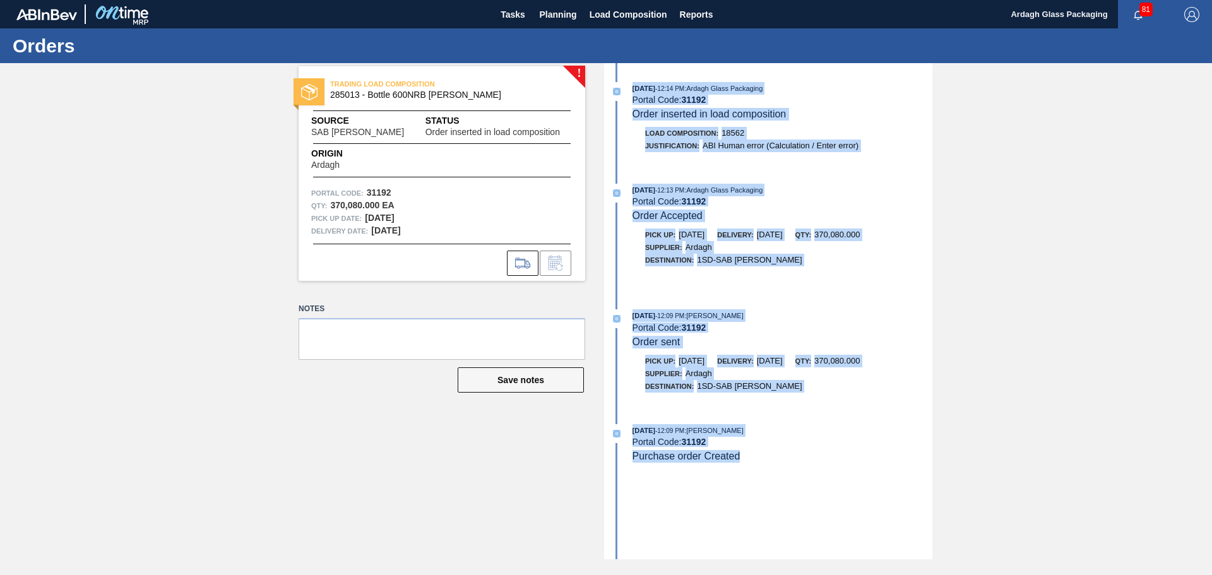
click at [877, 173] on div "[DATE] 12:14 PM : Ardagh Glass Packaging Portal Code: 31192 Order inserted in l…" at bounding box center [769, 311] width 325 height 496
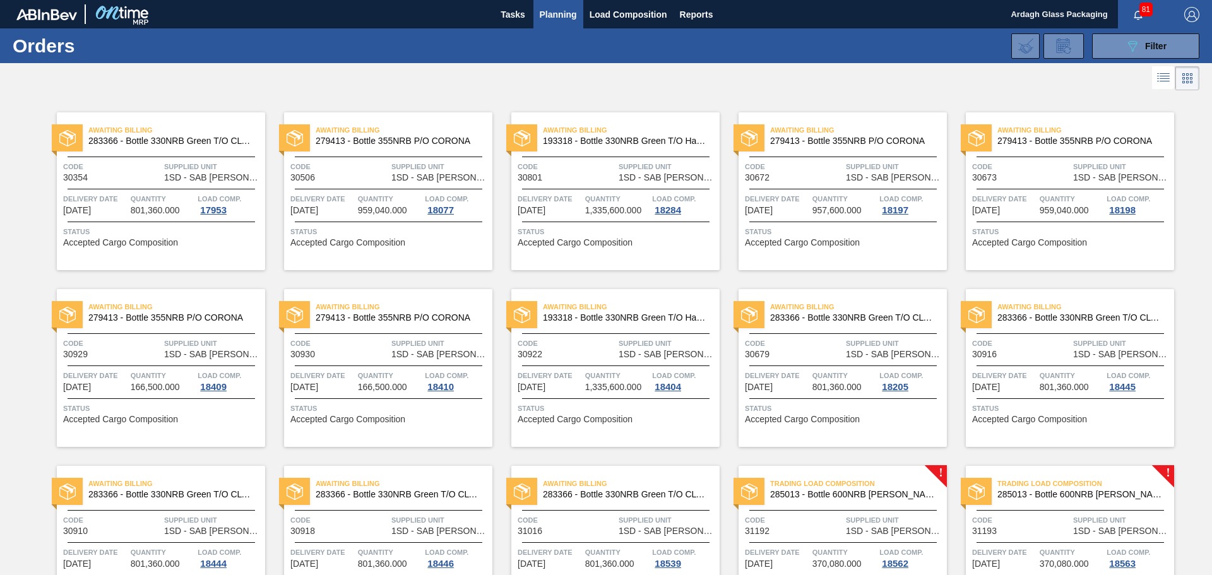
click at [874, 508] on div "Trading Load Composition 285013 - Bottle 600NRB [PERSON_NAME] Code 31192 Suppli…" at bounding box center [843, 545] width 208 height 158
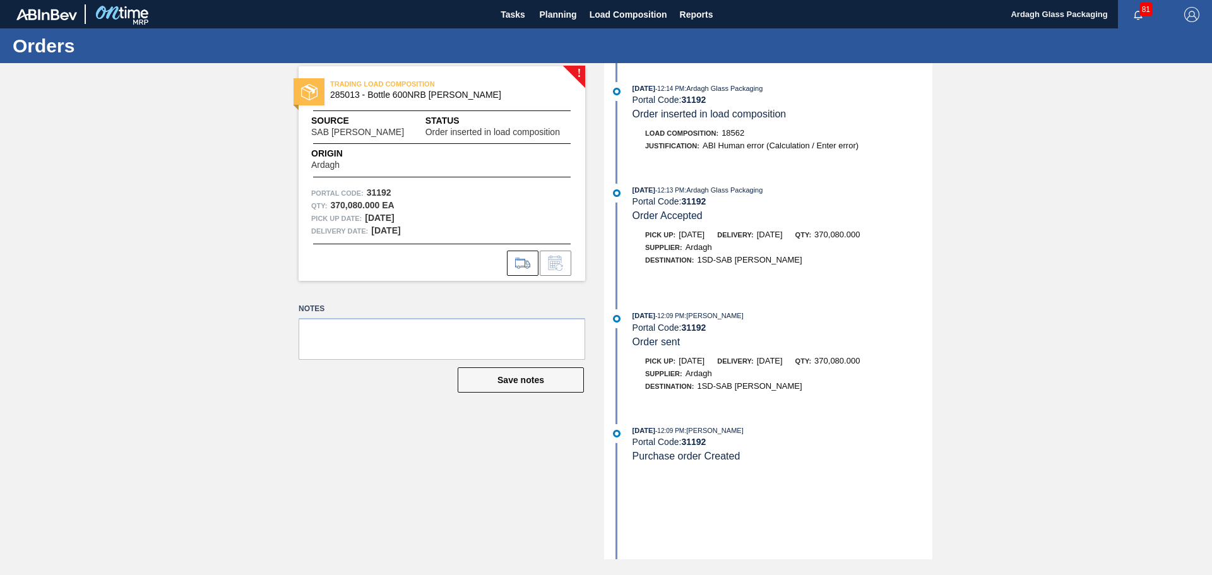
click at [99, 164] on div "! TRADING LOAD COMPOSITION 285013 - Bottle 600NRB [PERSON_NAME] Source SAB Ross…" at bounding box center [606, 311] width 1212 height 496
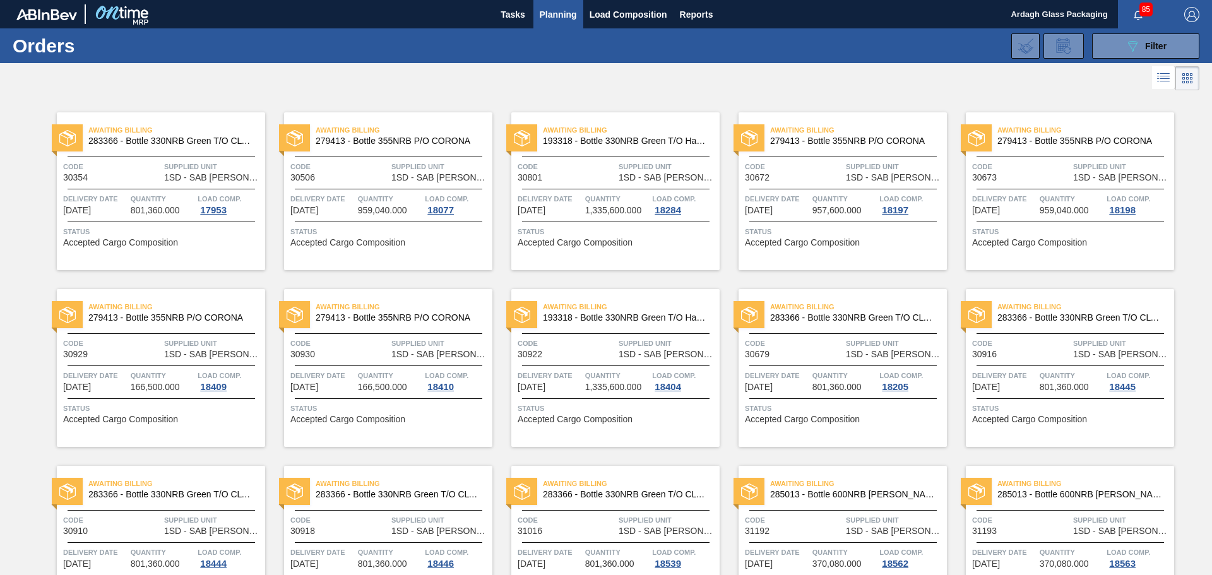
scroll to position [379, 0]
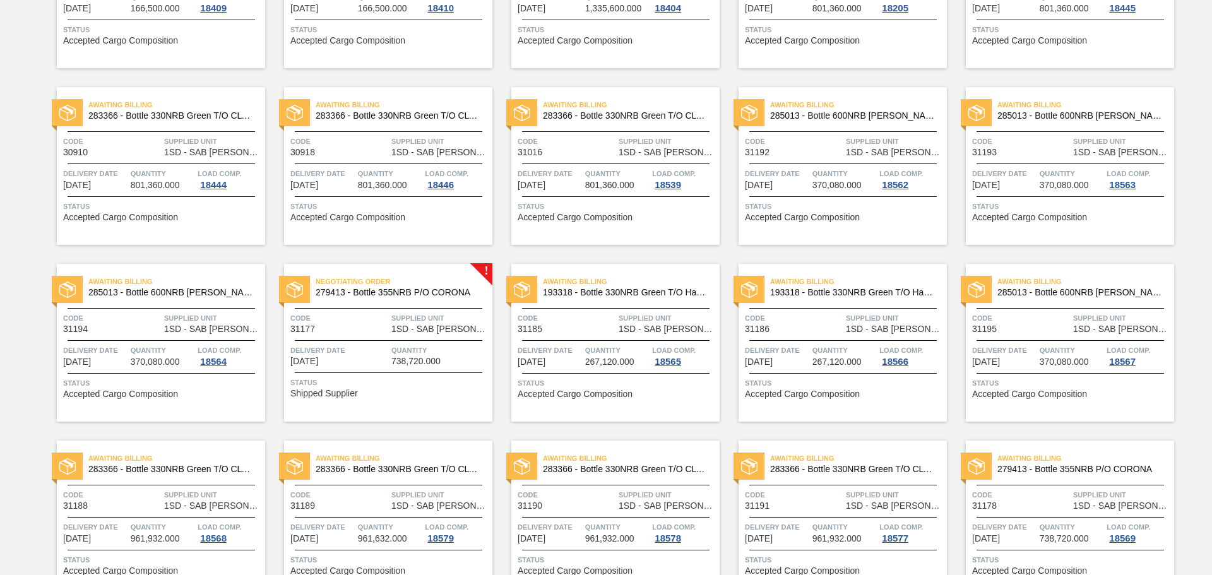
click at [386, 356] on span "Delivery Date" at bounding box center [339, 350] width 98 height 13
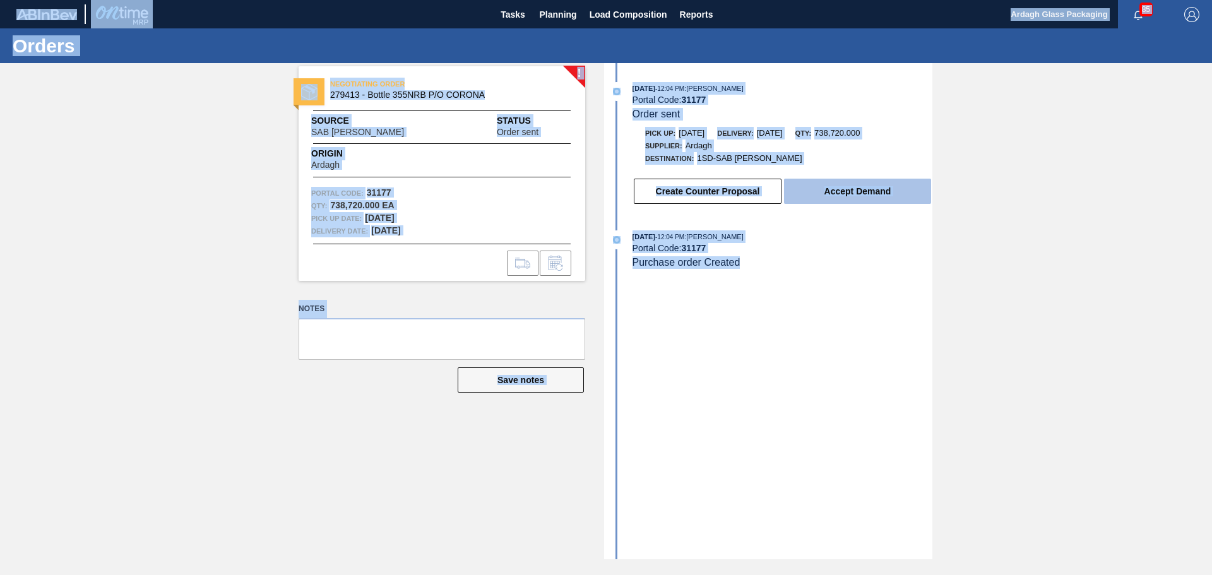
click at [853, 193] on button "Accept Demand" at bounding box center [857, 191] width 147 height 25
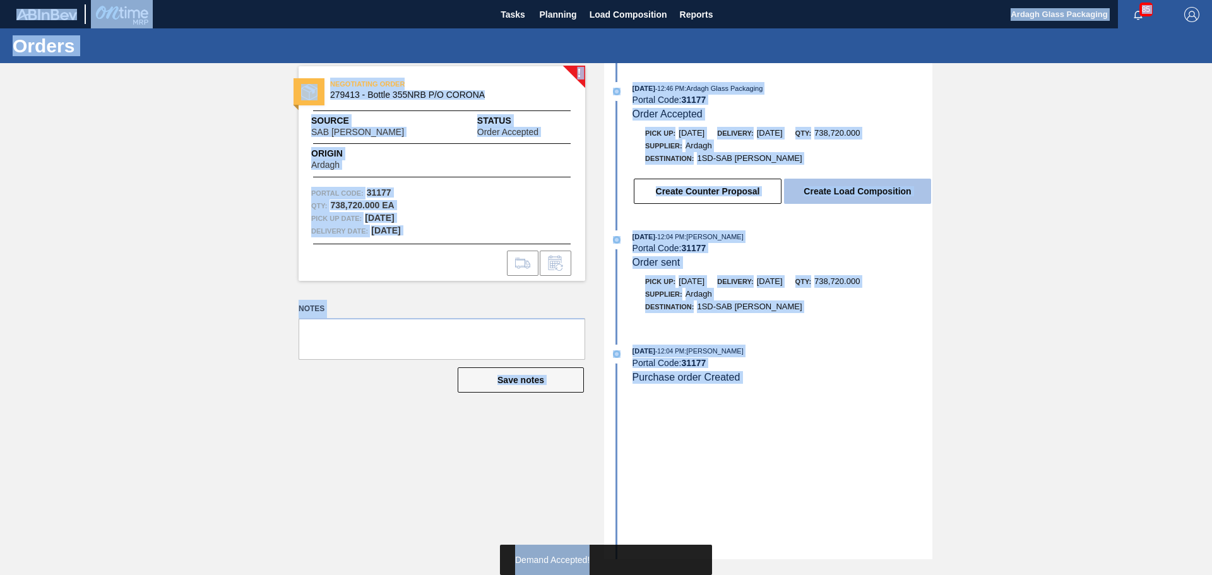
click at [851, 184] on button "Create Load Composition" at bounding box center [857, 191] width 147 height 25
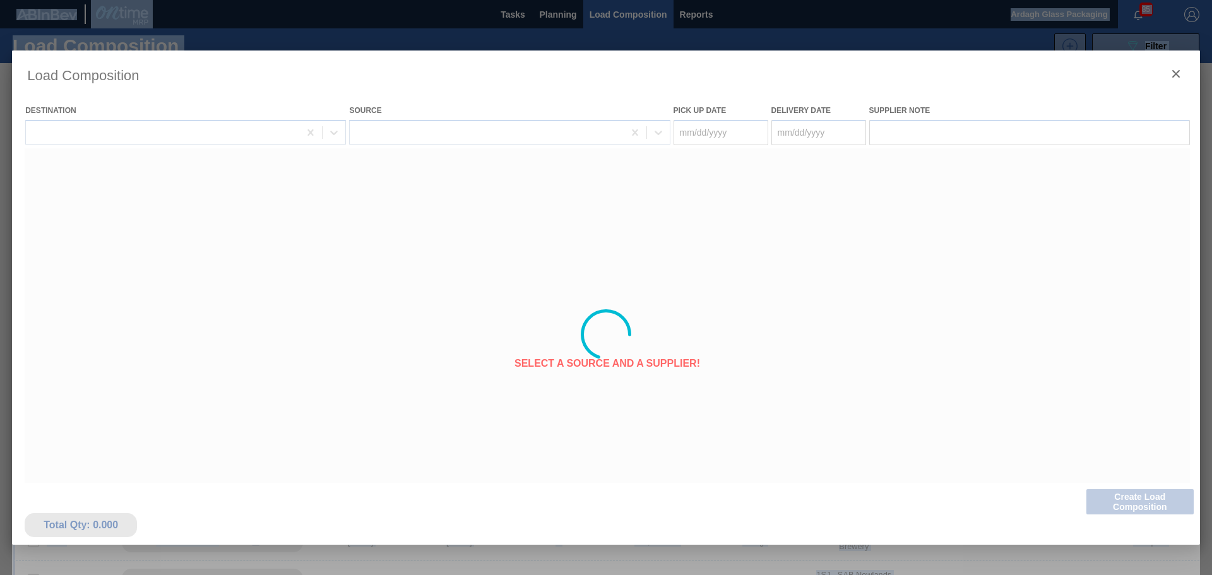
type Date "[DATE]"
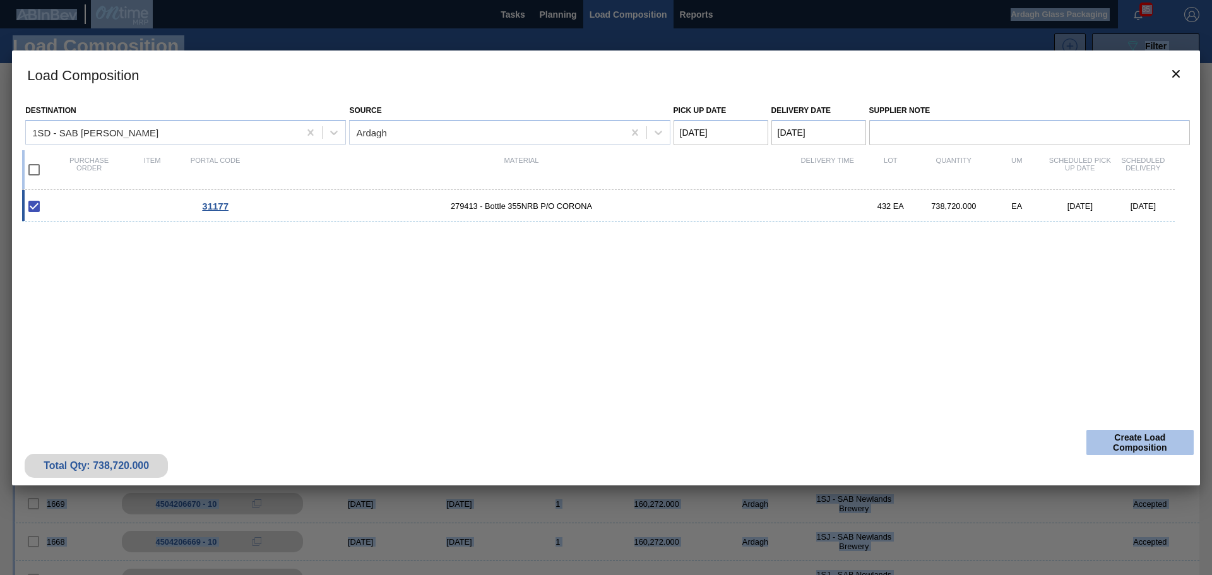
click at [1138, 442] on button "Create Load Composition" at bounding box center [1139, 442] width 107 height 25
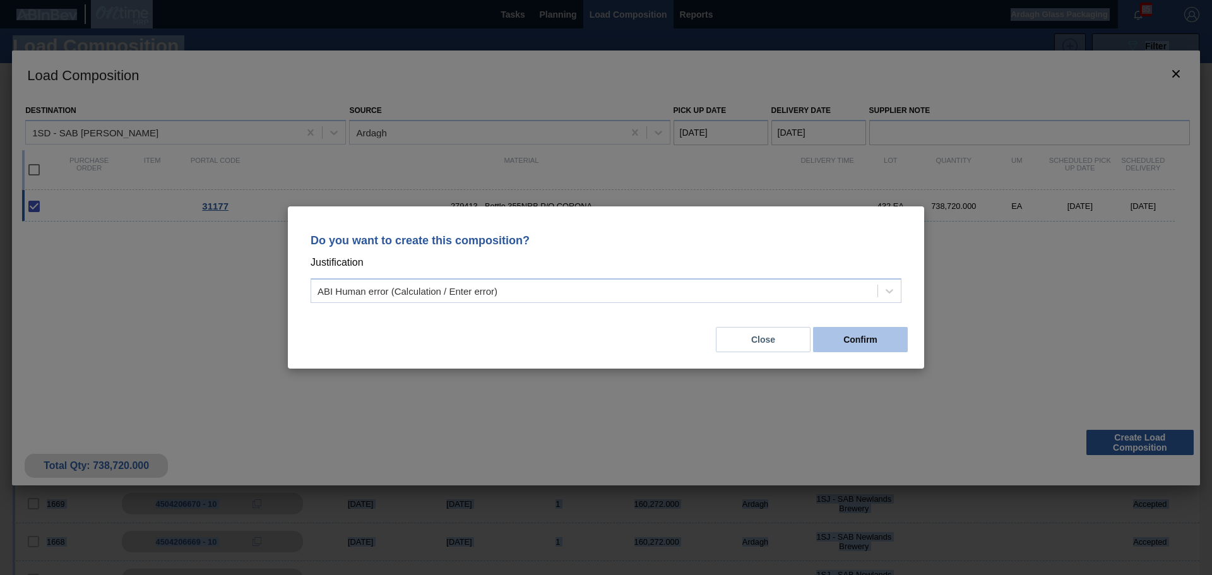
click at [877, 338] on button "Confirm" at bounding box center [860, 339] width 95 height 25
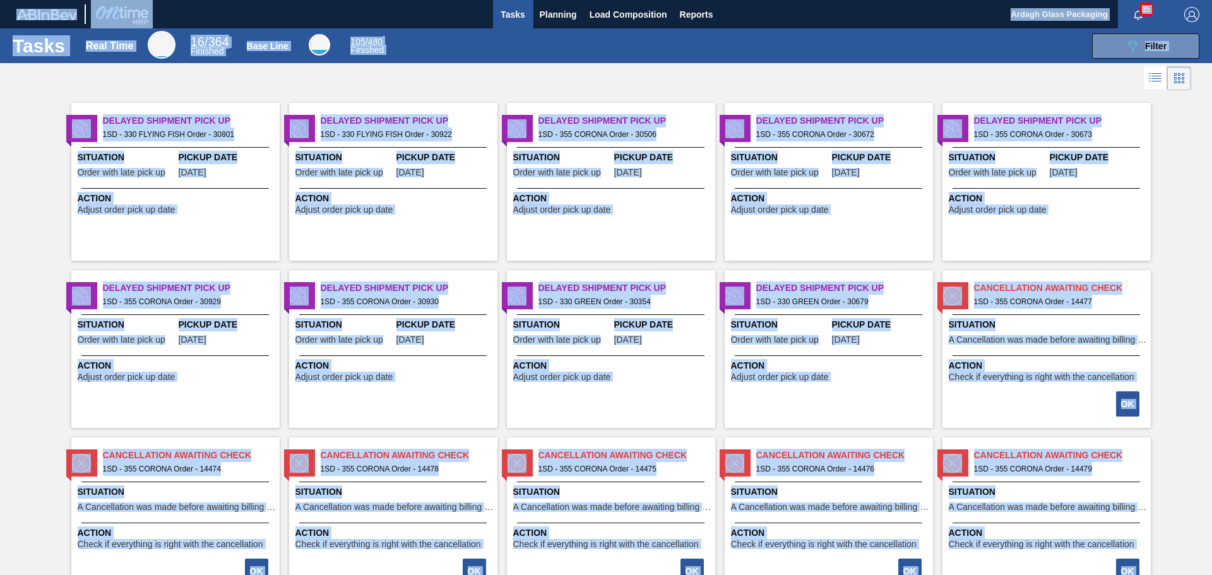
click at [463, 79] on div at bounding box center [606, 78] width 1212 height 30
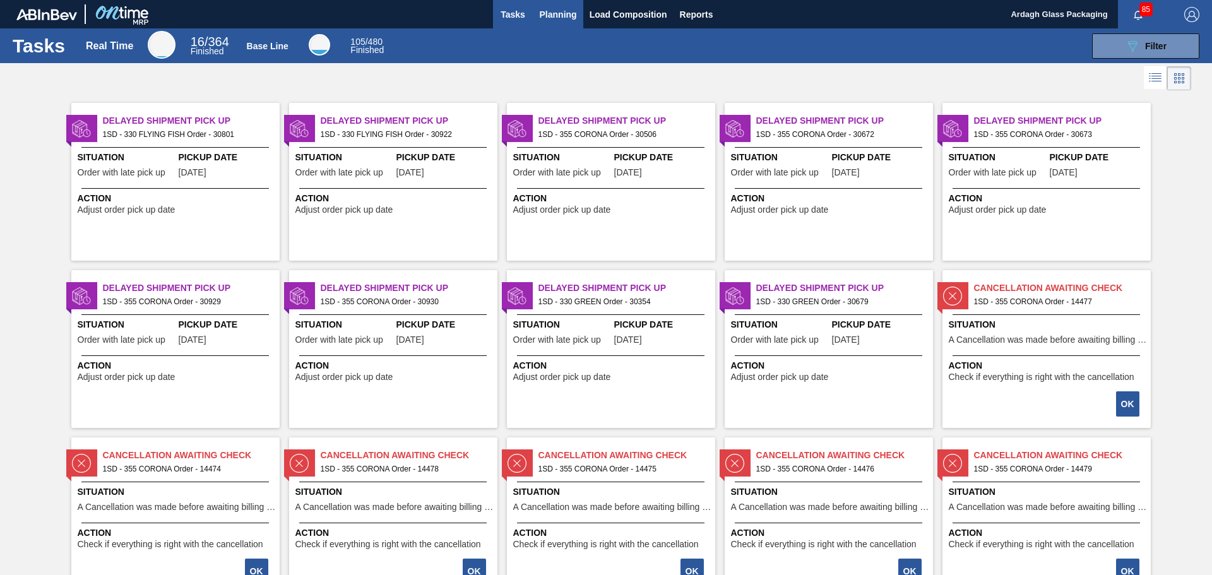
click at [550, 5] on button "Planning" at bounding box center [558, 14] width 50 height 28
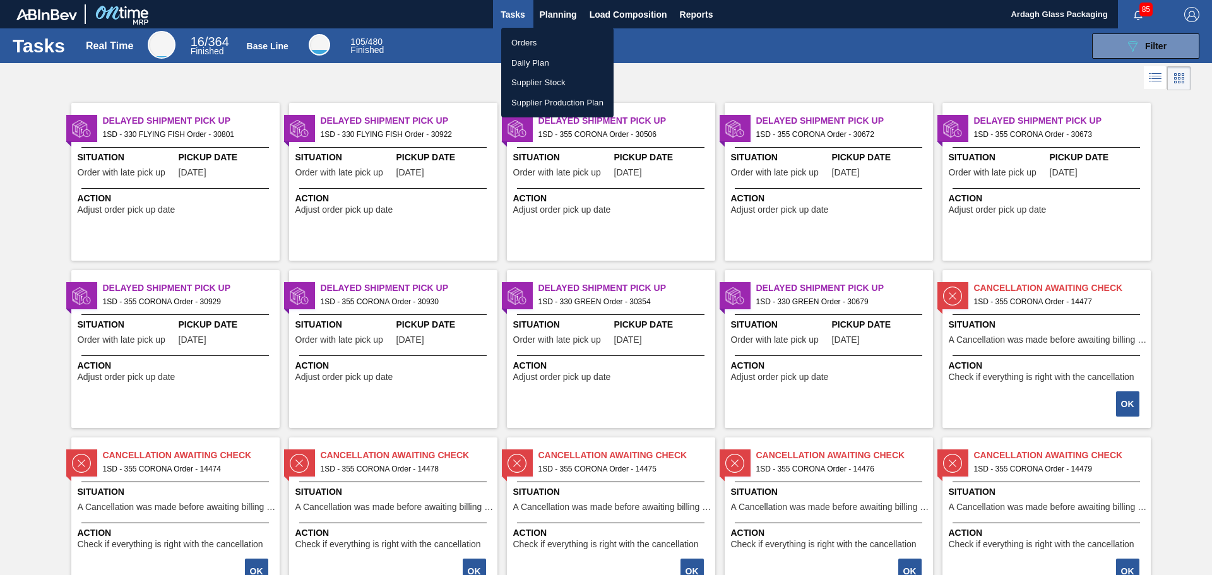
click at [528, 45] on li "Orders" at bounding box center [557, 43] width 112 height 20
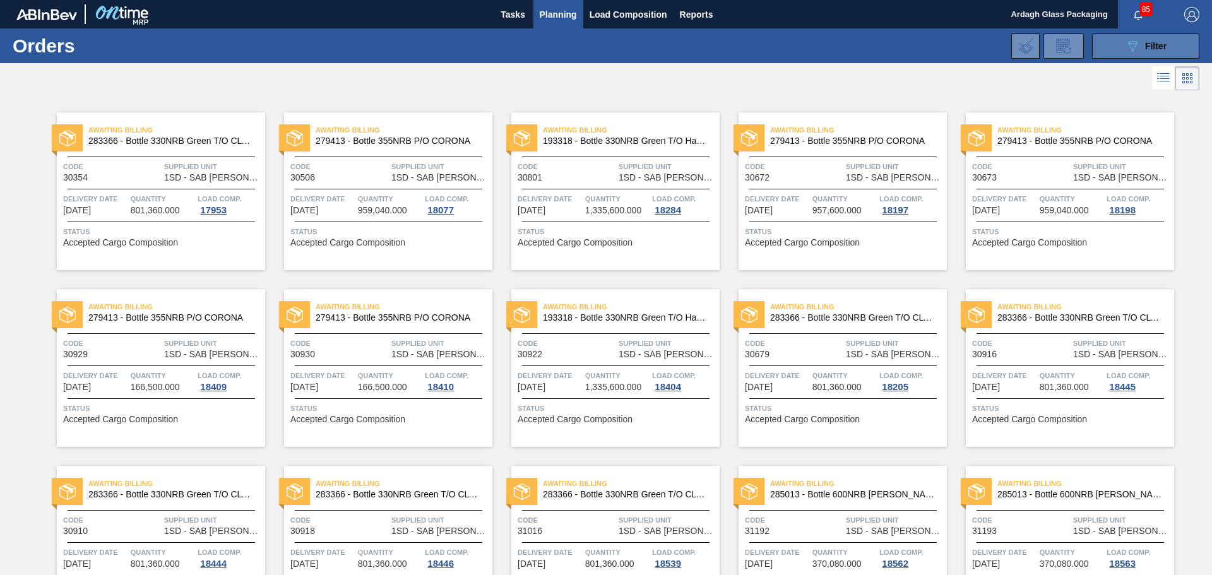
click at [1133, 44] on icon at bounding box center [1132, 46] width 9 height 11
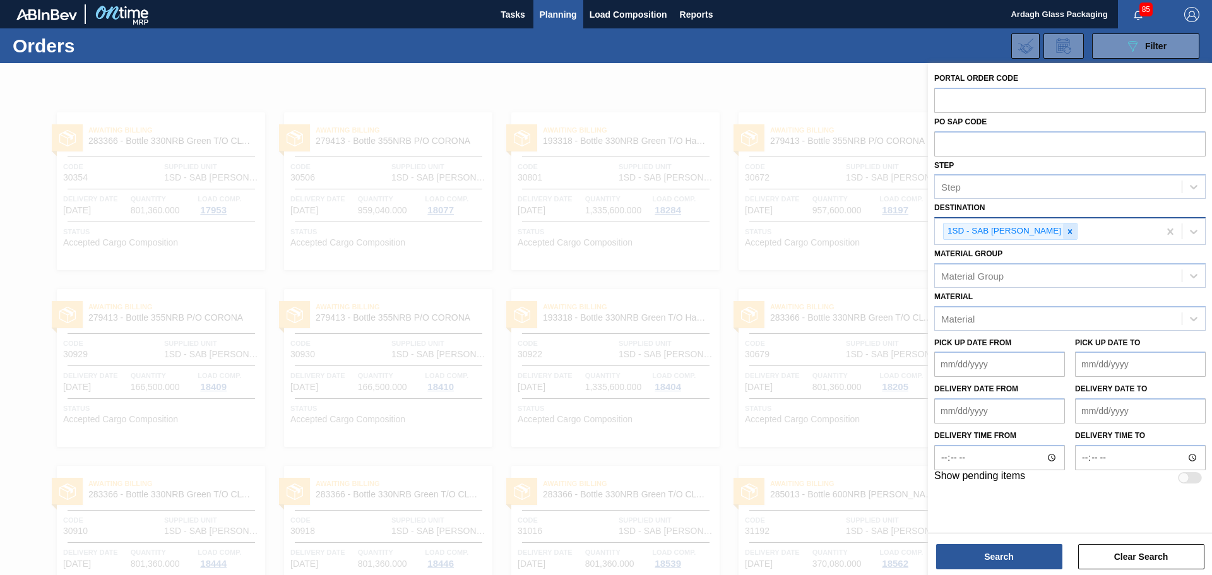
click at [1066, 231] on icon at bounding box center [1070, 231] width 9 height 9
click at [1201, 224] on div at bounding box center [1193, 229] width 23 height 23
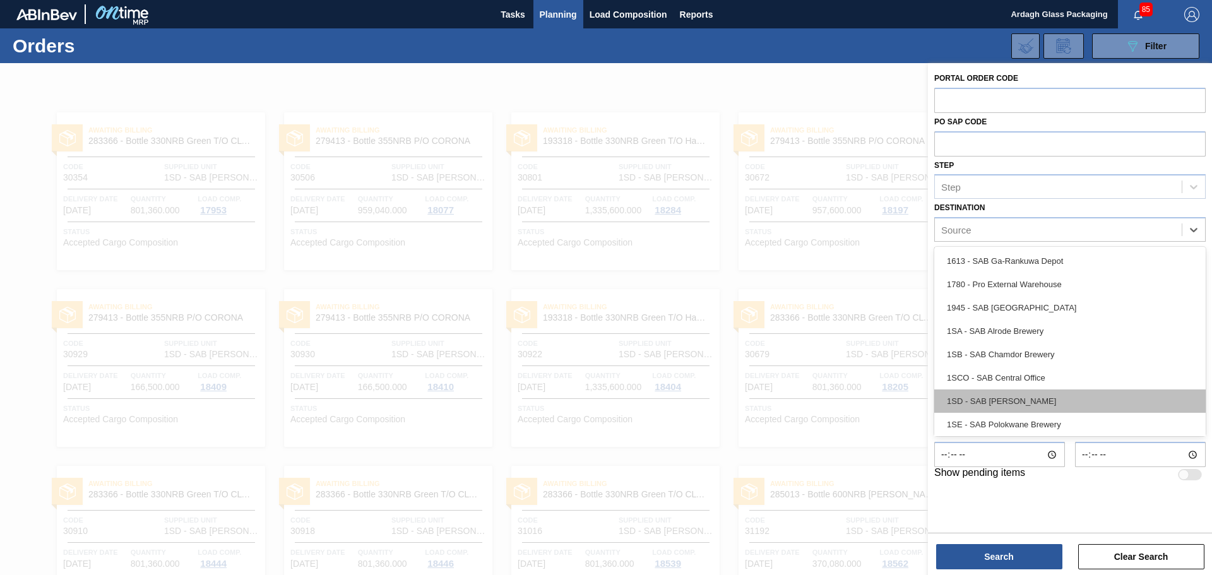
scroll to position [73, 0]
click at [1048, 396] on div "1SJ - SAB Newlands Brewery" at bounding box center [1069, 398] width 271 height 23
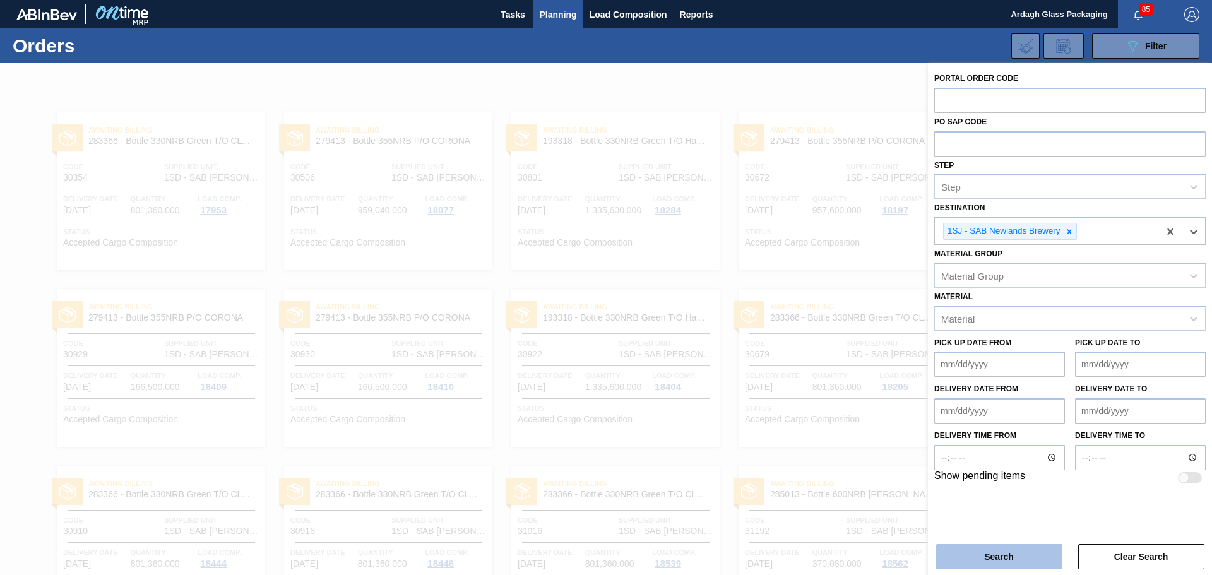
click at [990, 554] on button "Search" at bounding box center [999, 556] width 126 height 25
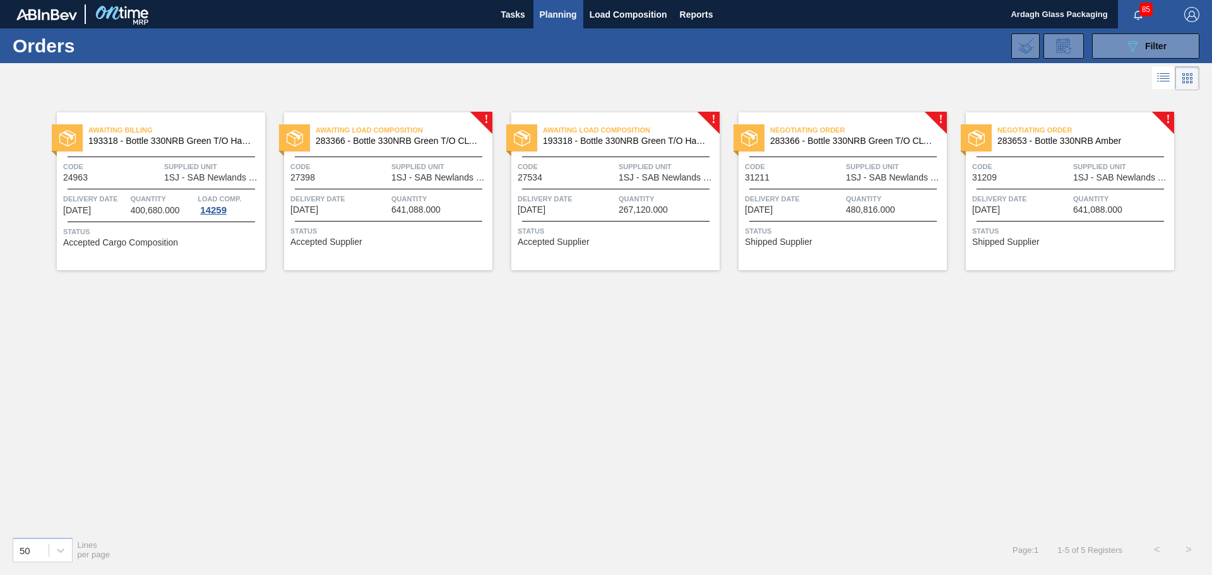
click at [455, 173] on span "1SJ - SAB Newlands Brewery" at bounding box center [440, 177] width 98 height 9
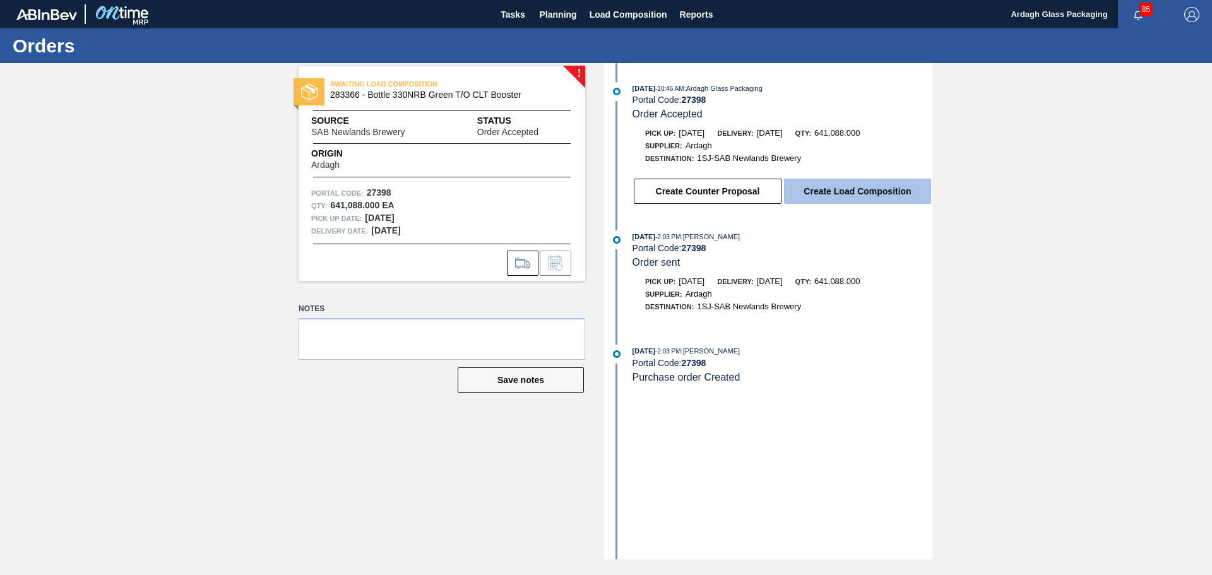
click at [830, 193] on button "Create Load Composition" at bounding box center [857, 191] width 147 height 25
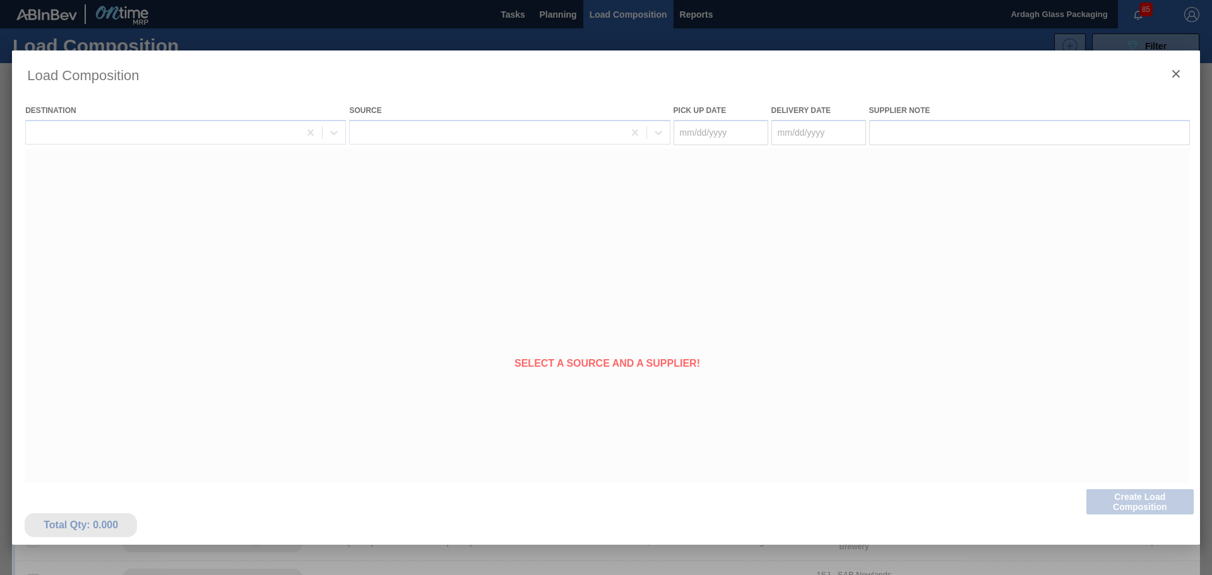
type Date "[DATE]"
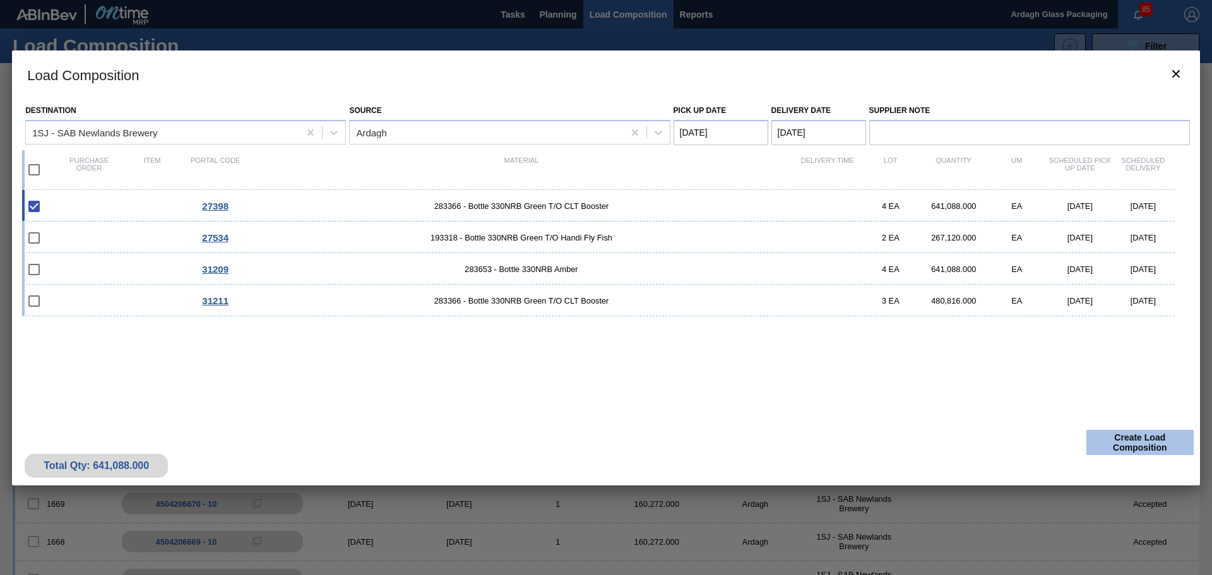
click at [1128, 436] on button "Create Load Composition" at bounding box center [1139, 442] width 107 height 25
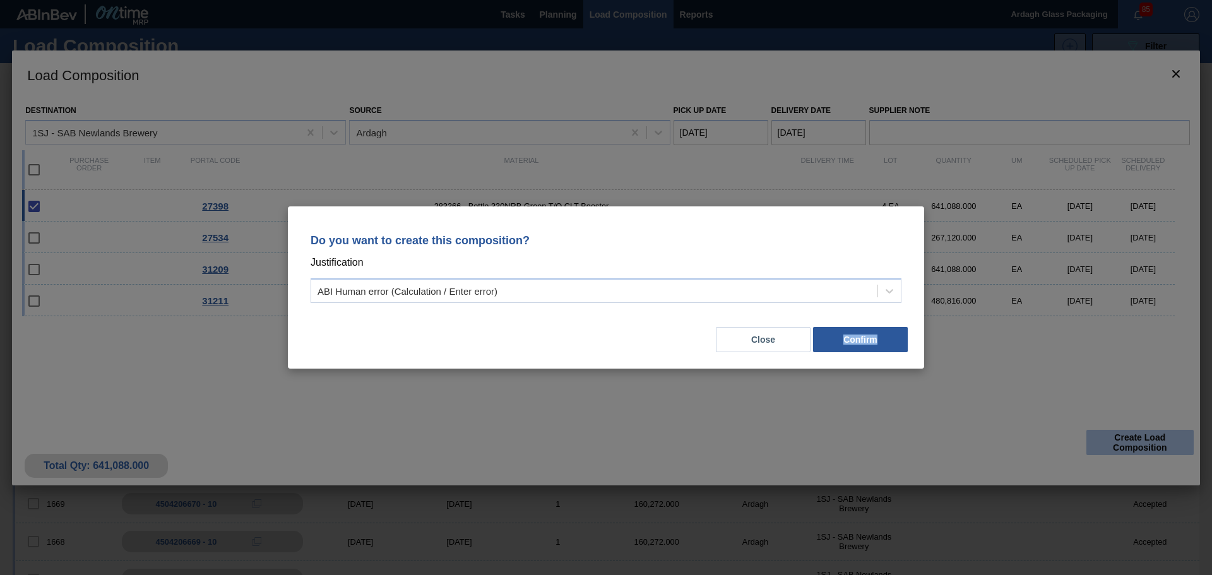
click at [1128, 436] on div "Do you want to create this composition? Justification ABI Human error (Calculat…" at bounding box center [606, 287] width 1212 height 575
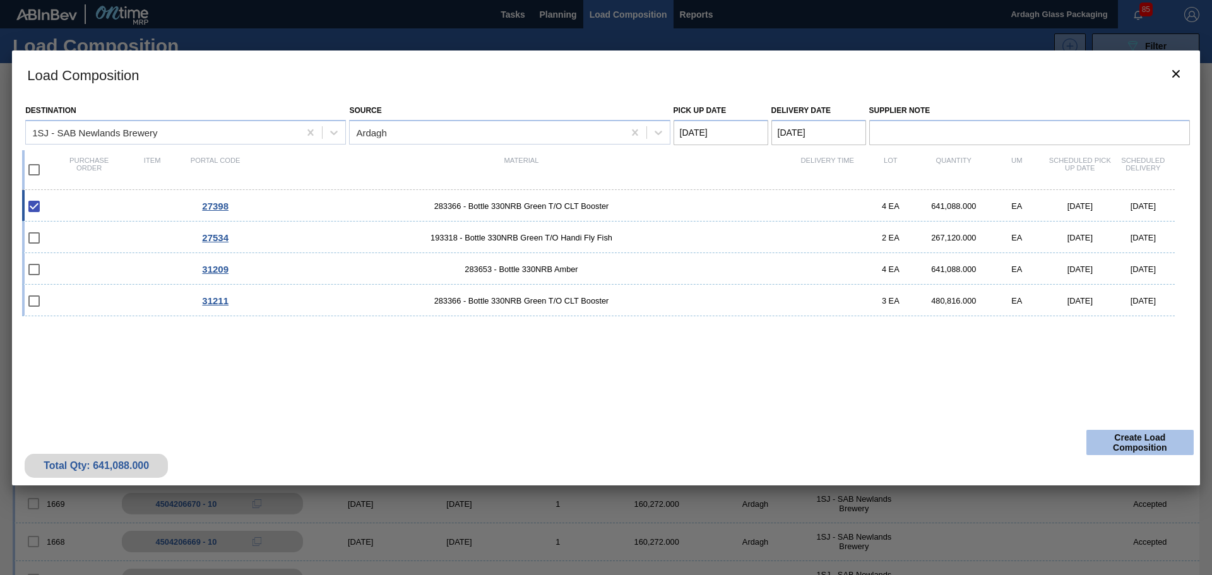
click at [1133, 439] on button "Create Load Composition" at bounding box center [1139, 442] width 107 height 25
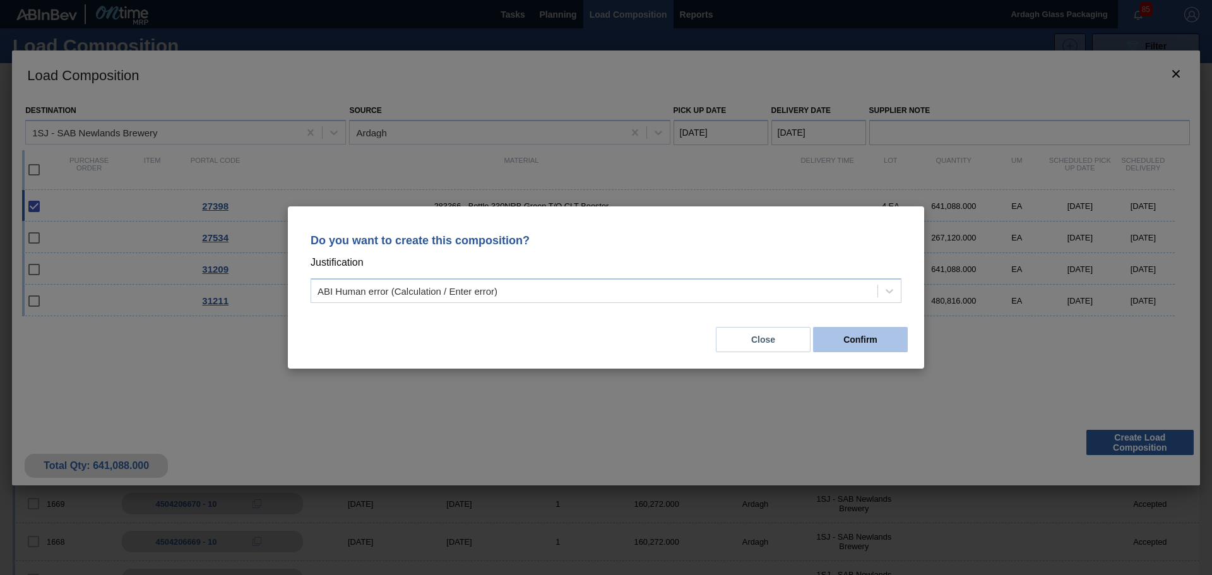
click at [885, 341] on button "Confirm" at bounding box center [860, 339] width 95 height 25
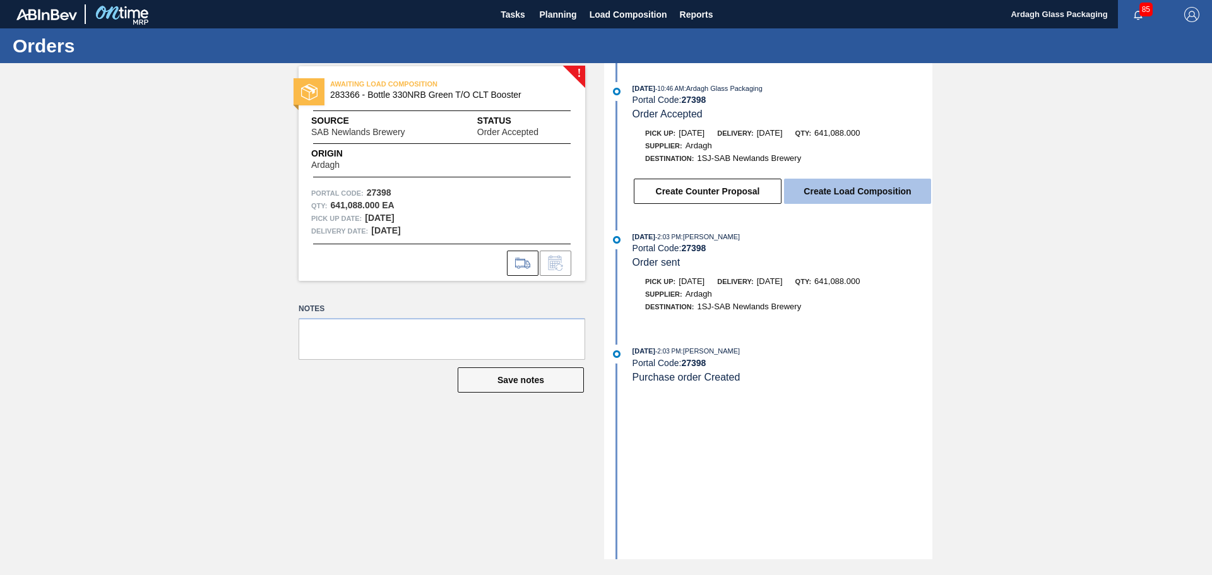
click at [836, 192] on button "Create Load Composition" at bounding box center [857, 191] width 147 height 25
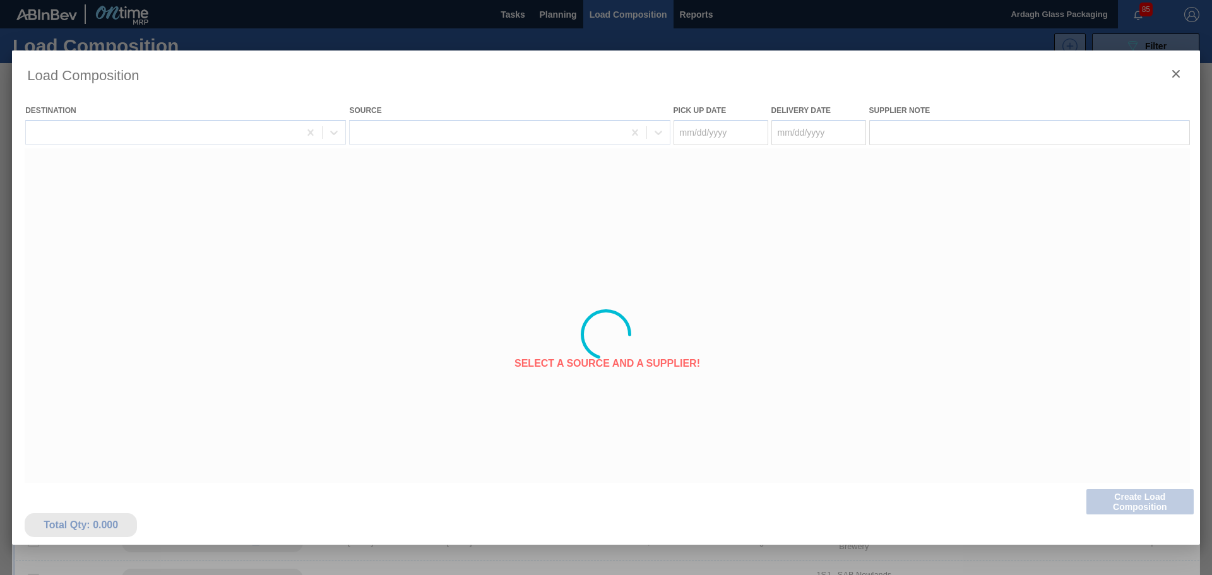
type Date "[DATE]"
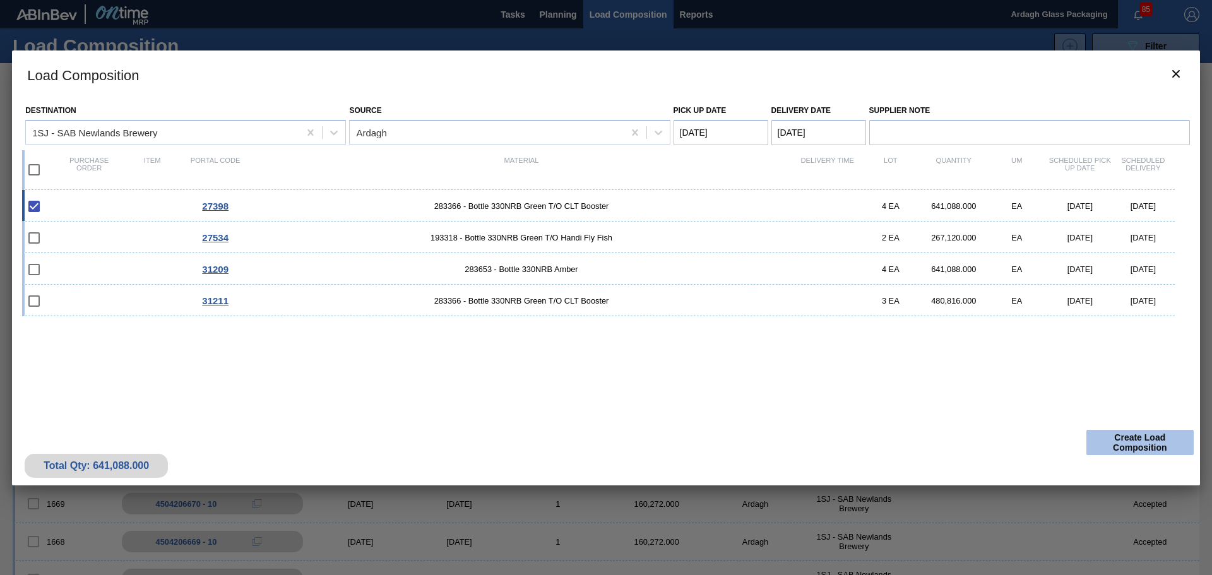
click at [1153, 437] on button "Create Load Composition" at bounding box center [1139, 442] width 107 height 25
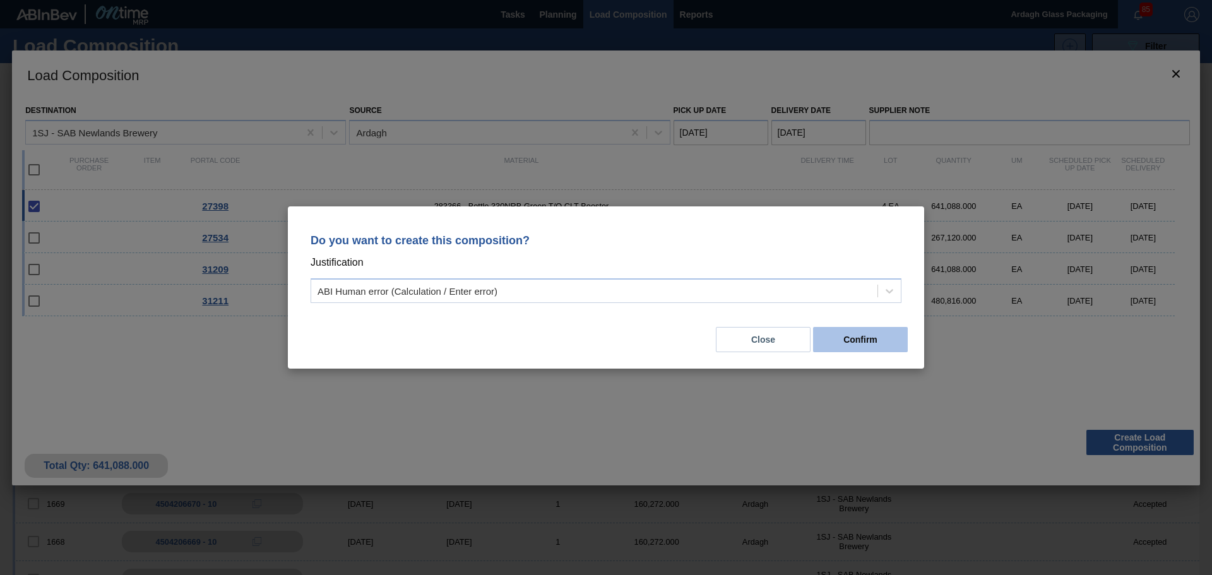
click at [886, 335] on button "Confirm" at bounding box center [860, 339] width 95 height 25
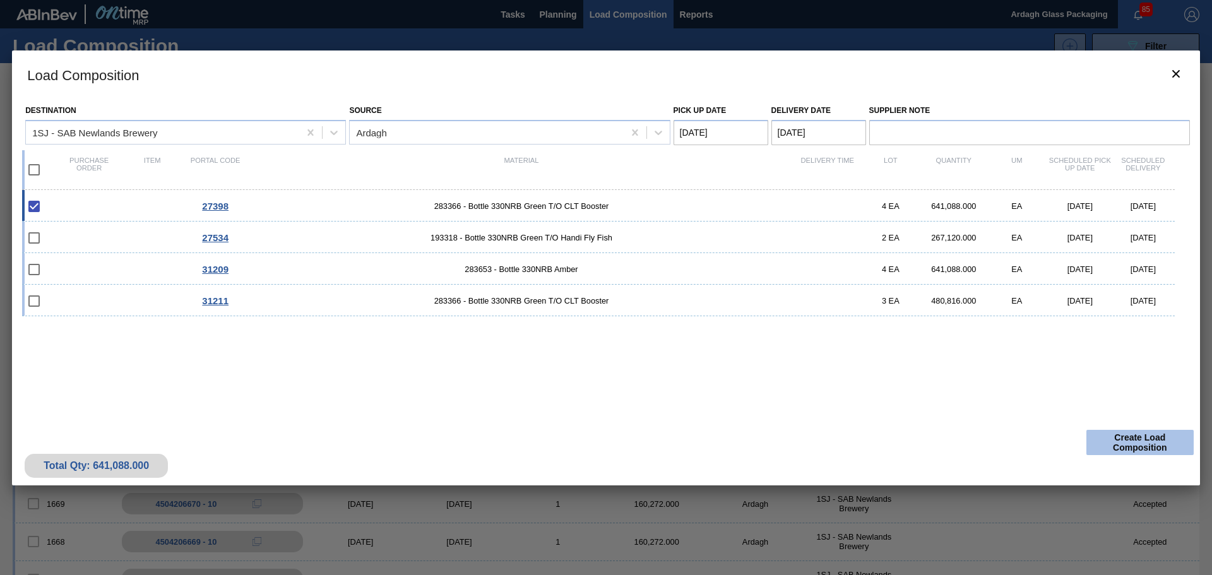
click at [1122, 440] on button "Create Load Composition" at bounding box center [1139, 442] width 107 height 25
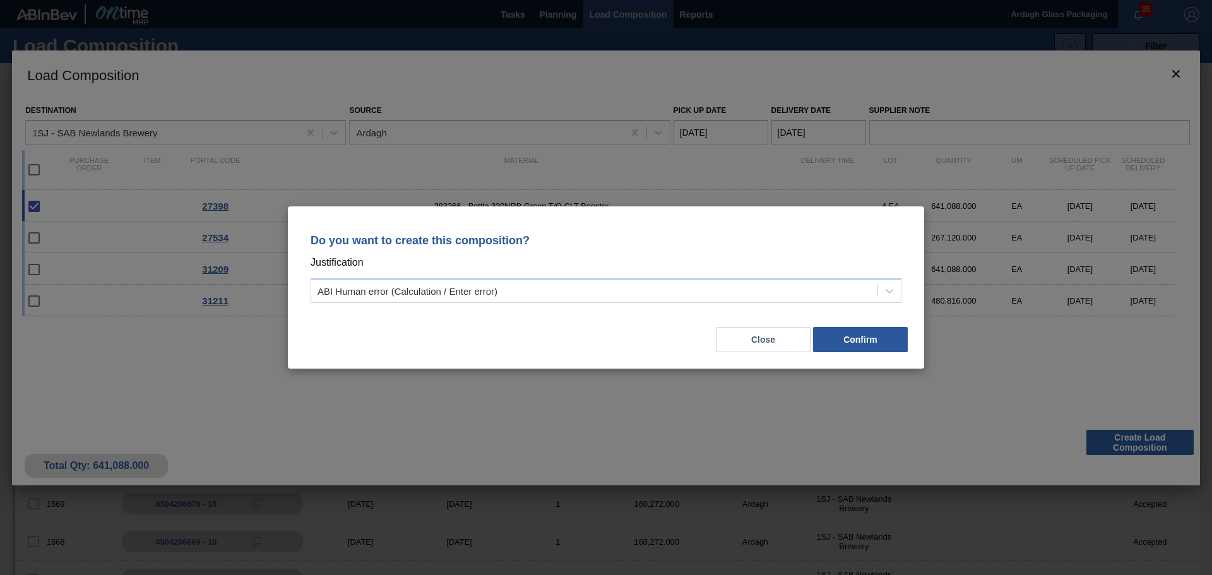
click at [849, 340] on button "Confirm" at bounding box center [860, 339] width 95 height 25
click at [849, 340] on div "27398 283366 - Bottle 330NRB Green T/O CLT Booster 4 EA 641,088.000 EA [DATE] […" at bounding box center [603, 299] width 1163 height 218
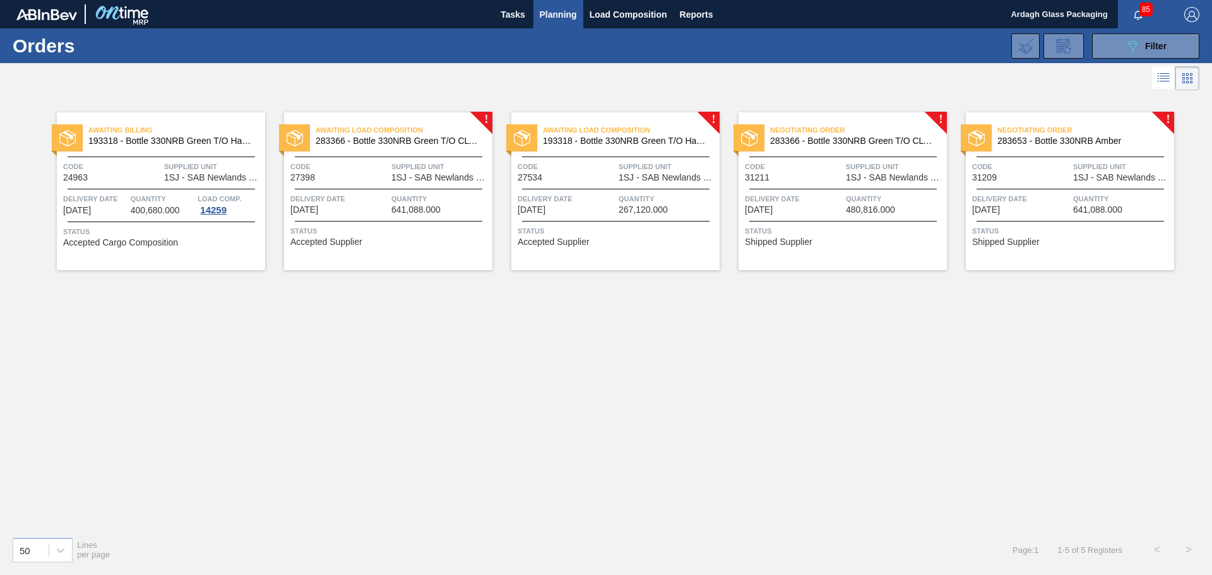
click at [460, 152] on div "Awaiting Load Composition 283366 - Bottle 330NRB Green T/O CLT Booster Code 273…" at bounding box center [388, 191] width 208 height 158
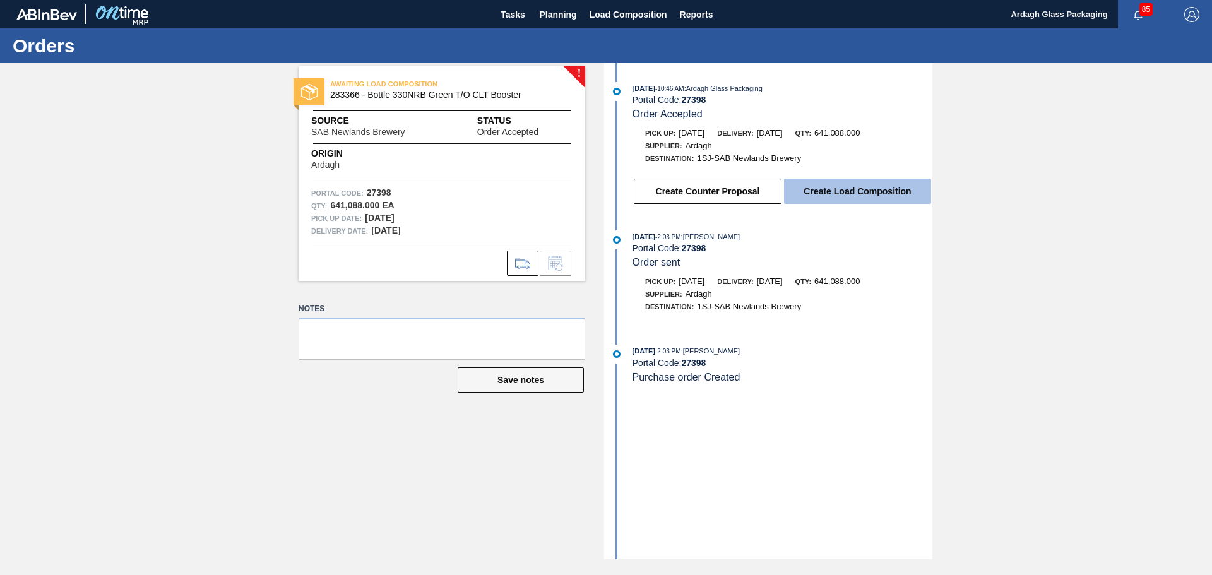
click at [829, 194] on button "Create Load Composition" at bounding box center [857, 191] width 147 height 25
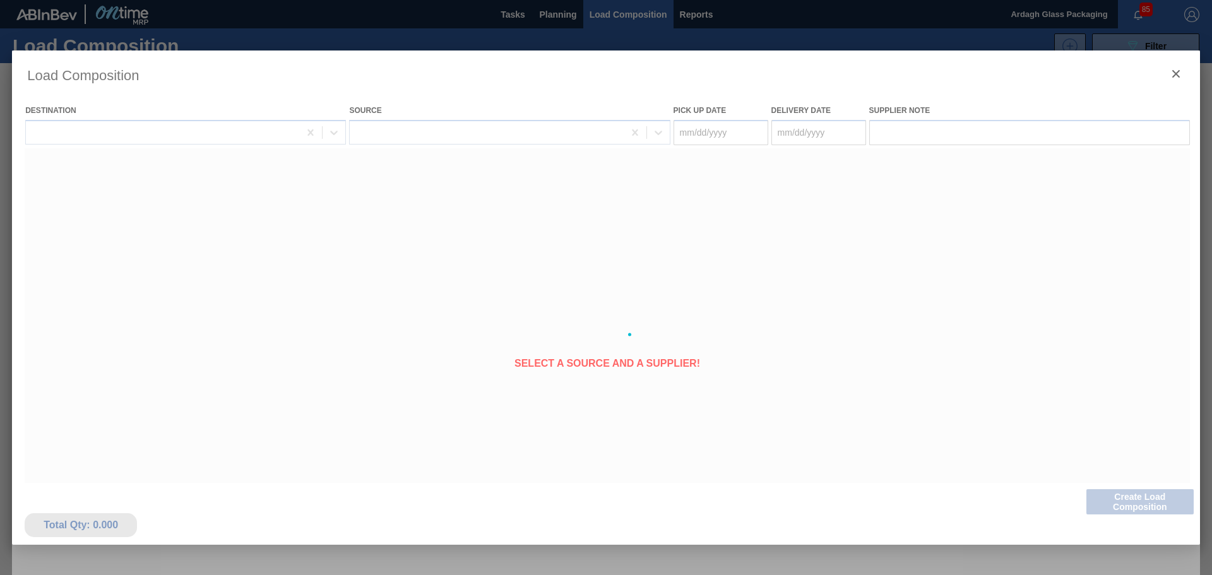
type Date "[DATE]"
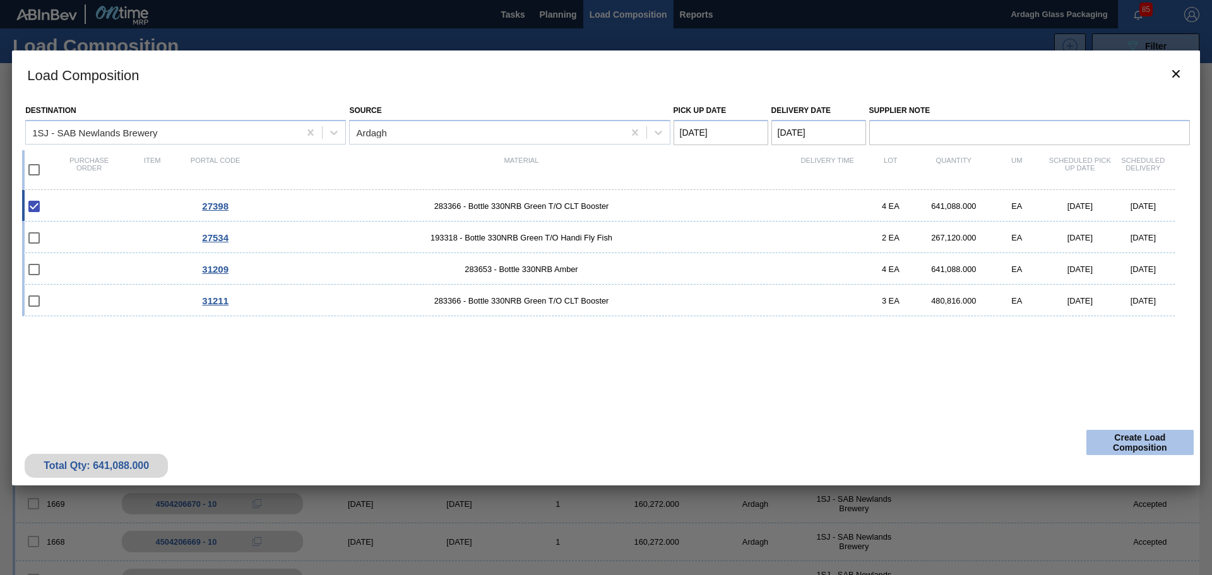
click at [1134, 444] on button "Create Load Composition" at bounding box center [1139, 442] width 107 height 25
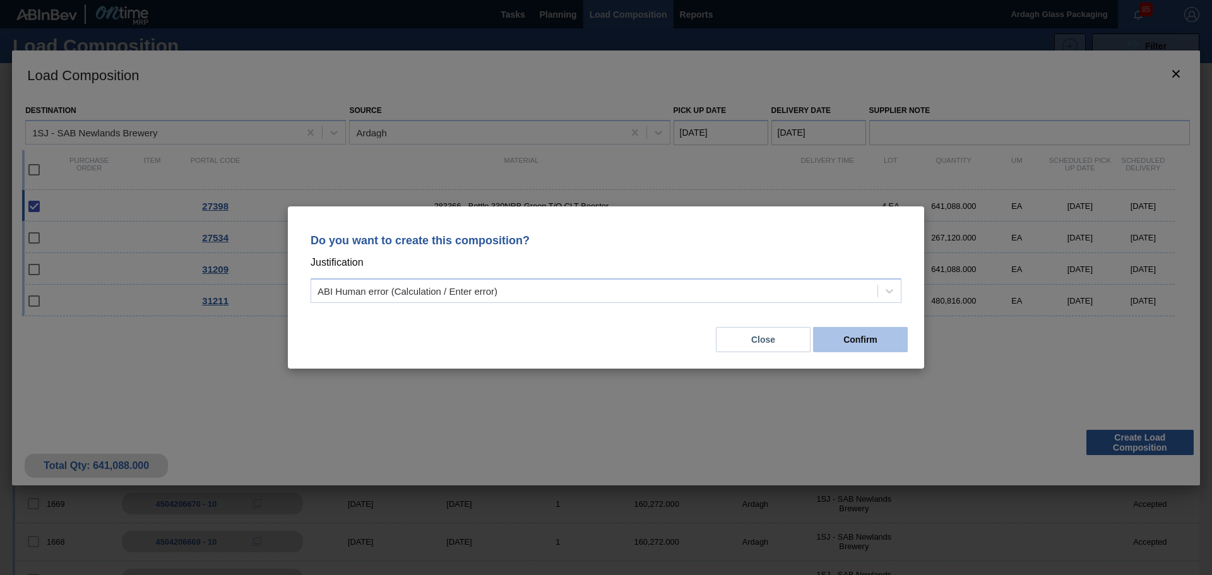
click at [864, 336] on button "Confirm" at bounding box center [860, 339] width 95 height 25
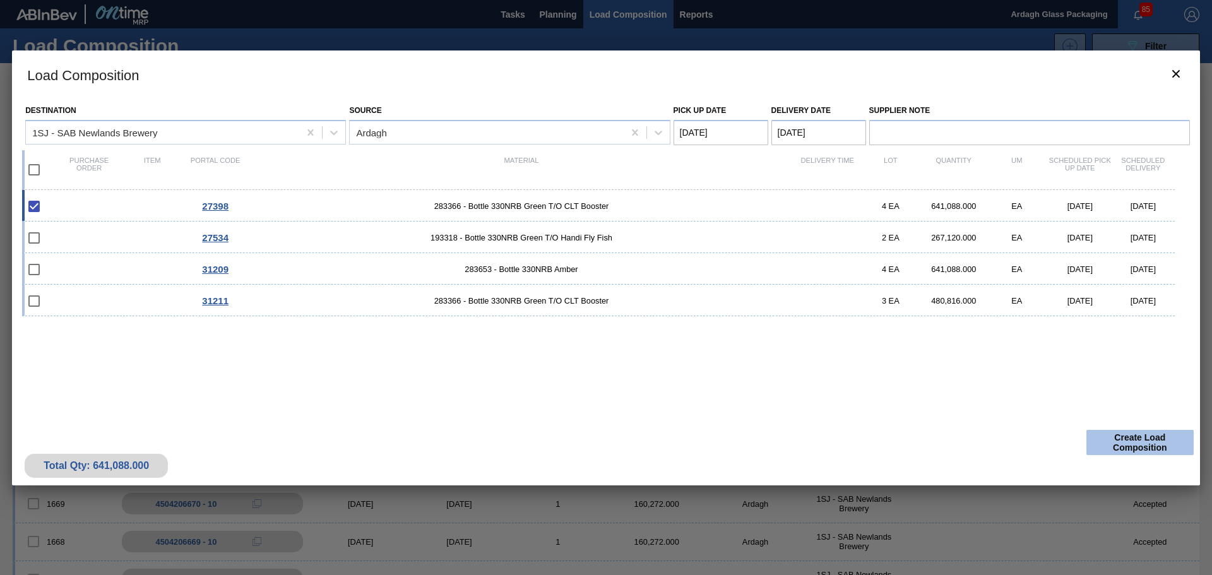
click at [1126, 446] on button "Create Load Composition" at bounding box center [1139, 442] width 107 height 25
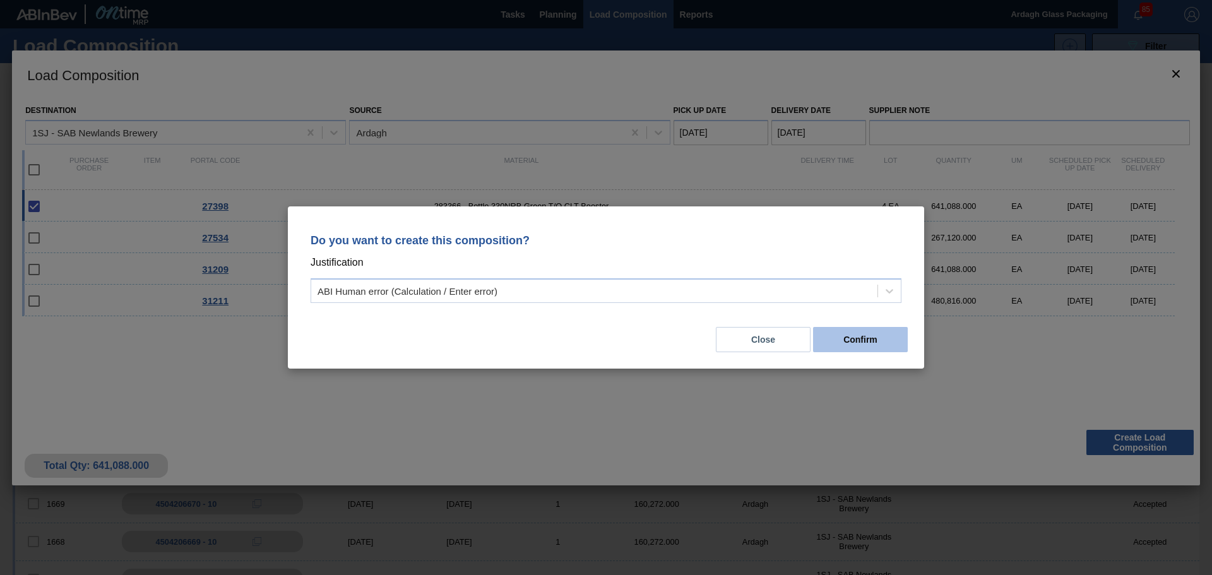
click at [858, 340] on button "Confirm" at bounding box center [860, 339] width 95 height 25
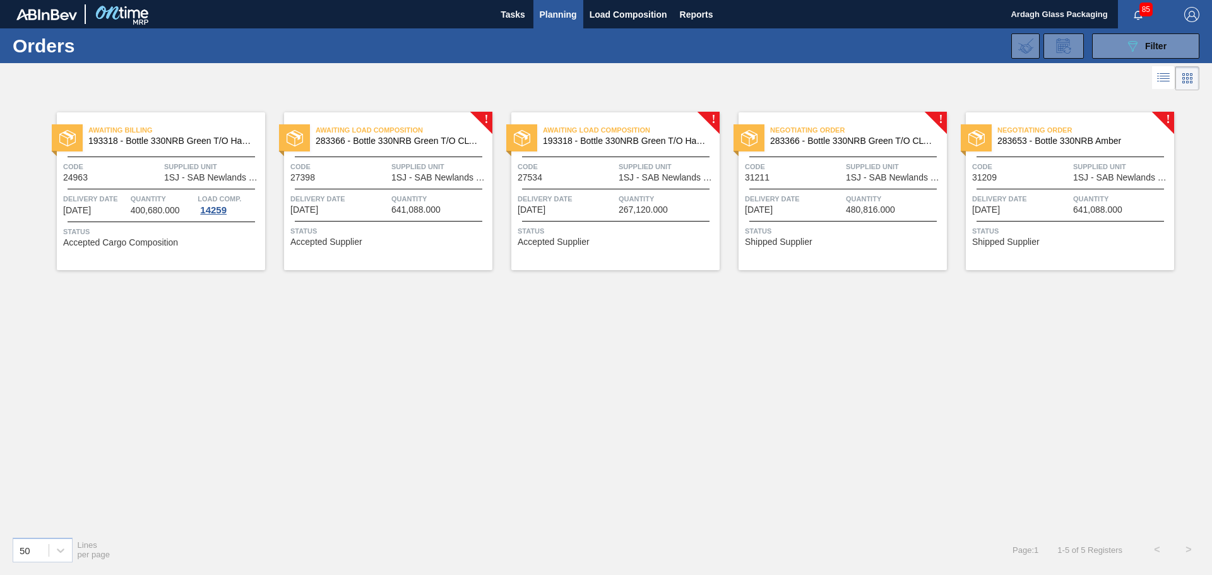
click at [629, 227] on span "Status" at bounding box center [617, 231] width 199 height 13
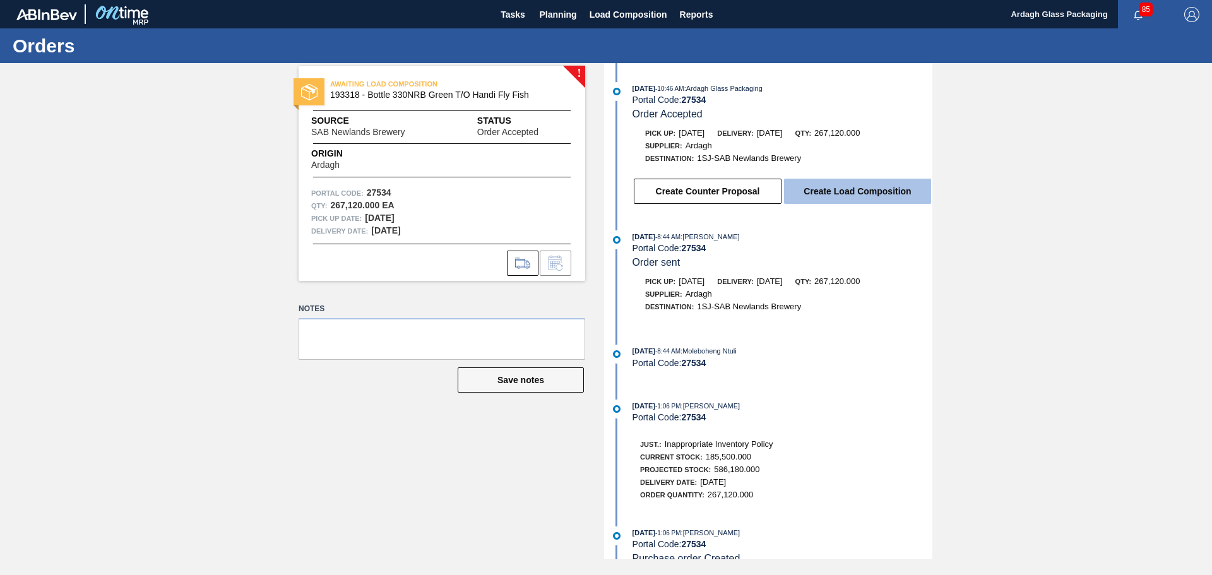
click at [854, 193] on button "Create Load Composition" at bounding box center [857, 191] width 147 height 25
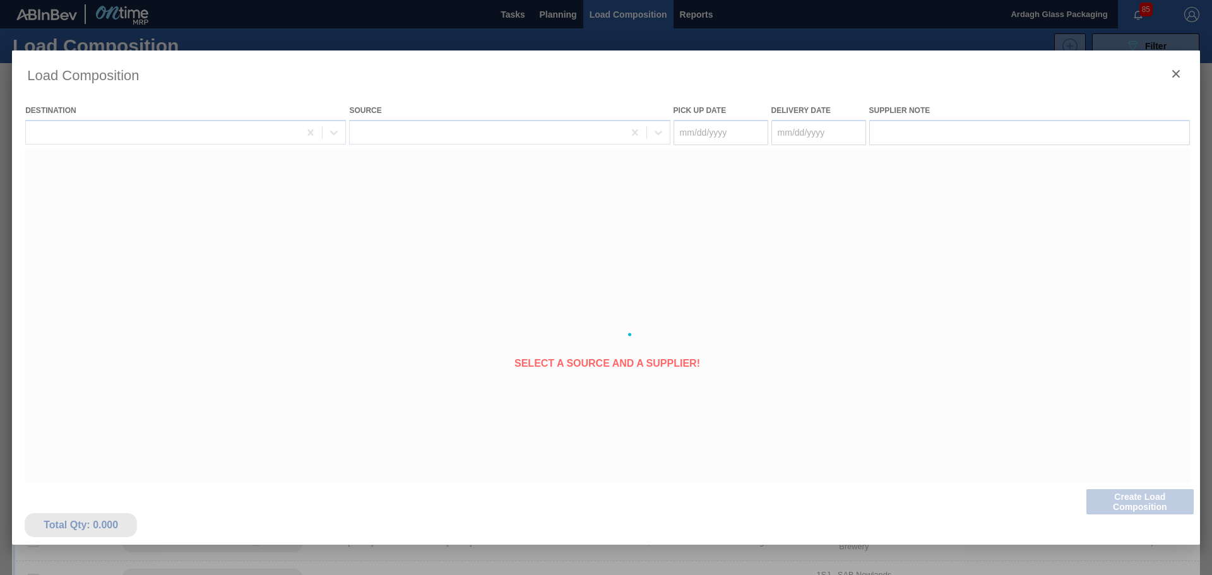
type Date "[DATE]"
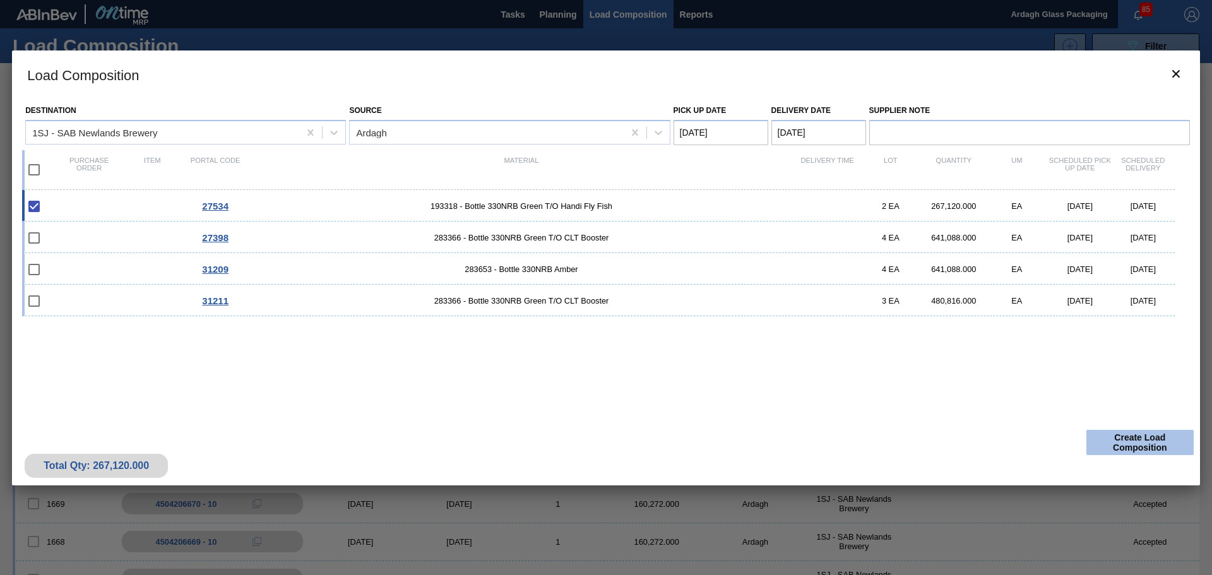
click at [1122, 441] on button "Create Load Composition" at bounding box center [1139, 442] width 107 height 25
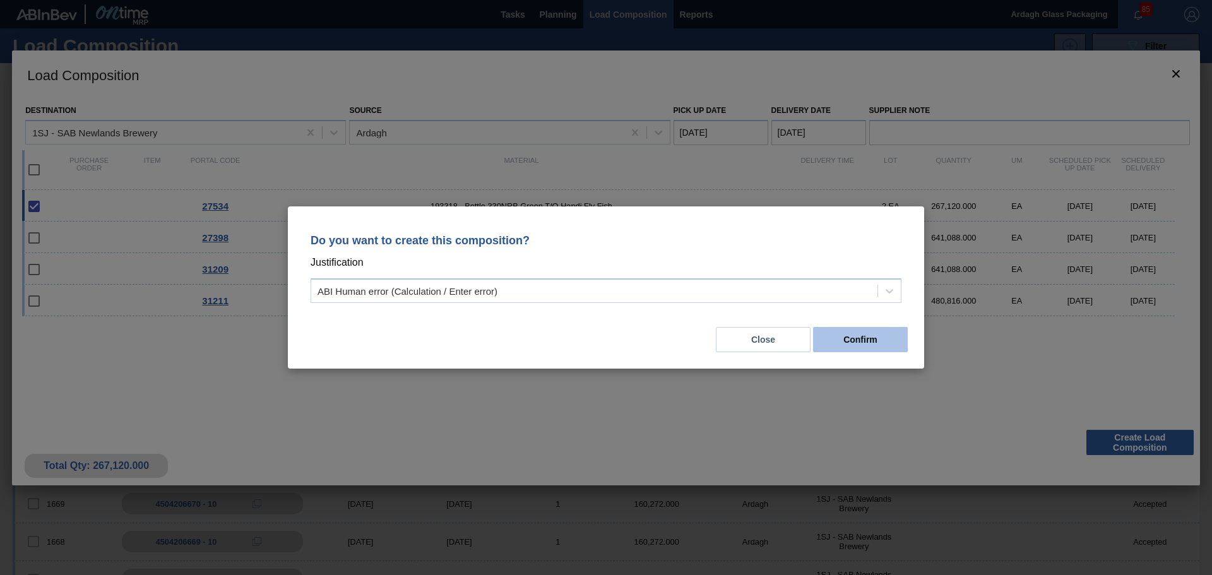
click at [860, 337] on button "Confirm" at bounding box center [860, 339] width 95 height 25
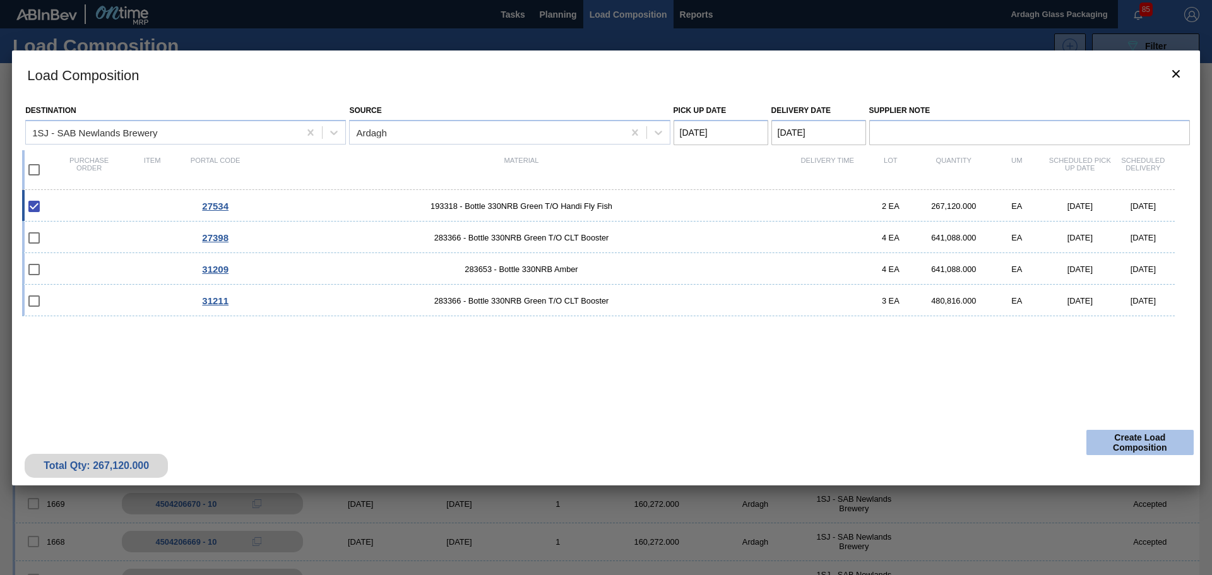
click at [1117, 439] on button "Create Load Composition" at bounding box center [1139, 442] width 107 height 25
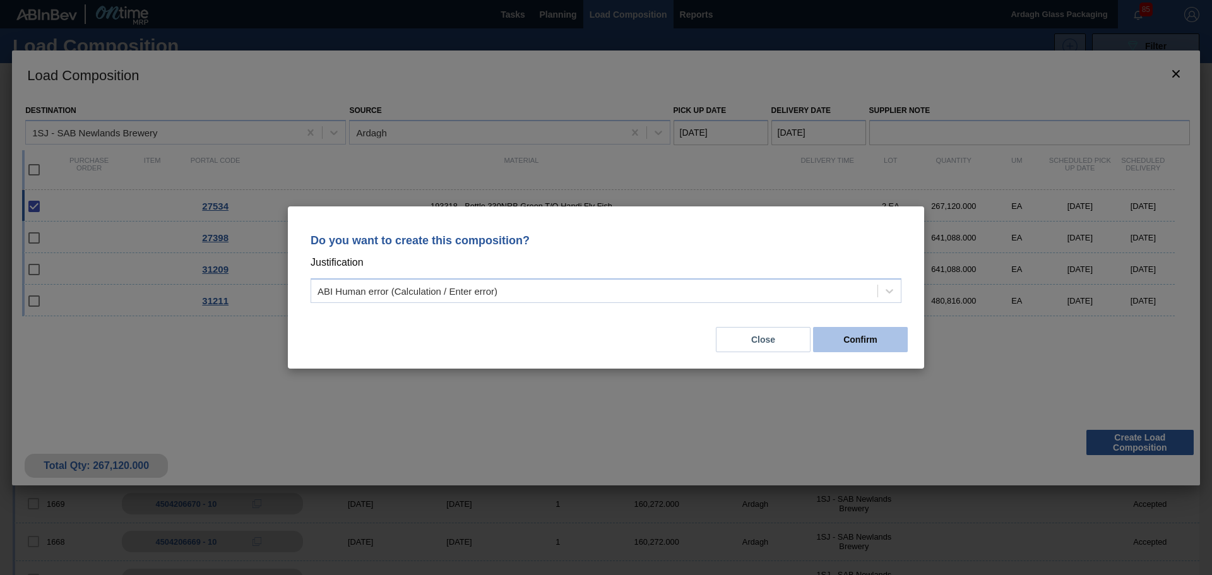
click at [839, 339] on button "Confirm" at bounding box center [860, 339] width 95 height 25
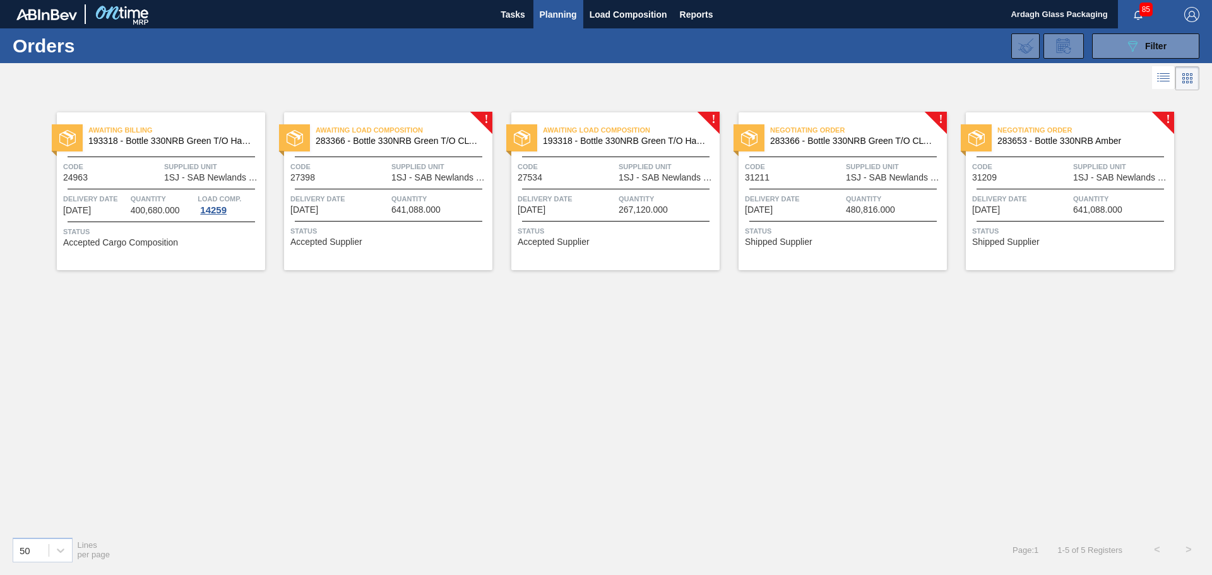
click at [848, 180] on span "1SJ - SAB Newlands Brewery" at bounding box center [895, 177] width 98 height 9
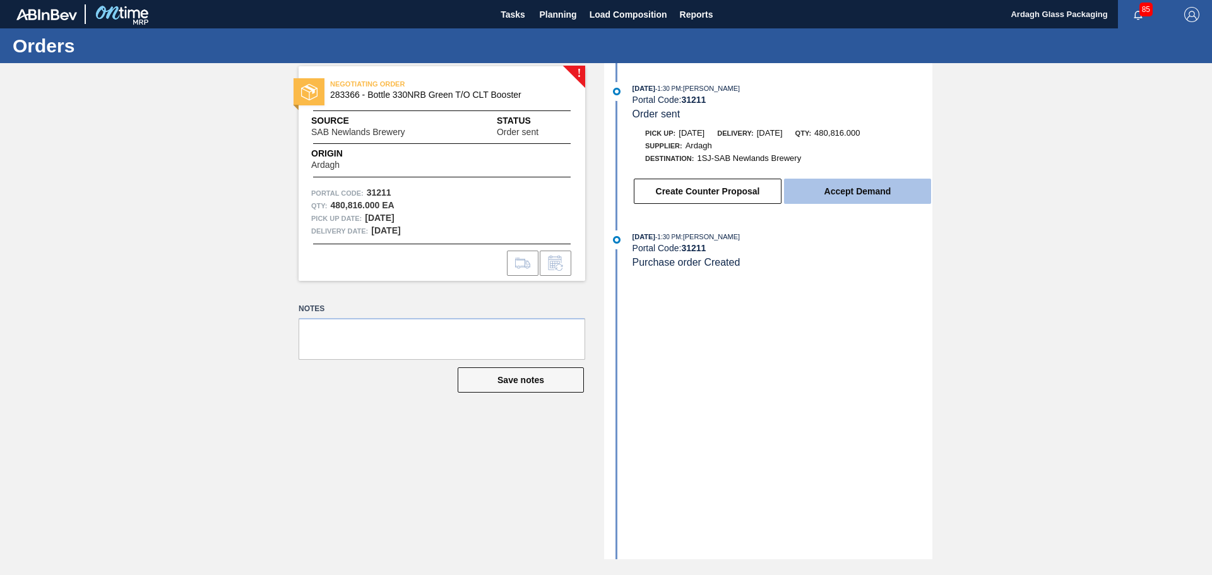
click at [838, 191] on button "Accept Demand" at bounding box center [857, 191] width 147 height 25
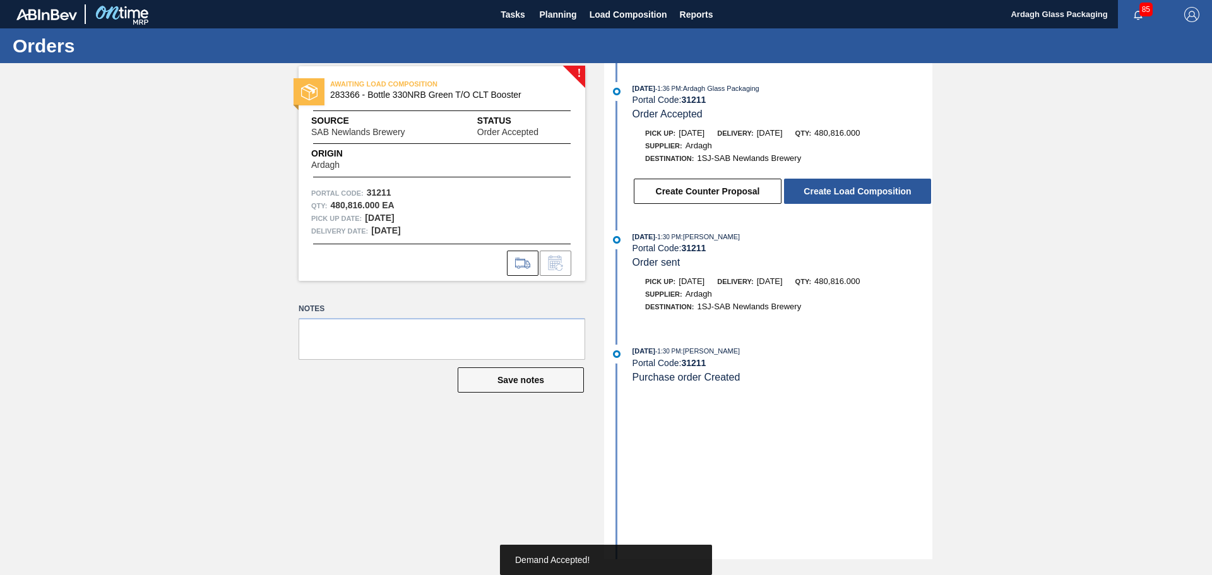
click at [838, 191] on button "Create Load Composition" at bounding box center [857, 191] width 147 height 25
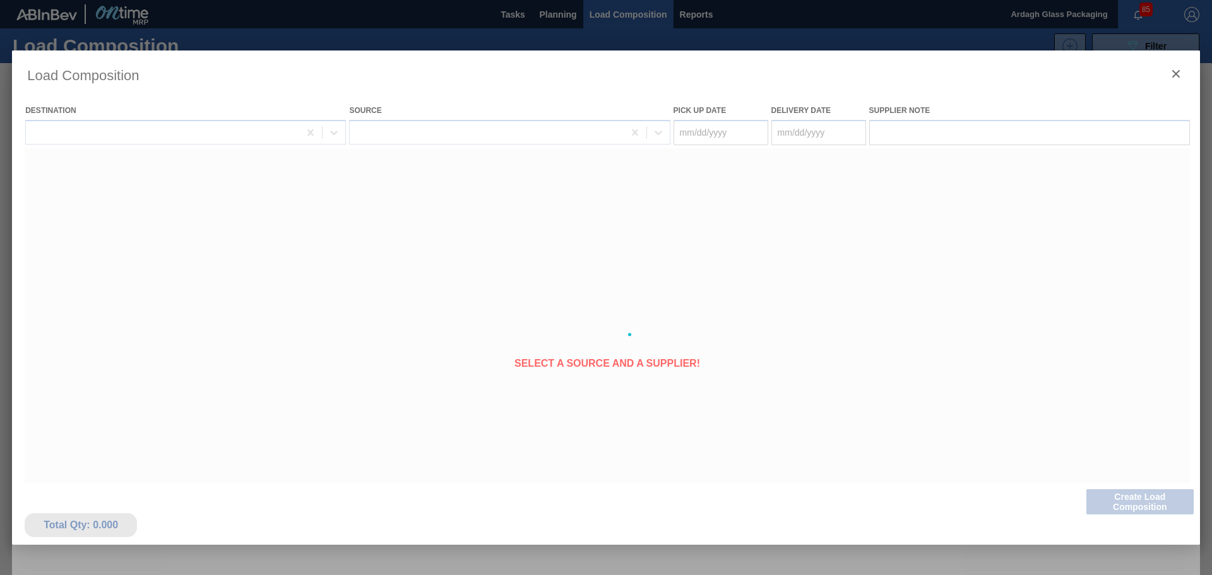
type Date "[DATE]"
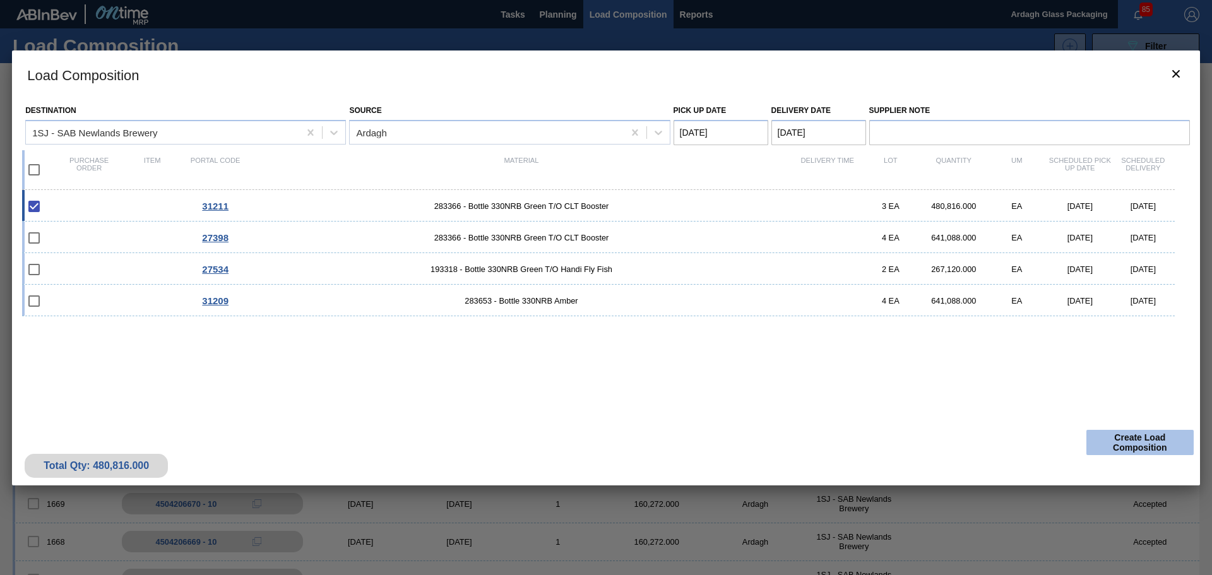
click at [1124, 444] on button "Create Load Composition" at bounding box center [1139, 442] width 107 height 25
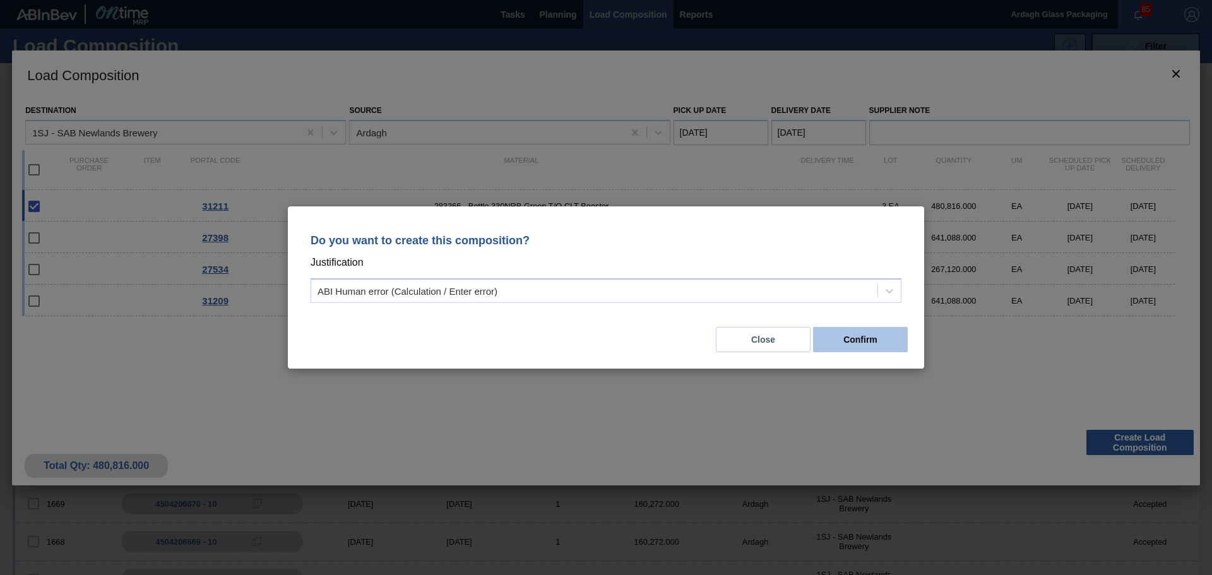
click at [853, 340] on button "Confirm" at bounding box center [860, 339] width 95 height 25
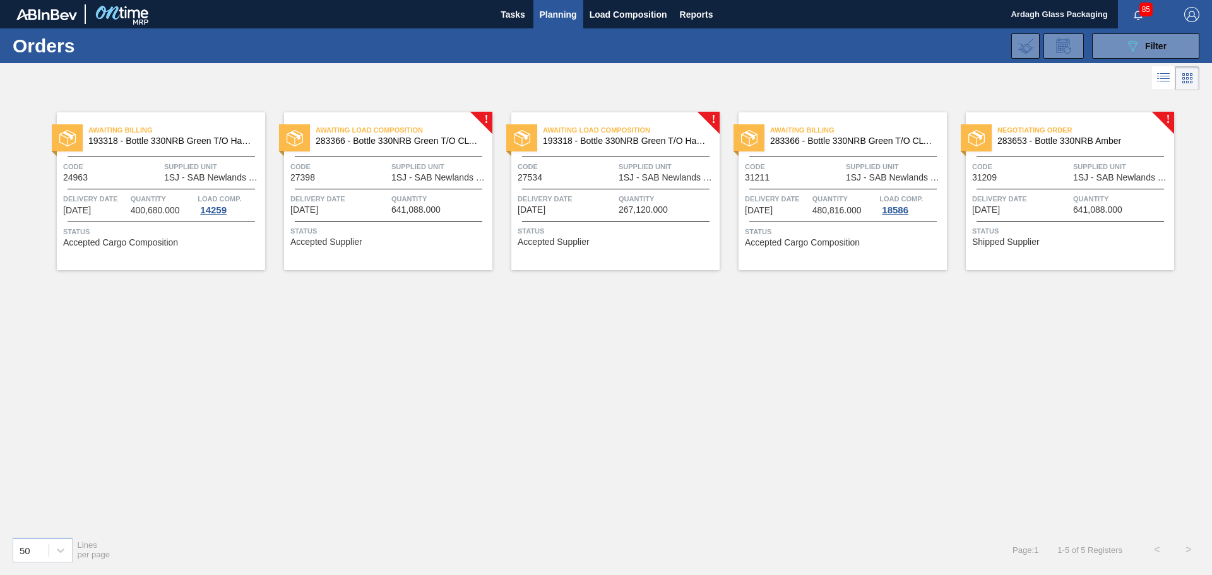
click at [1037, 154] on div "Negotiating Order 283653 - Bottle 330NRB Amber Code 31209 Supplied Unit 1SJ - S…" at bounding box center [1070, 191] width 208 height 158
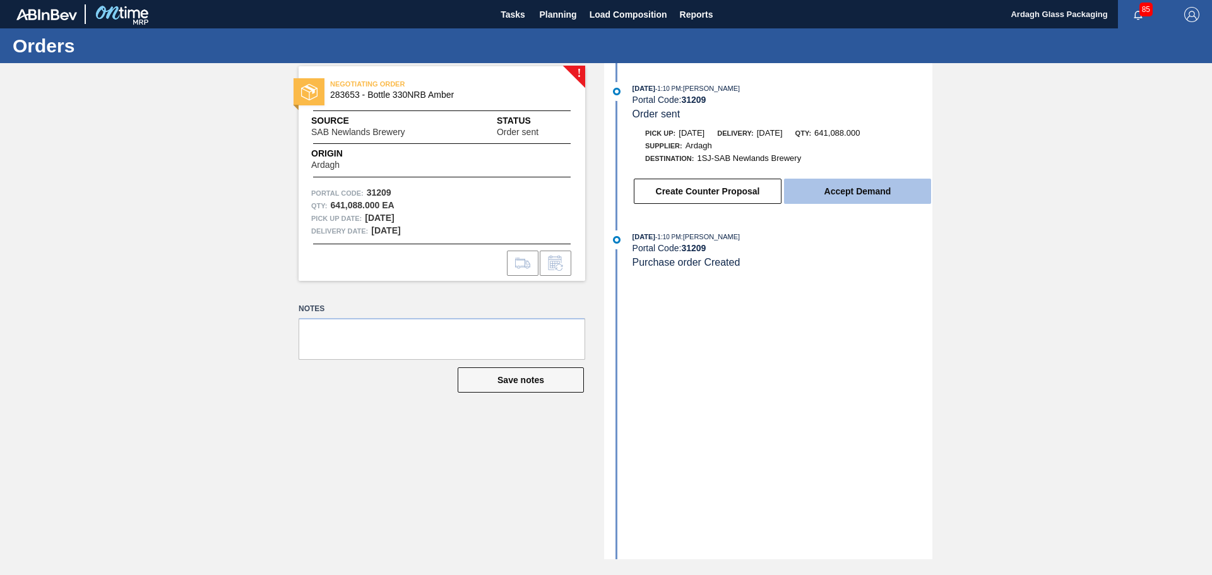
click at [833, 198] on button "Accept Demand" at bounding box center [857, 191] width 147 height 25
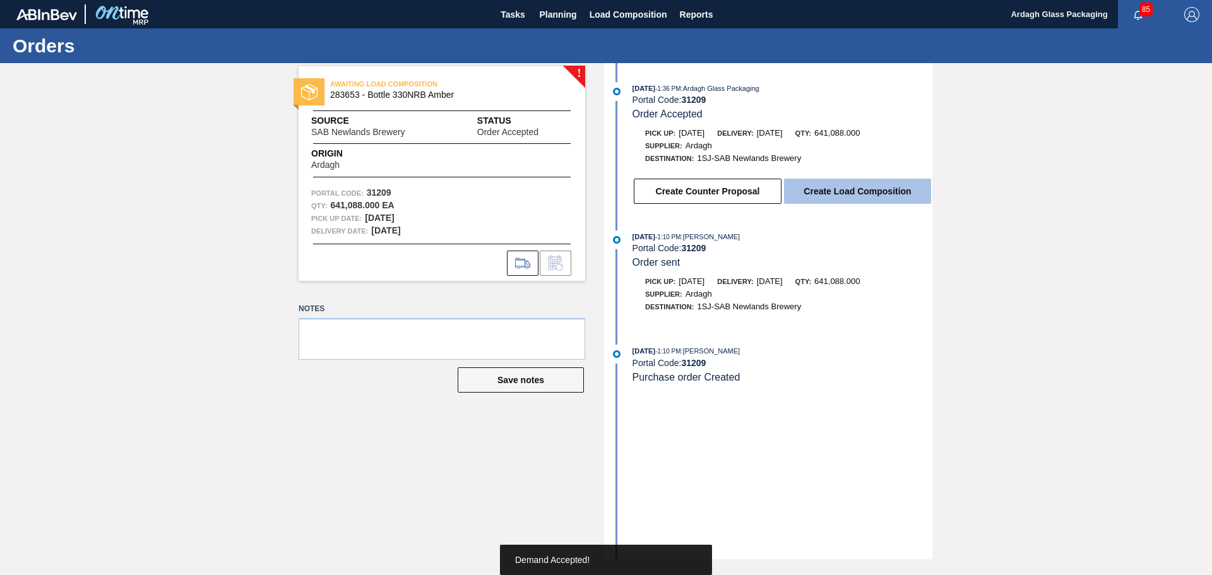
click at [833, 194] on button "Create Load Composition" at bounding box center [857, 191] width 147 height 25
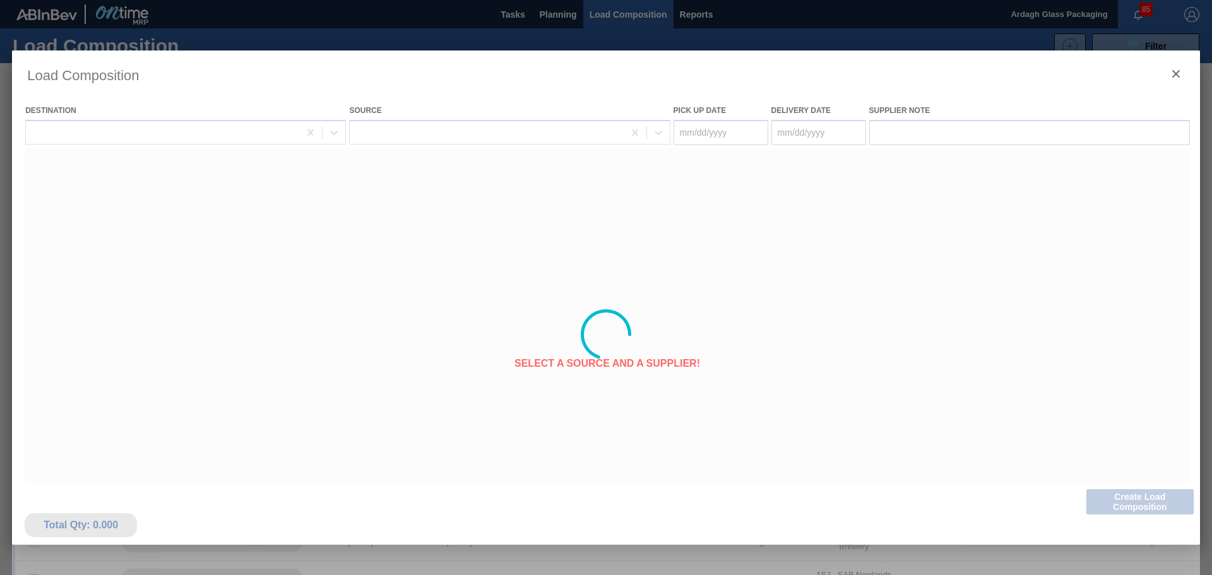
type Date "[DATE]"
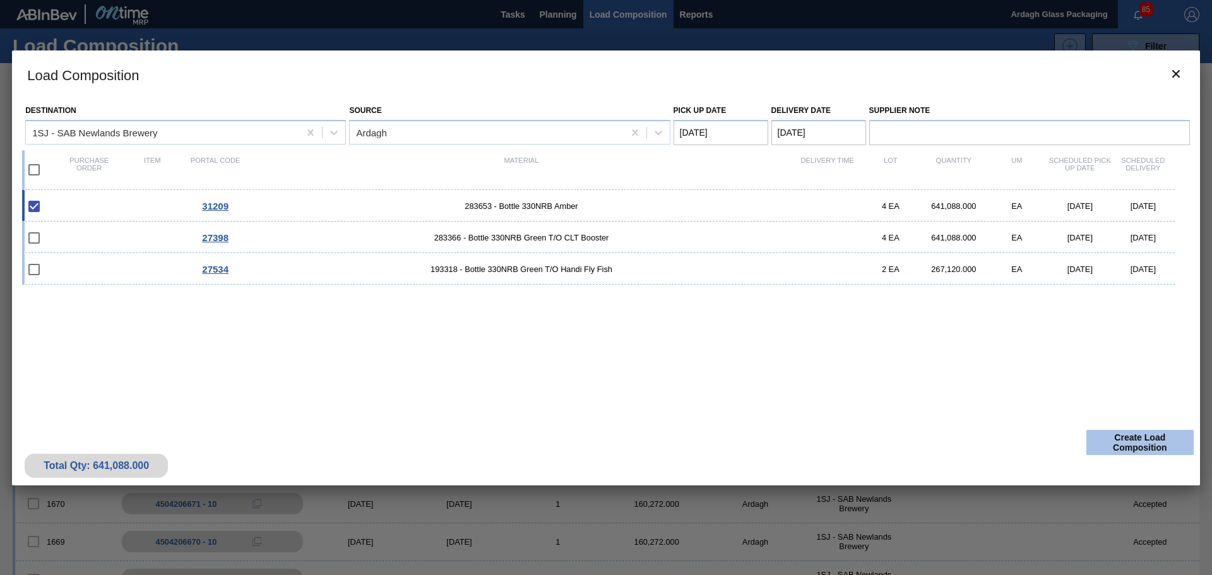
click at [1128, 432] on button "Create Load Composition" at bounding box center [1139, 442] width 107 height 25
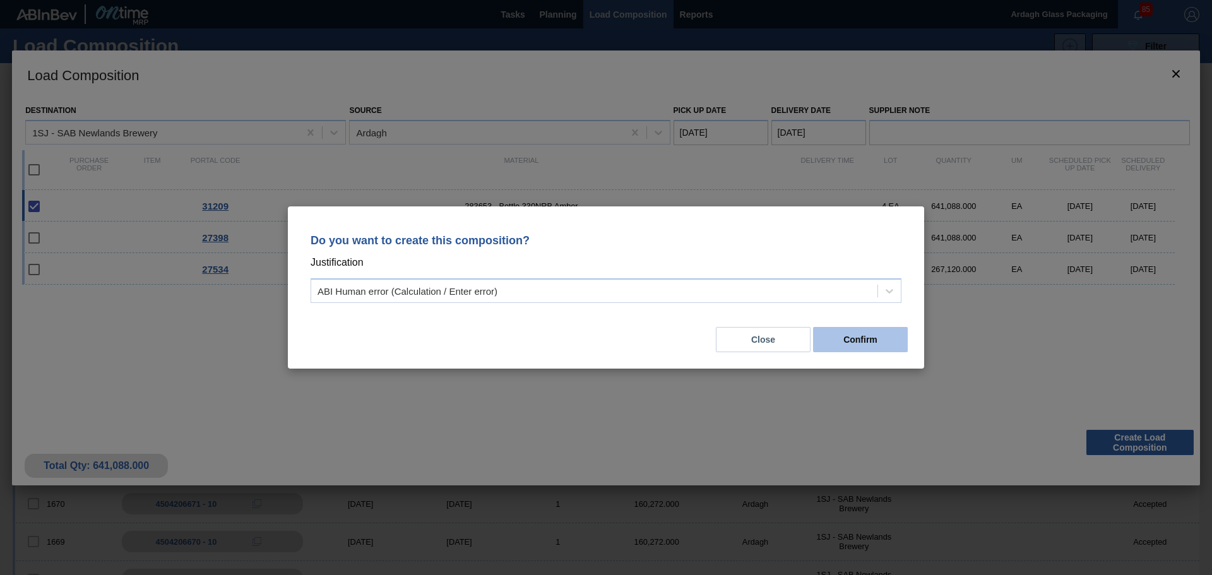
click at [862, 336] on button "Confirm" at bounding box center [860, 339] width 95 height 25
